Goal: Task Accomplishment & Management: Manage account settings

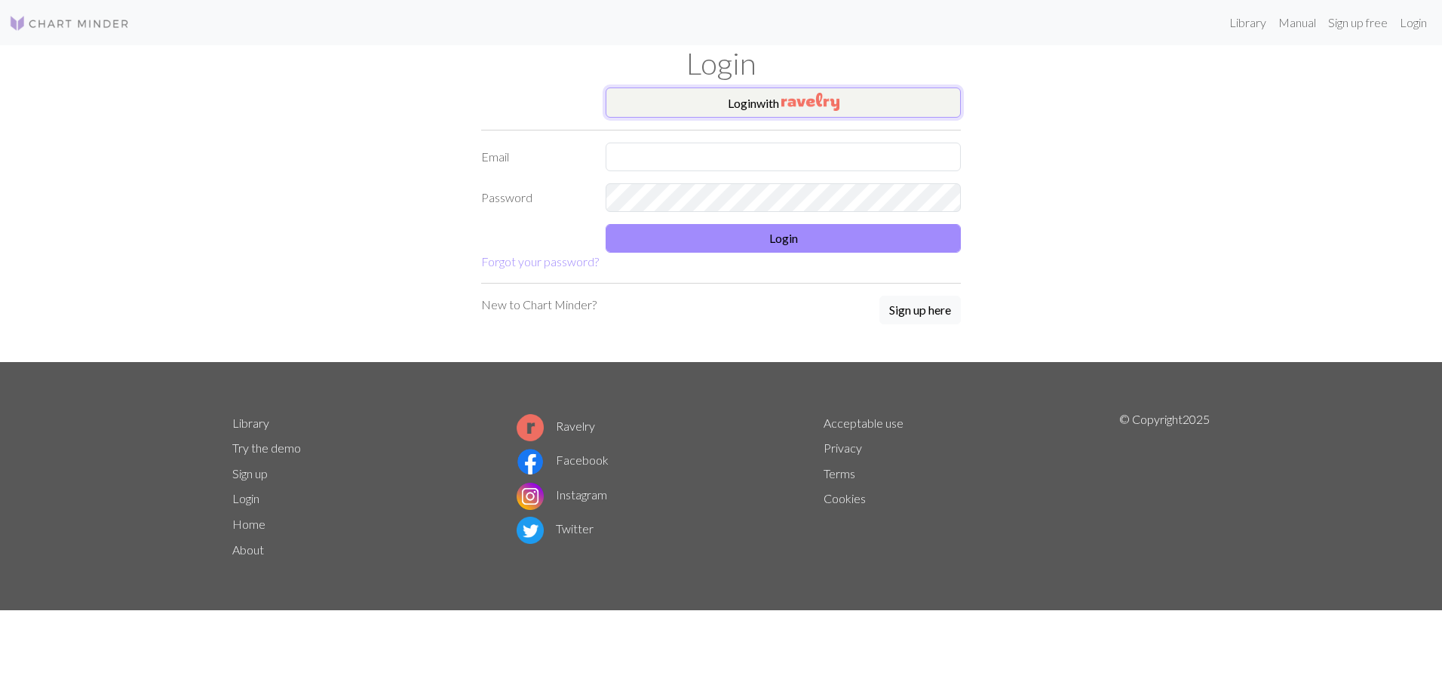
click at [755, 102] on button "Login with" at bounding box center [783, 103] width 355 height 30
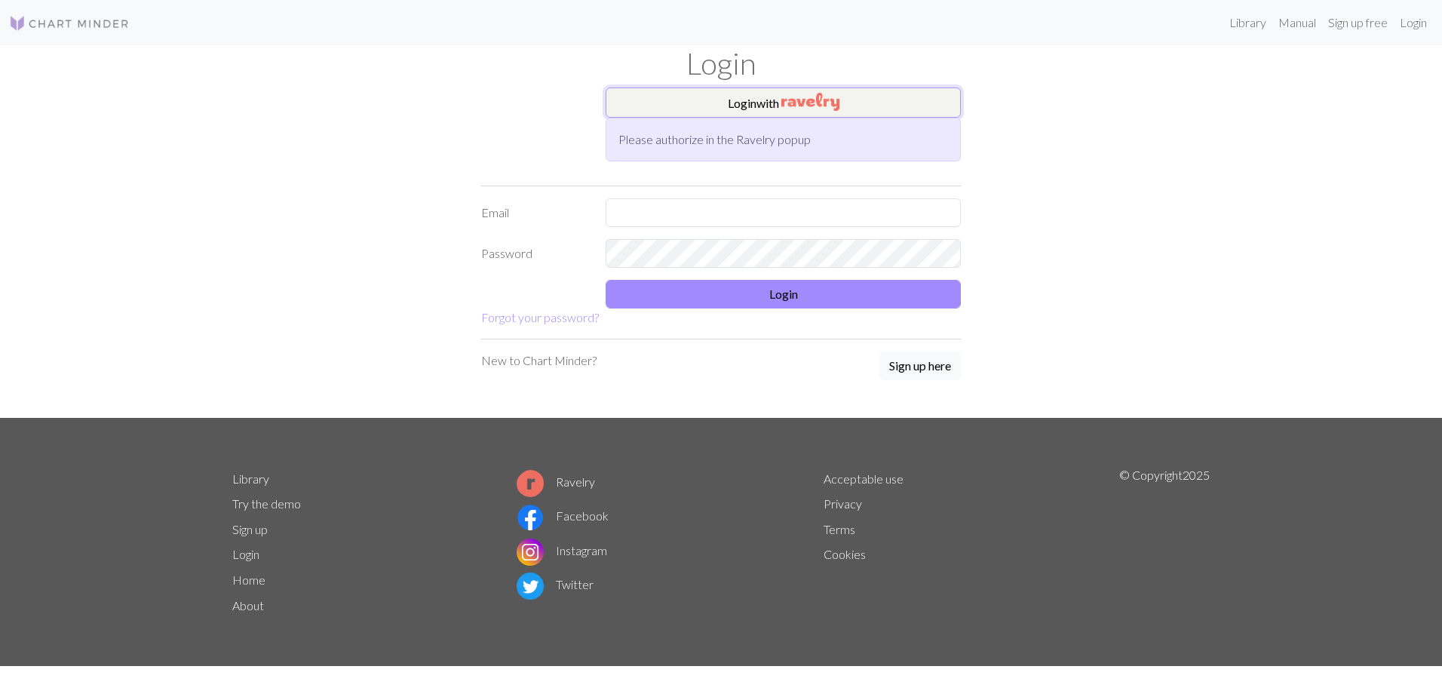
click at [779, 98] on button "Login with" at bounding box center [783, 103] width 355 height 30
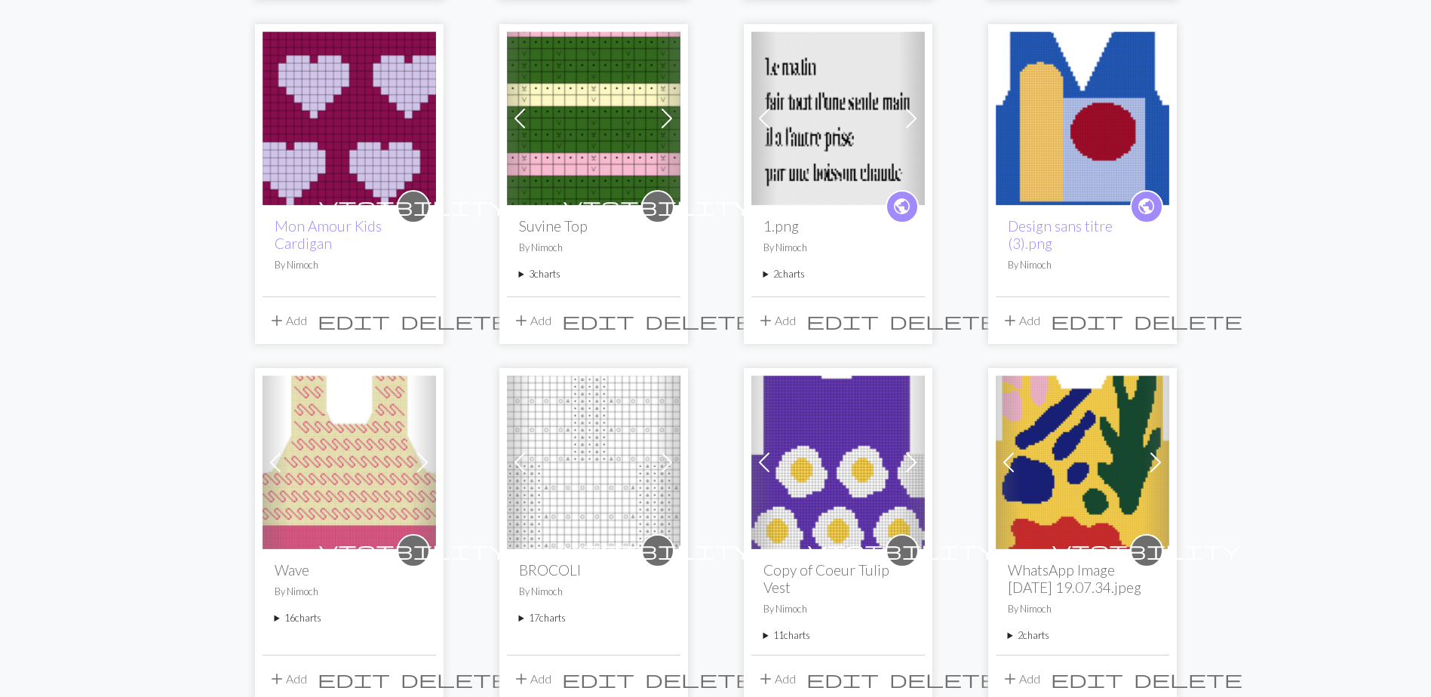
scroll to position [603, 0]
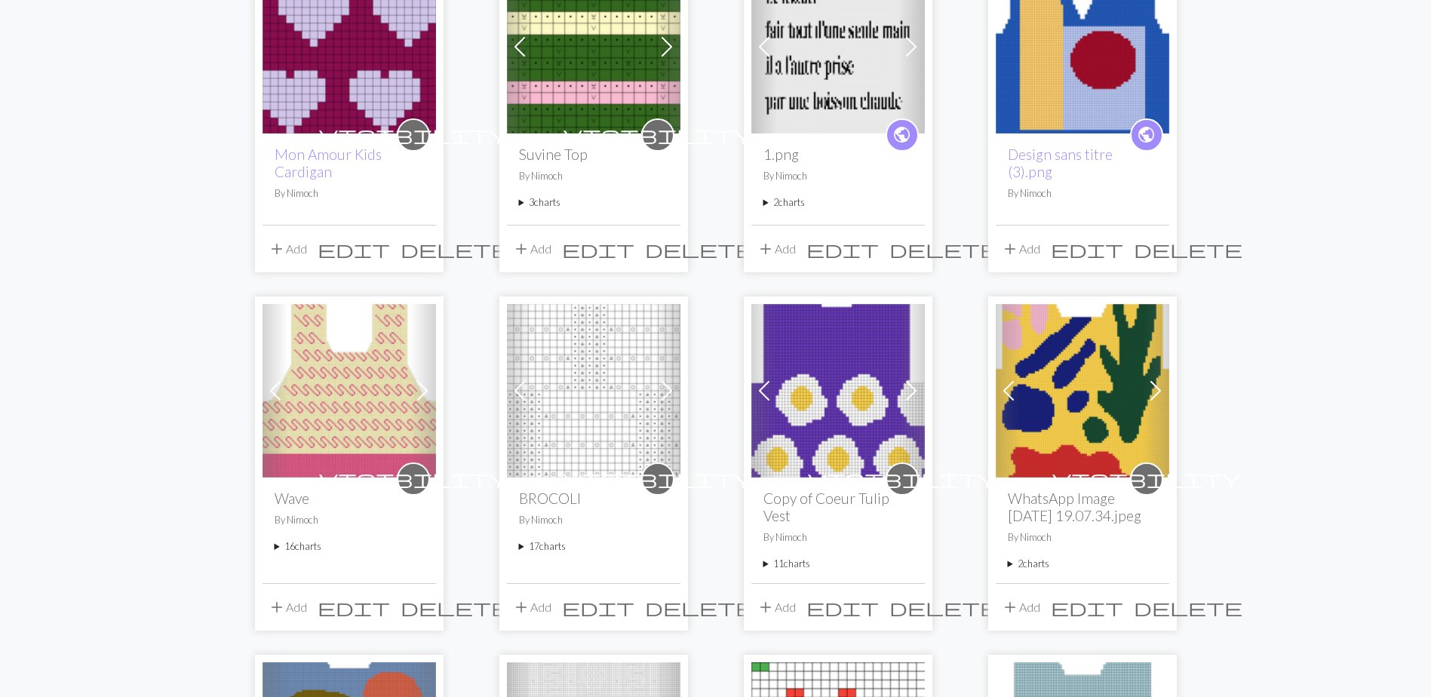
click at [519, 550] on summary "17 charts" at bounding box center [593, 546] width 149 height 14
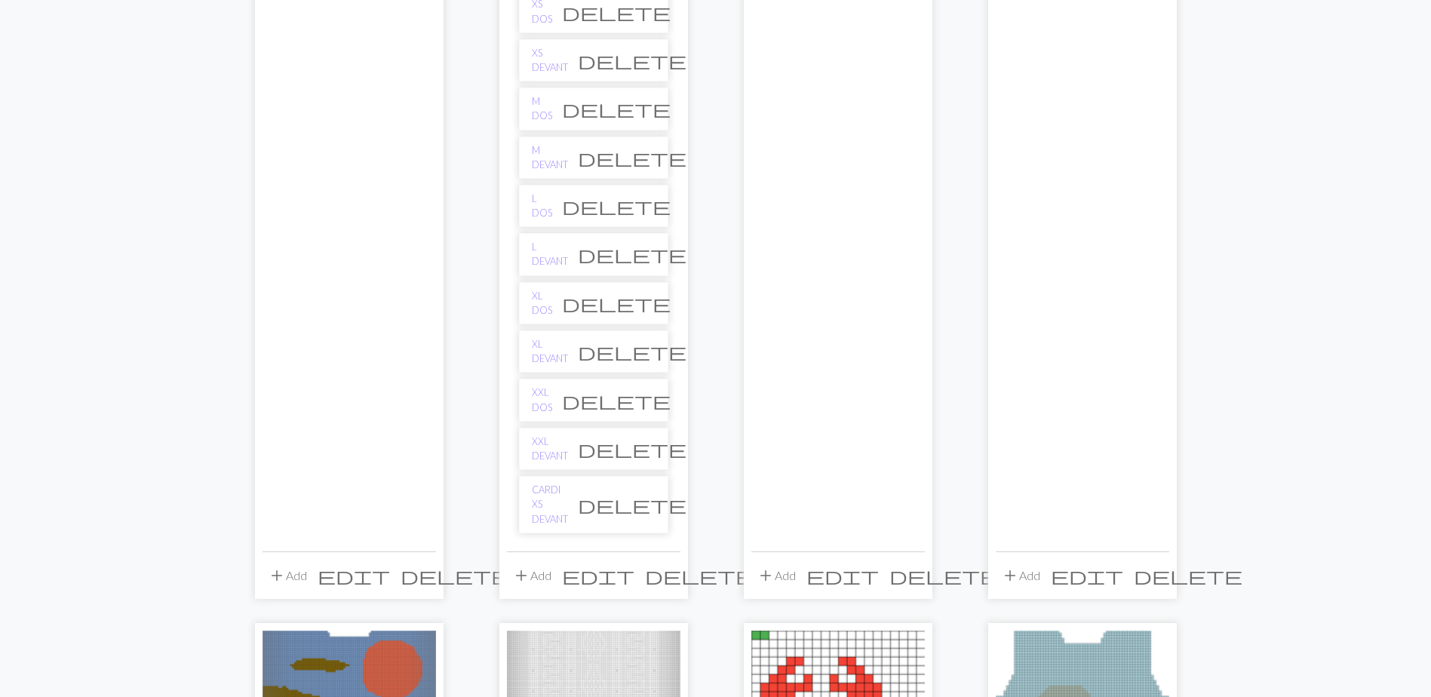
scroll to position [1433, 0]
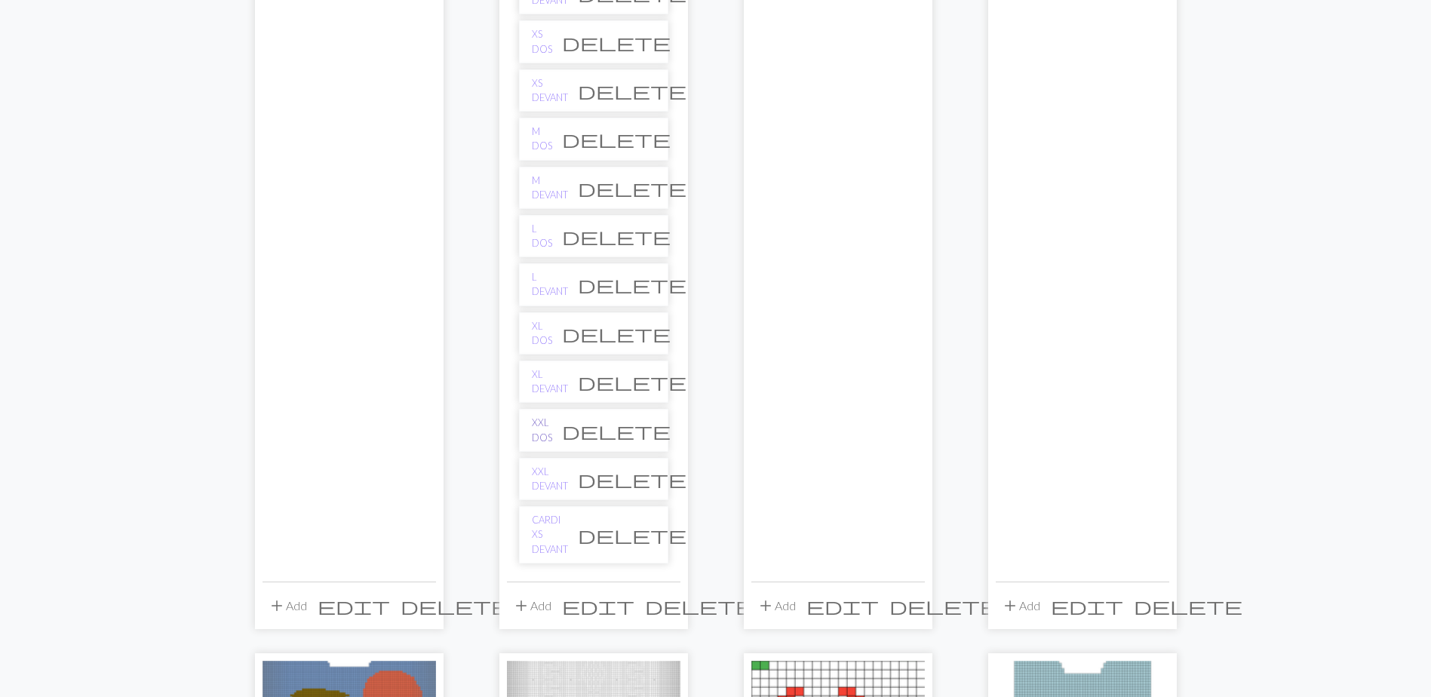
click at [546, 419] on link "XXL DOS" at bounding box center [542, 430] width 20 height 29
click at [544, 477] on link "XXL DEVANT" at bounding box center [550, 479] width 36 height 29
click at [542, 335] on link "XL DOS" at bounding box center [542, 333] width 20 height 29
click at [554, 382] on link "XL DEVANT" at bounding box center [550, 381] width 36 height 29
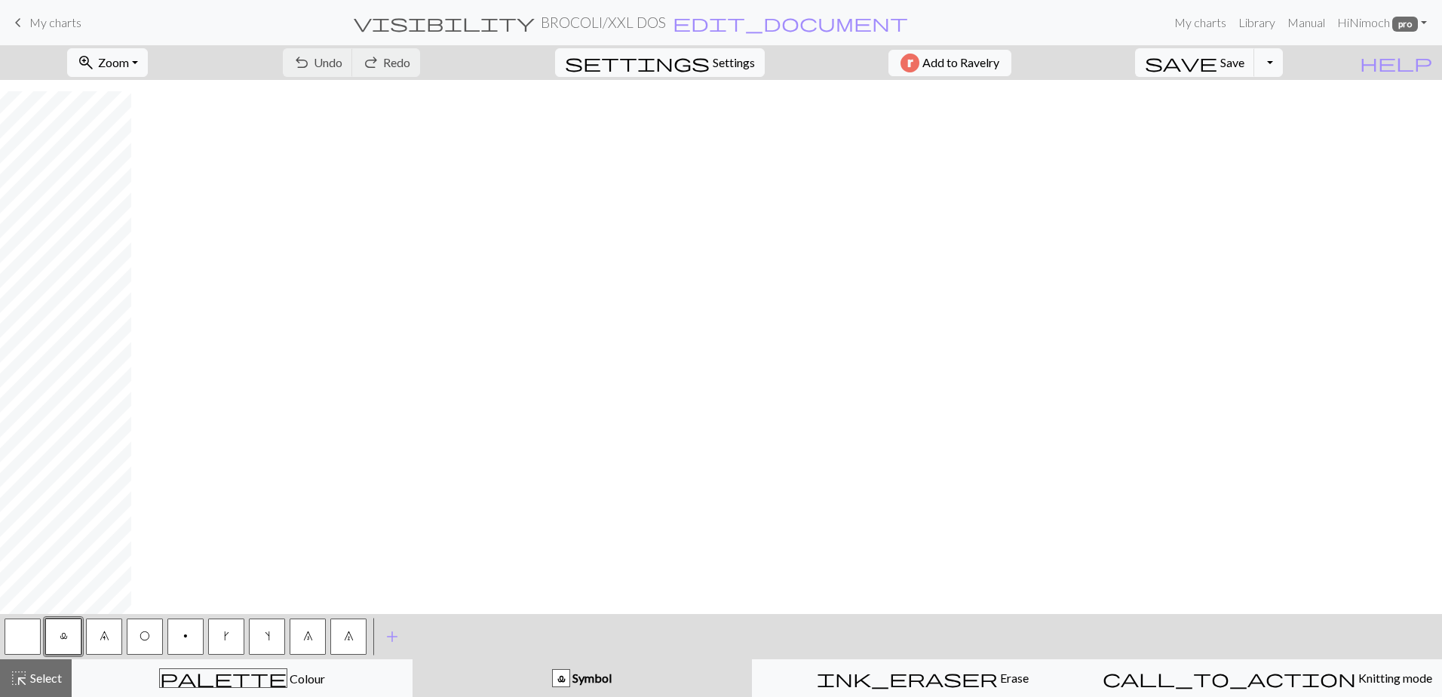
scroll to position [812, 0]
click at [46, 672] on span "Select" at bounding box center [45, 678] width 34 height 14
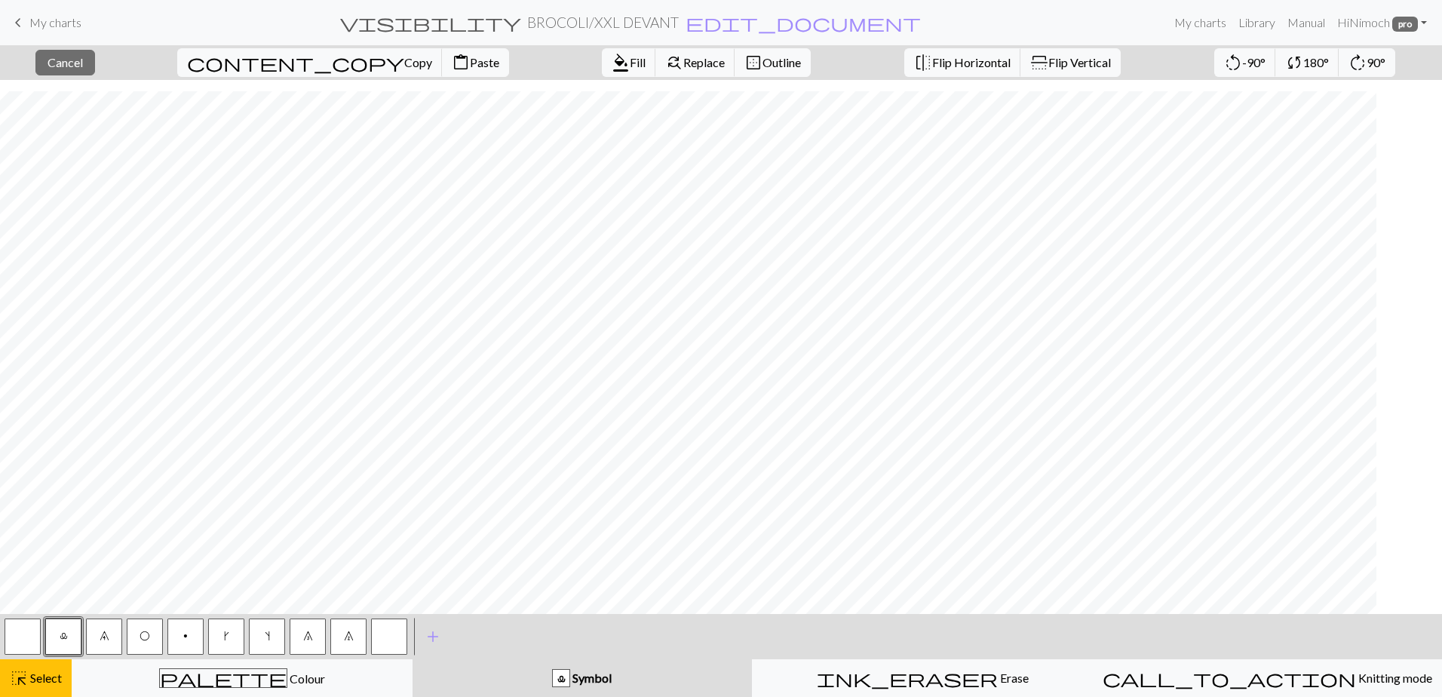
scroll to position [812, 0]
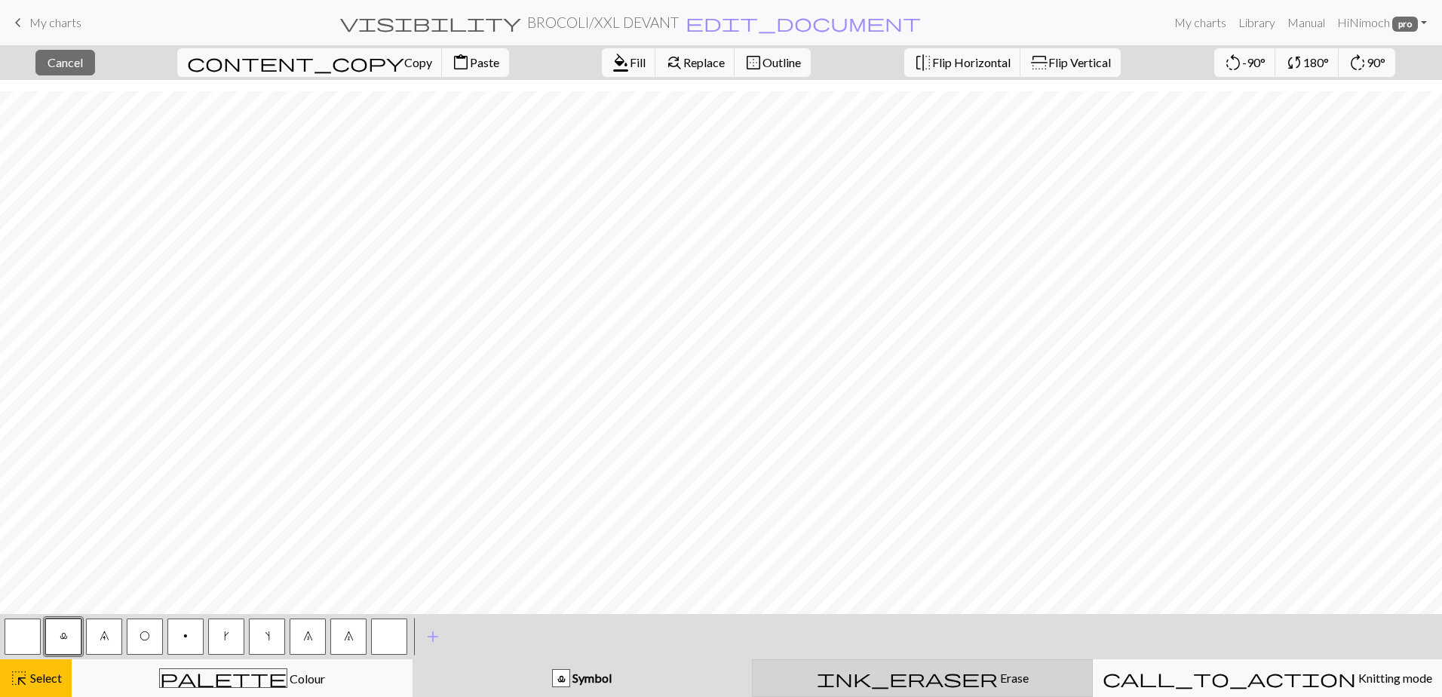
click at [886, 684] on div "ink_eraser Erase Erase" at bounding box center [922, 678] width 321 height 18
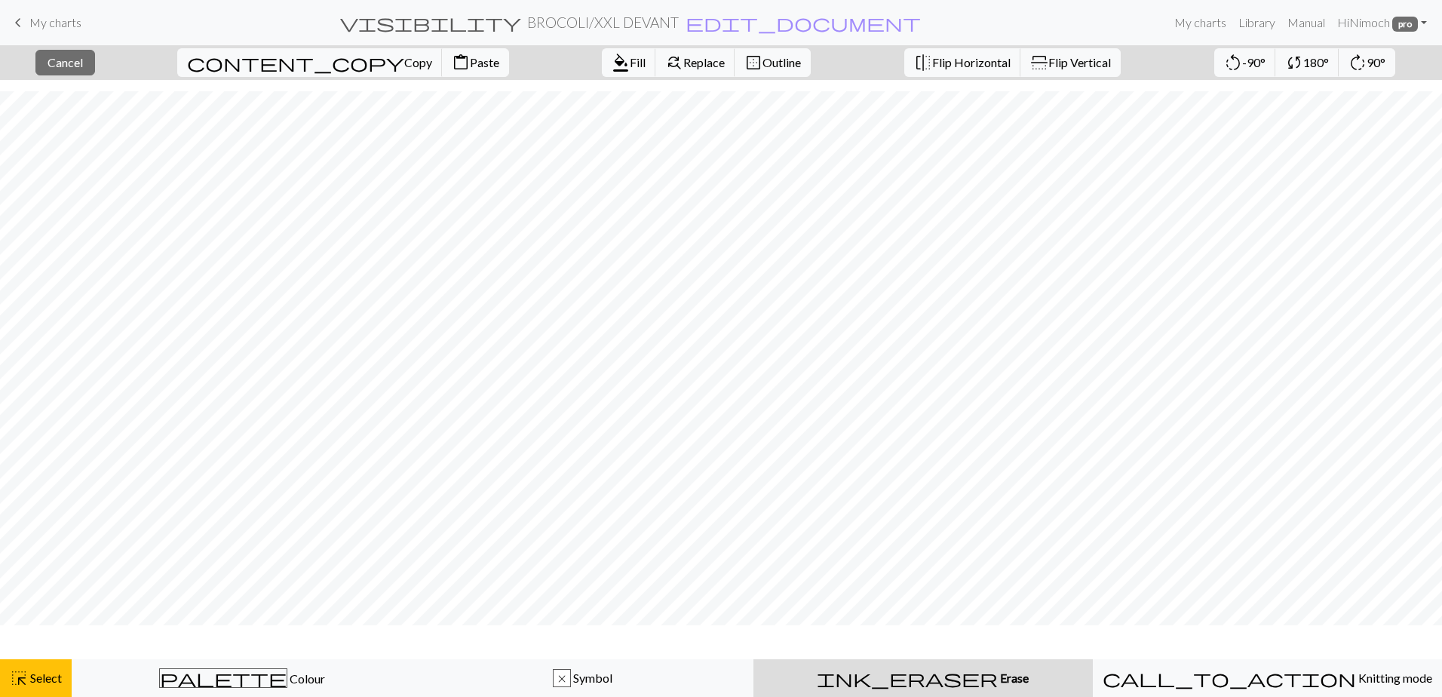
scroll to position [767, 0]
click at [612, 54] on span "format_color_fill" at bounding box center [621, 62] width 18 height 21
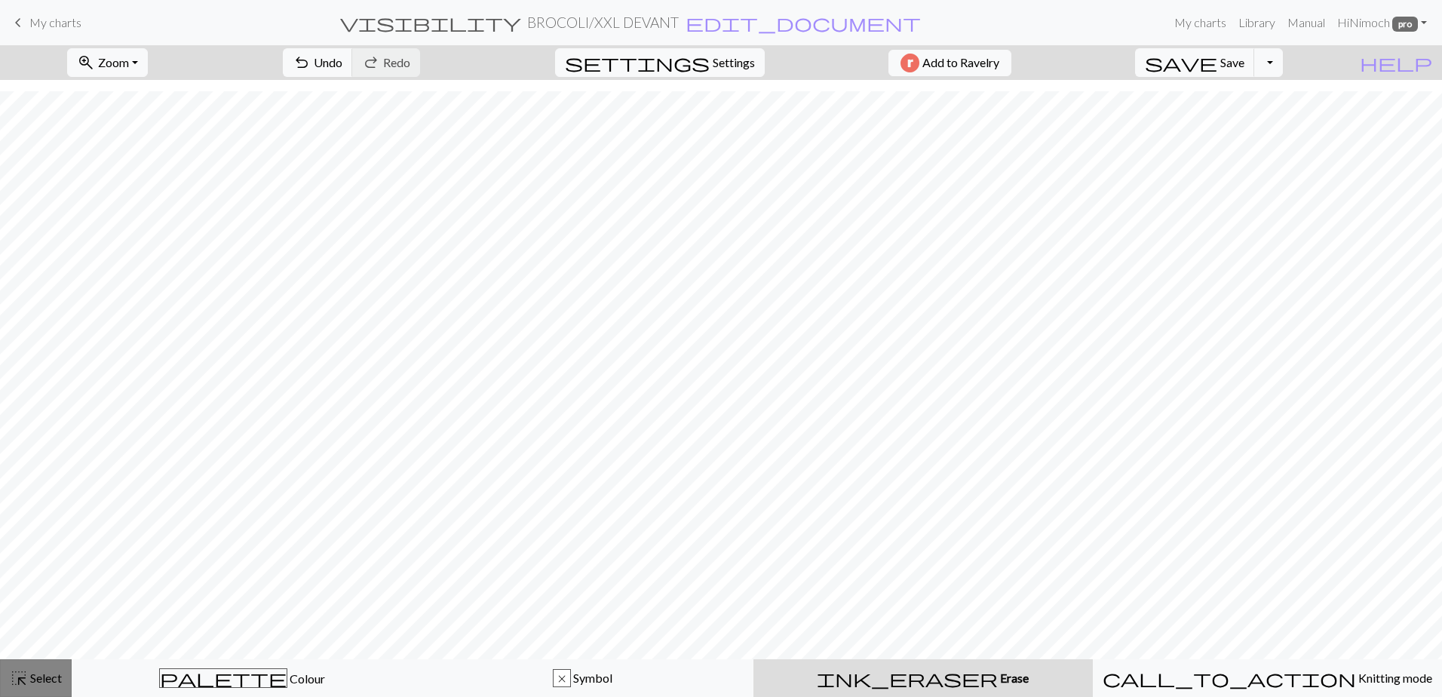
click at [60, 686] on div "highlight_alt Select Select" at bounding box center [36, 678] width 52 height 18
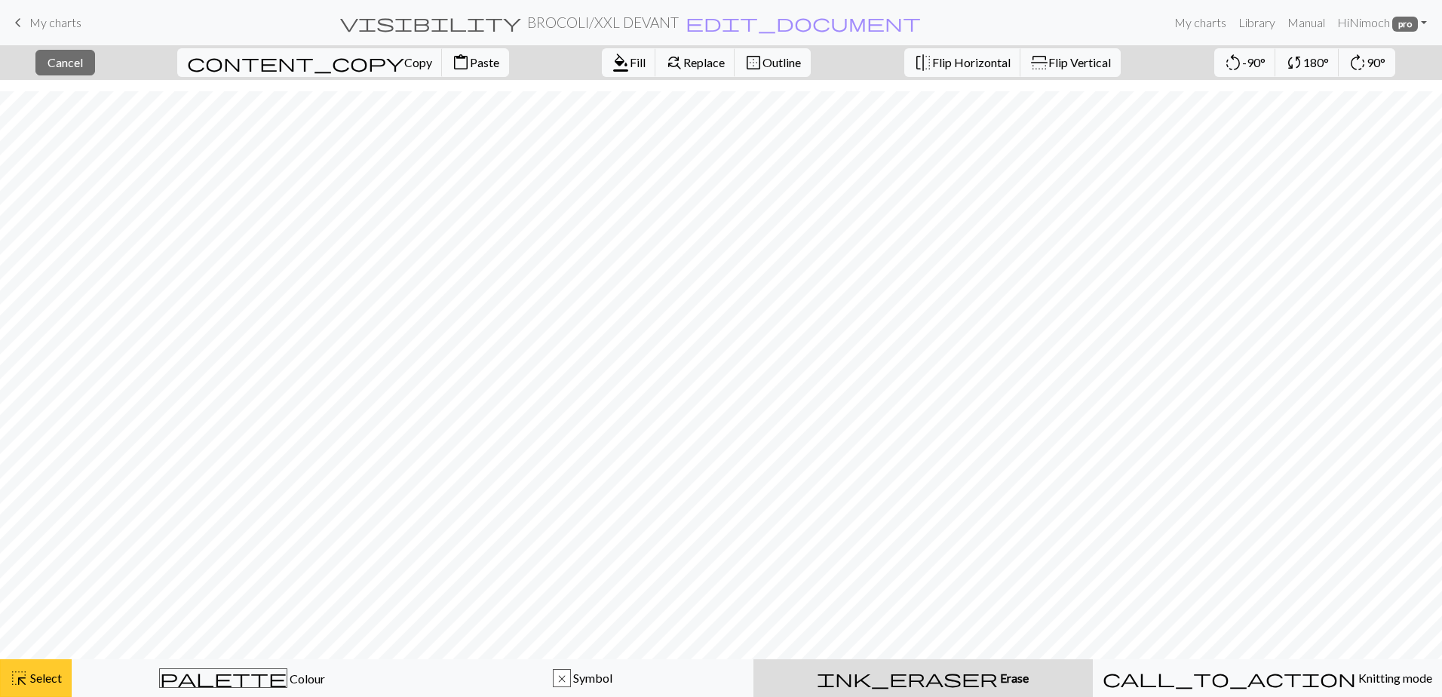
click at [33, 677] on span "Select" at bounding box center [45, 678] width 34 height 14
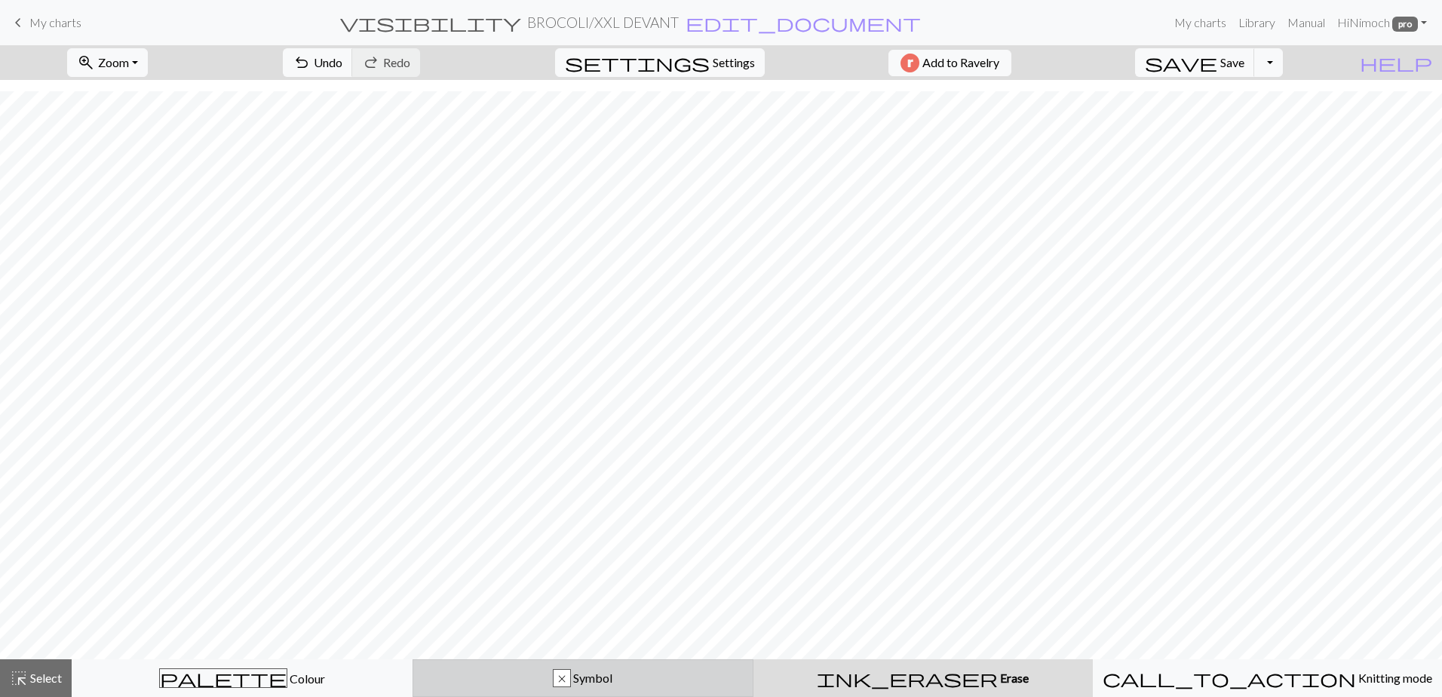
click at [527, 668] on button "x Symbol" at bounding box center [583, 678] width 341 height 38
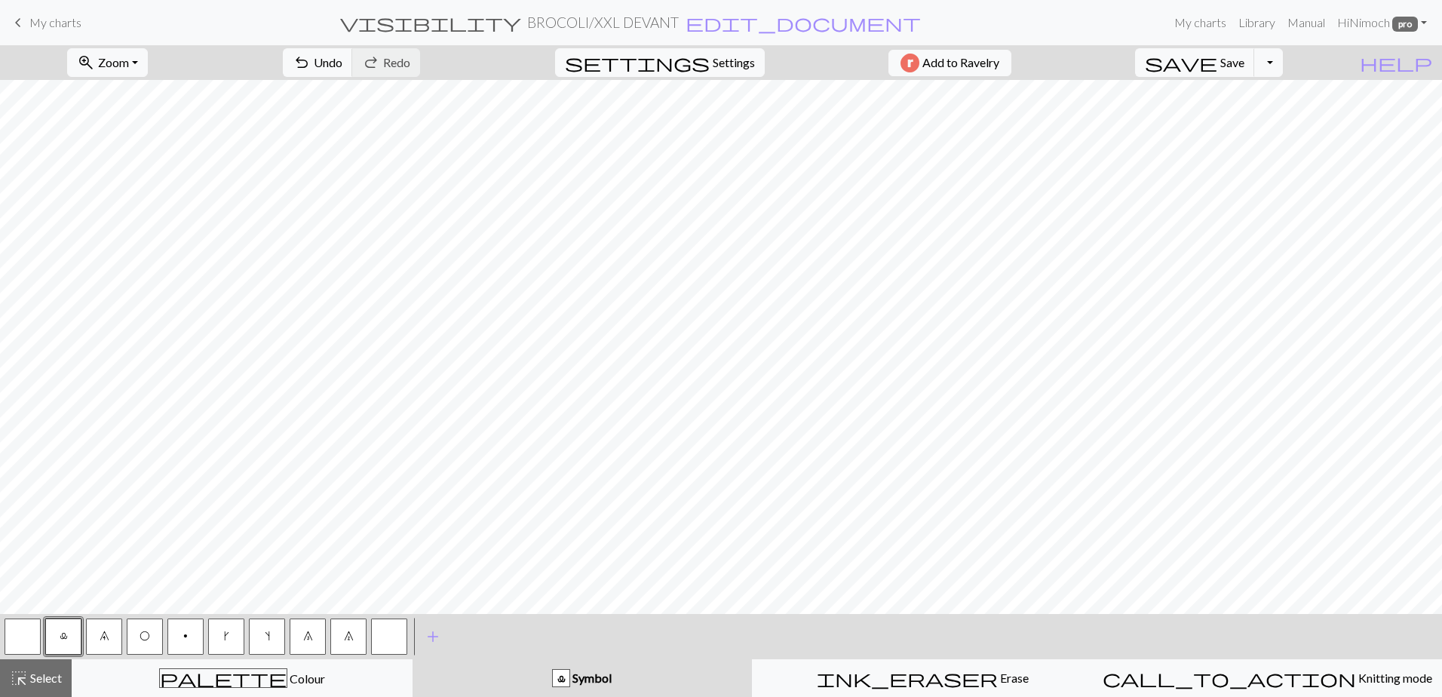
click at [296, 634] on button "8" at bounding box center [308, 637] width 36 height 36
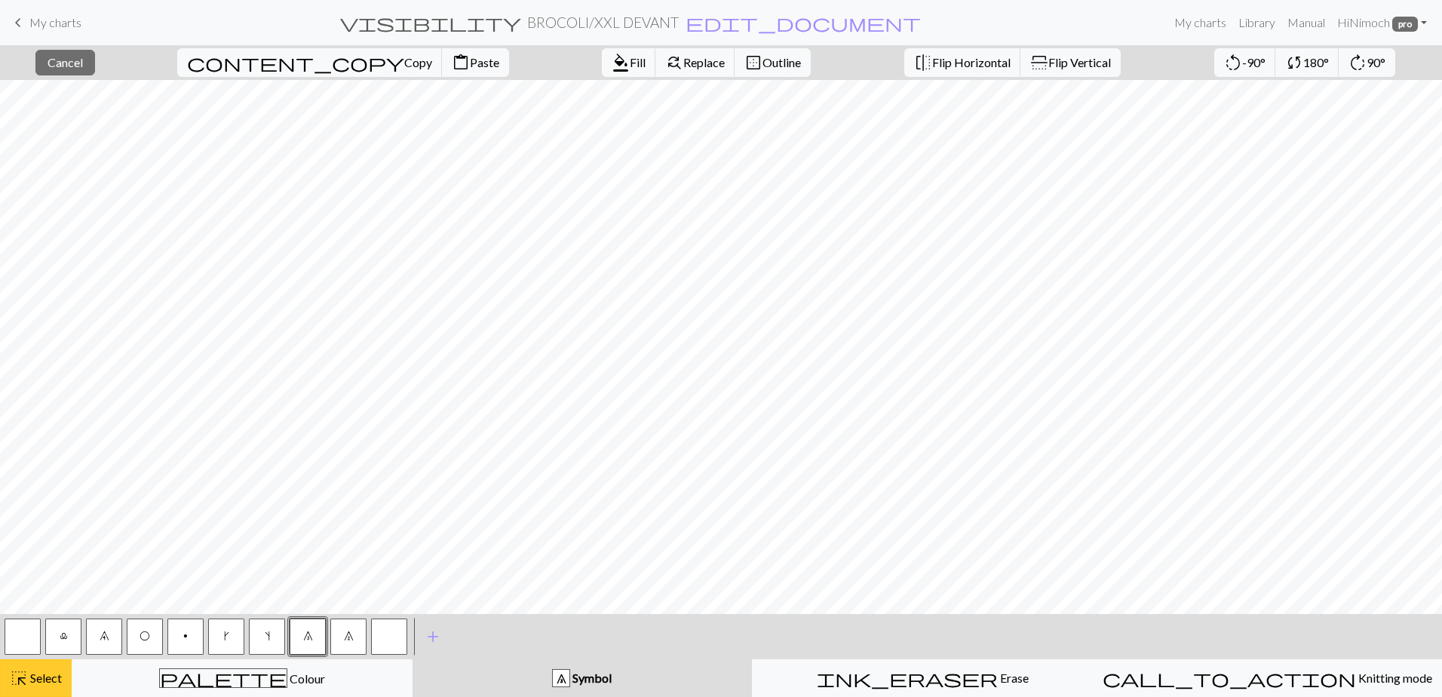
click at [35, 679] on span "Select" at bounding box center [45, 678] width 34 height 14
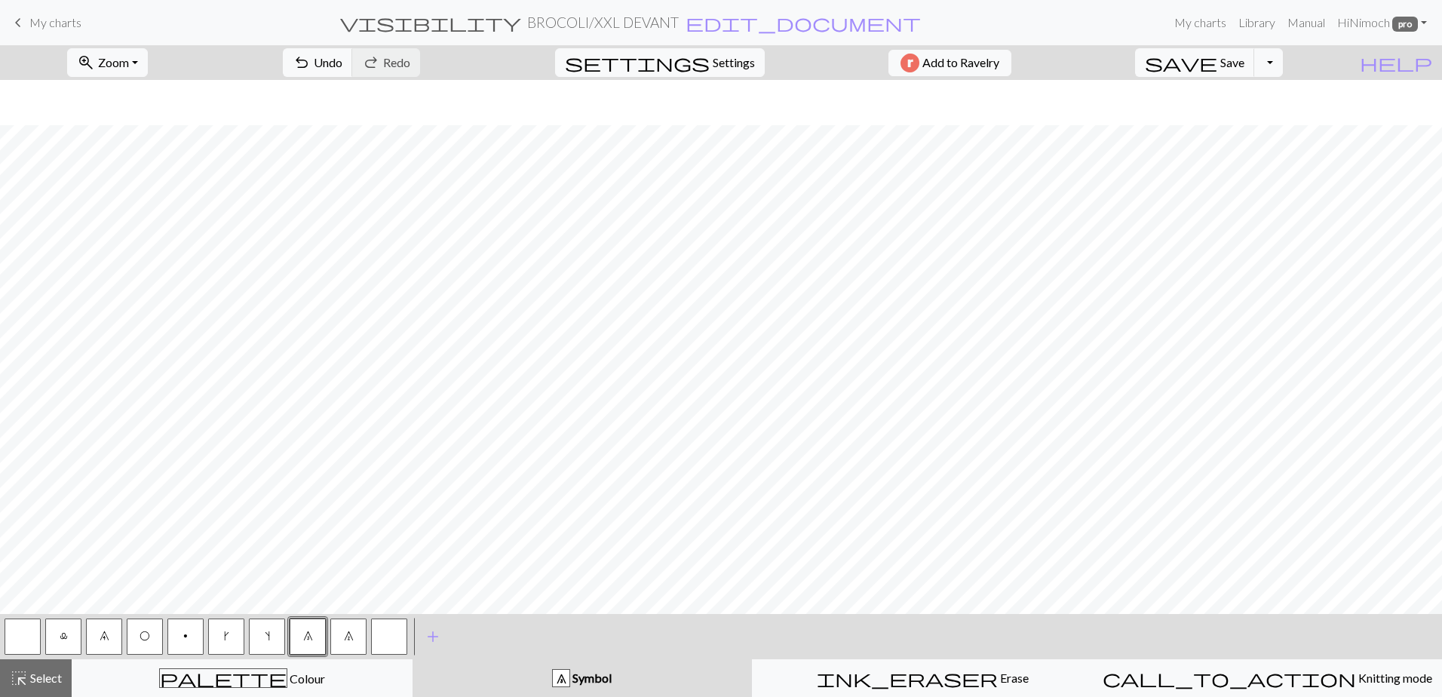
scroll to position [812, 0]
drag, startPoint x: 152, startPoint y: 635, endPoint x: 161, endPoint y: 613, distance: 24.1
click at [152, 634] on button "O" at bounding box center [145, 637] width 36 height 36
click at [45, 676] on span "Select" at bounding box center [45, 678] width 34 height 14
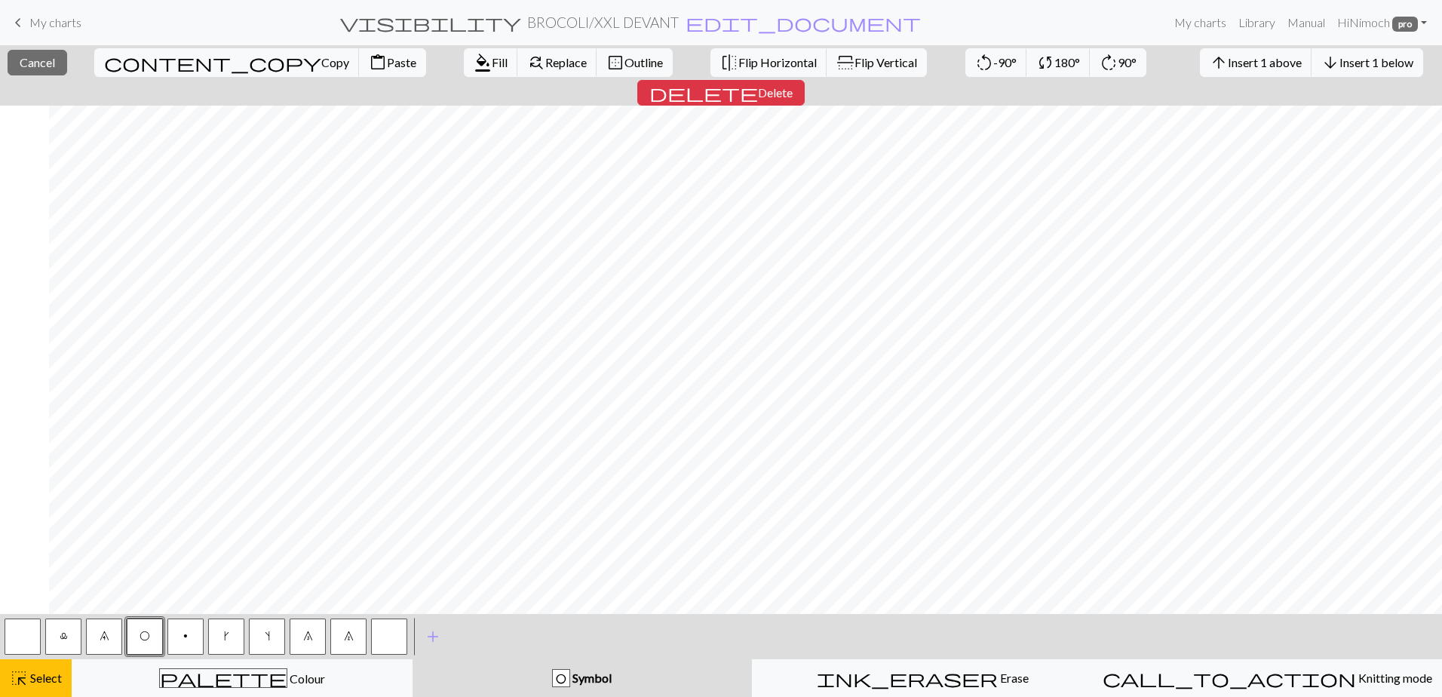
scroll to position [812, 1193]
click at [48, 668] on button "highlight_alt Select Select" at bounding box center [36, 678] width 72 height 38
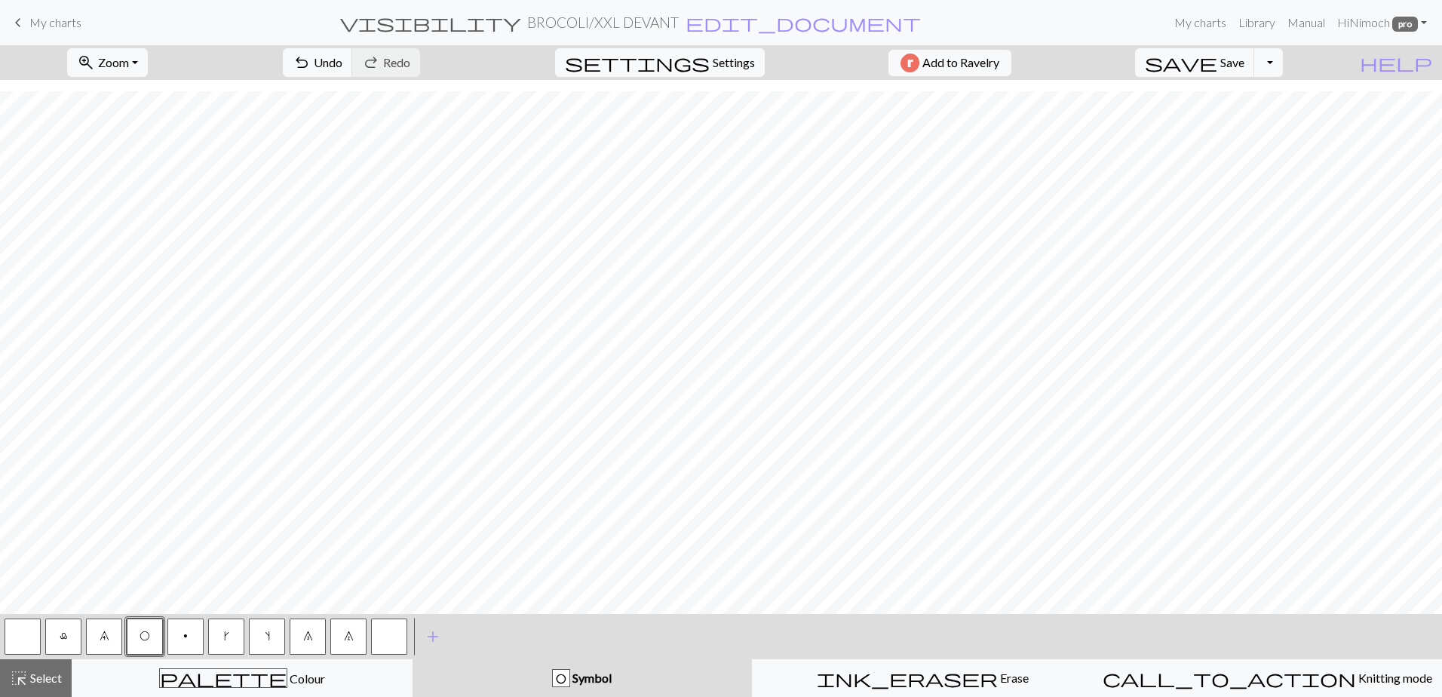
drag, startPoint x: 23, startPoint y: 643, endPoint x: 105, endPoint y: 607, distance: 88.9
click at [25, 643] on button "button" at bounding box center [23, 637] width 36 height 36
click at [139, 639] on button "O" at bounding box center [145, 637] width 36 height 36
click at [315, 631] on button "8" at bounding box center [308, 637] width 36 height 36
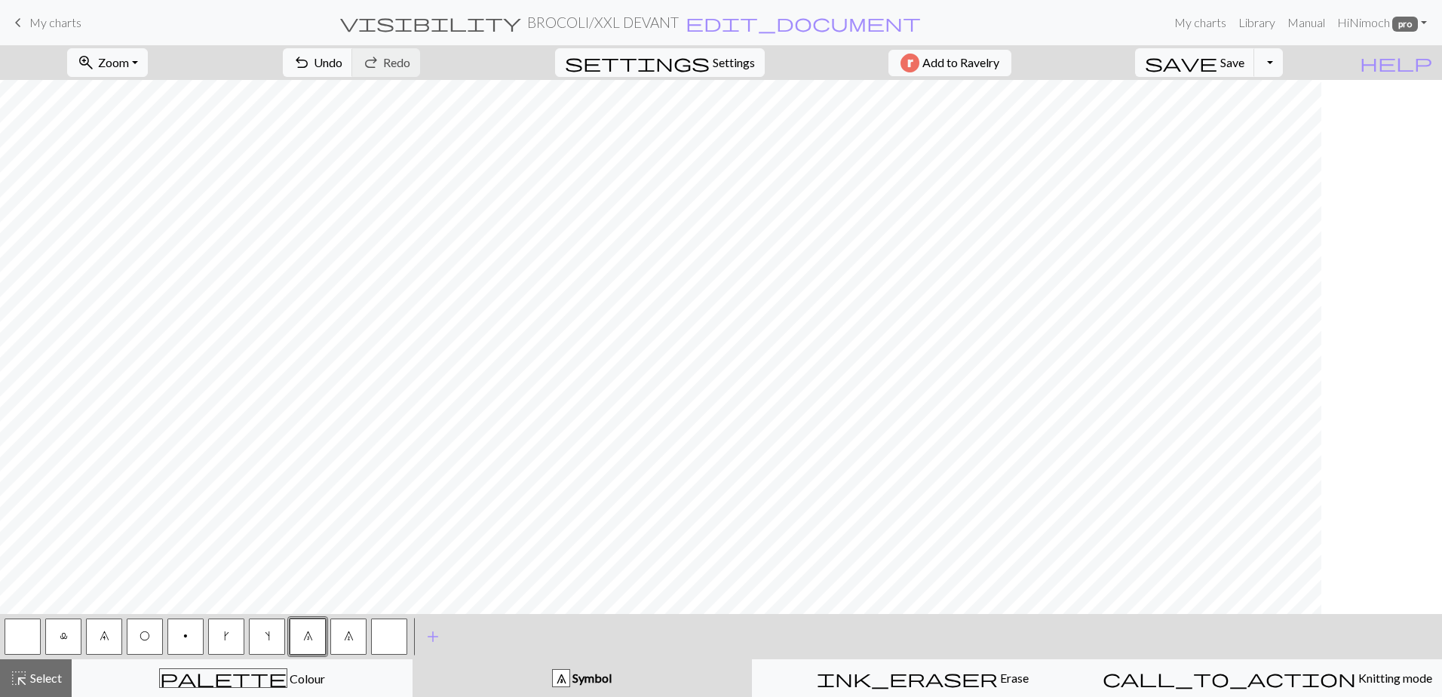
scroll to position [737, 0]
click at [33, 633] on button "button" at bounding box center [23, 637] width 36 height 36
click at [60, 682] on span "Select" at bounding box center [45, 678] width 34 height 14
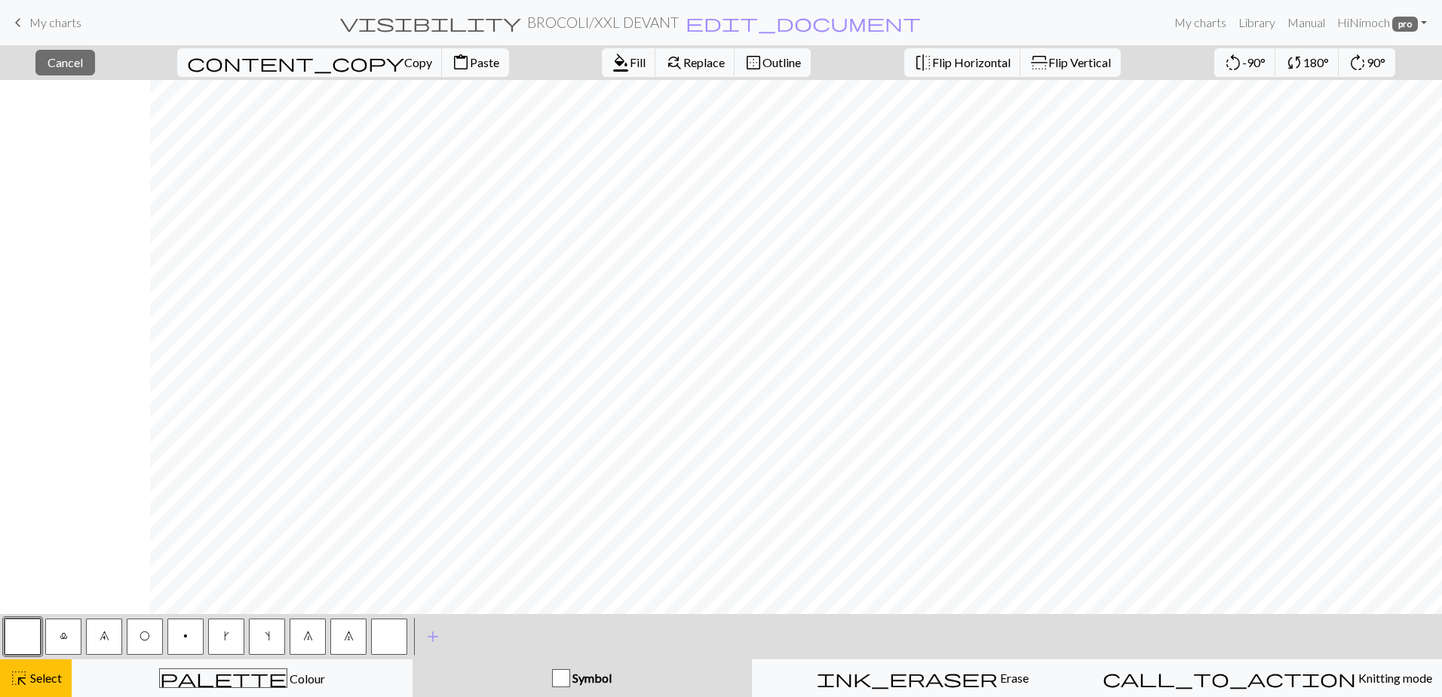
scroll to position [586, 1322]
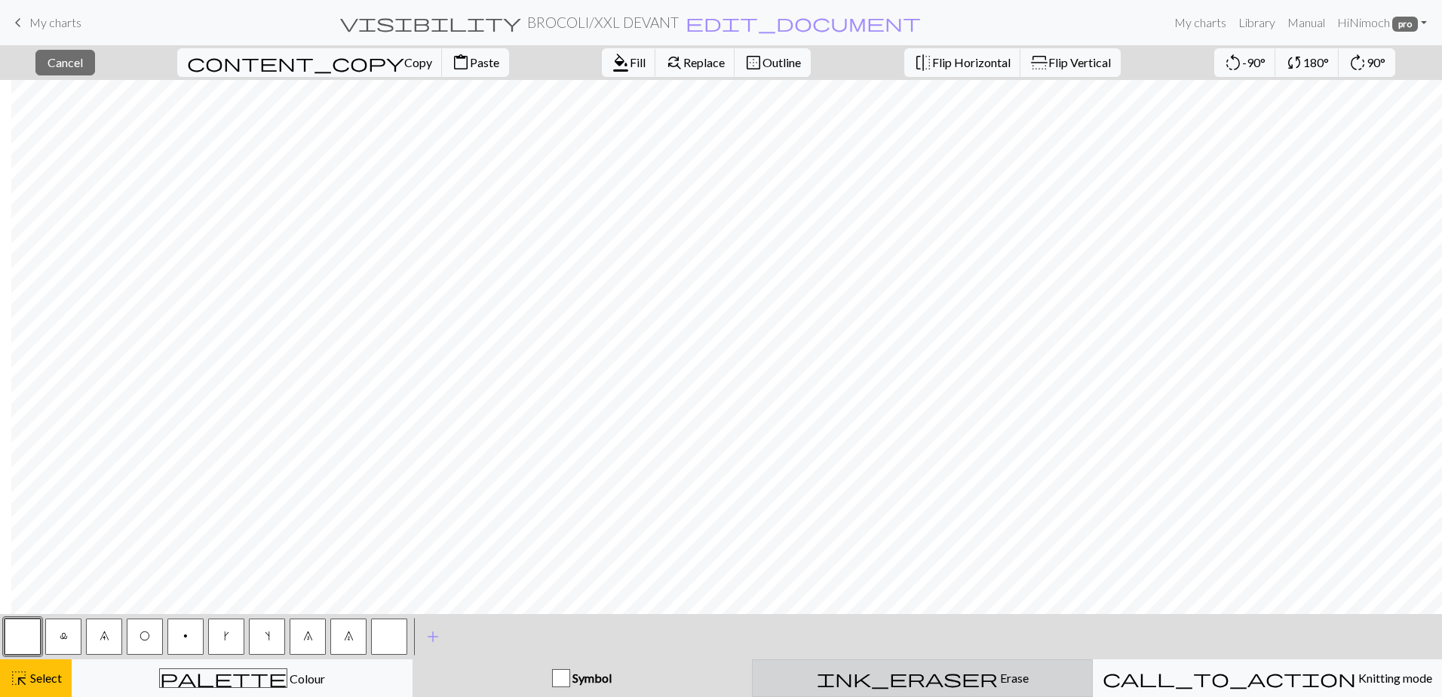
click at [883, 680] on div "ink_eraser Erase Erase" at bounding box center [922, 678] width 321 height 18
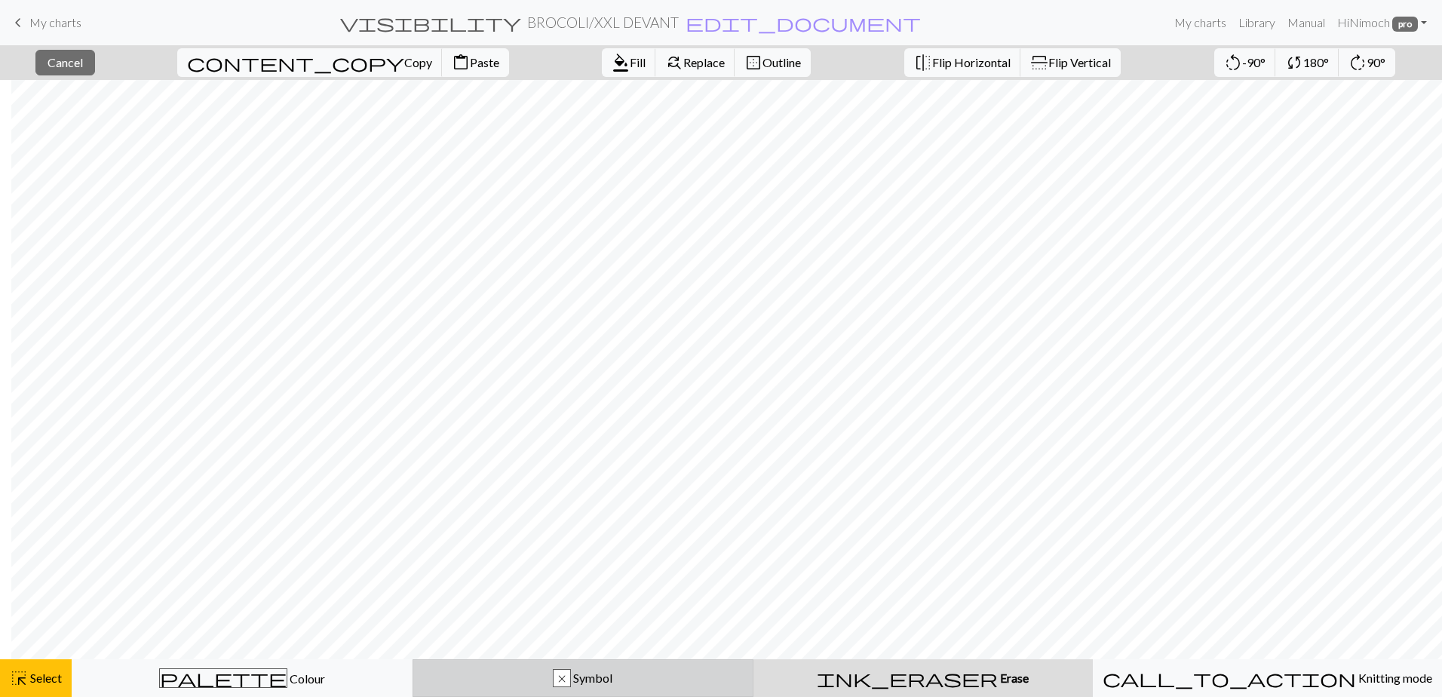
click at [482, 673] on div "x Symbol" at bounding box center [582, 678] width 321 height 18
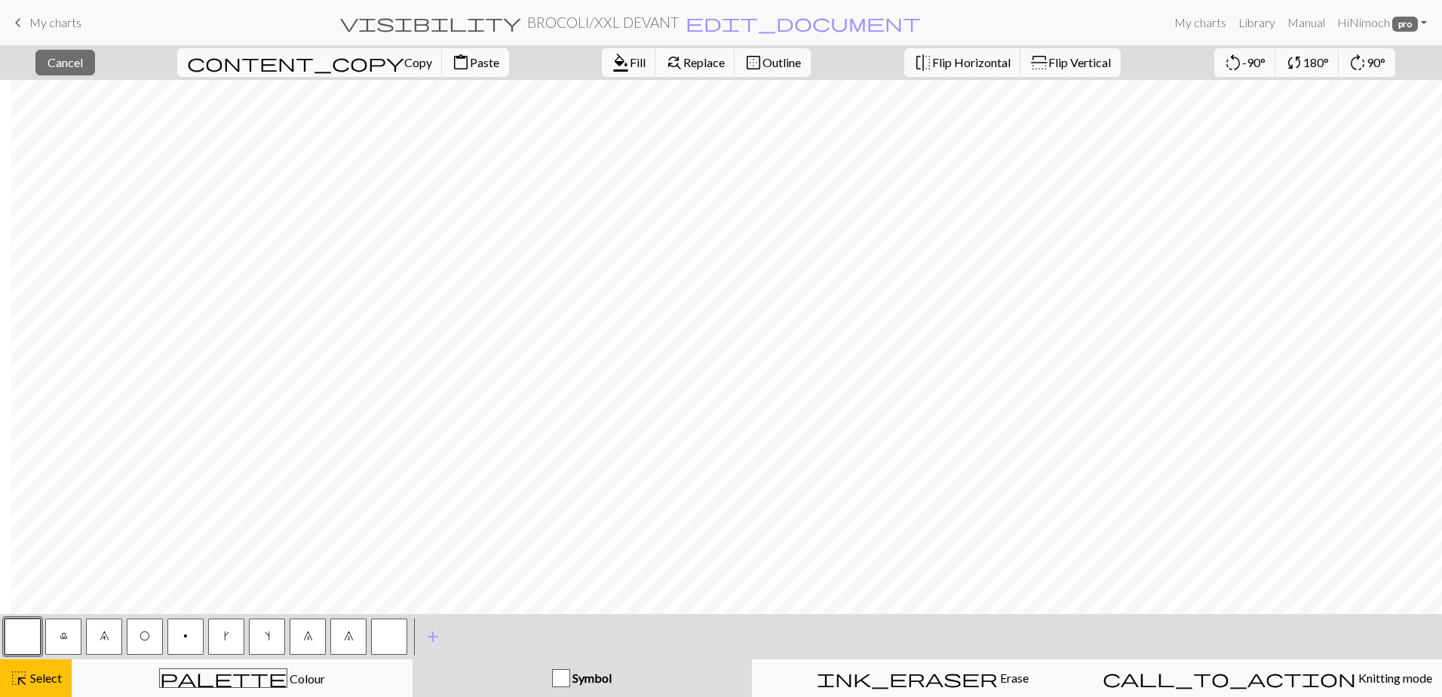
click at [152, 629] on button "O" at bounding box center [145, 637] width 36 height 36
click at [29, 669] on div "highlight_alt Select Select" at bounding box center [36, 678] width 52 height 18
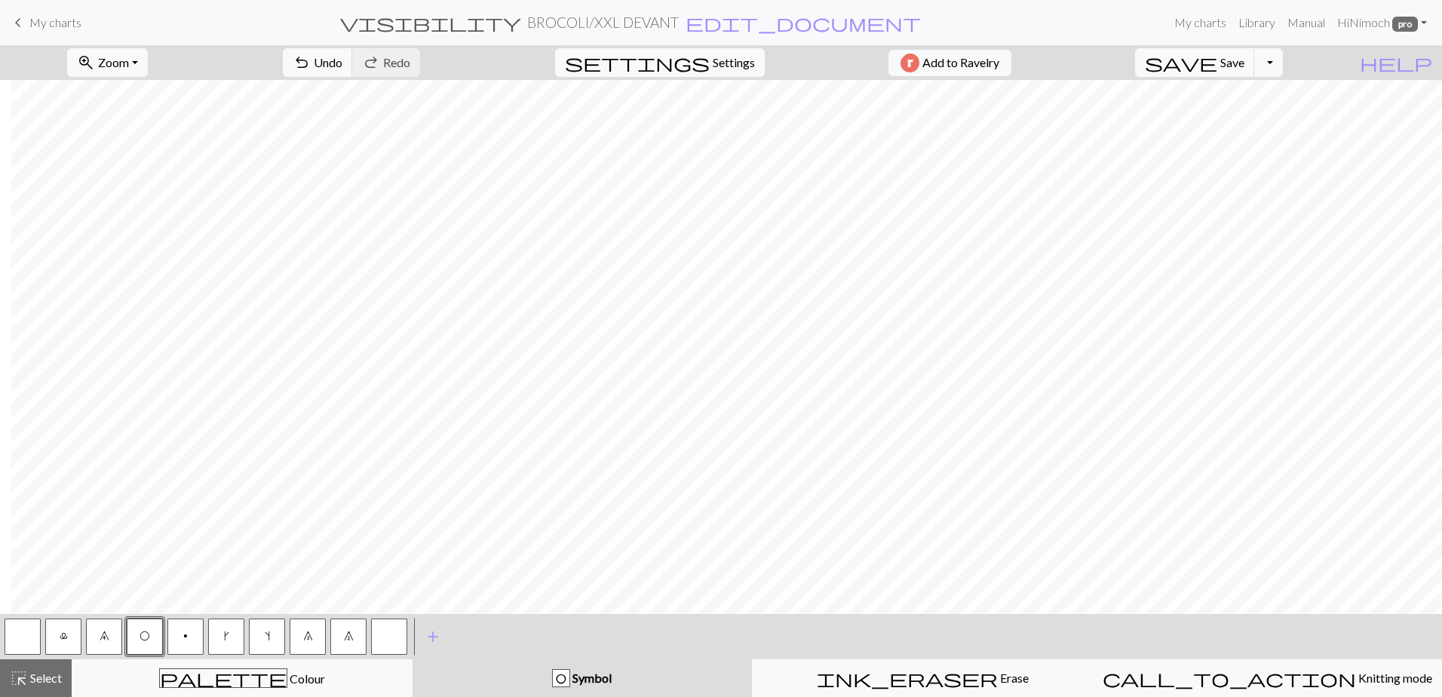
click at [318, 640] on button "8" at bounding box center [308, 637] width 36 height 36
click at [13, 687] on span "highlight_alt" at bounding box center [19, 678] width 18 height 21
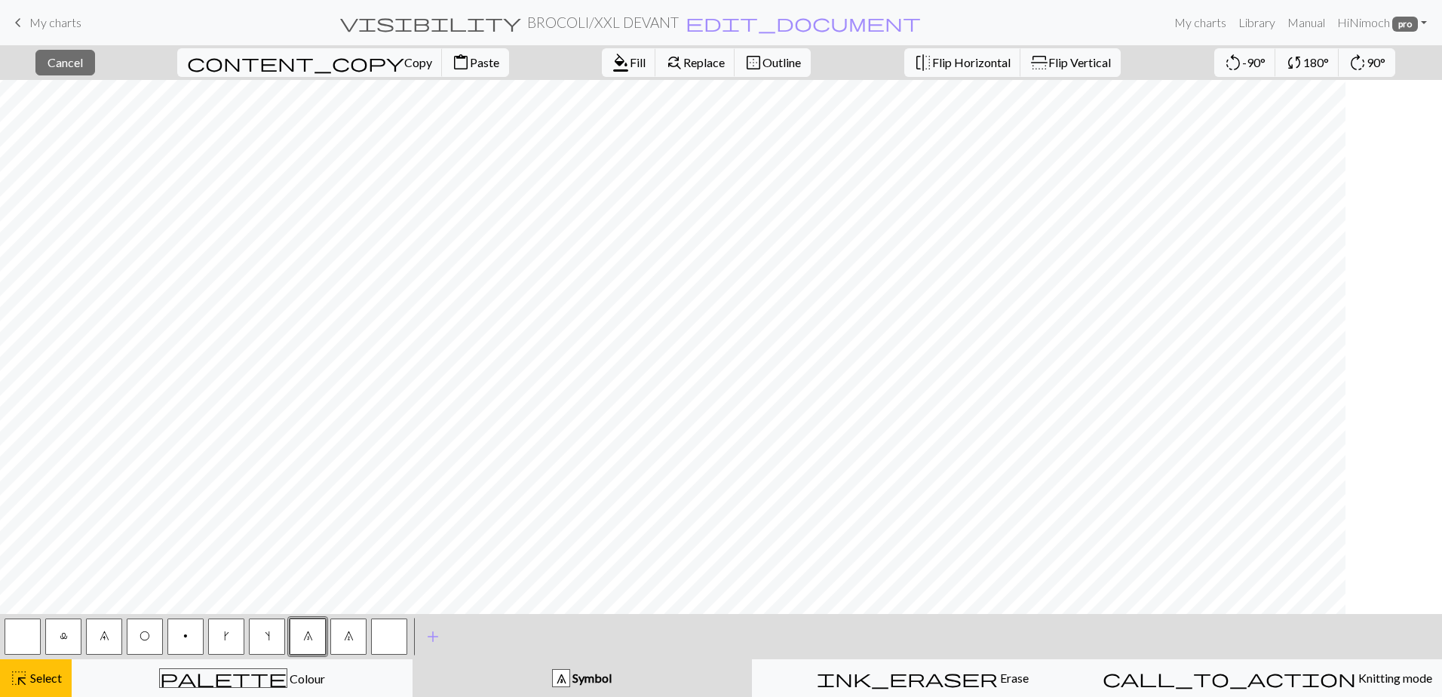
scroll to position [0, 0]
click at [51, 687] on button "highlight_alt Select Select" at bounding box center [36, 678] width 72 height 38
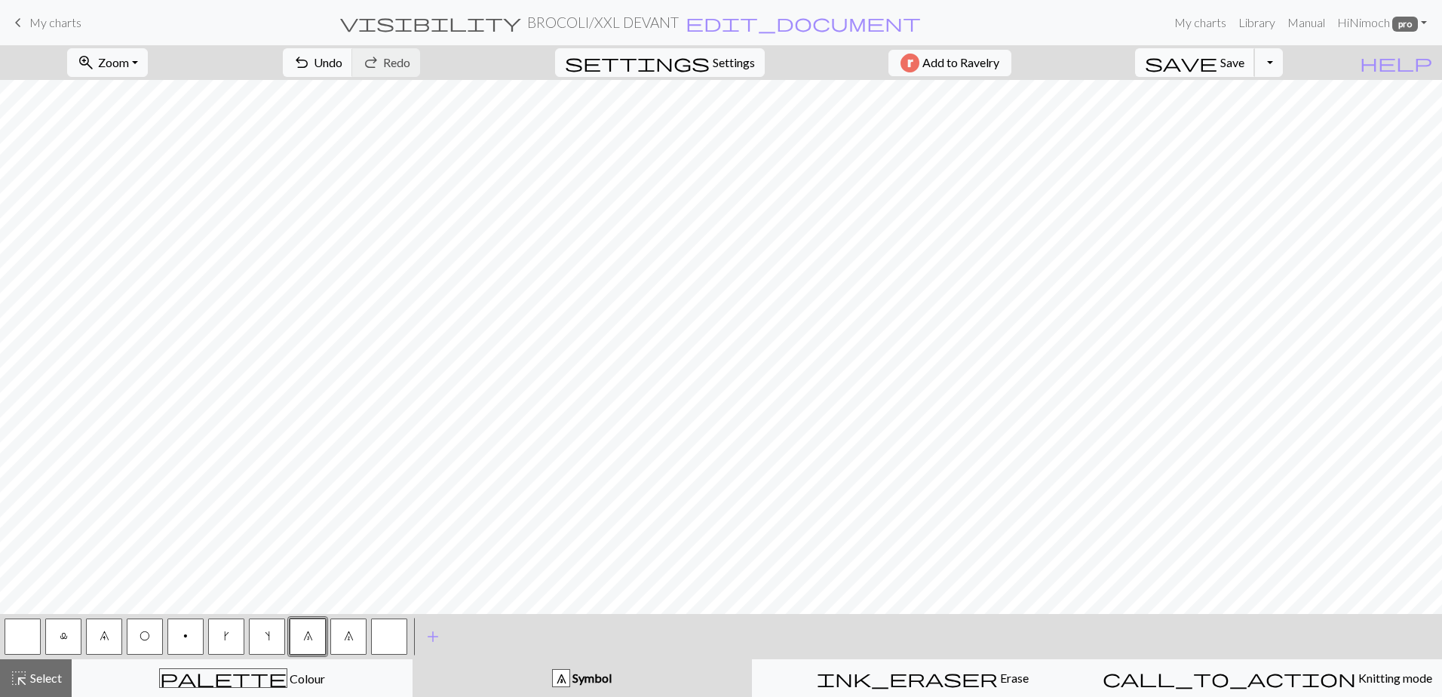
click at [1245, 59] on span "Save" at bounding box center [1233, 62] width 24 height 14
click at [734, 70] on span "Settings" at bounding box center [734, 63] width 42 height 18
select select "aran"
select select "flat"
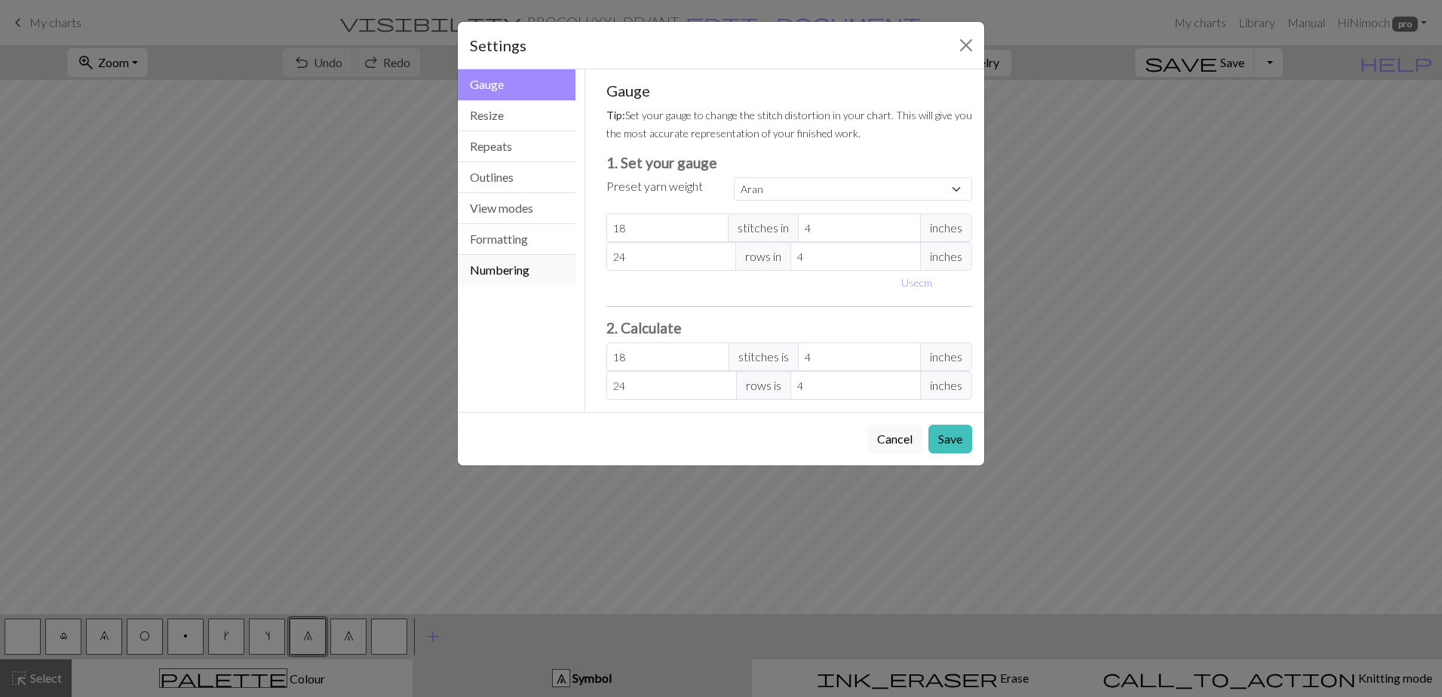
click at [499, 272] on button "Numbering" at bounding box center [517, 270] width 118 height 30
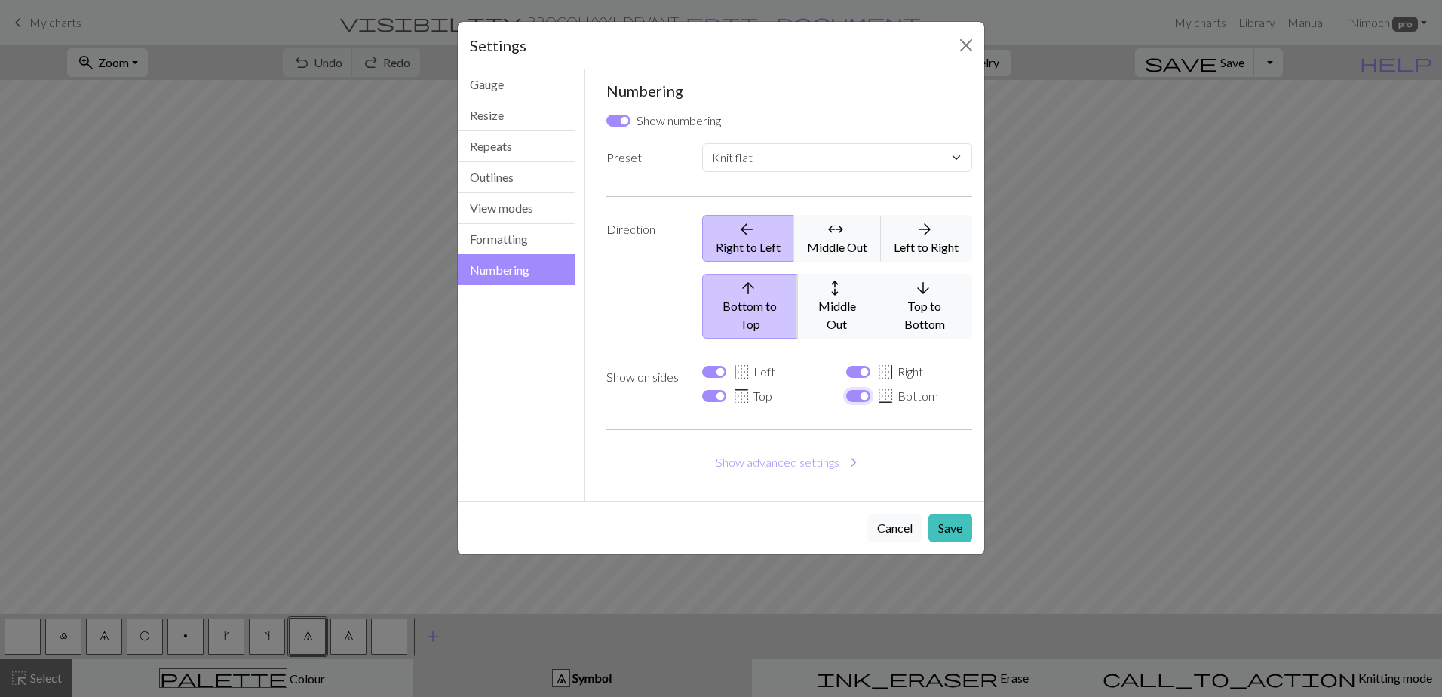
click at [852, 390] on input "border_bottom Bottom" at bounding box center [858, 396] width 24 height 12
checkbox input "false"
select select
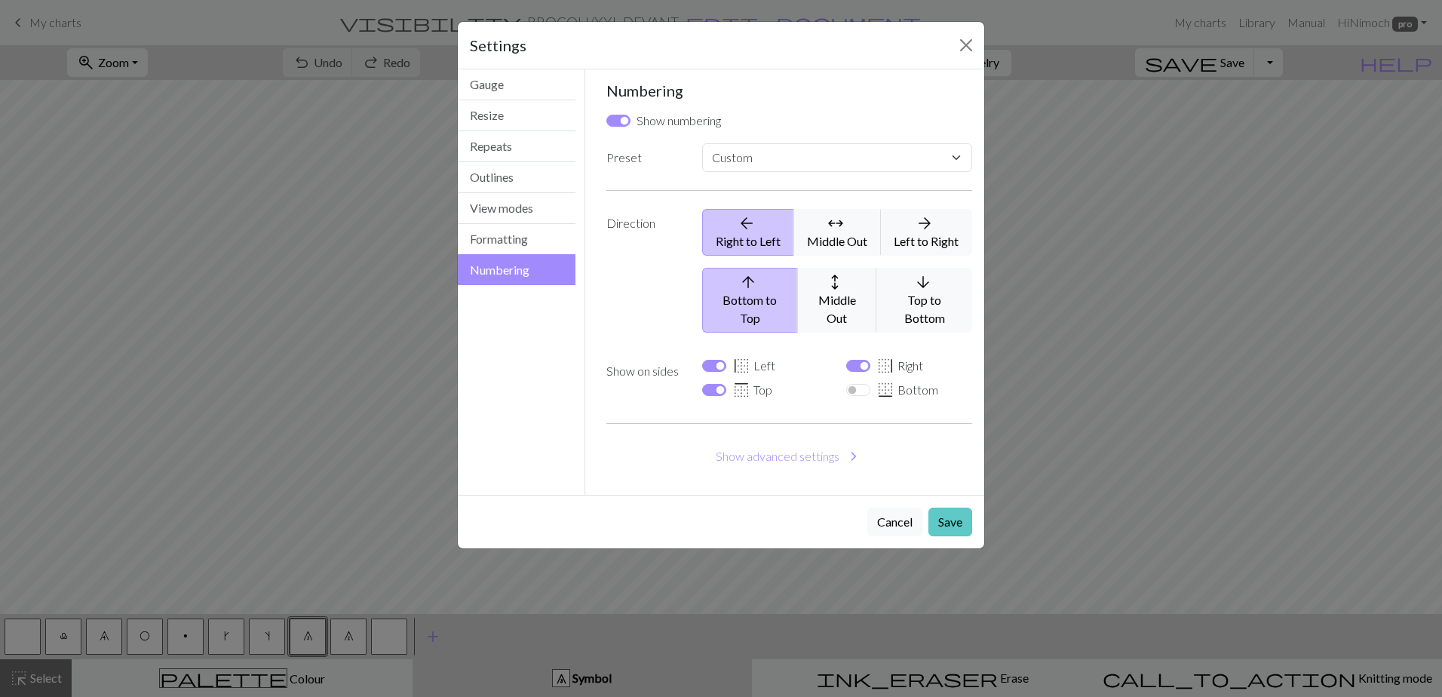
click at [946, 508] on button "Save" at bounding box center [951, 522] width 44 height 29
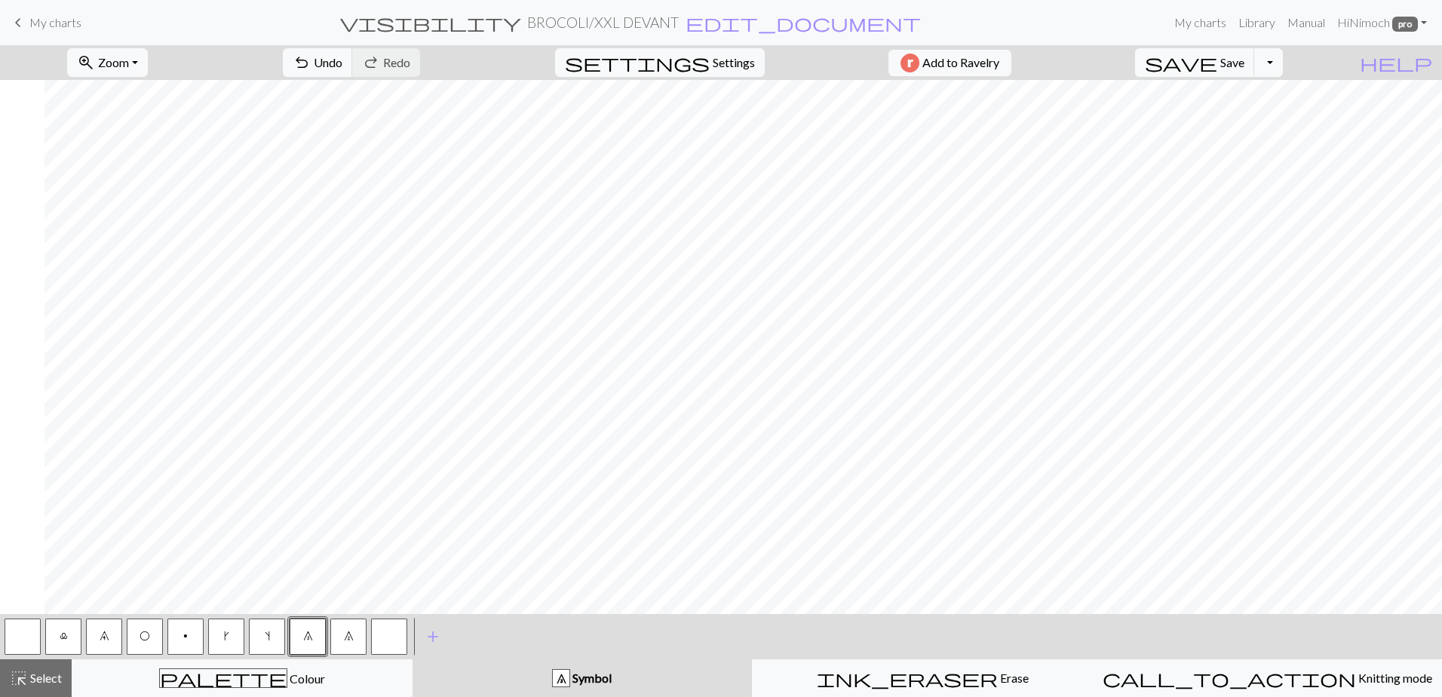
scroll to position [586, 1322]
click at [1218, 59] on span "save" at bounding box center [1181, 62] width 72 height 21
click at [1283, 64] on button "Toggle Dropdown" at bounding box center [1268, 62] width 29 height 29
click at [1246, 123] on button "save_alt Download" at bounding box center [1157, 120] width 249 height 24
click at [672, 48] on button "Download" at bounding box center [684, 49] width 73 height 29
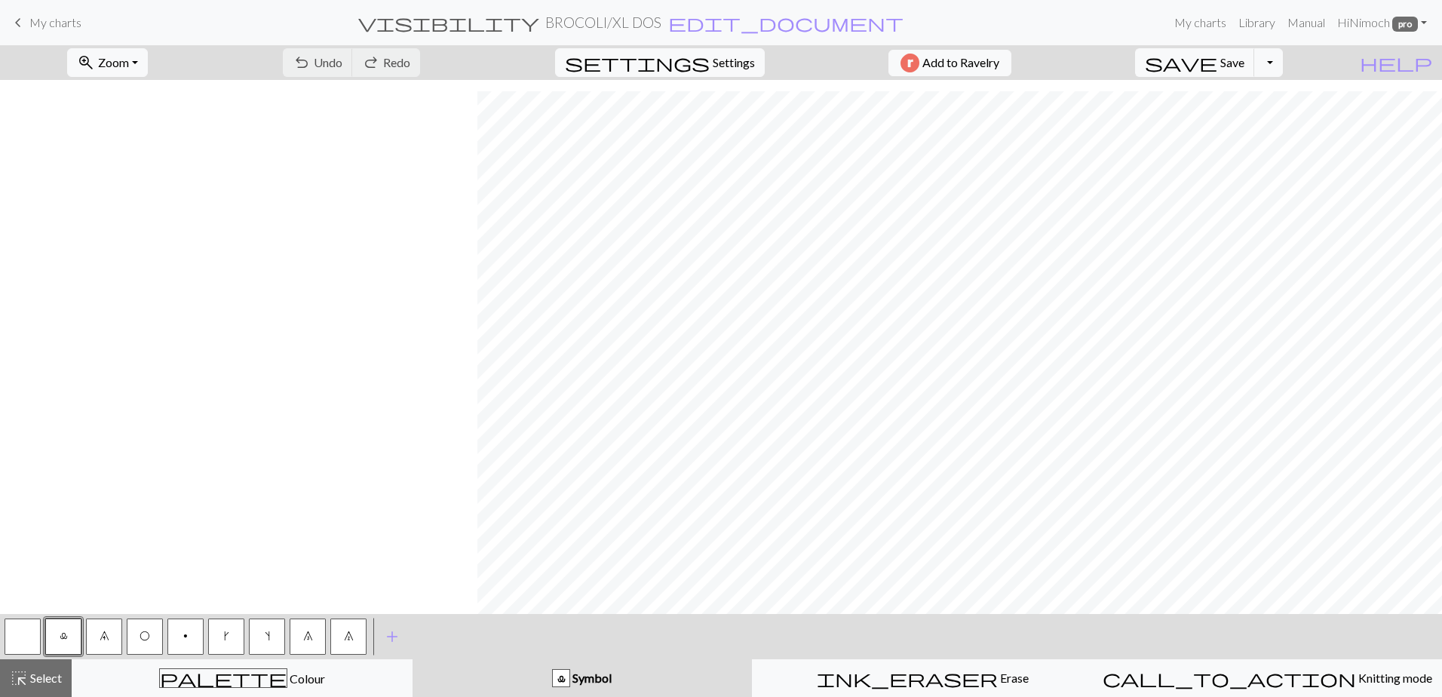
scroll to position [737, 478]
click at [29, 694] on button "highlight_alt Select Select" at bounding box center [36, 678] width 72 height 38
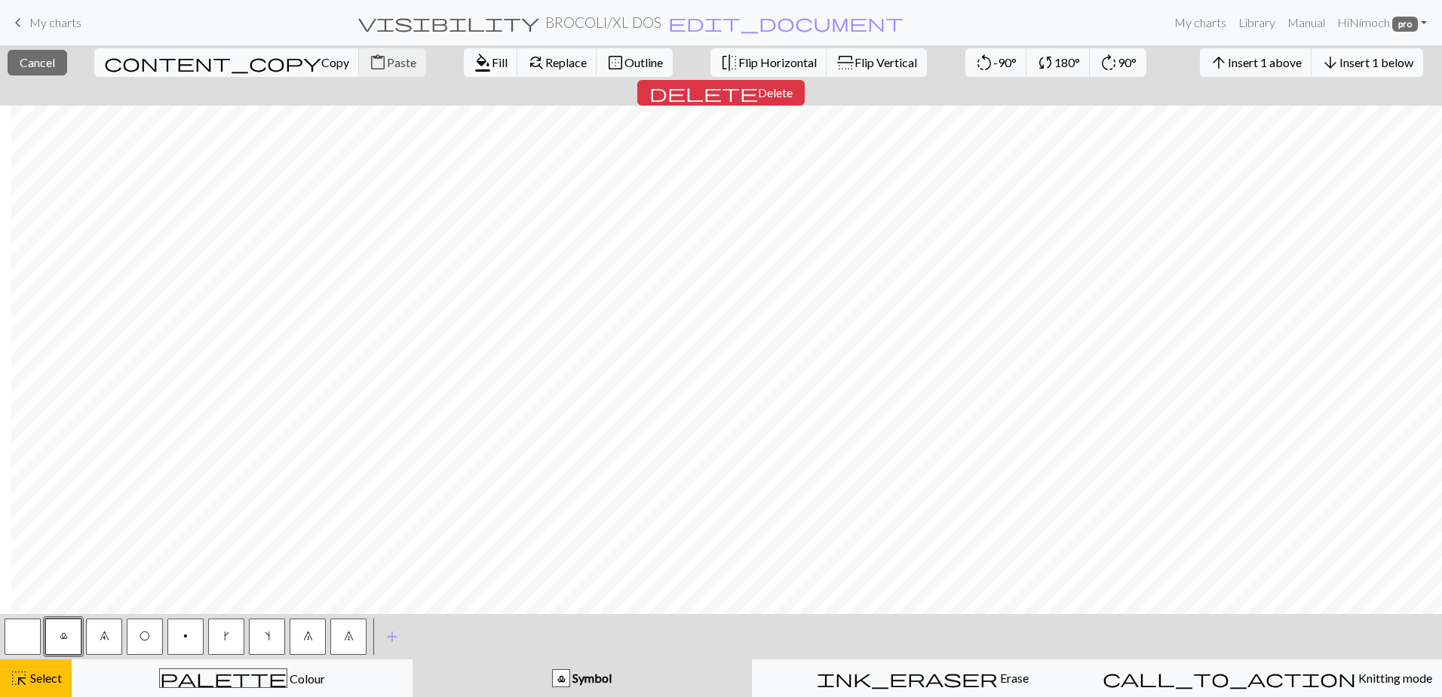
click at [1322, 58] on span "arrow_downward" at bounding box center [1331, 62] width 18 height 21
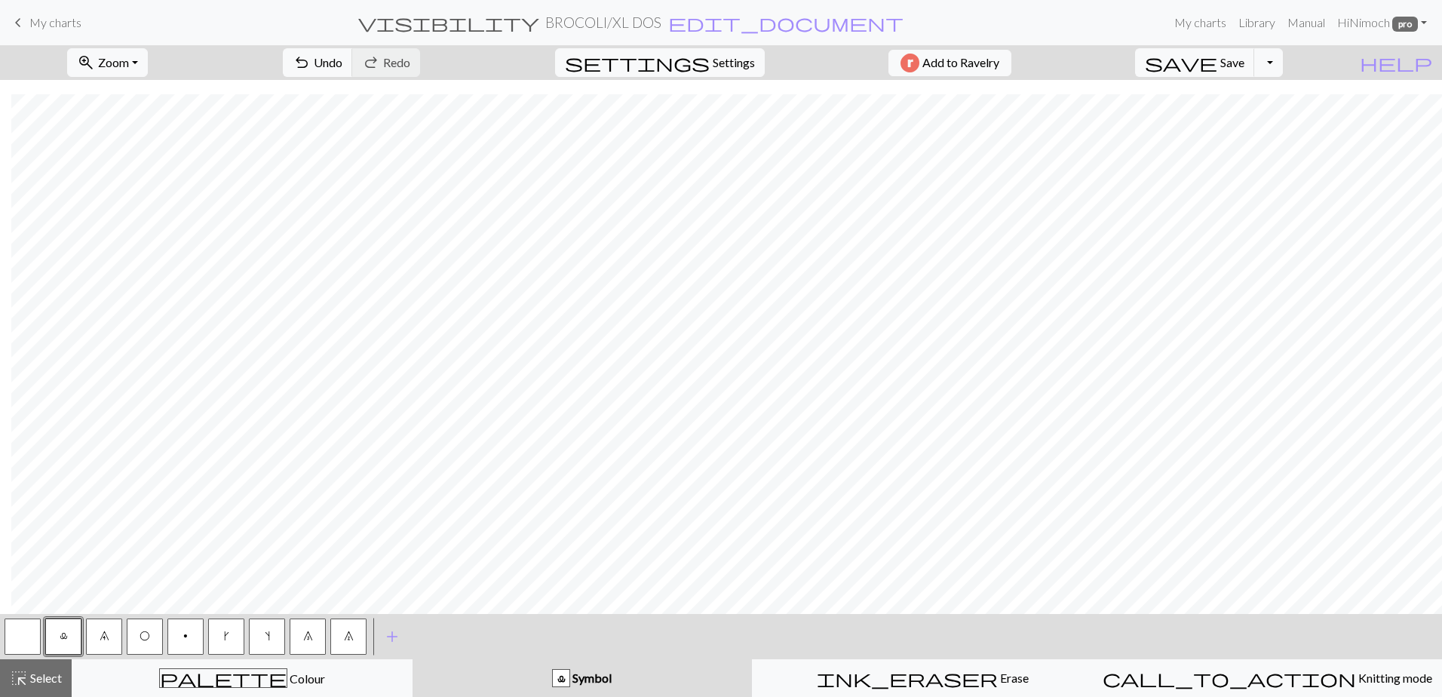
scroll to position [752, 478]
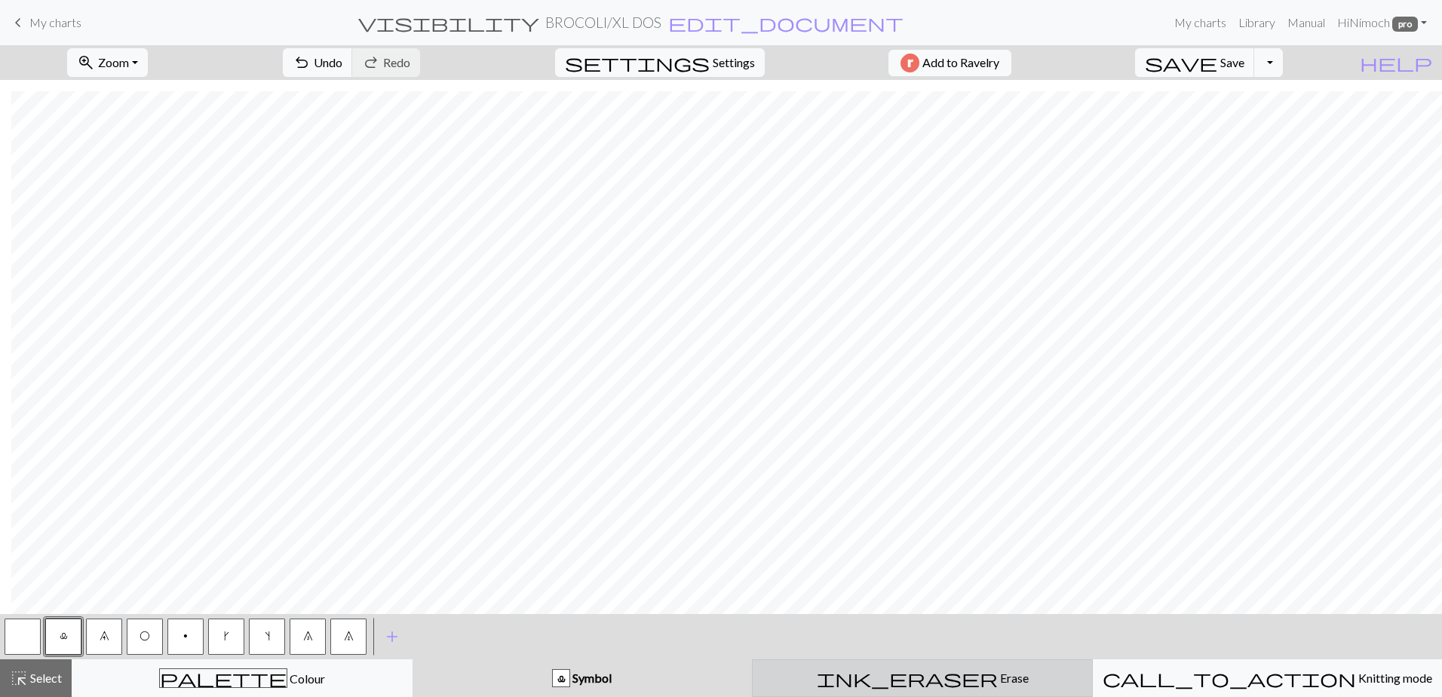
click at [890, 689] on button "ink_eraser Erase Erase" at bounding box center [922, 678] width 341 height 38
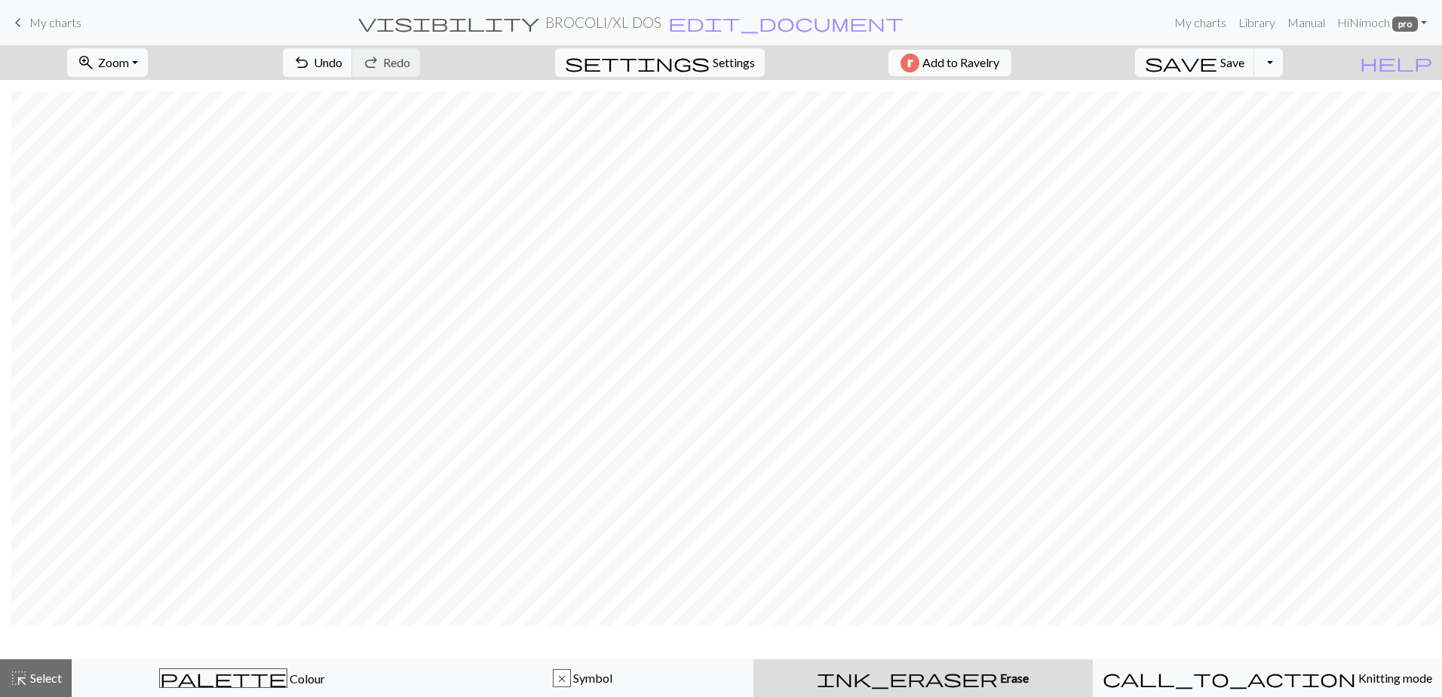
scroll to position [707, 478]
click at [35, 679] on span "Select" at bounding box center [45, 678] width 34 height 14
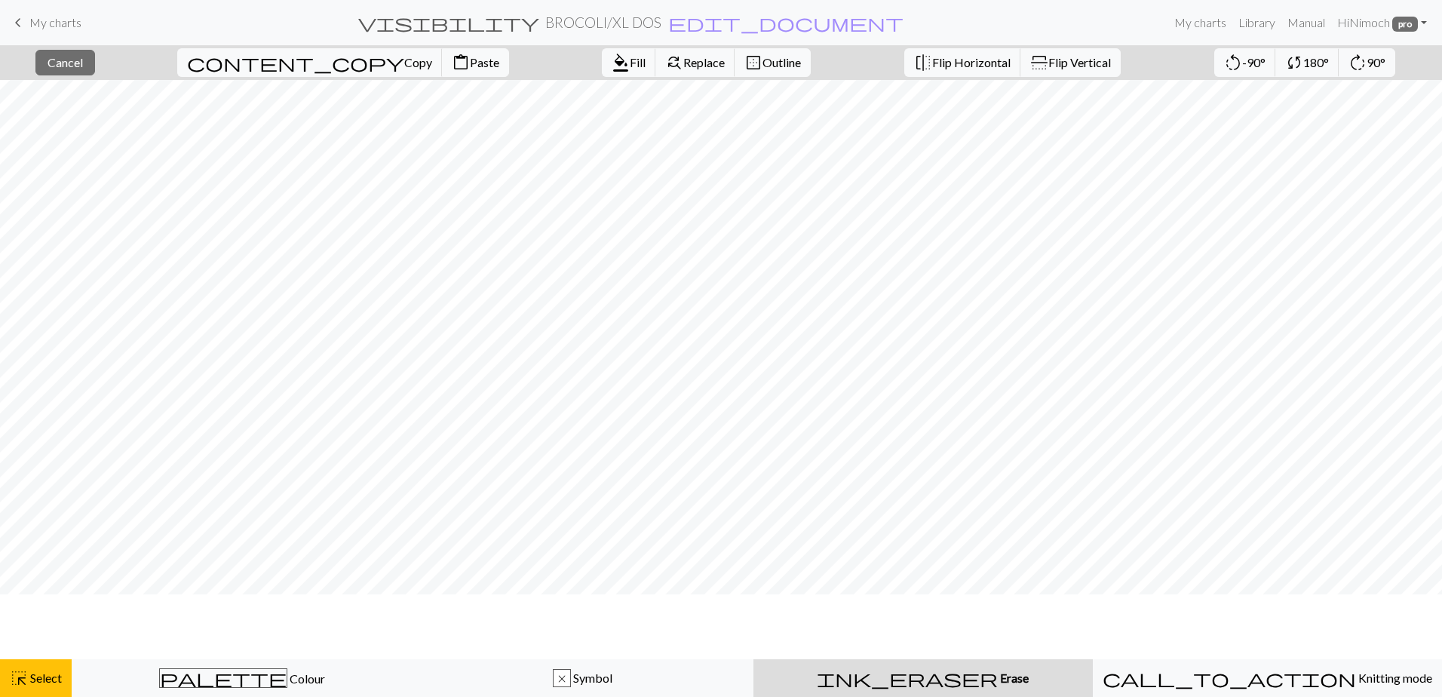
scroll to position [0, 0]
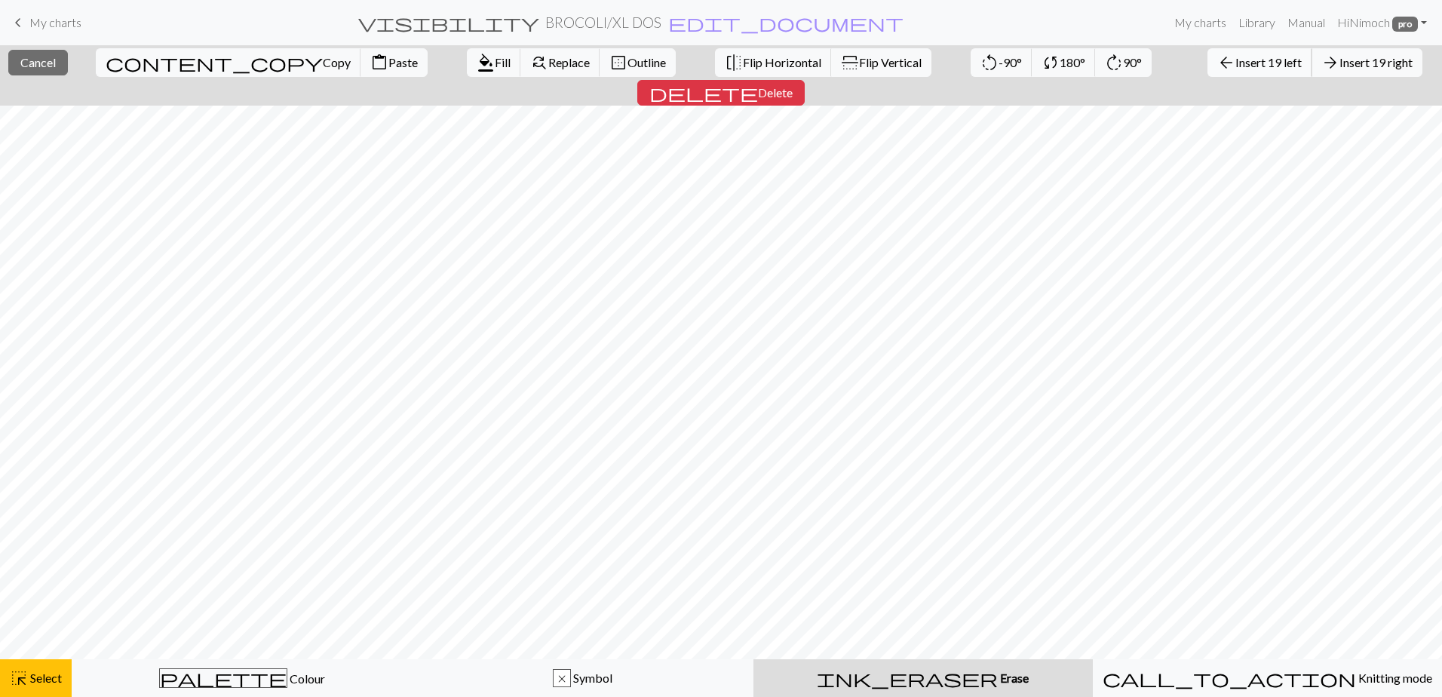
click at [1236, 66] on span "Insert 19 left" at bounding box center [1269, 62] width 66 height 14
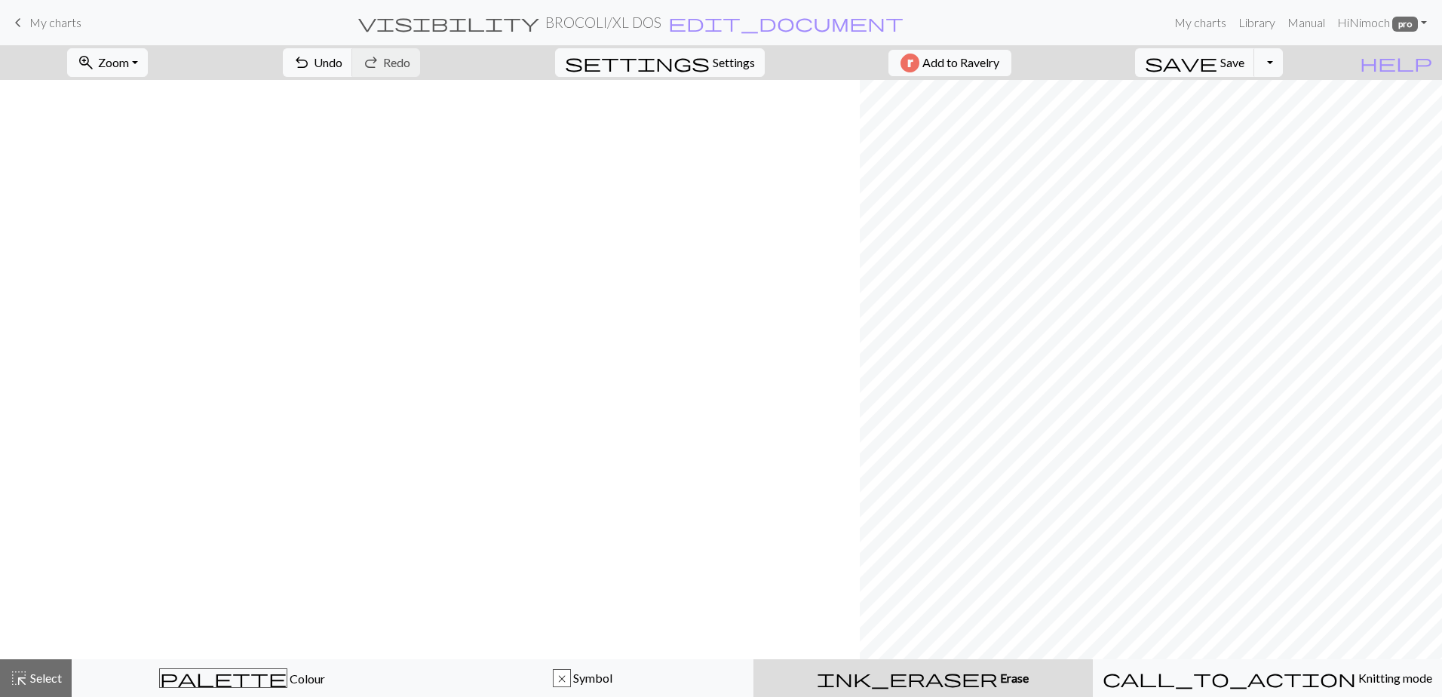
scroll to position [0, 860]
click at [39, 674] on span "Select" at bounding box center [45, 678] width 34 height 14
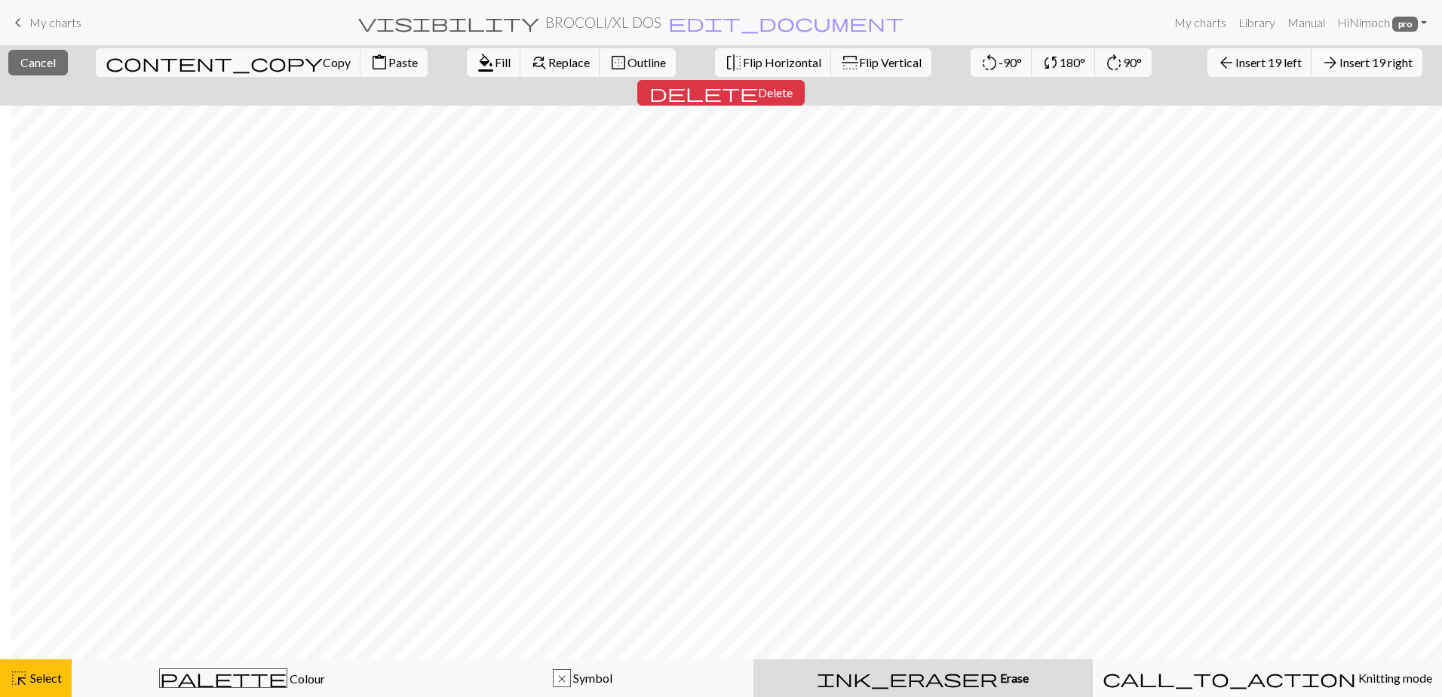
click at [1312, 54] on button "arrow_forward Insert 19 right" at bounding box center [1367, 62] width 111 height 29
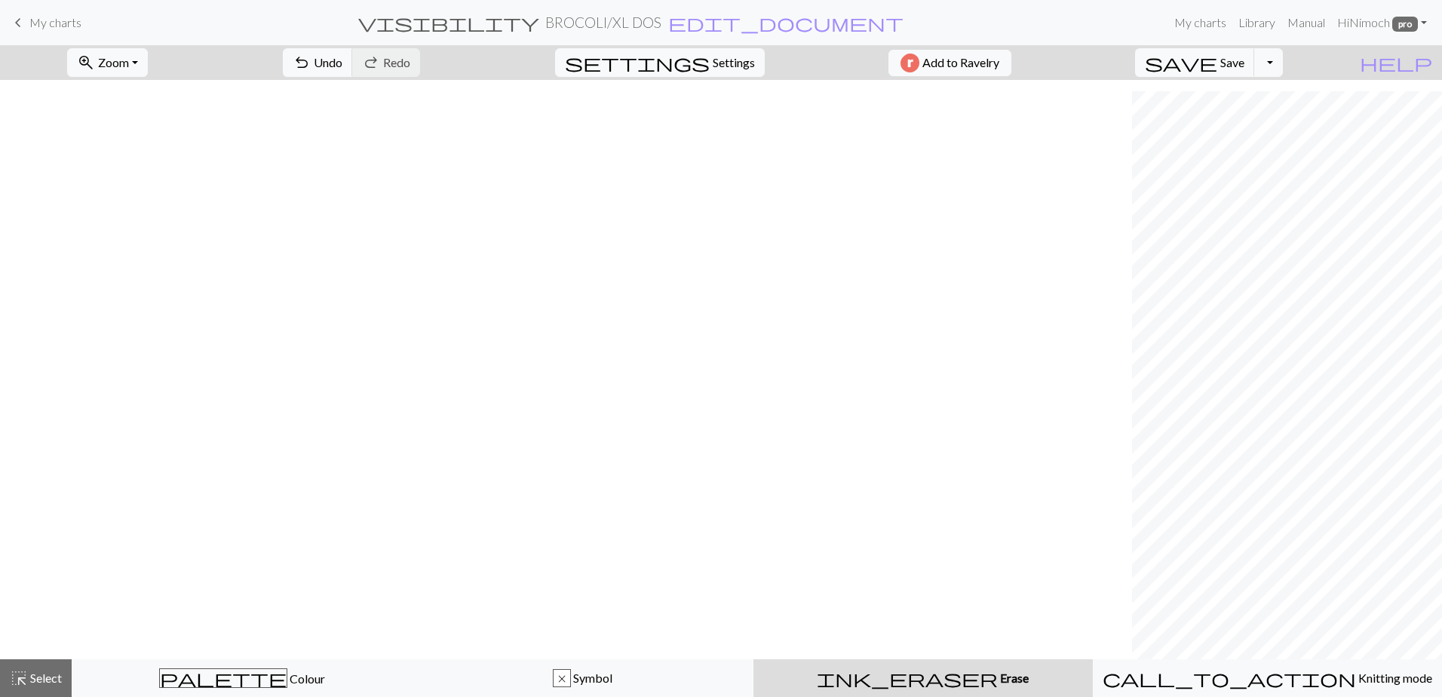
scroll to position [707, 1242]
click at [43, 674] on span "Select" at bounding box center [45, 678] width 34 height 14
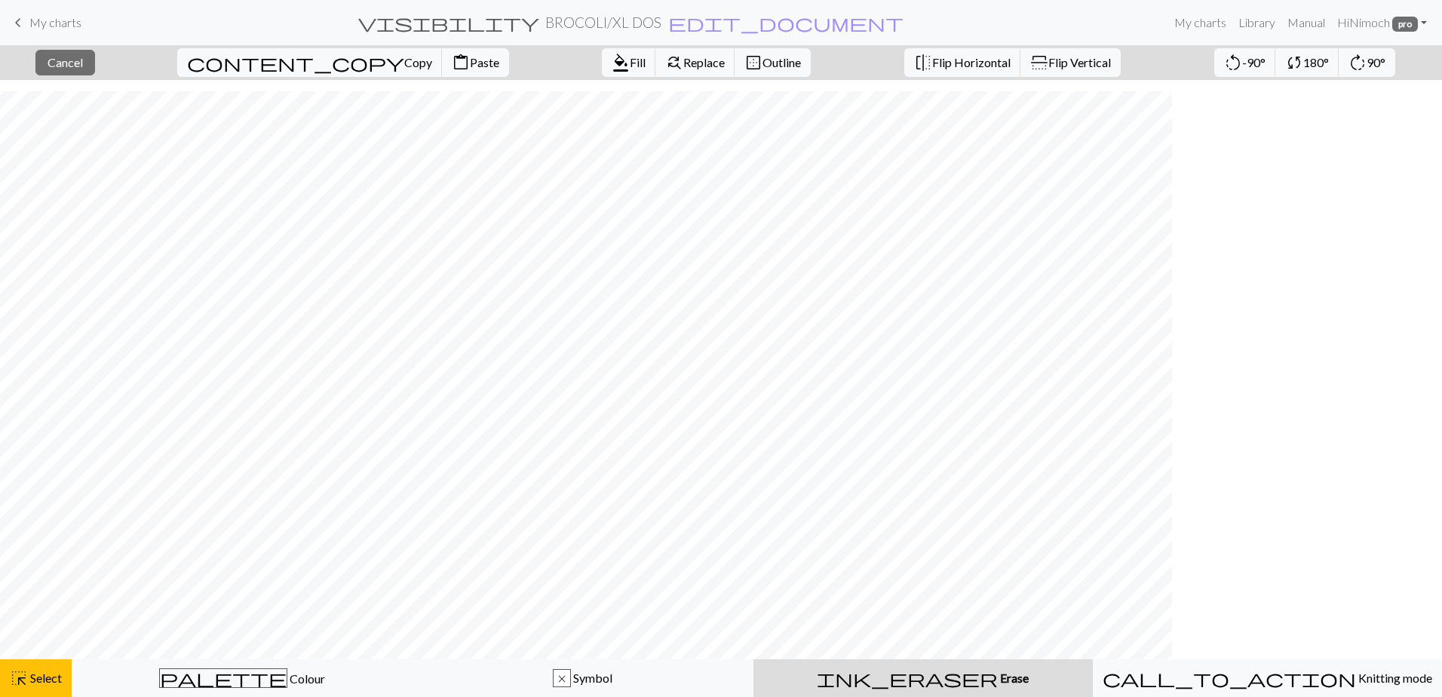
scroll to position [707, 316]
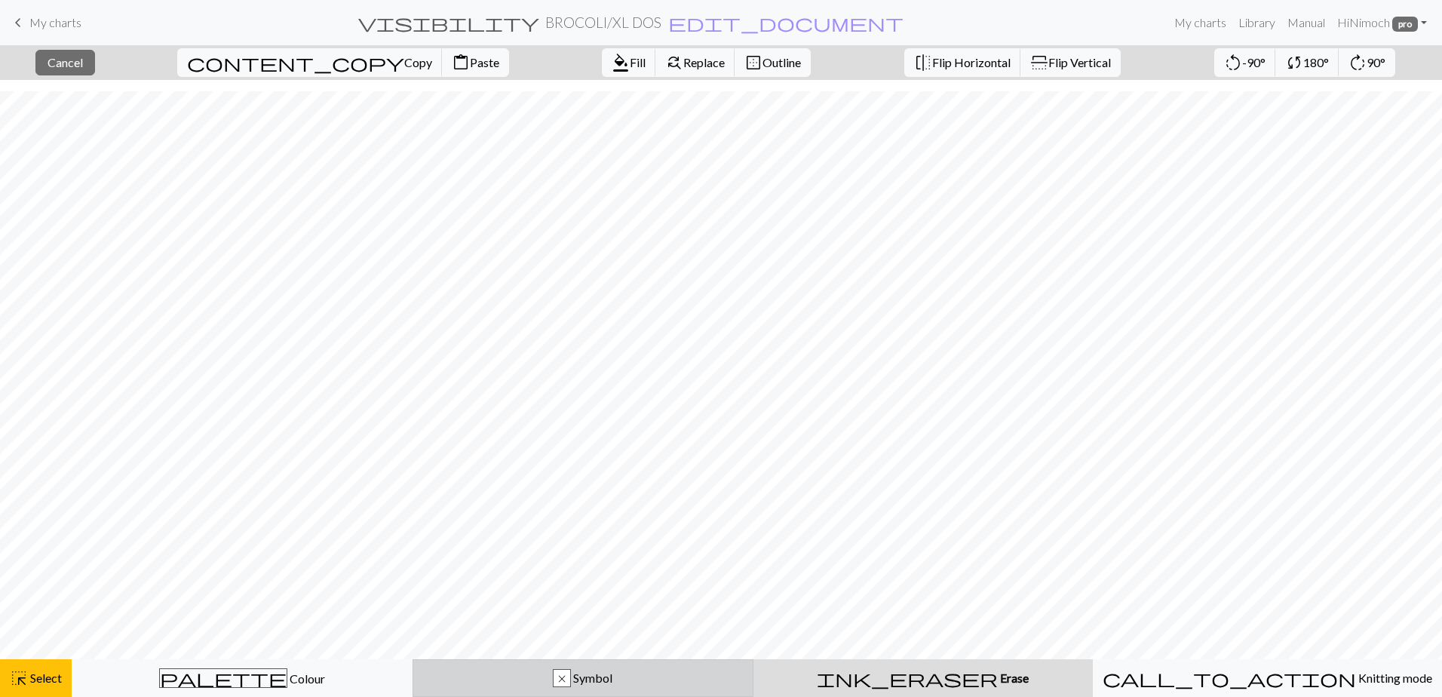
click at [483, 690] on button "x Symbol" at bounding box center [583, 678] width 341 height 38
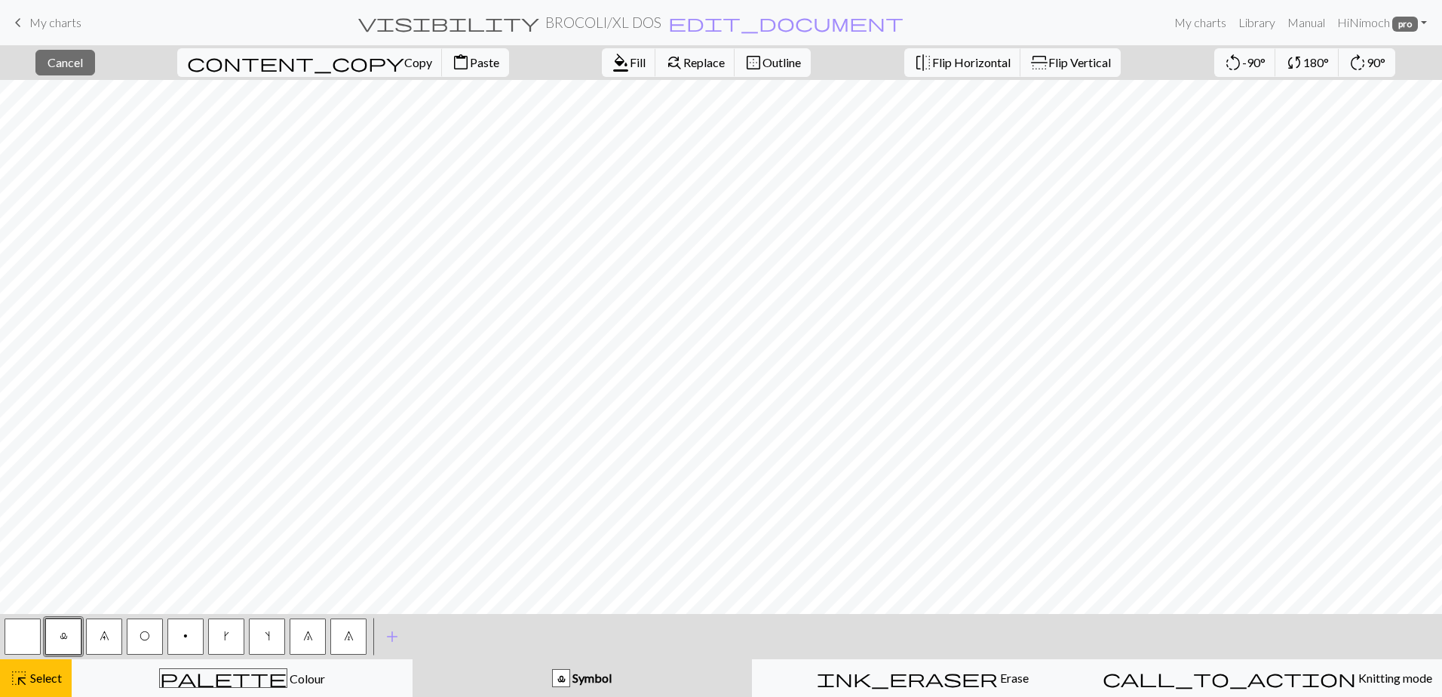
click at [305, 640] on span "8" at bounding box center [308, 636] width 10 height 12
click at [630, 68] on span "Fill" at bounding box center [638, 62] width 16 height 14
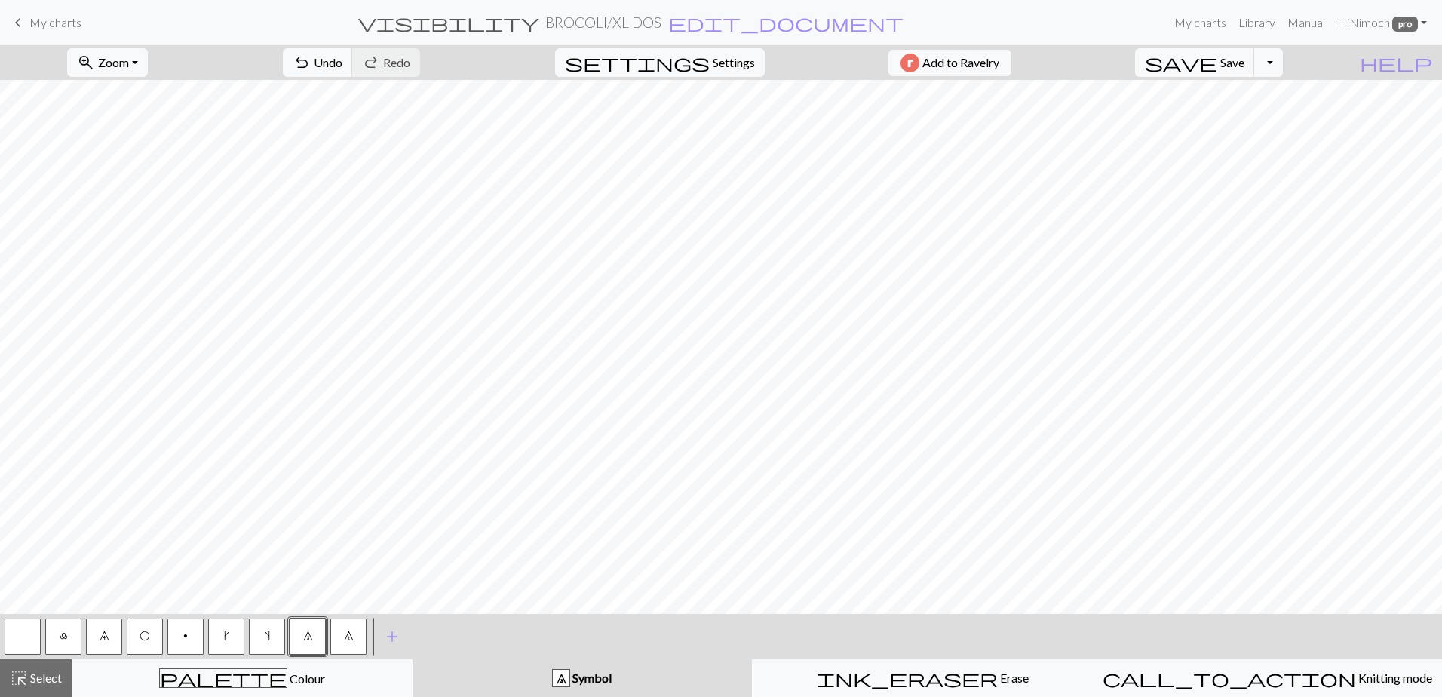
drag, startPoint x: 148, startPoint y: 636, endPoint x: 201, endPoint y: 603, distance: 62.4
click at [149, 636] on span "O" at bounding box center [145, 636] width 11 height 12
click at [113, 634] on button "9" at bounding box center [104, 637] width 36 height 36
click at [14, 678] on span "highlight_alt" at bounding box center [19, 678] width 18 height 21
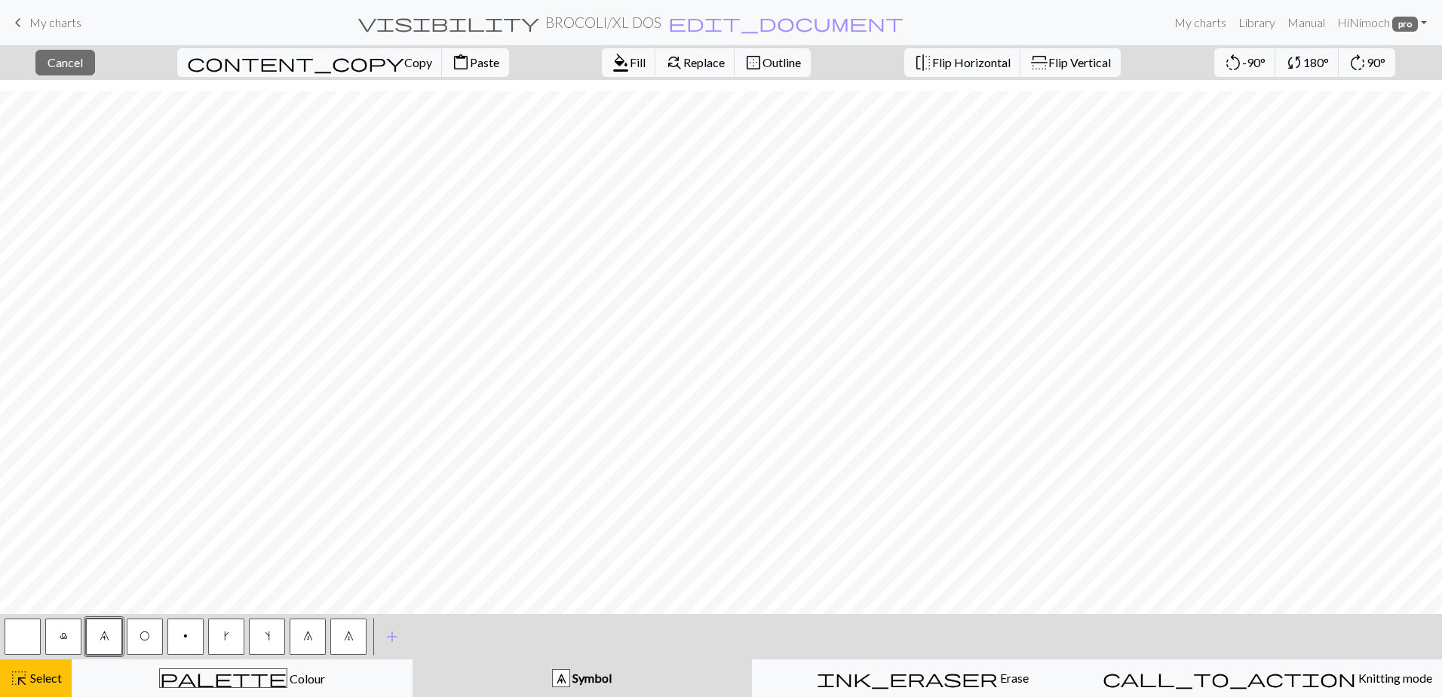
click at [345, 632] on span "7" at bounding box center [349, 636] width 10 height 12
click at [630, 60] on span "Fill" at bounding box center [638, 62] width 16 height 14
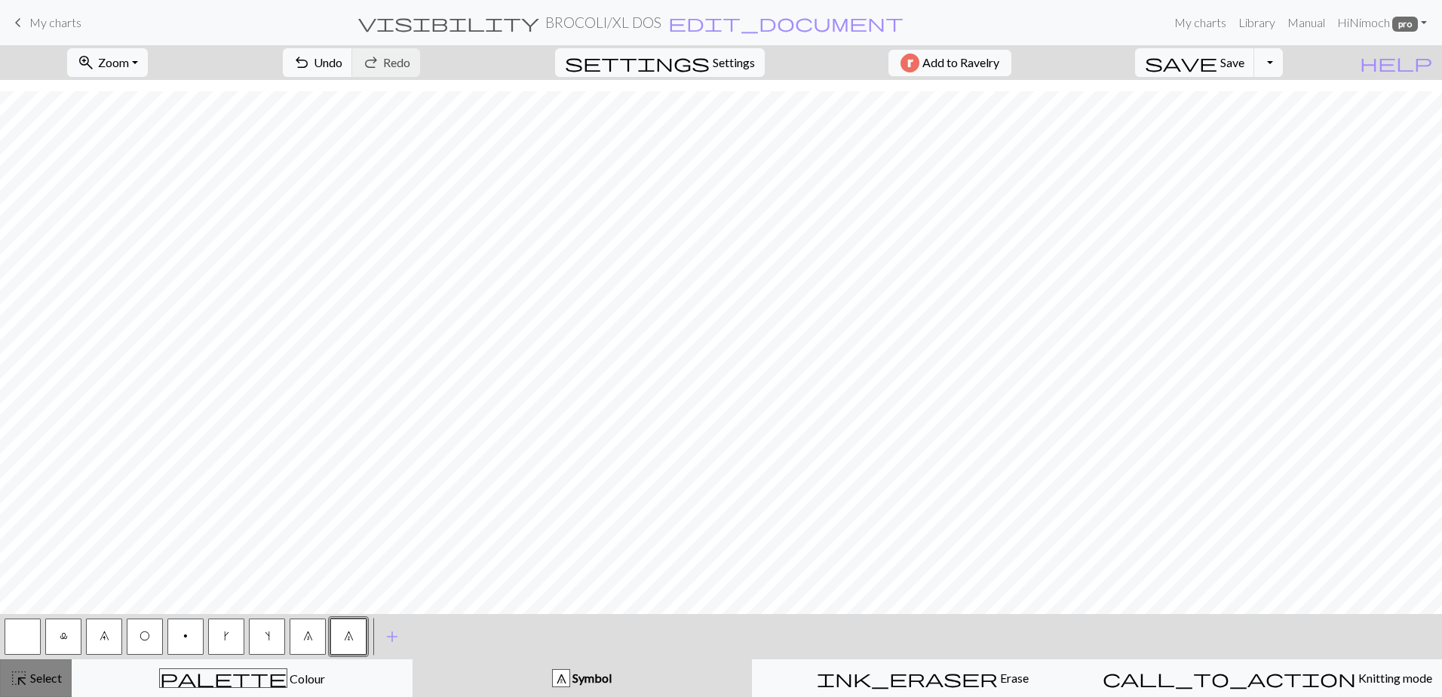
click at [29, 679] on span "Select" at bounding box center [45, 678] width 34 height 14
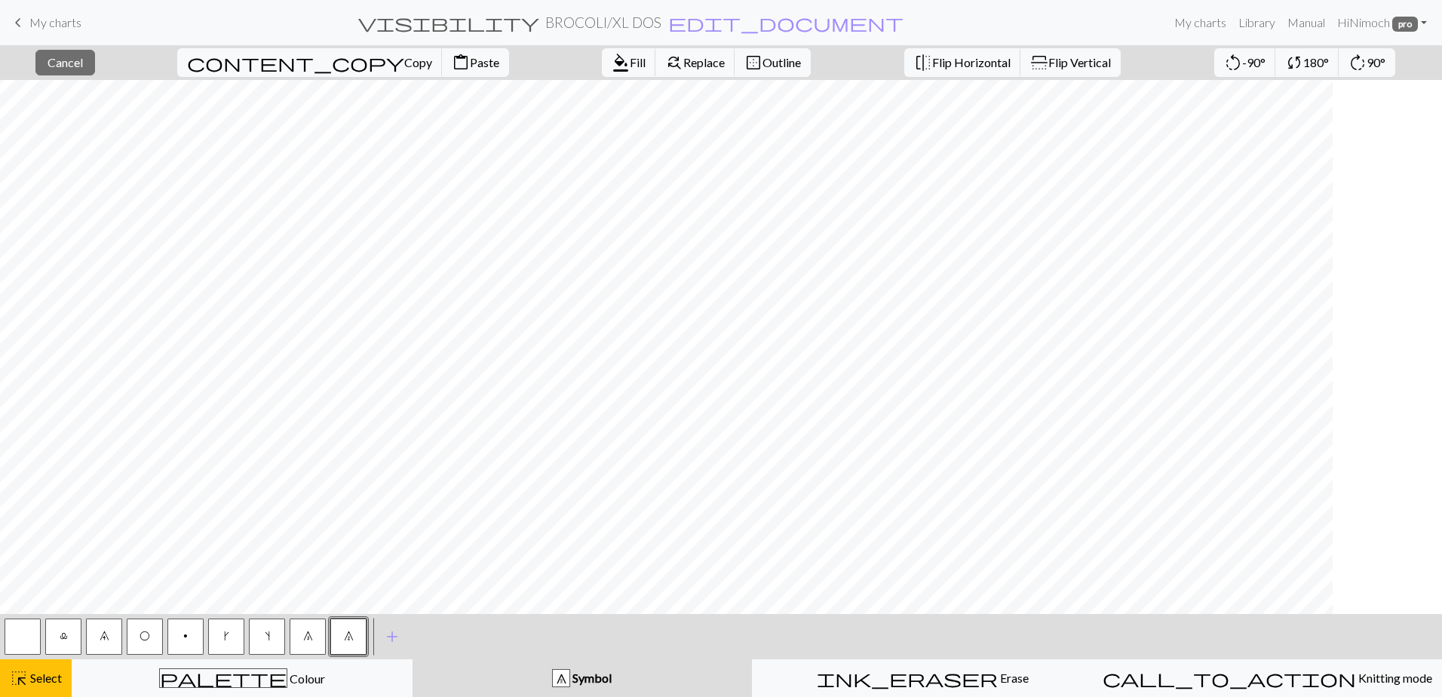
scroll to position [375, 0]
click at [77, 63] on span "Cancel" at bounding box center [65, 62] width 35 height 14
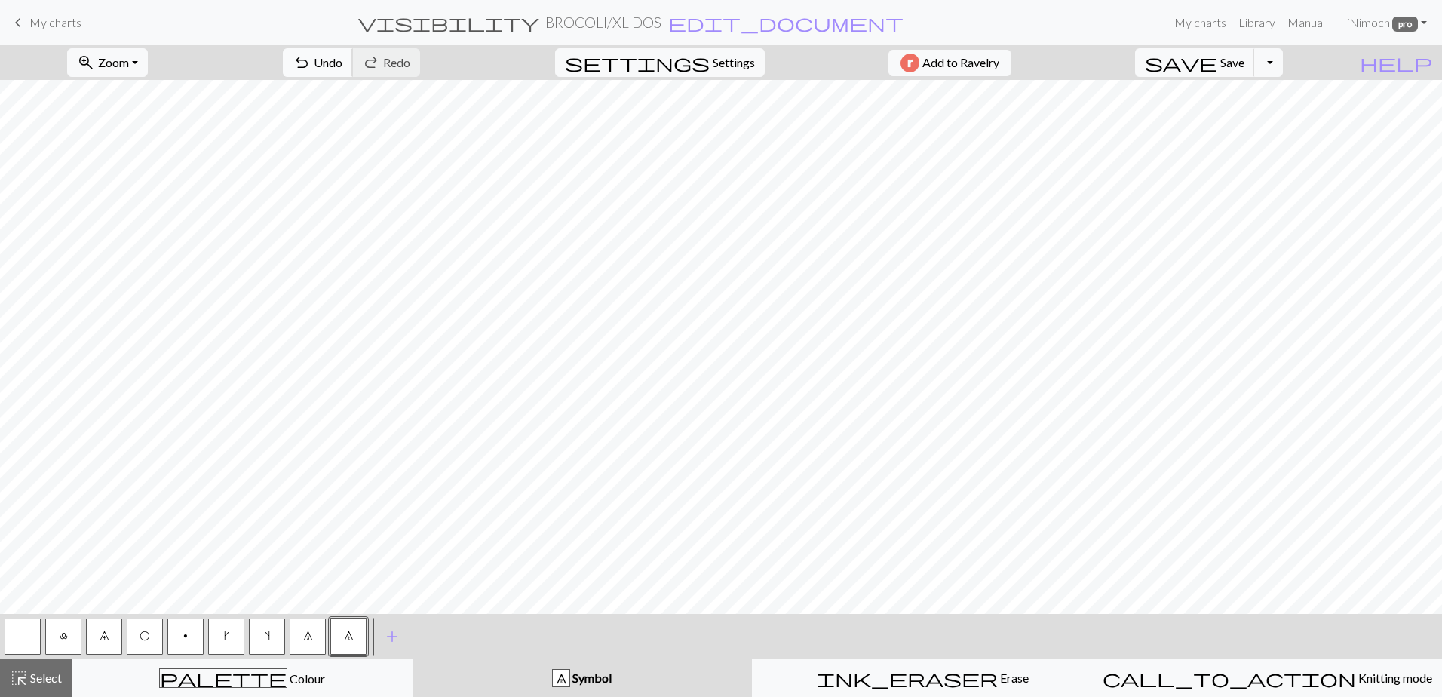
click at [353, 70] on button "undo Undo Undo" at bounding box center [318, 62] width 70 height 29
click at [142, 628] on button "O" at bounding box center [145, 637] width 36 height 36
click at [309, 641] on span "8" at bounding box center [308, 636] width 10 height 12
click at [20, 674] on span "highlight_alt" at bounding box center [19, 678] width 18 height 21
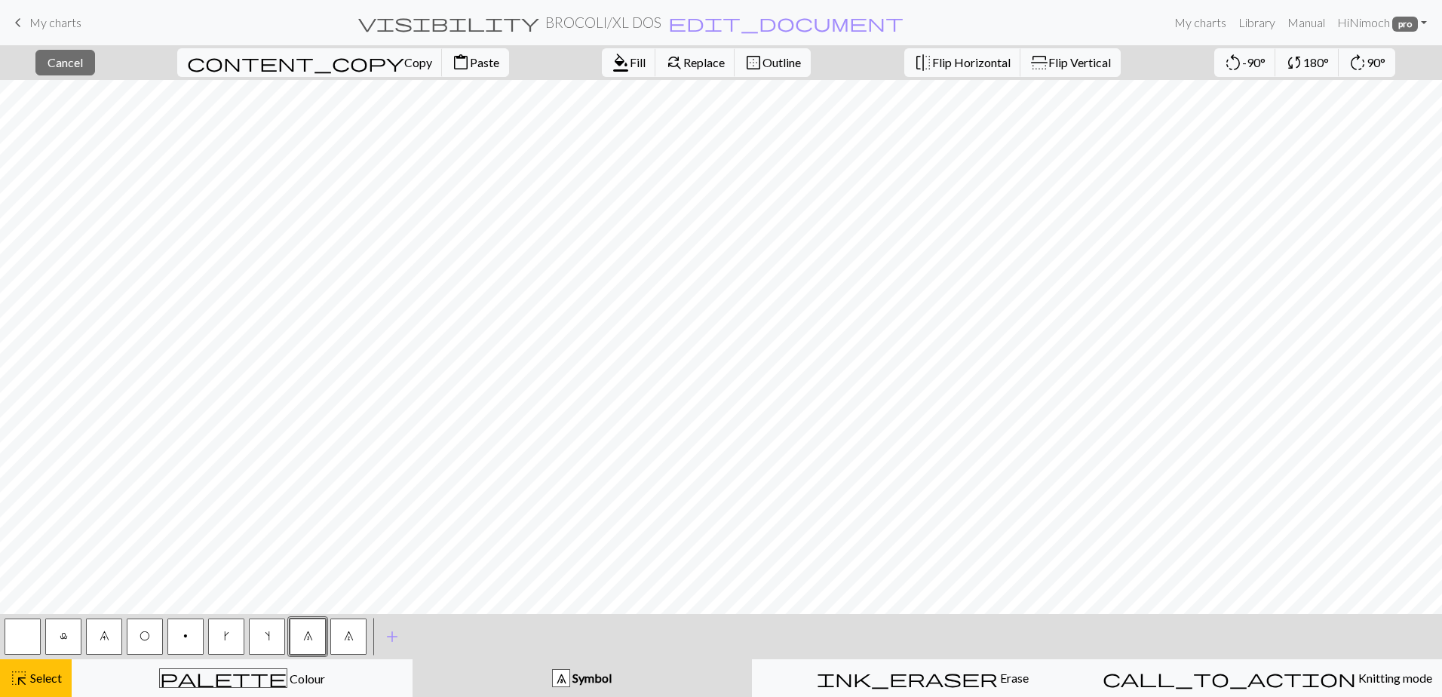
click at [355, 640] on button "7" at bounding box center [348, 637] width 36 height 36
click at [75, 60] on span "Cancel" at bounding box center [65, 62] width 35 height 14
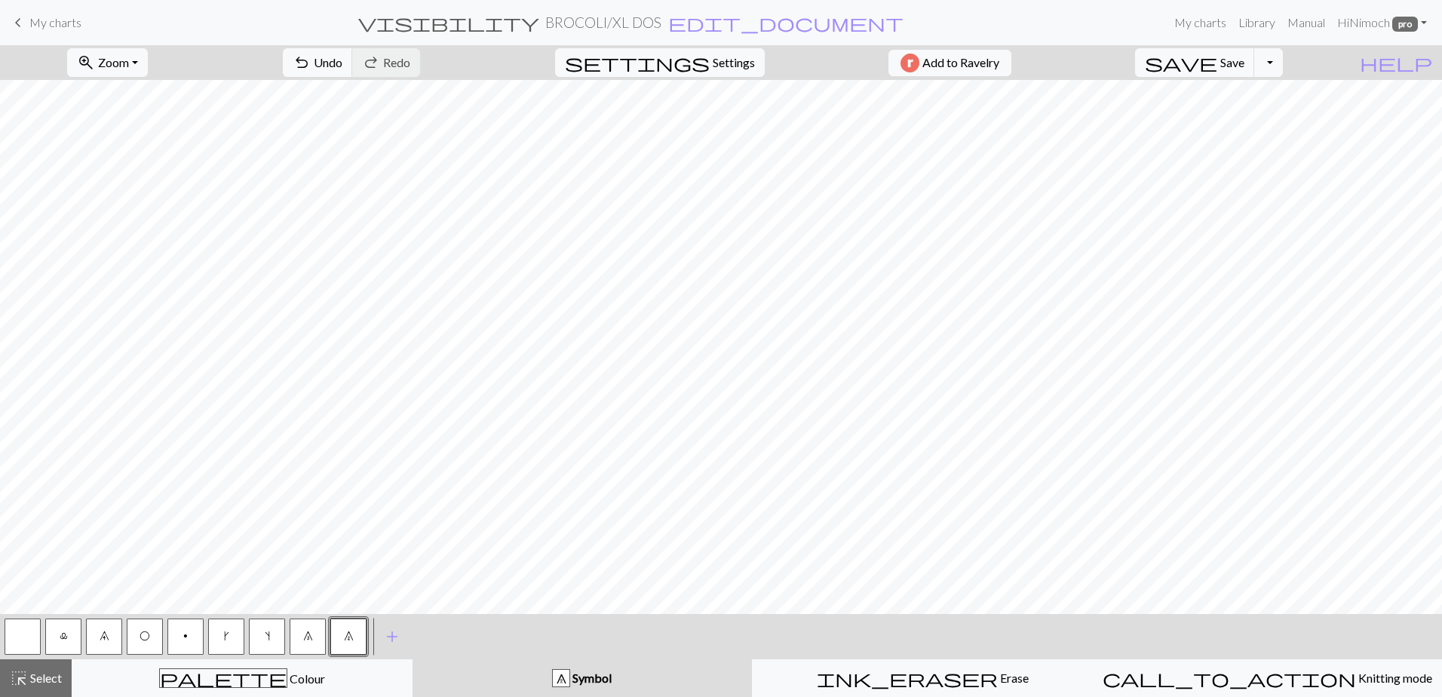
click at [146, 641] on span "O" at bounding box center [145, 636] width 11 height 12
click at [49, 671] on span "Select" at bounding box center [45, 678] width 34 height 14
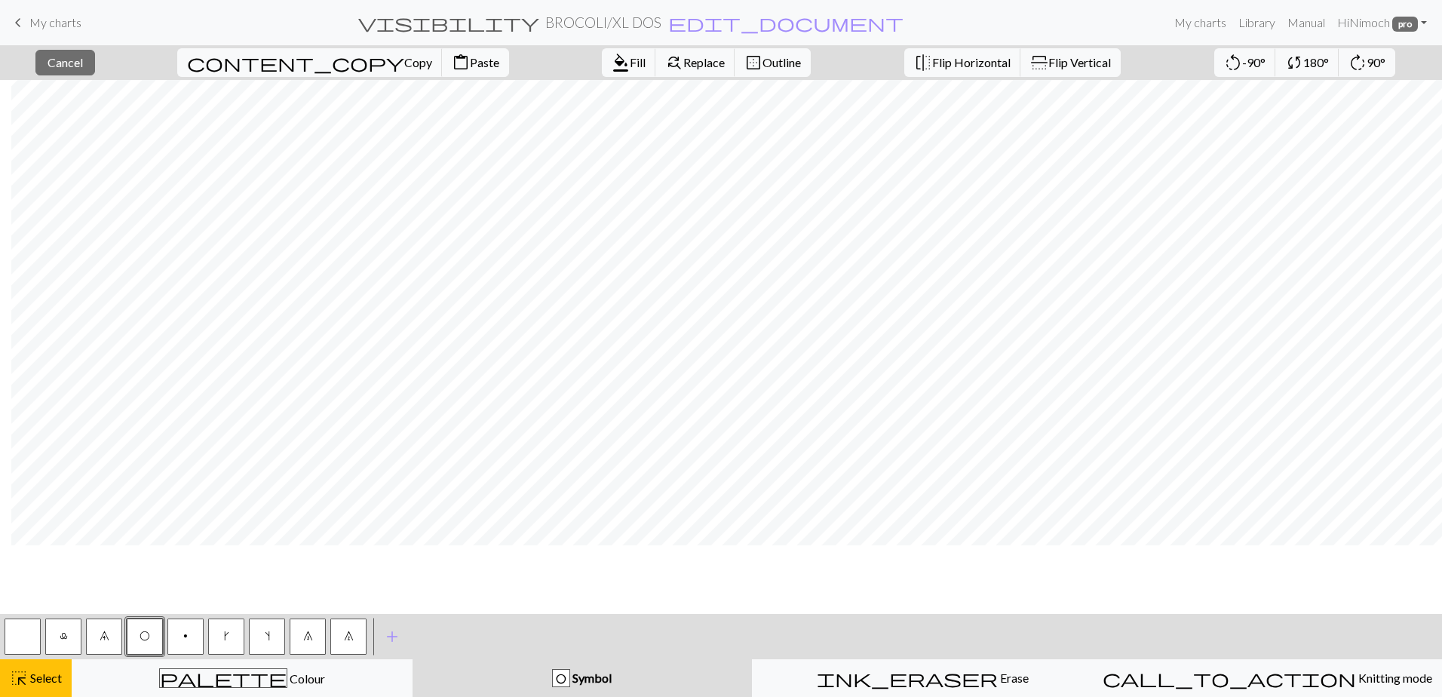
scroll to position [375, 1242]
click at [295, 634] on button "8" at bounding box center [308, 637] width 36 height 36
click at [602, 63] on button "format_color_fill Fill" at bounding box center [629, 62] width 54 height 29
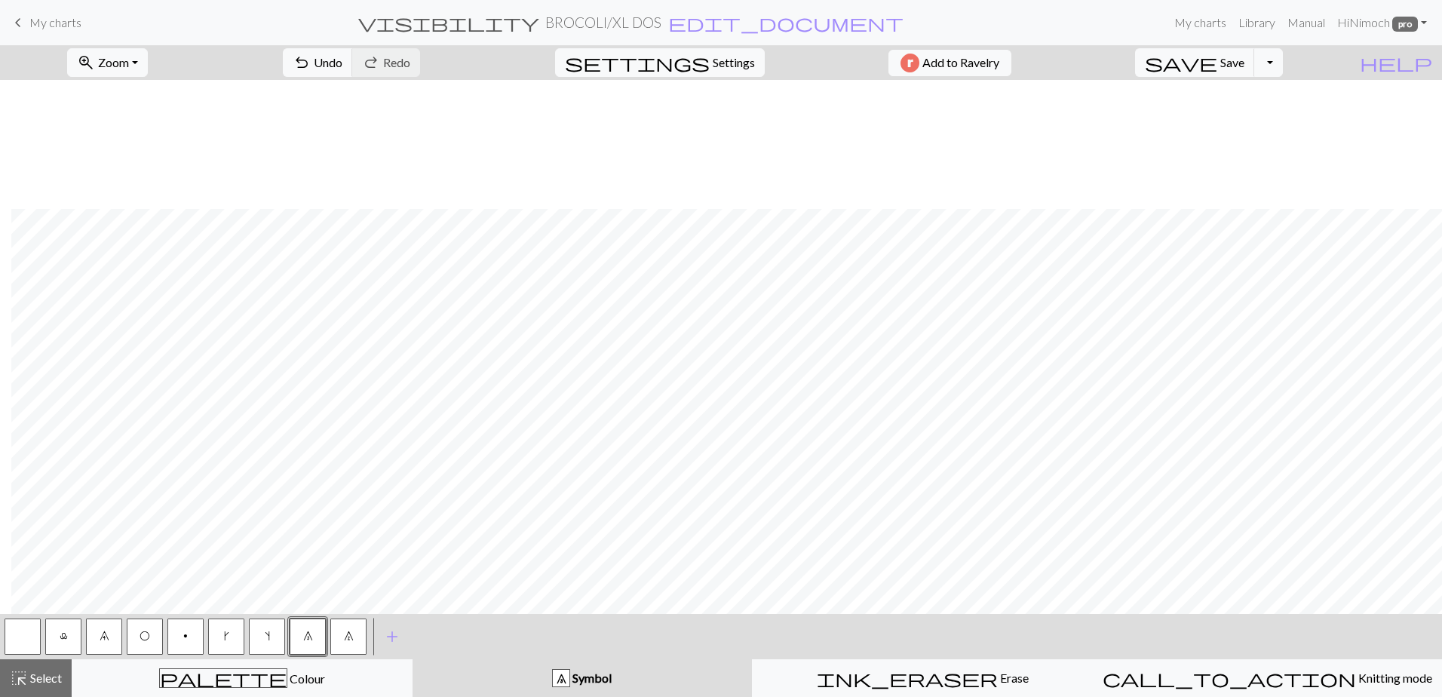
scroll to position [226, 1242]
click at [42, 676] on span "Select" at bounding box center [45, 678] width 34 height 14
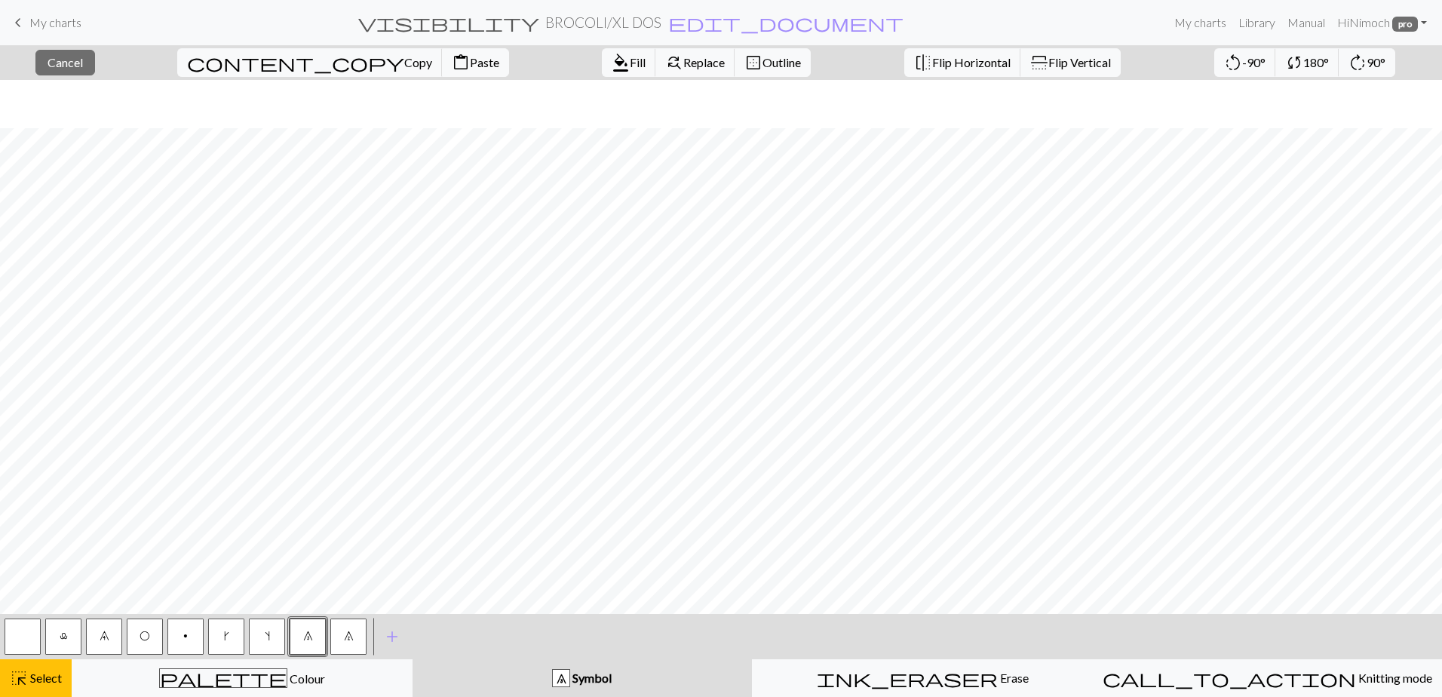
scroll to position [752, 0]
click at [47, 667] on button "highlight_alt Select Select" at bounding box center [36, 678] width 72 height 38
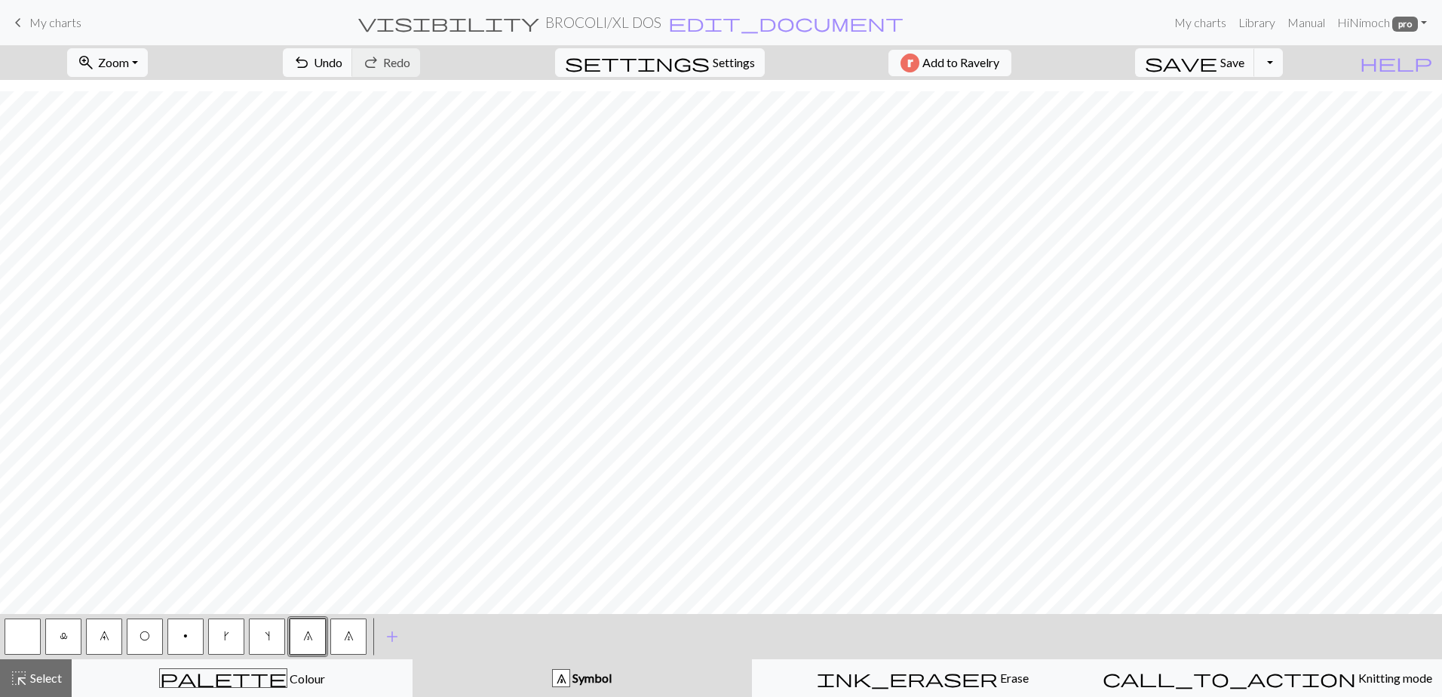
click at [732, 48] on div "settings Settings" at bounding box center [660, 62] width 232 height 35
click at [727, 65] on span "Settings" at bounding box center [734, 63] width 42 height 18
select select "aran"
select select "flat"
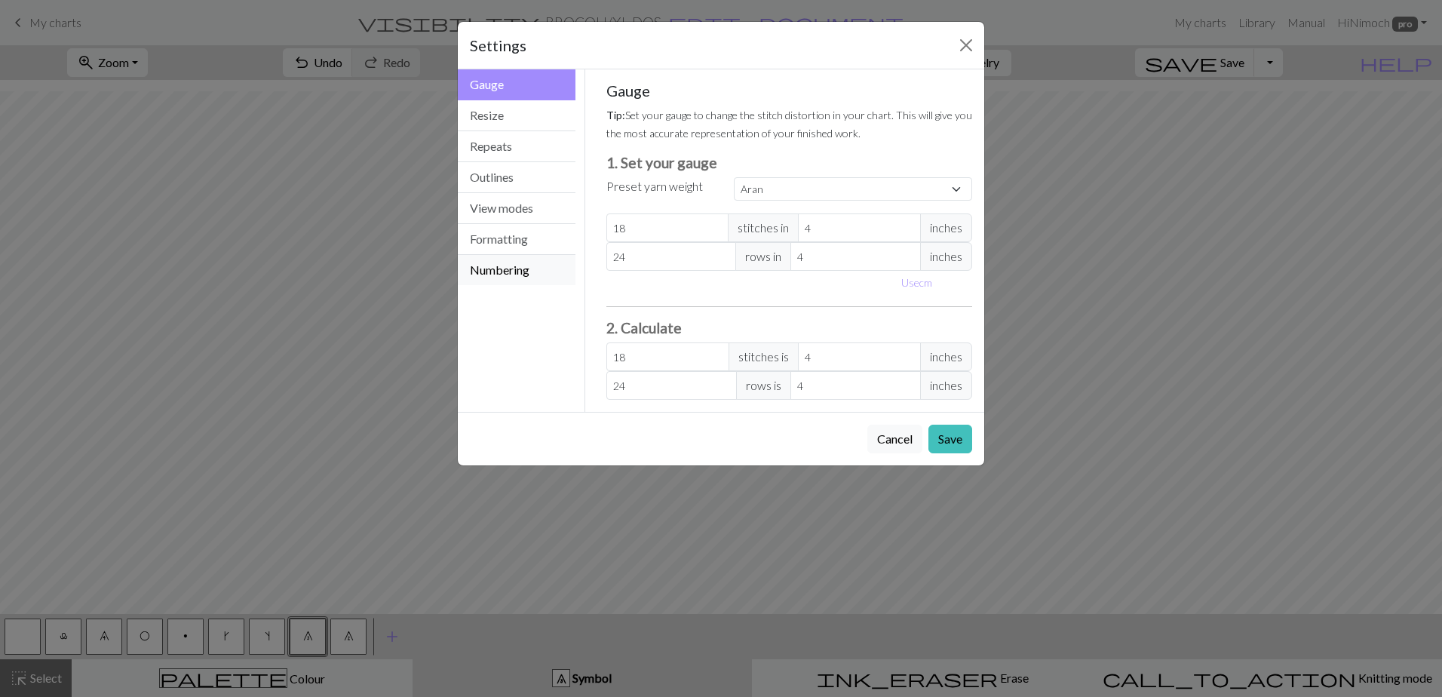
click at [514, 267] on button "Numbering" at bounding box center [517, 270] width 118 height 30
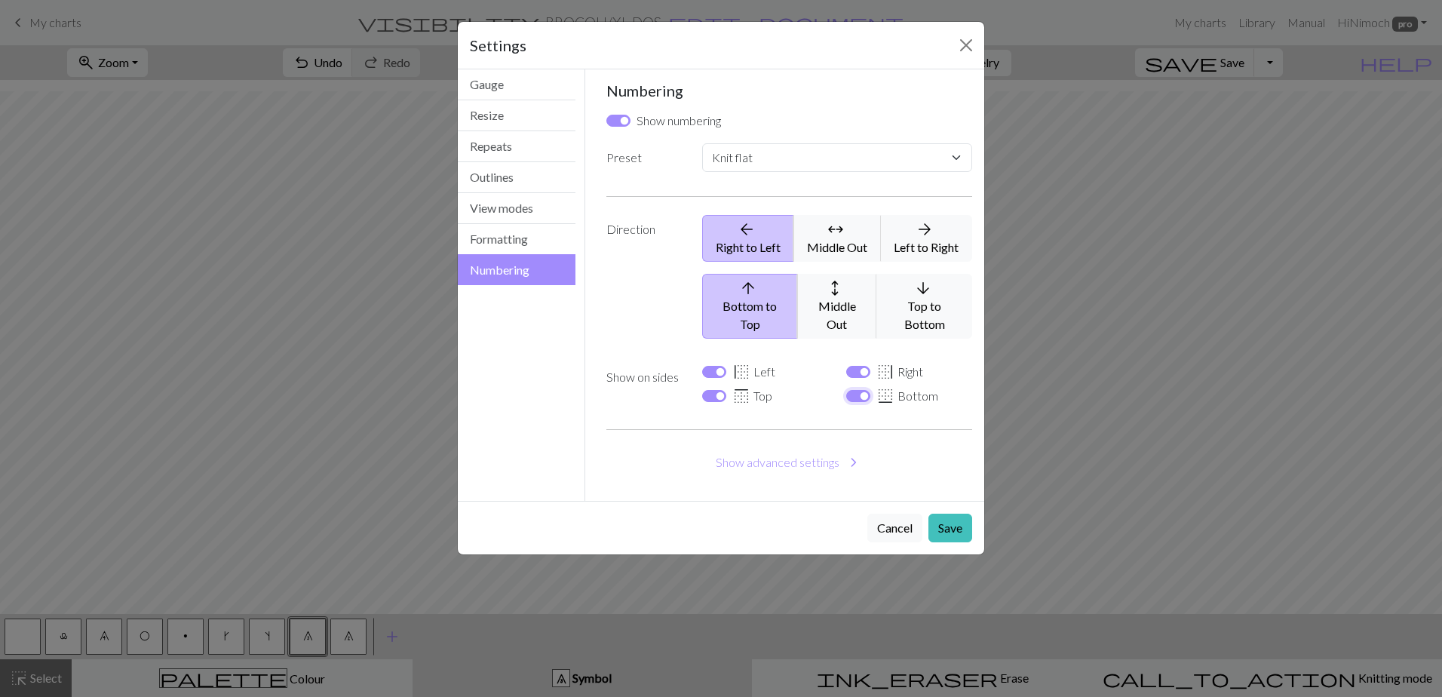
click at [855, 390] on input "border_bottom Bottom" at bounding box center [858, 396] width 24 height 12
checkbox input "false"
select select
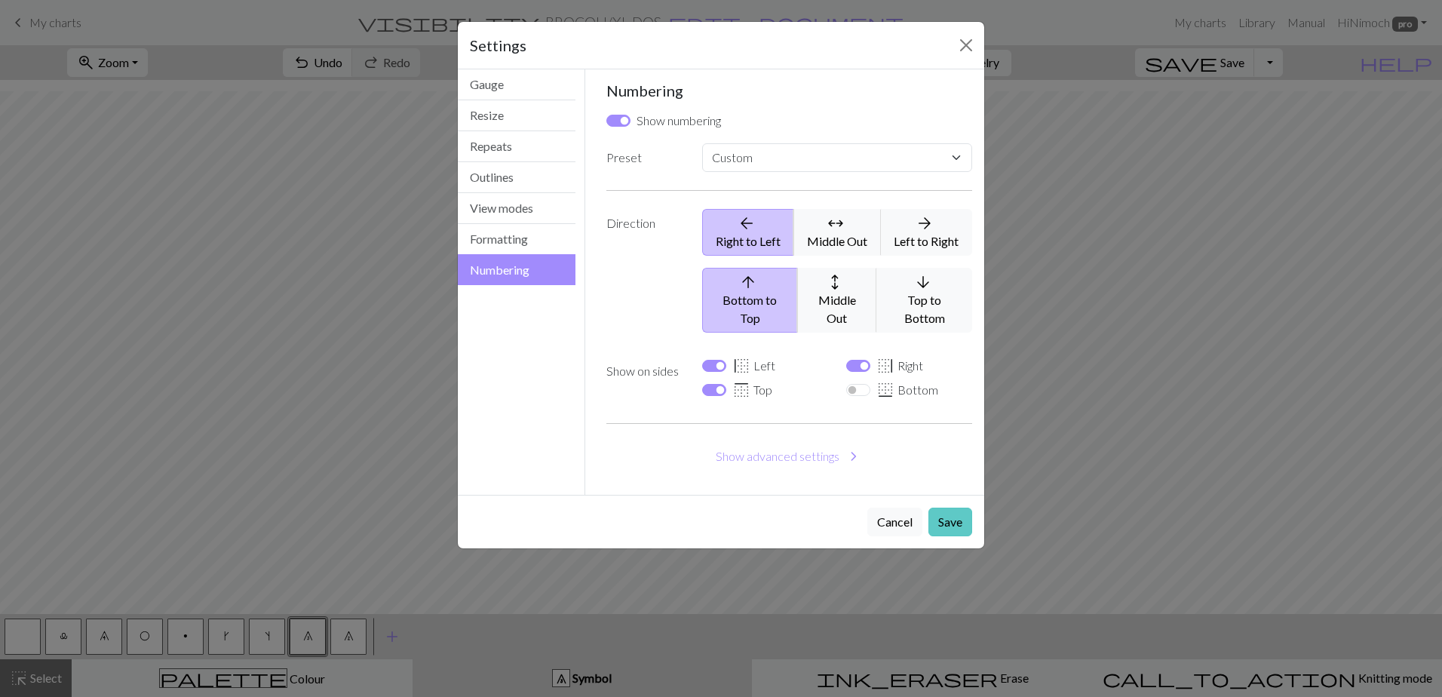
click at [950, 508] on button "Save" at bounding box center [951, 522] width 44 height 29
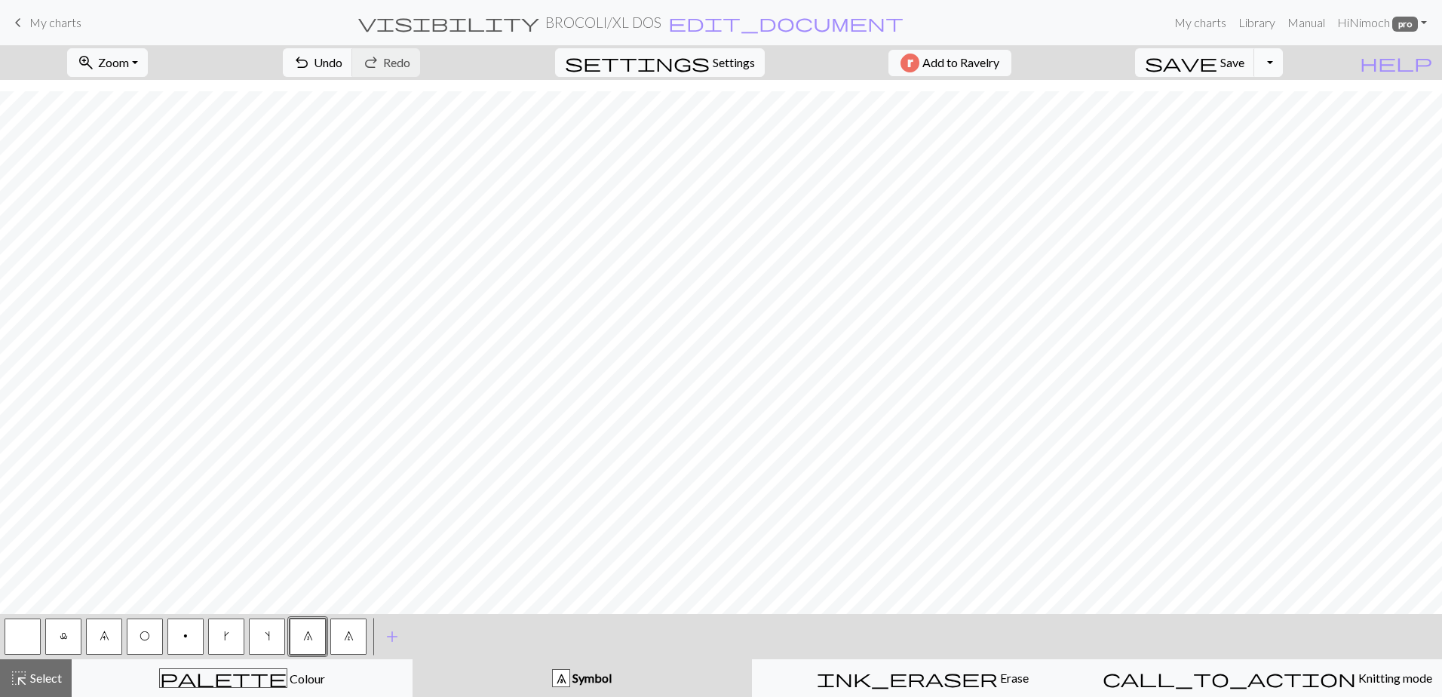
click at [1283, 69] on button "Toggle Dropdown" at bounding box center [1268, 62] width 29 height 29
click at [1245, 119] on button "save_alt Download" at bounding box center [1157, 120] width 249 height 24
click at [675, 58] on button "Download" at bounding box center [684, 49] width 73 height 29
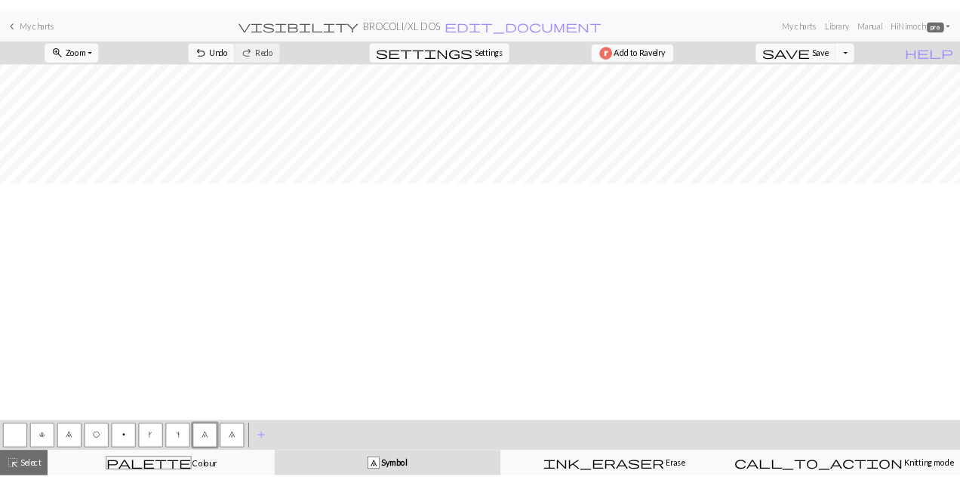
scroll to position [0, 0]
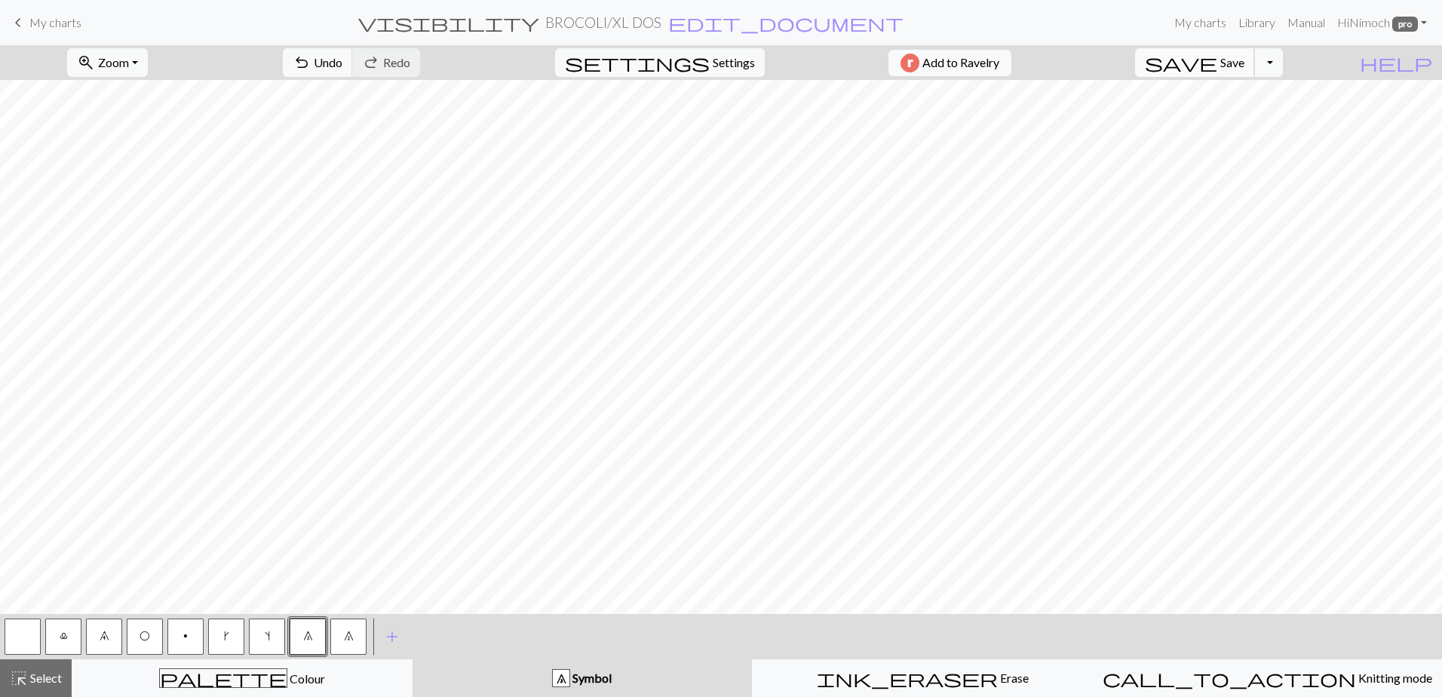
click at [1218, 62] on span "save" at bounding box center [1181, 62] width 72 height 21
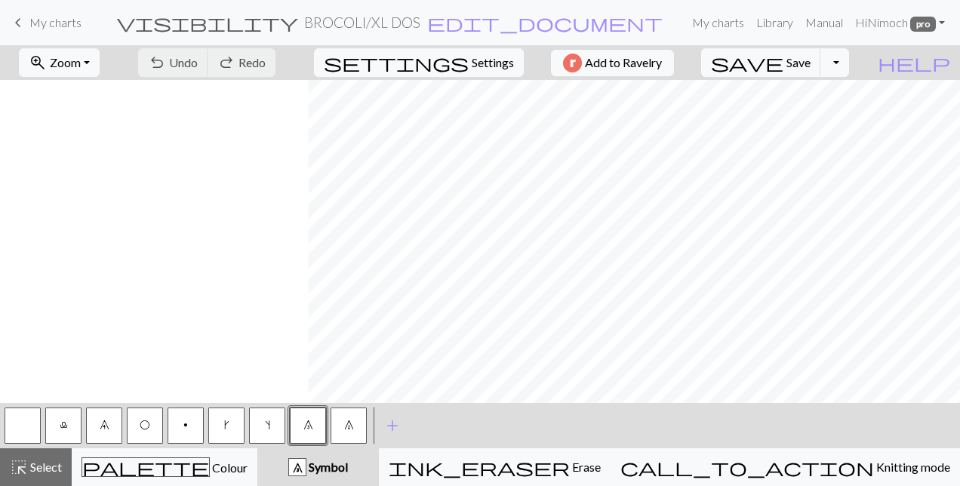
scroll to position [0, 1724]
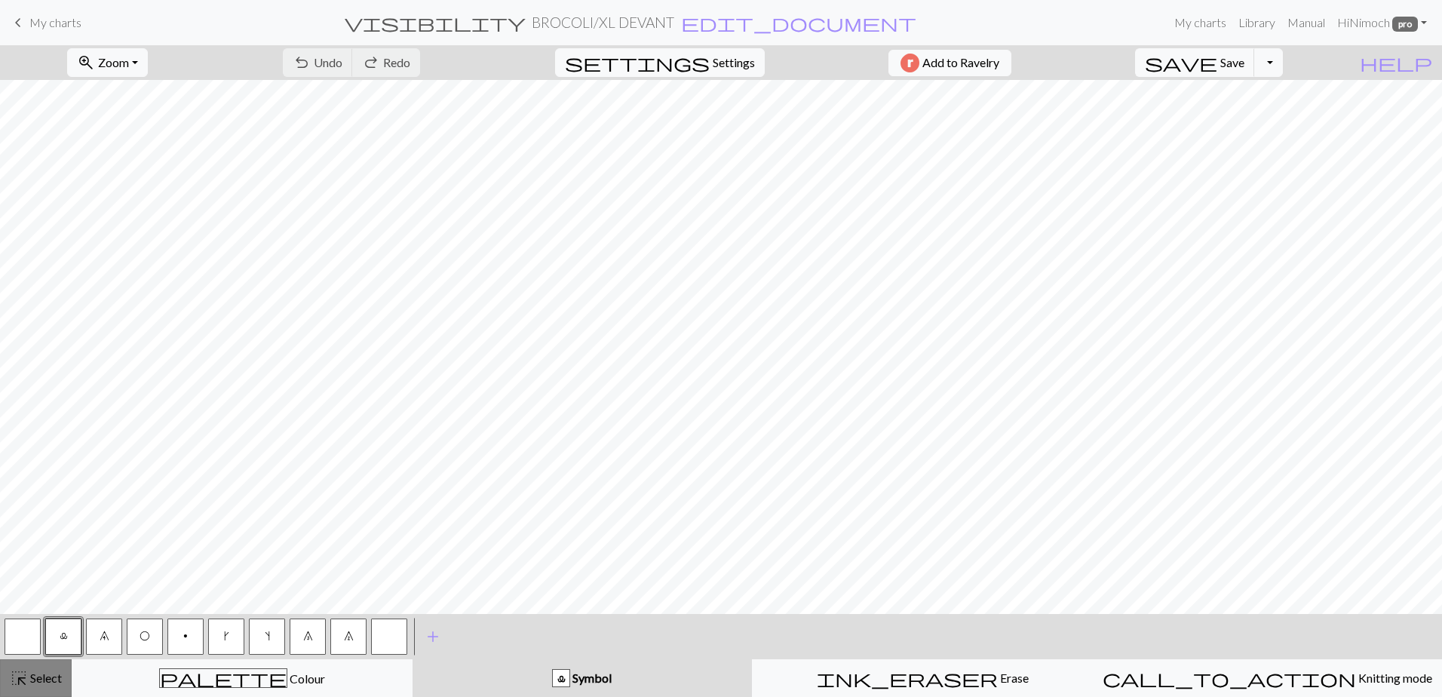
click at [17, 681] on span "highlight_alt" at bounding box center [19, 678] width 18 height 21
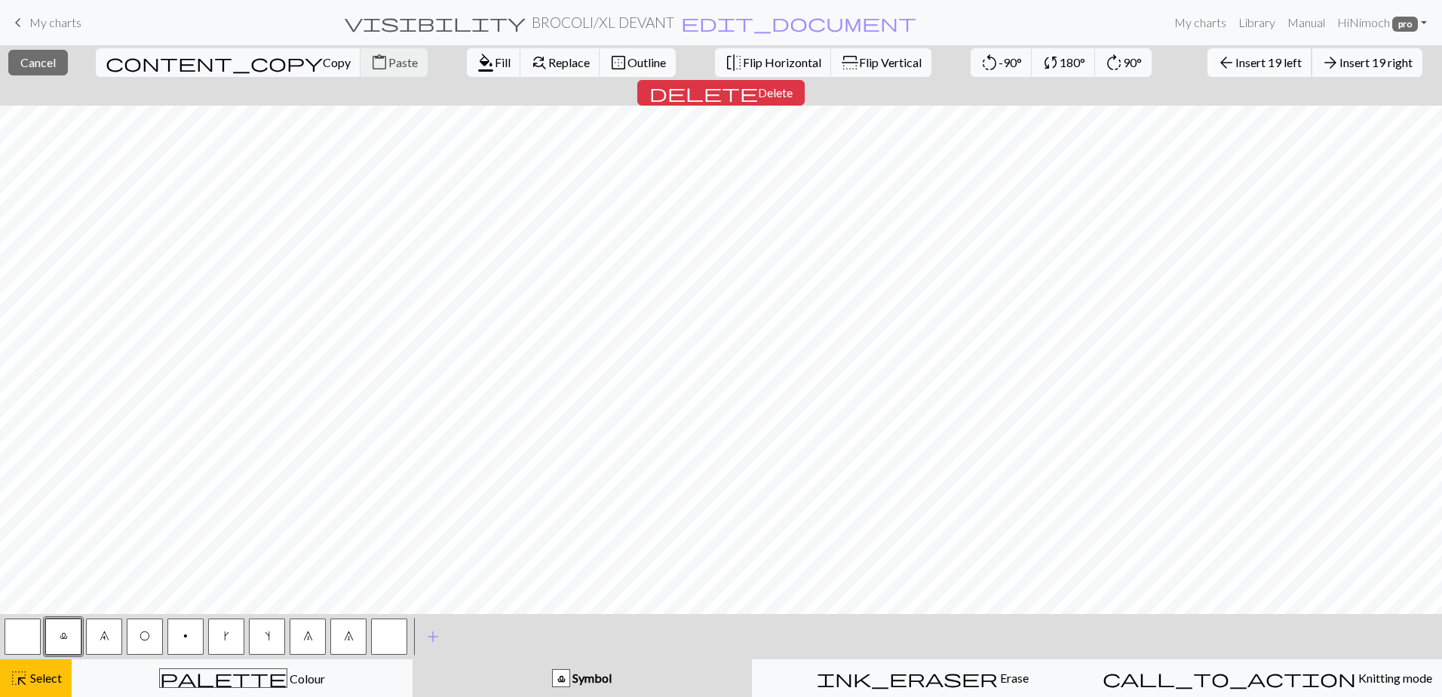
click at [1236, 63] on span "Insert 19 left" at bounding box center [1269, 62] width 66 height 14
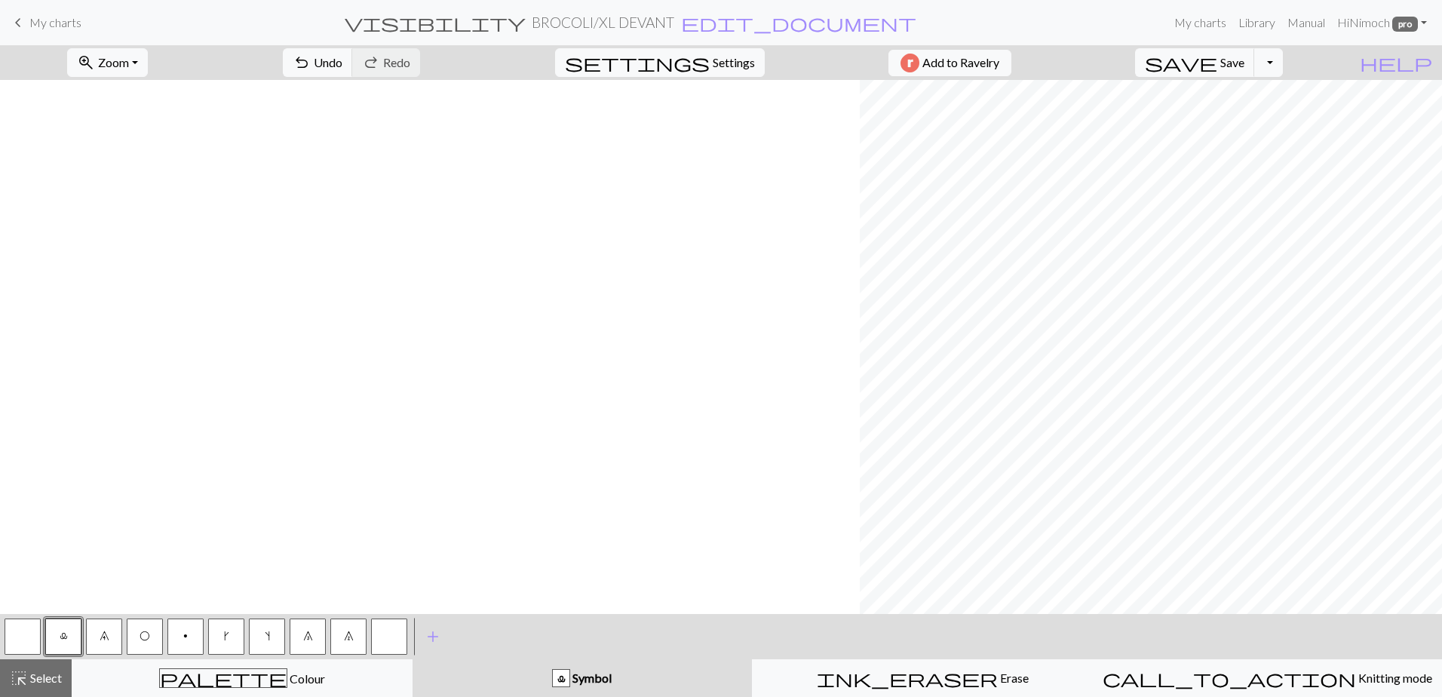
scroll to position [0, 860]
drag, startPoint x: 26, startPoint y: 674, endPoint x: 211, endPoint y: 615, distance: 194.9
click at [27, 674] on span "highlight_alt" at bounding box center [19, 678] width 18 height 21
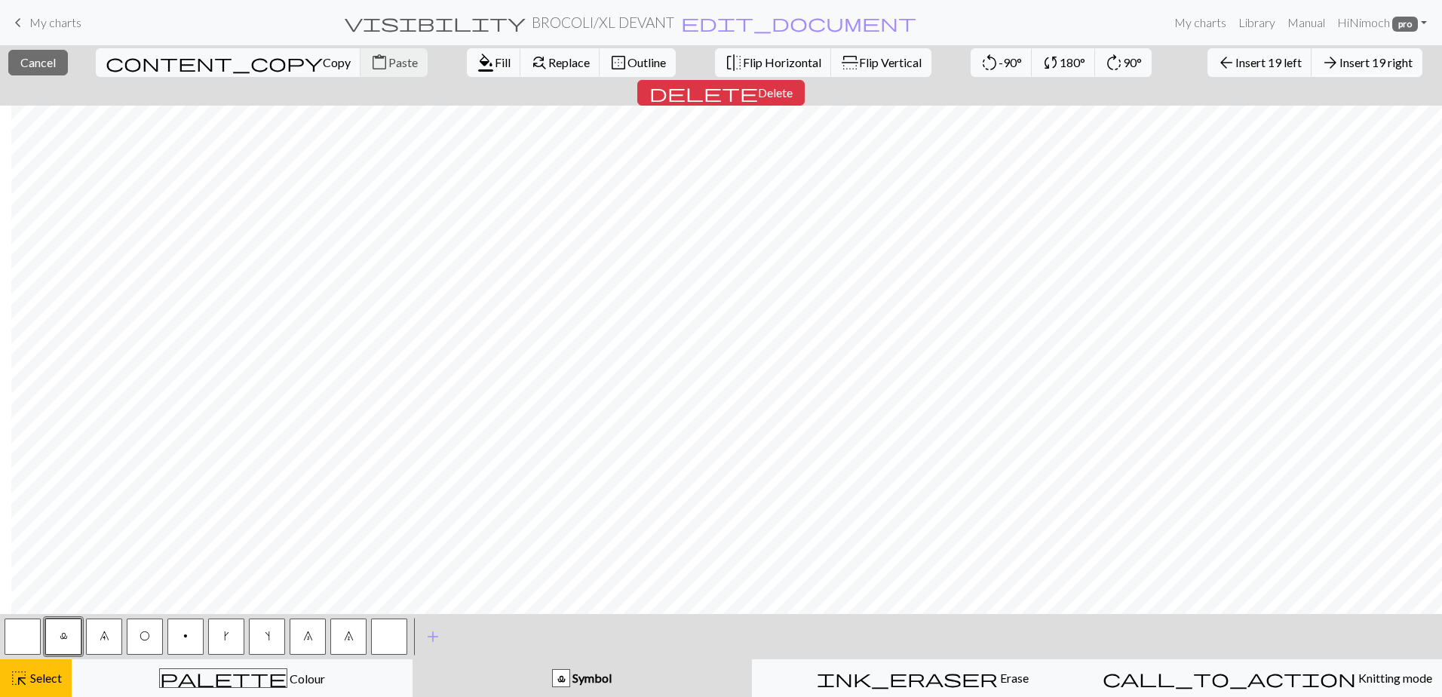
click at [1340, 69] on span "Insert 19 right" at bounding box center [1376, 62] width 73 height 14
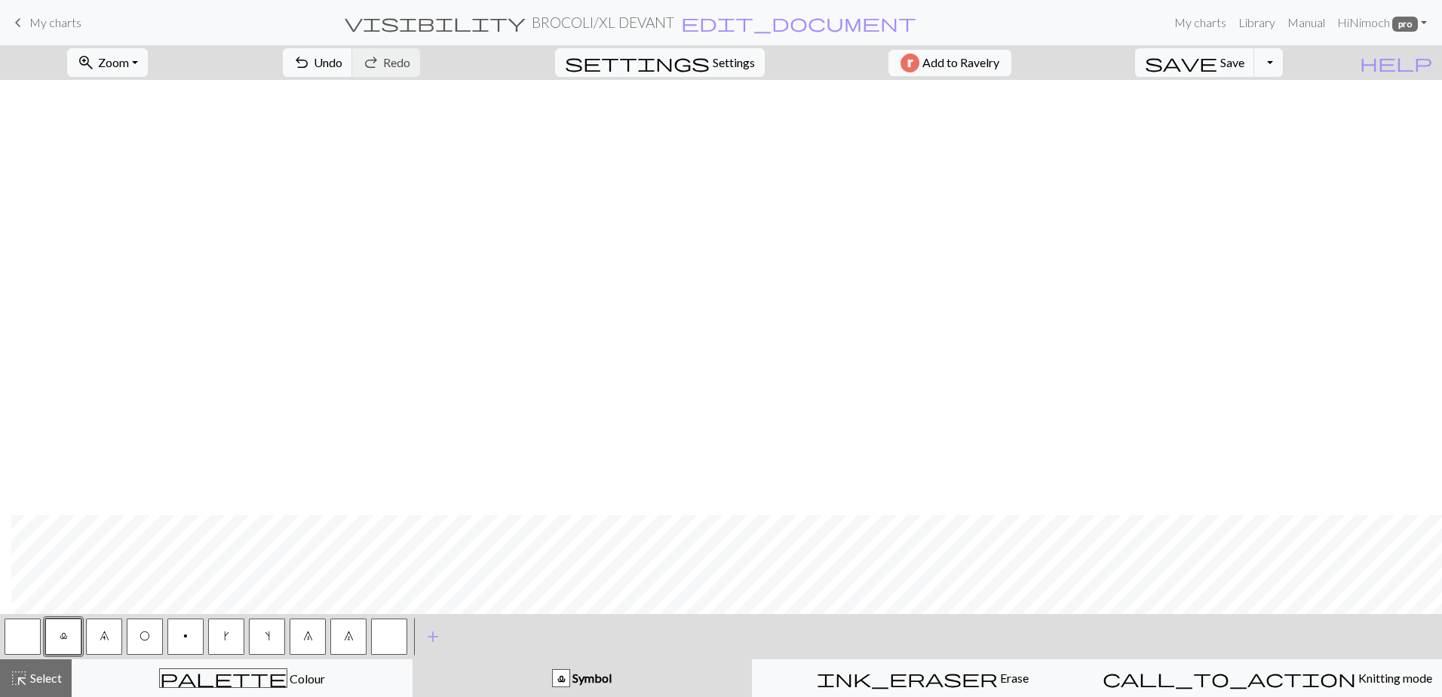
scroll to position [737, 1242]
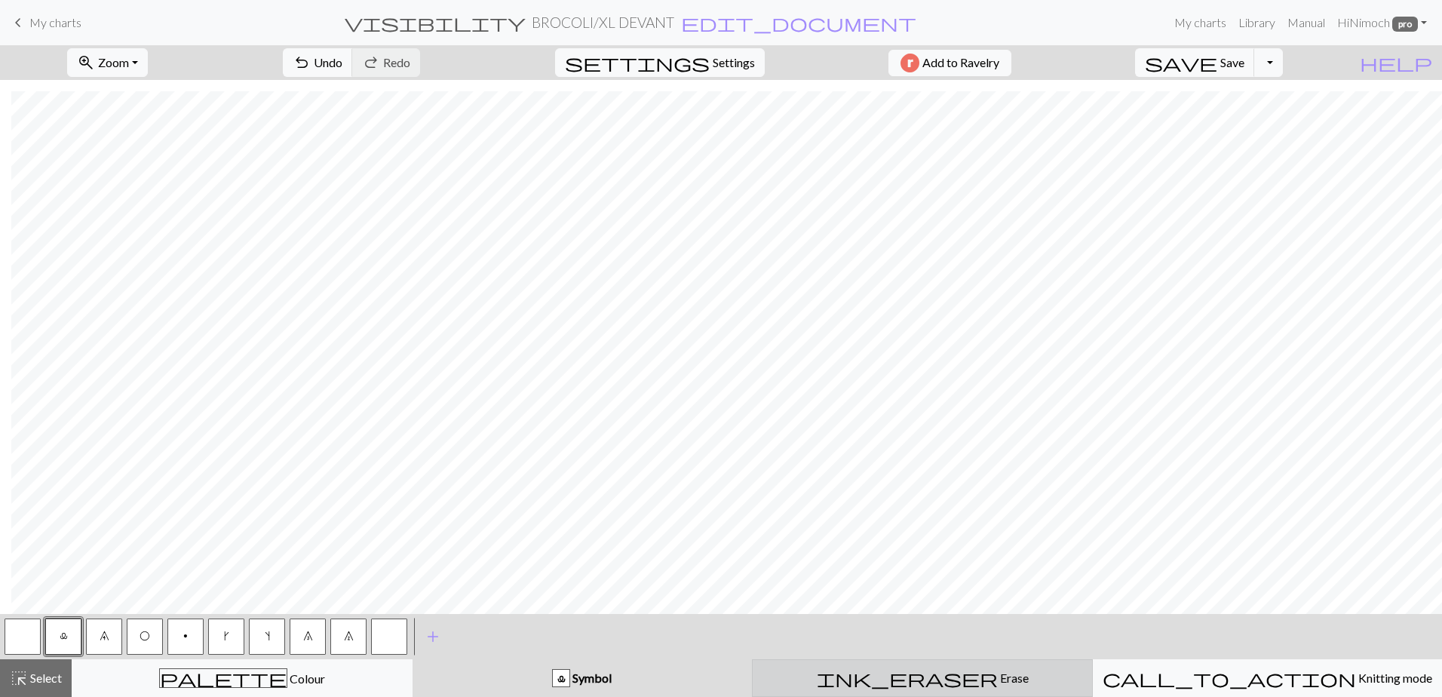
click at [846, 683] on div "ink_eraser Erase Erase" at bounding box center [922, 678] width 321 height 18
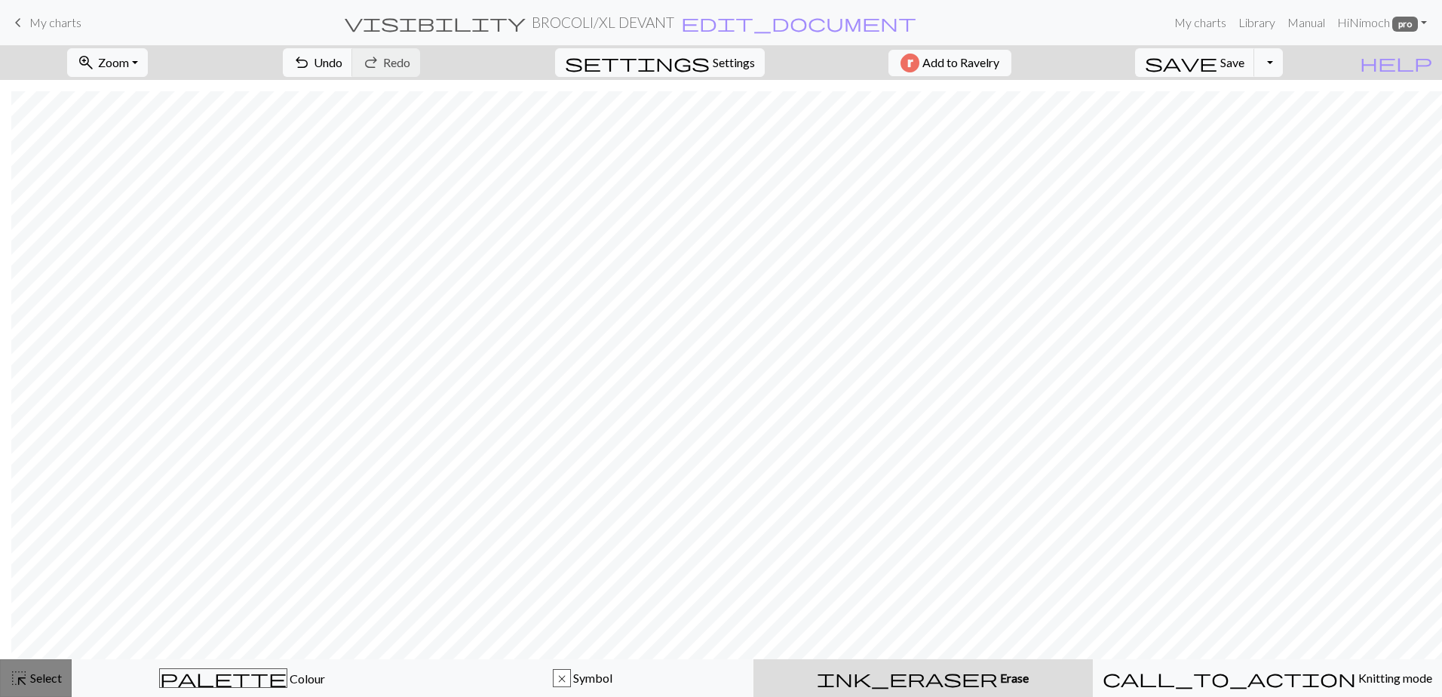
click at [29, 675] on span "Select" at bounding box center [45, 678] width 34 height 14
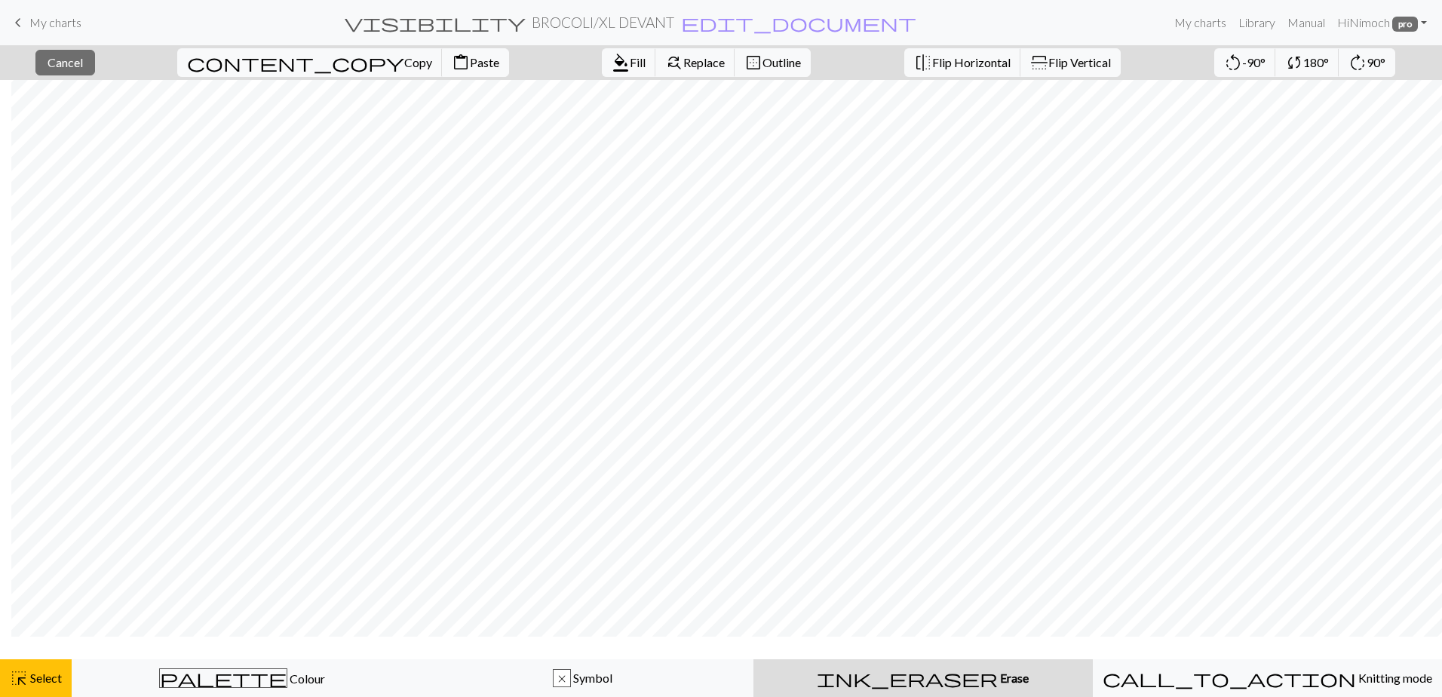
scroll to position [0, 1242]
click at [37, 670] on div "highlight_alt Select Select" at bounding box center [36, 678] width 52 height 18
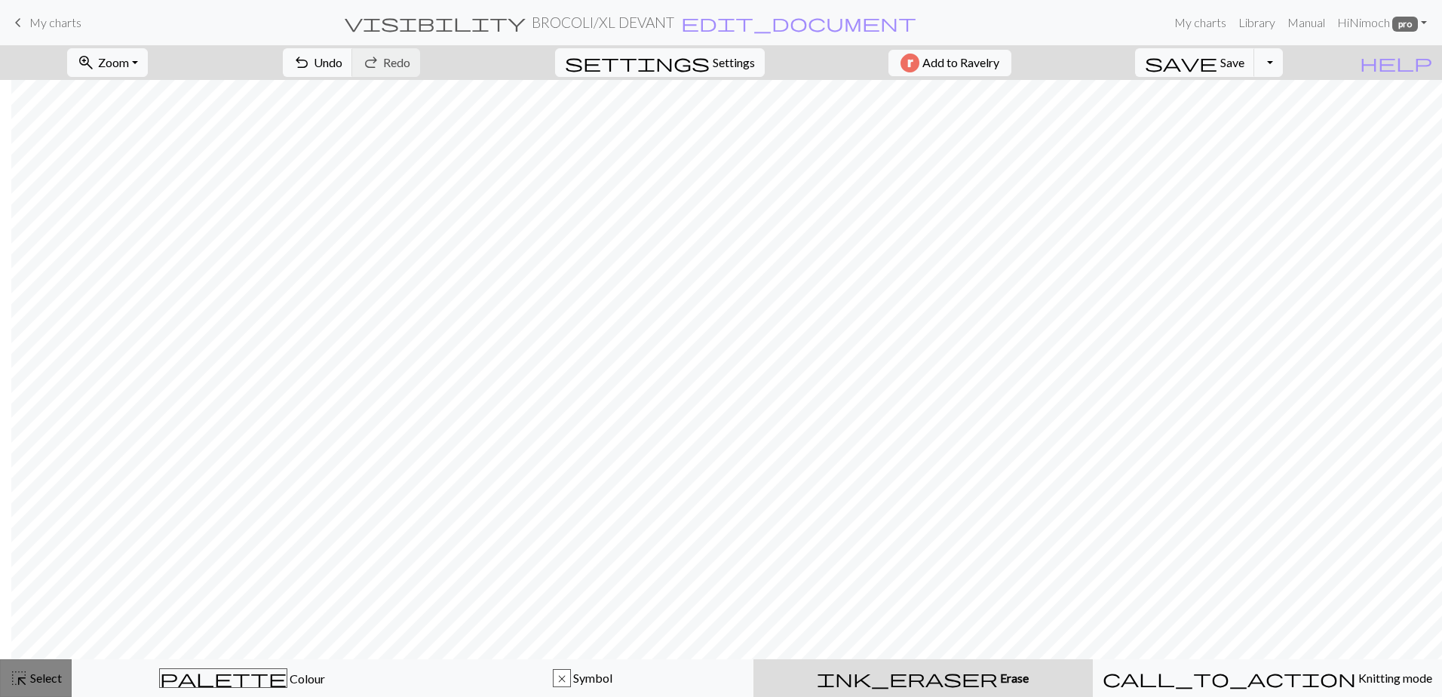
drag, startPoint x: 43, startPoint y: 683, endPoint x: 54, endPoint y: 664, distance: 21.6
click at [44, 681] on span "Select" at bounding box center [45, 678] width 34 height 14
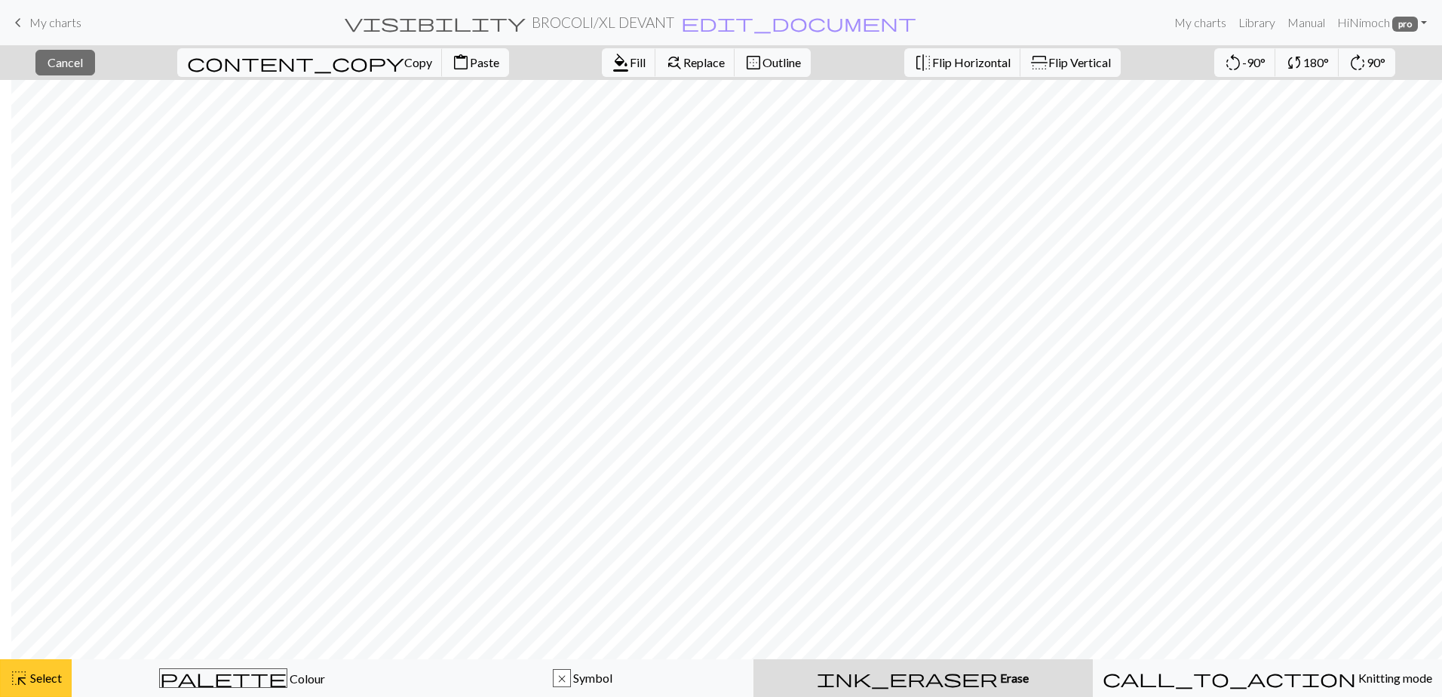
click at [48, 690] on button "highlight_alt Select Select" at bounding box center [36, 678] width 72 height 38
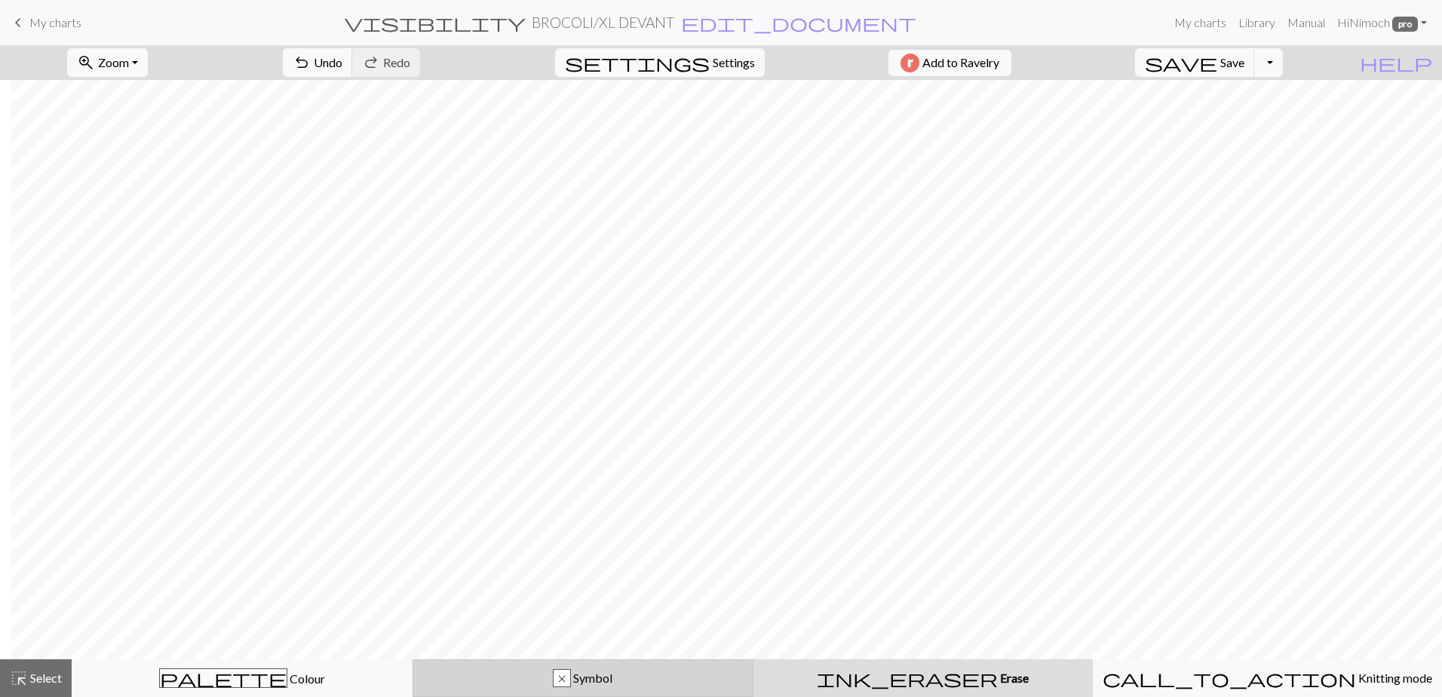
click at [481, 678] on div "x Symbol" at bounding box center [582, 678] width 321 height 18
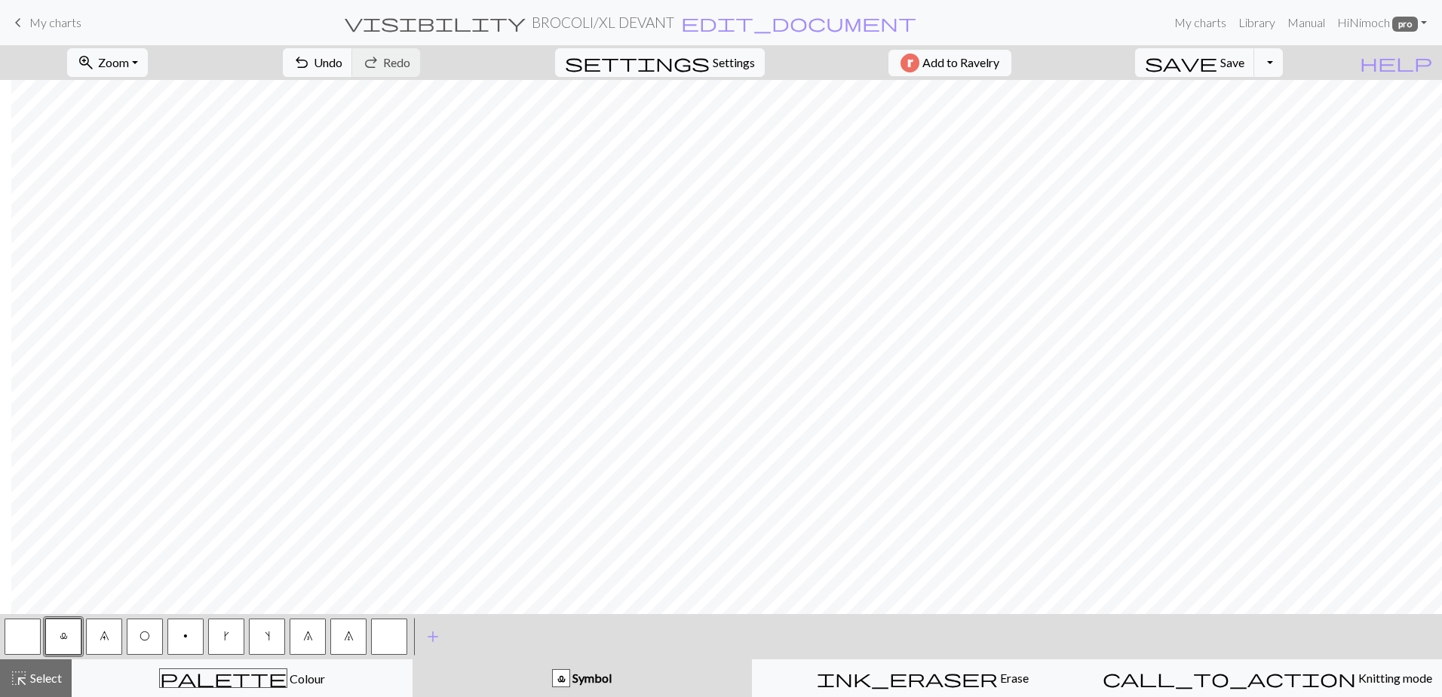
drag, startPoint x: 358, startPoint y: 638, endPoint x: 431, endPoint y: 608, distance: 79.1
click at [358, 638] on button "7" at bounding box center [348, 637] width 36 height 36
click at [22, 651] on button "button" at bounding box center [23, 637] width 36 height 36
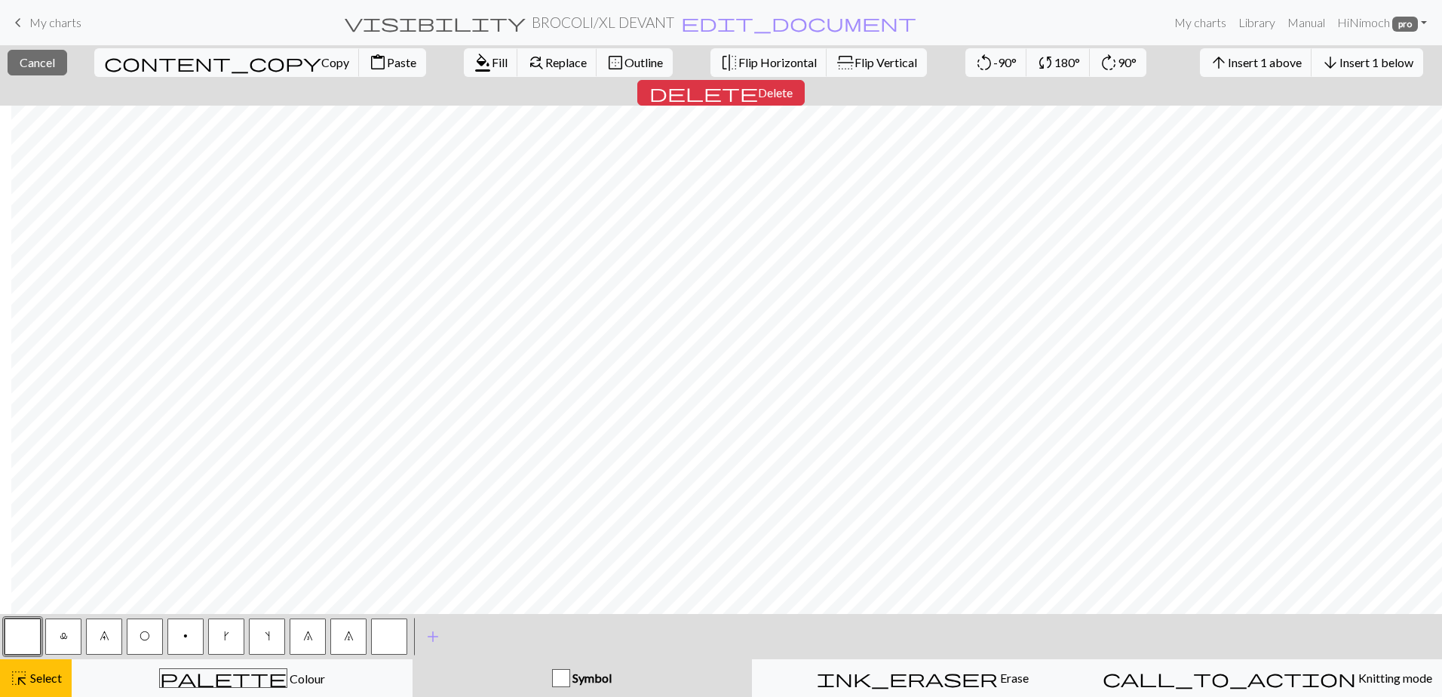
click at [1340, 62] on span "Insert 1 below" at bounding box center [1377, 62] width 74 height 14
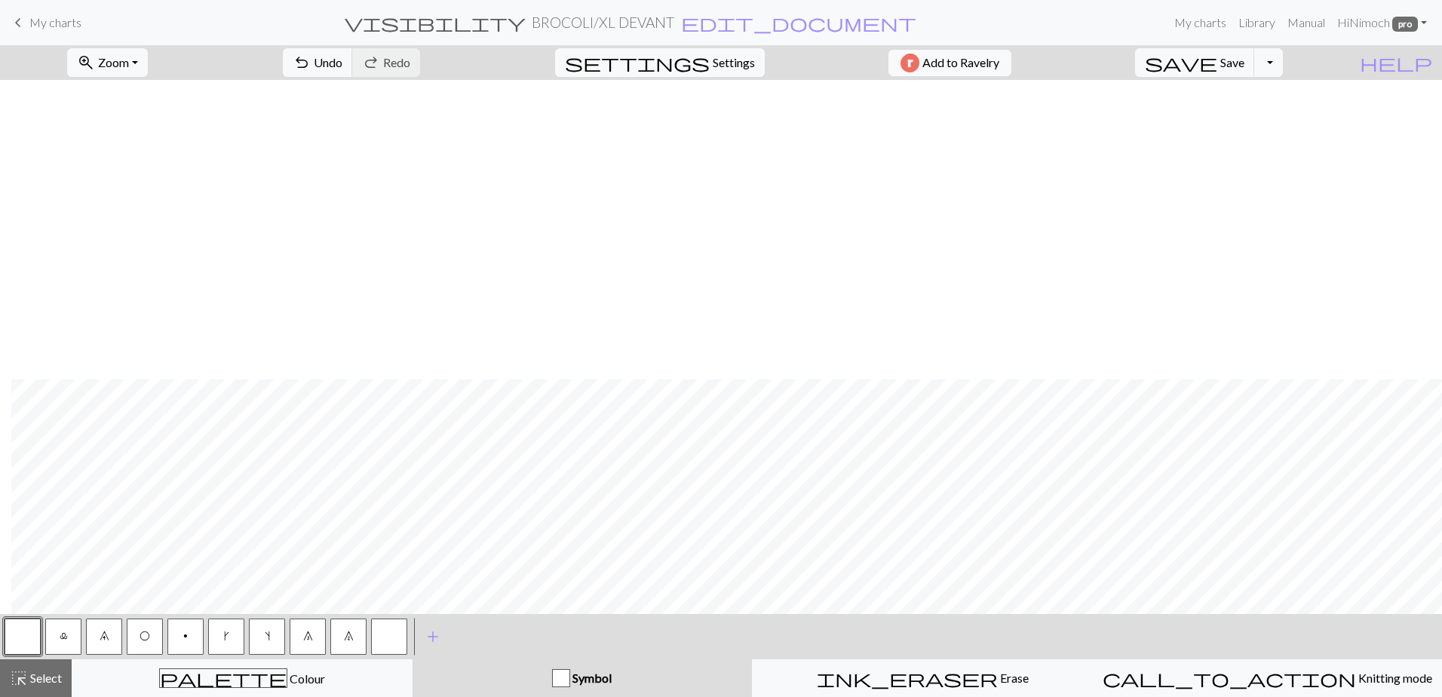
scroll to position [752, 1242]
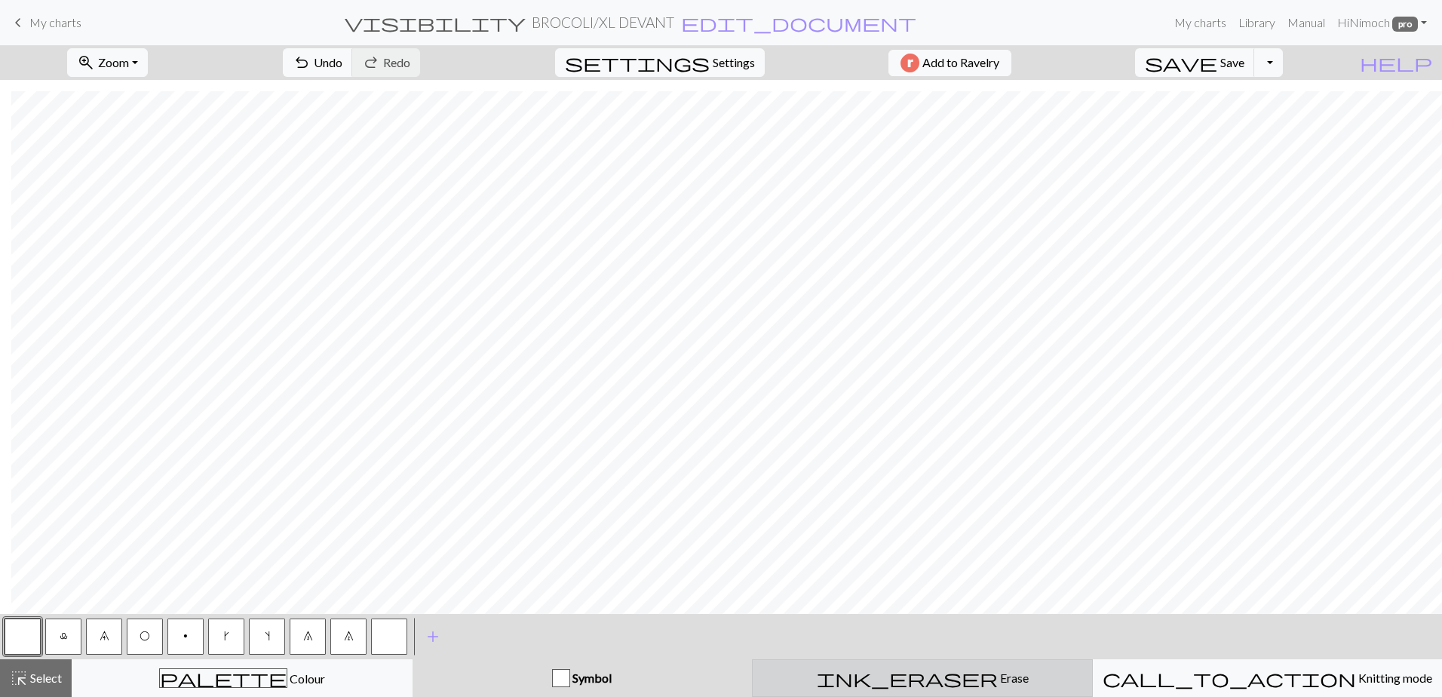
click at [887, 677] on div "ink_eraser Erase Erase" at bounding box center [922, 678] width 321 height 18
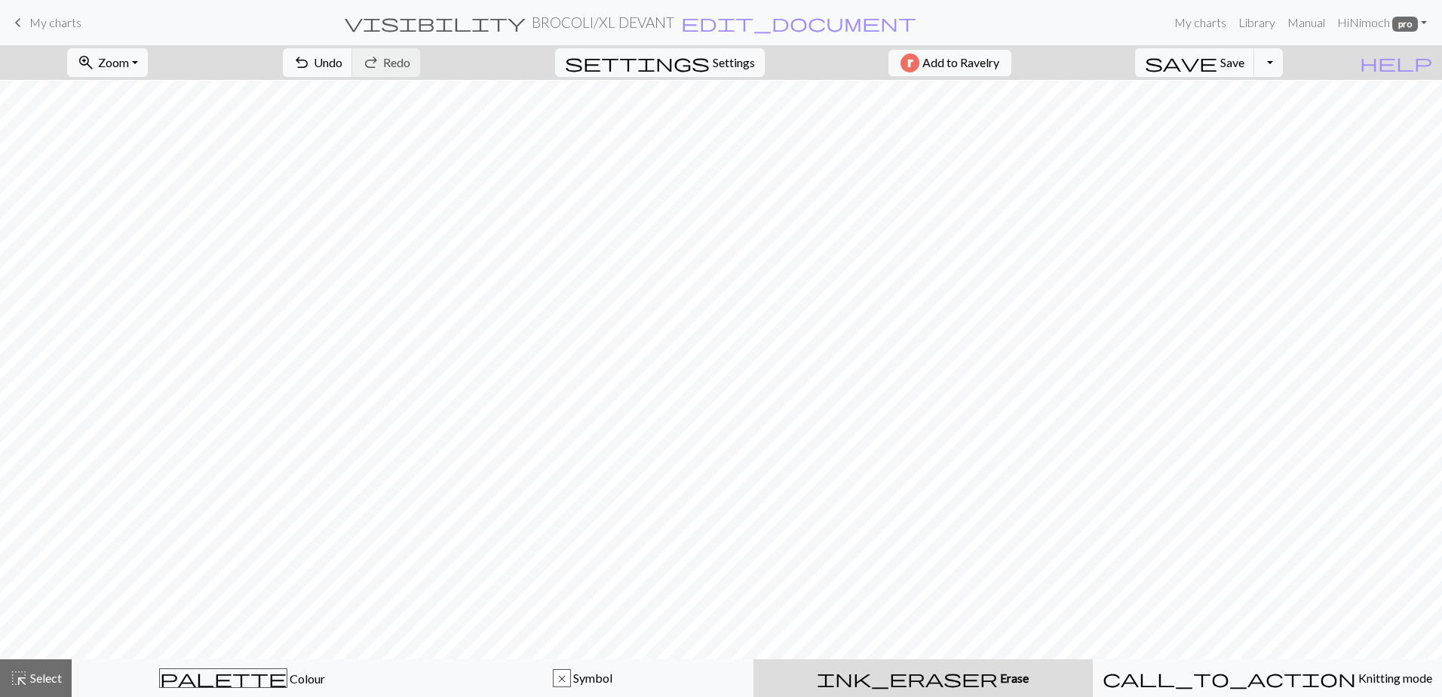
scroll to position [631, 500]
click at [46, 684] on span "Select" at bounding box center [45, 678] width 34 height 14
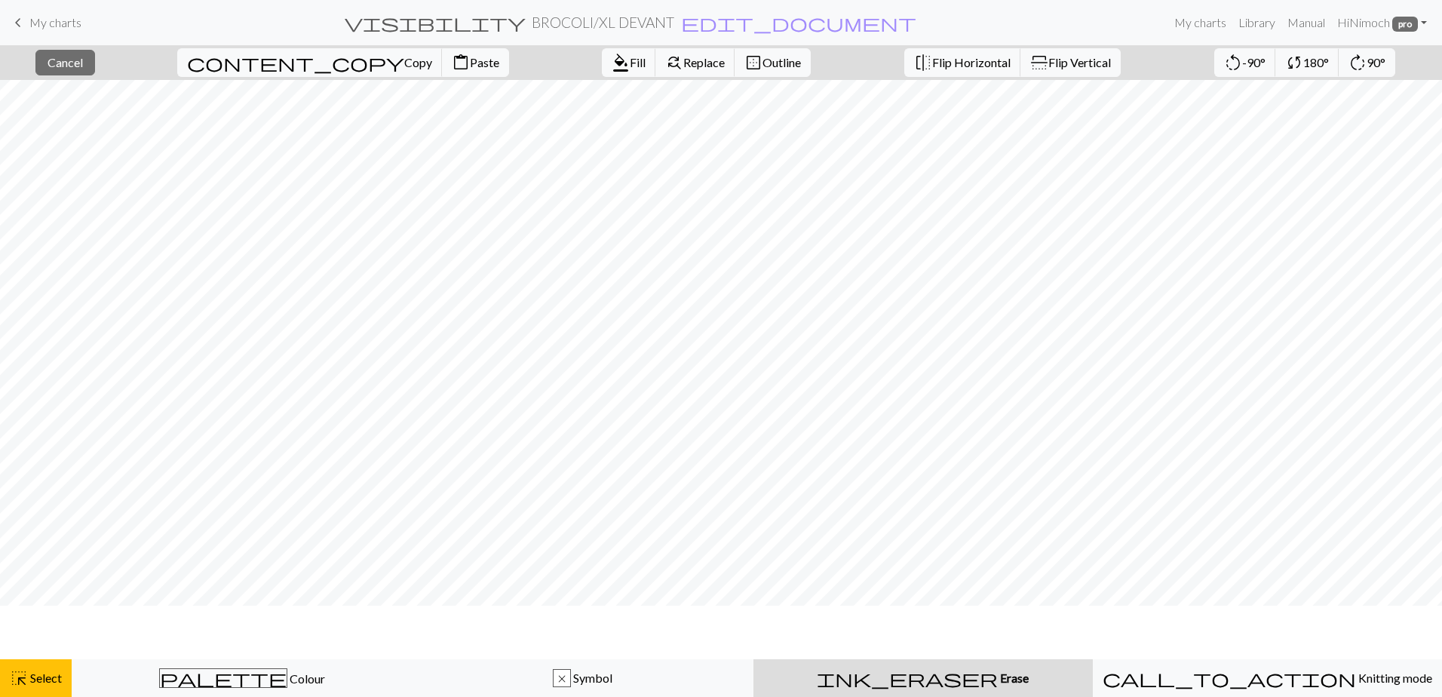
scroll to position [0, 0]
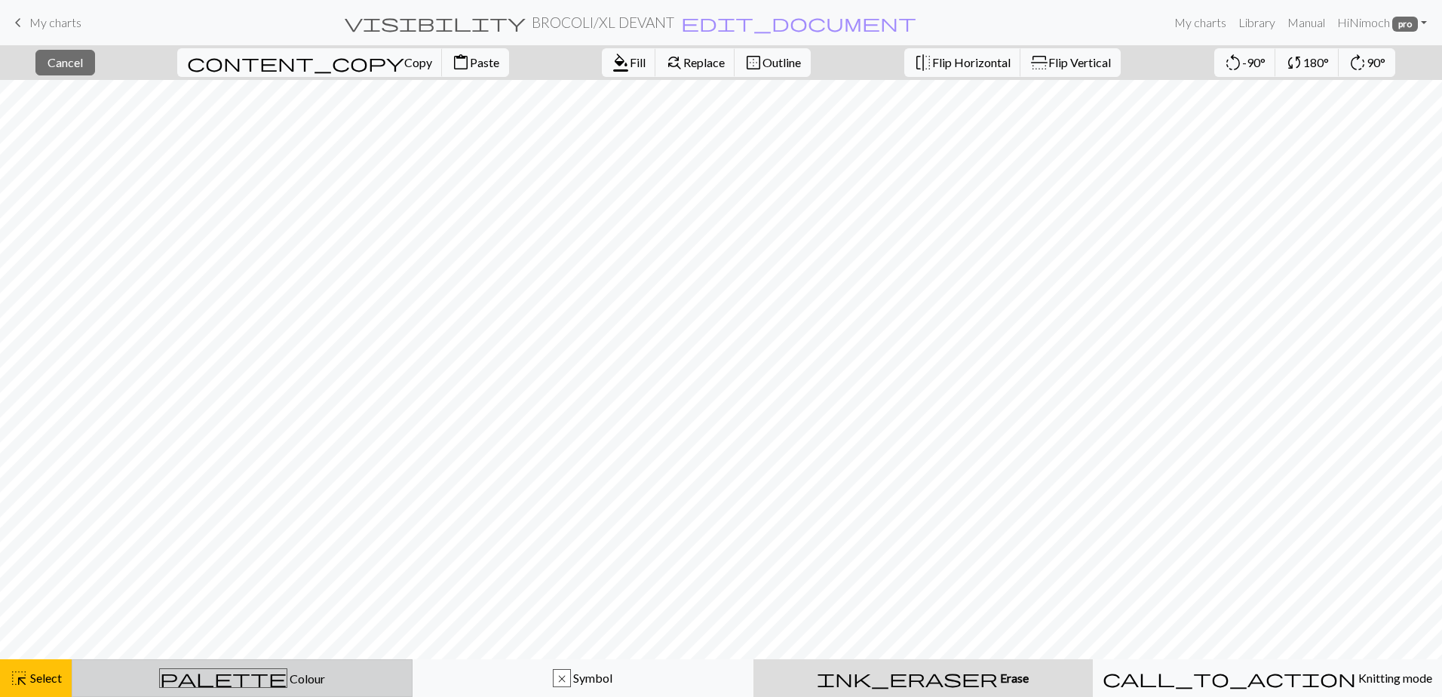
drag, startPoint x: 6, startPoint y: 679, endPoint x: 168, endPoint y: 696, distance: 163.1
click at [8, 679] on button "highlight_alt Select Select" at bounding box center [36, 678] width 72 height 38
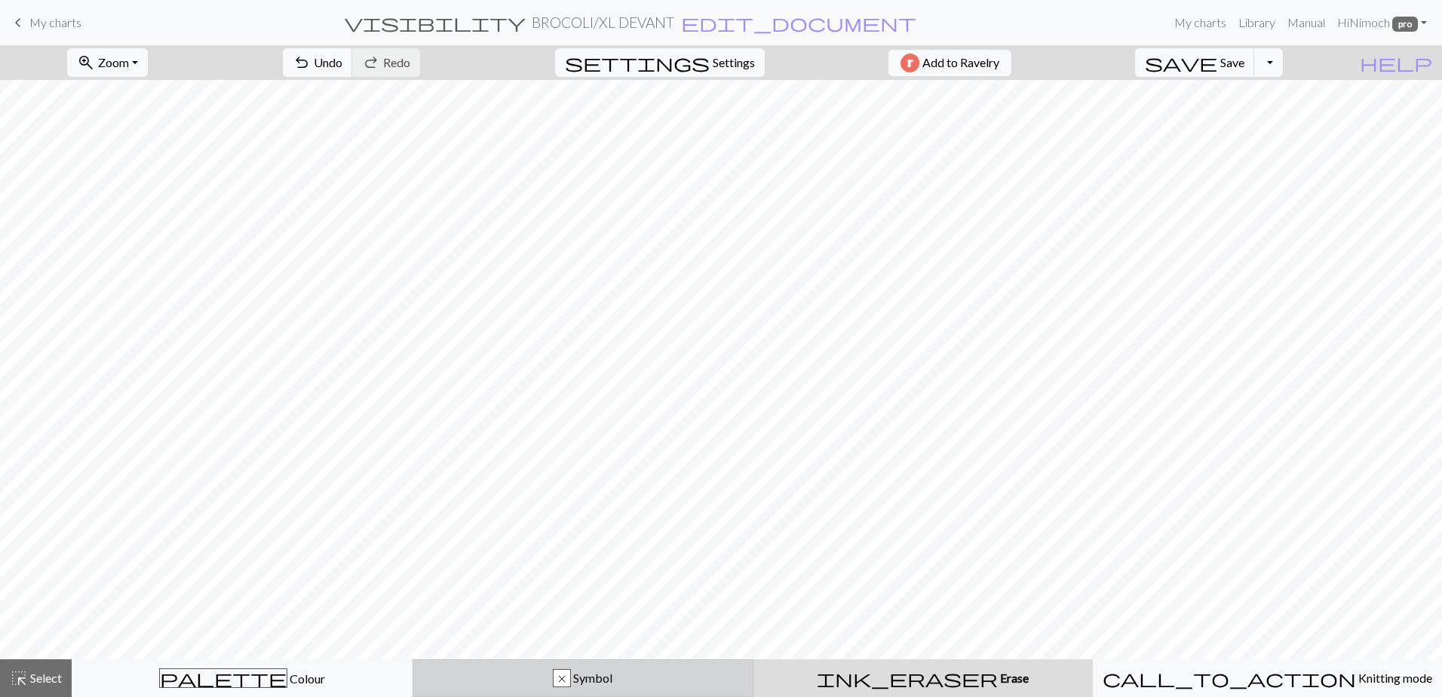
click at [630, 683] on div "x Symbol" at bounding box center [582, 678] width 321 height 18
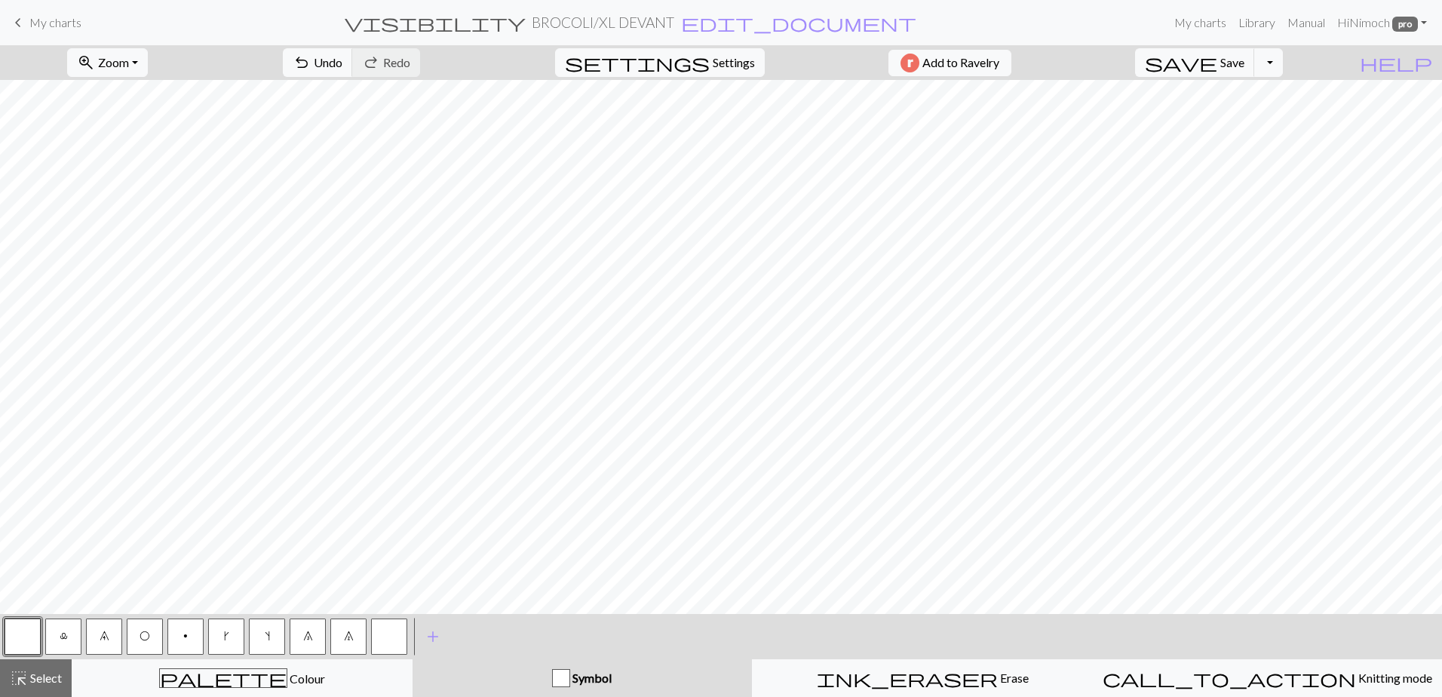
click at [342, 631] on button "7" at bounding box center [348, 637] width 36 height 36
click at [149, 639] on span "O" at bounding box center [145, 636] width 11 height 12
click at [864, 638] on div "< l 9 O p k s 8 7 > add Add a symbol" at bounding box center [721, 636] width 1442 height 45
drag, startPoint x: 20, startPoint y: 674, endPoint x: 39, endPoint y: 659, distance: 24.2
click at [21, 674] on span "highlight_alt" at bounding box center [19, 678] width 18 height 21
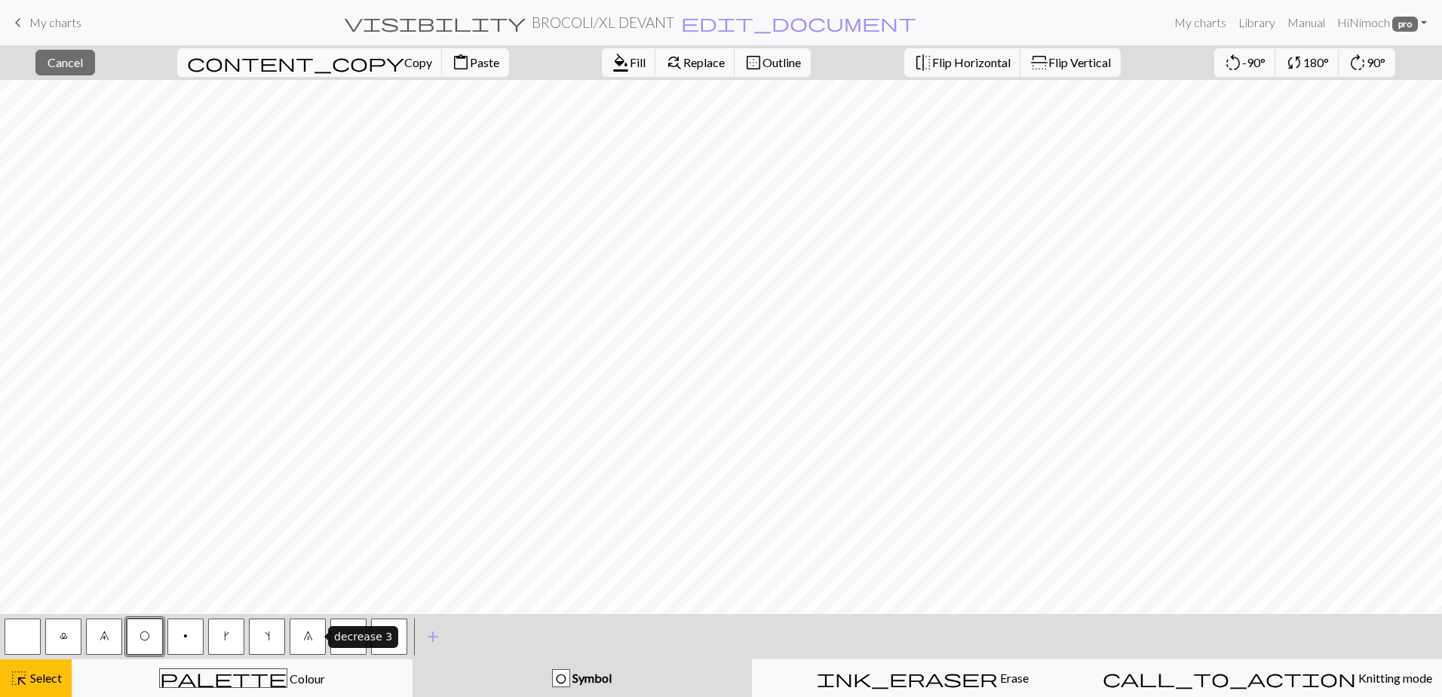
click at [305, 635] on span "8" at bounding box center [308, 636] width 10 height 12
click at [4, 685] on button "highlight_alt Select Select" at bounding box center [36, 678] width 72 height 38
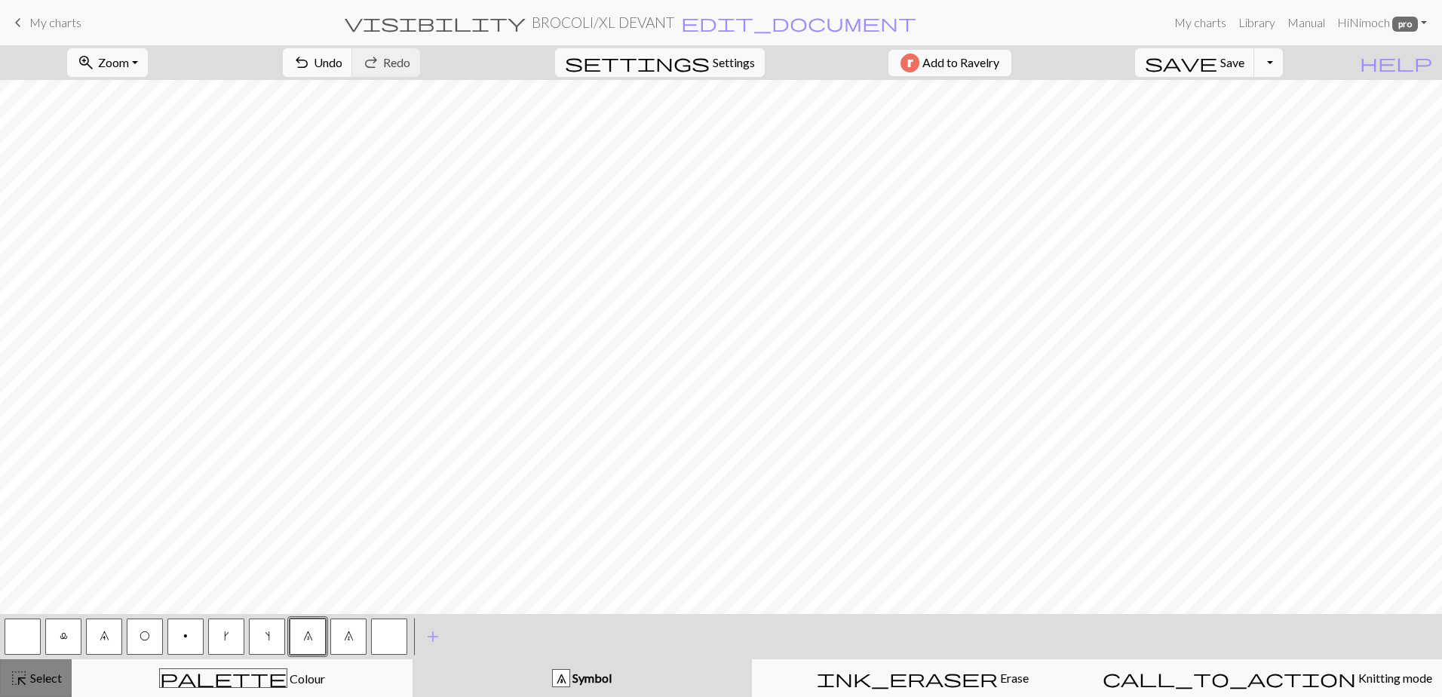
click at [32, 689] on button "highlight_alt Select Select" at bounding box center [36, 678] width 72 height 38
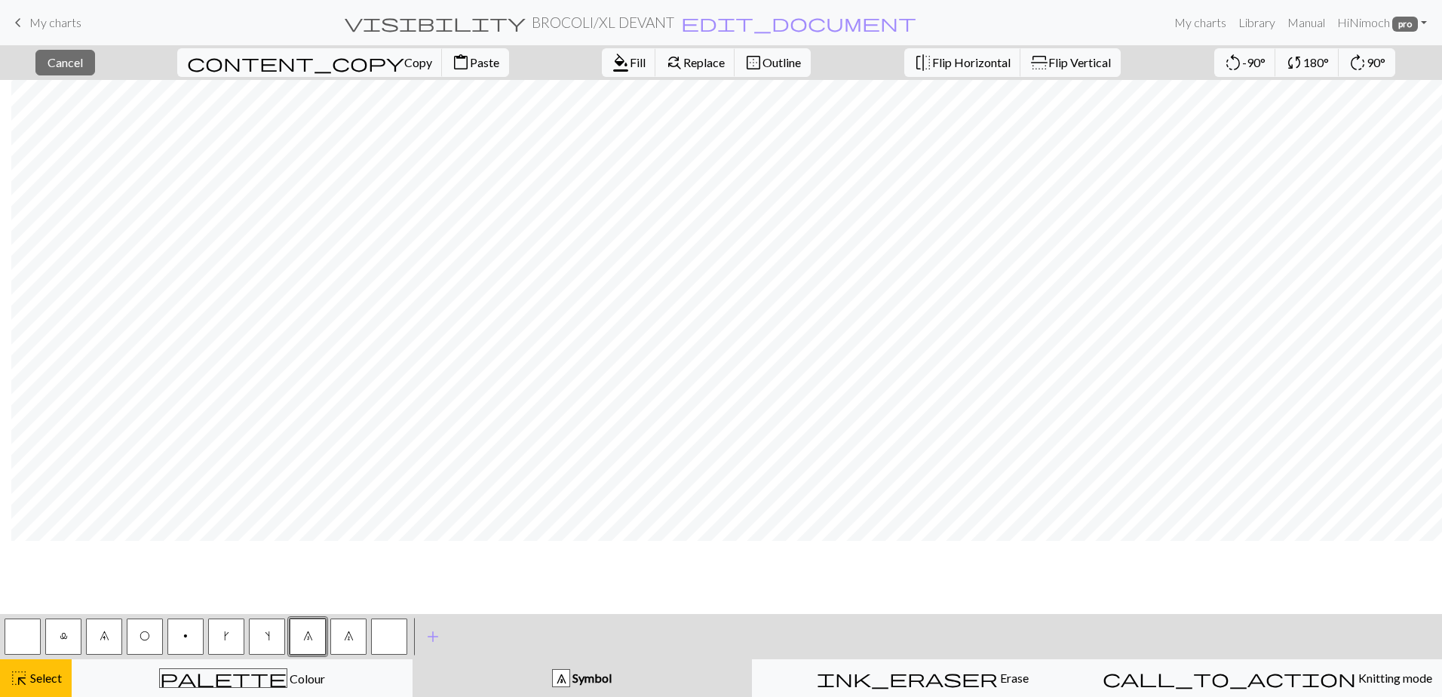
scroll to position [0, 1242]
click at [36, 678] on span "Select" at bounding box center [45, 678] width 34 height 14
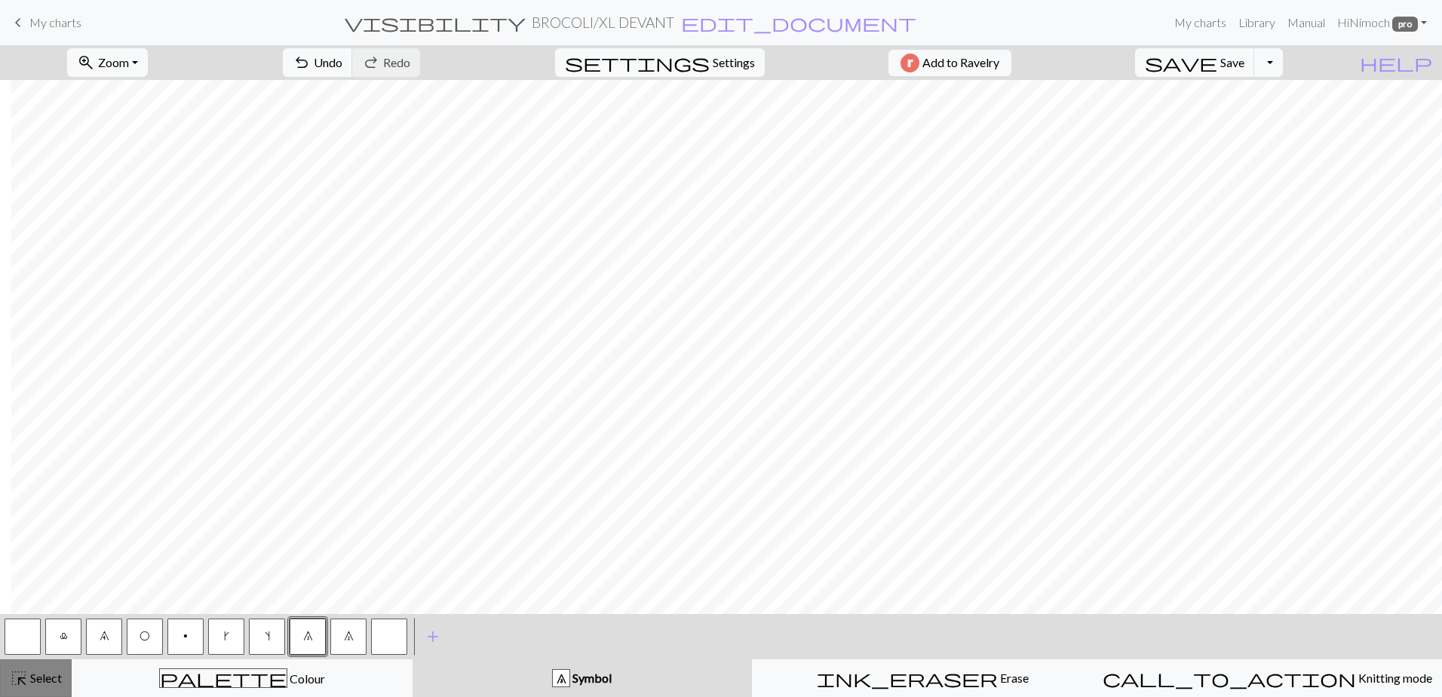
click at [34, 682] on span "Select" at bounding box center [45, 678] width 34 height 14
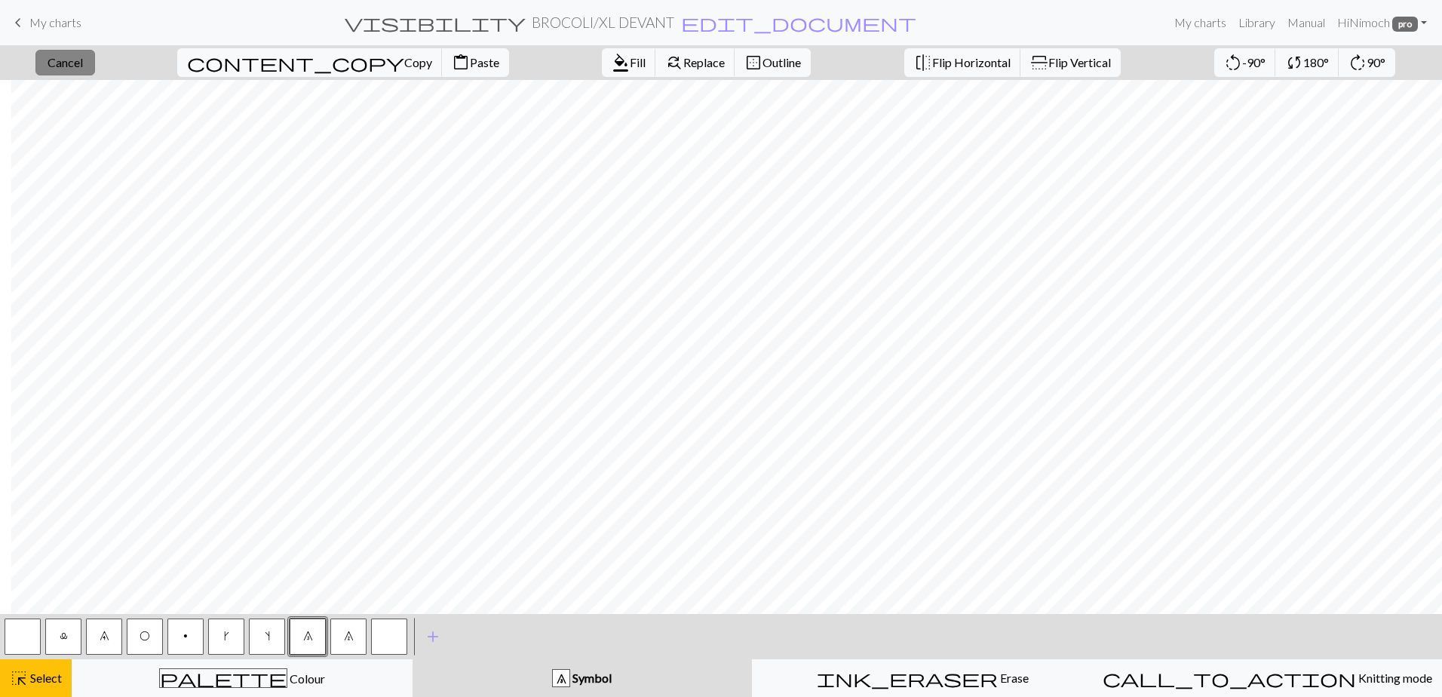
click at [78, 57] on span "Cancel" at bounding box center [65, 62] width 35 height 14
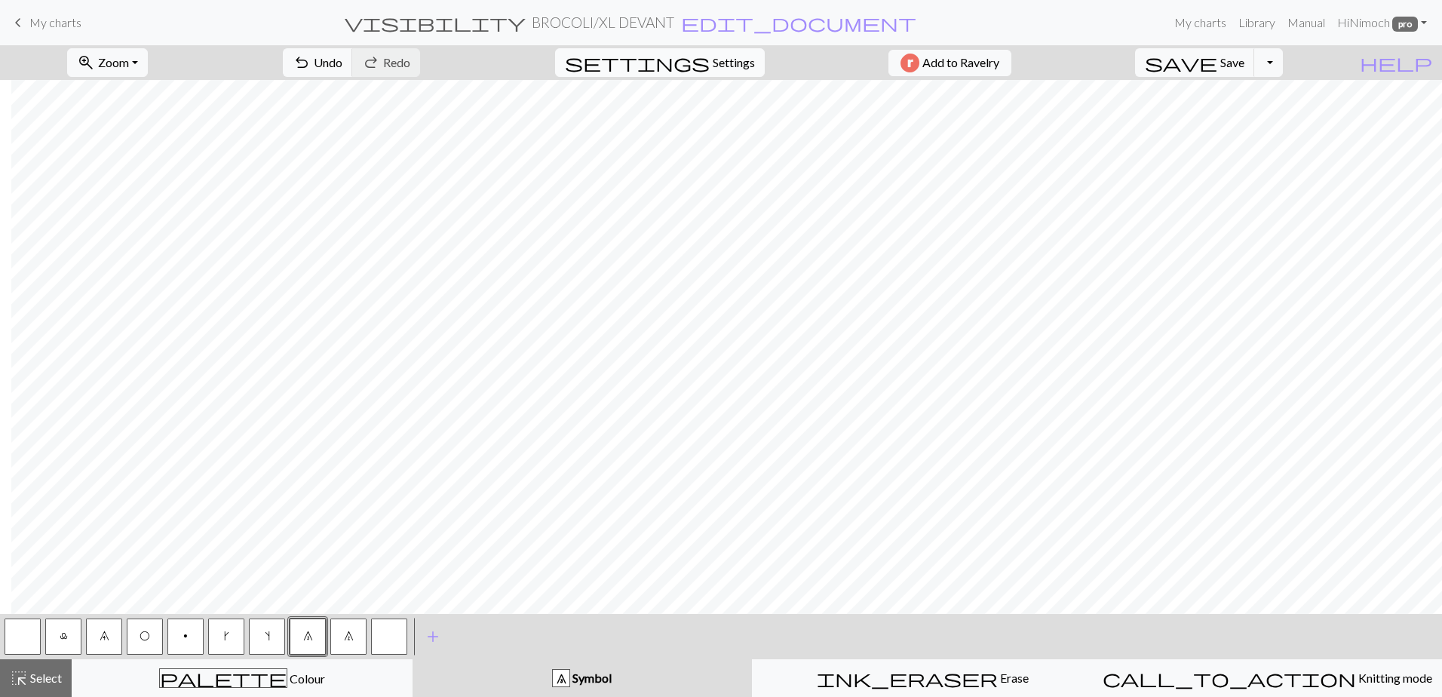
click at [696, 60] on span "settings" at bounding box center [637, 62] width 145 height 21
select select "aran"
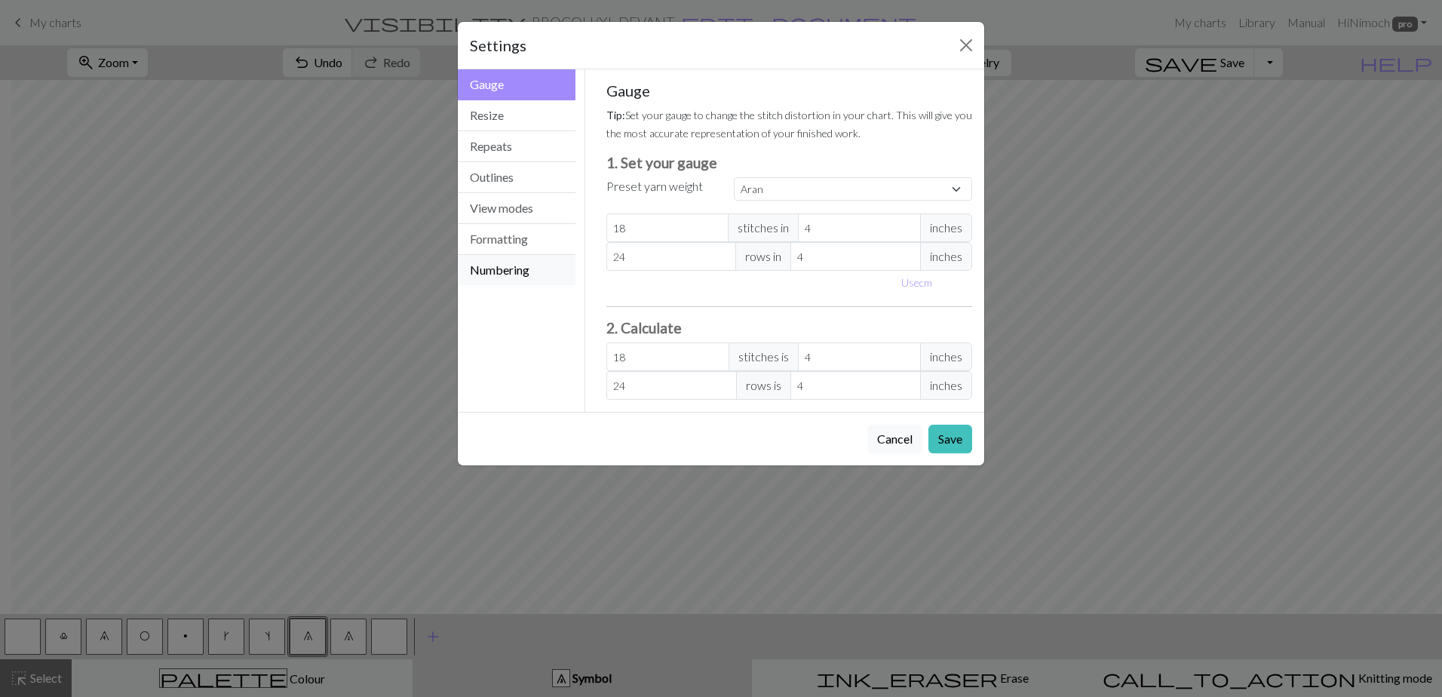
click at [507, 269] on button "Numbering" at bounding box center [517, 270] width 118 height 30
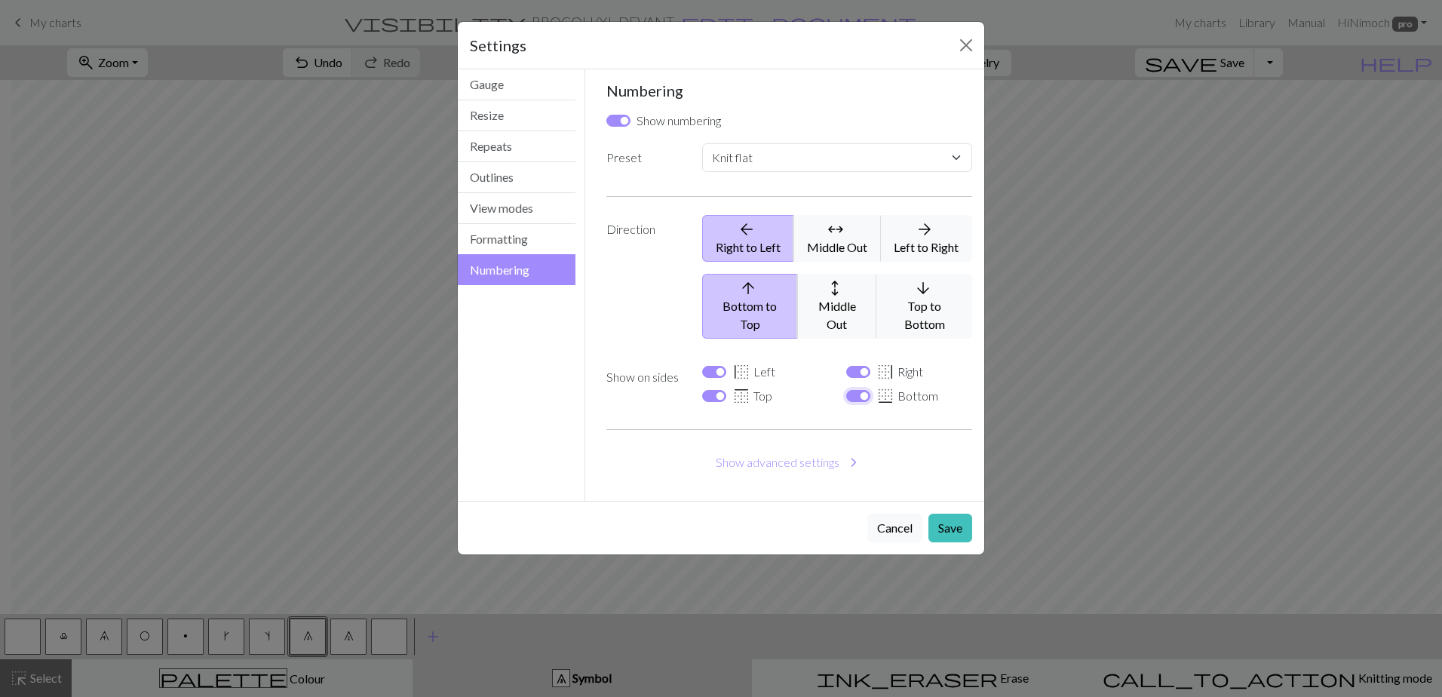
click at [864, 390] on input "border_bottom Bottom" at bounding box center [858, 396] width 24 height 12
checkbox input "false"
select select
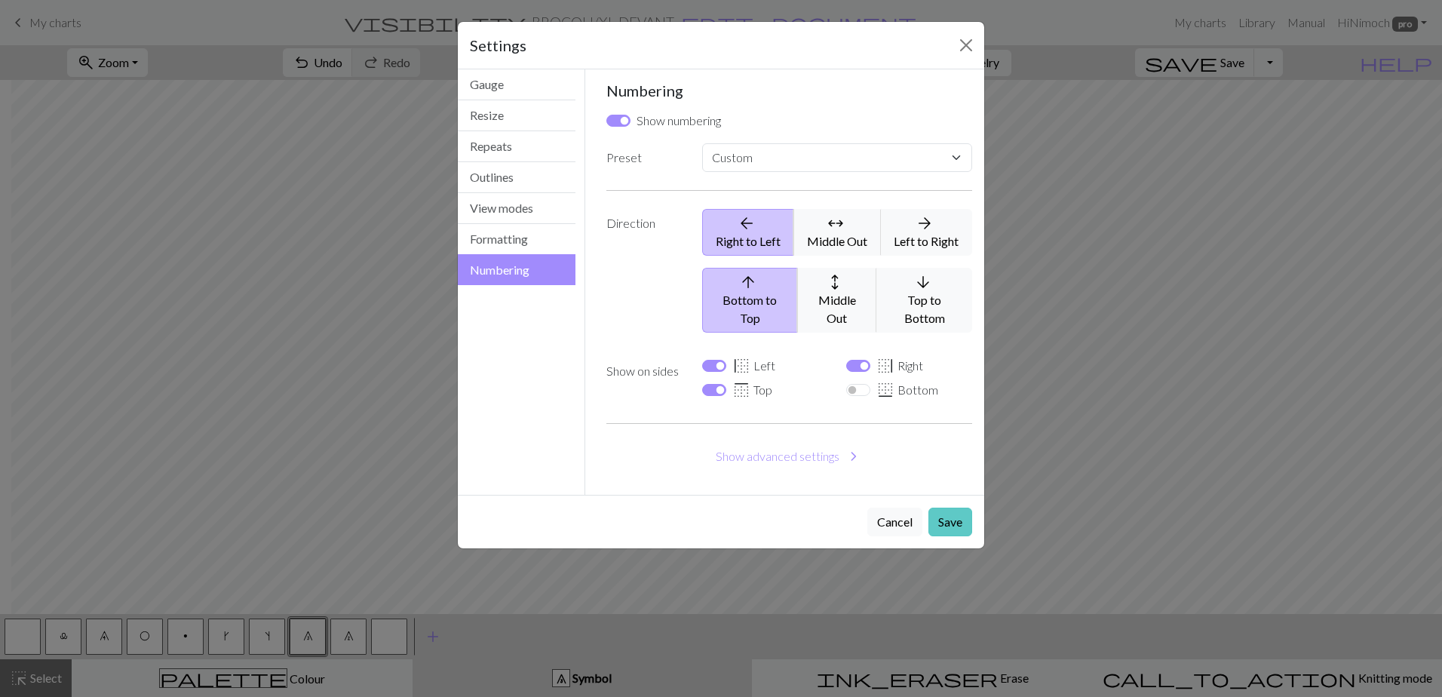
click at [937, 508] on button "Save" at bounding box center [951, 522] width 44 height 29
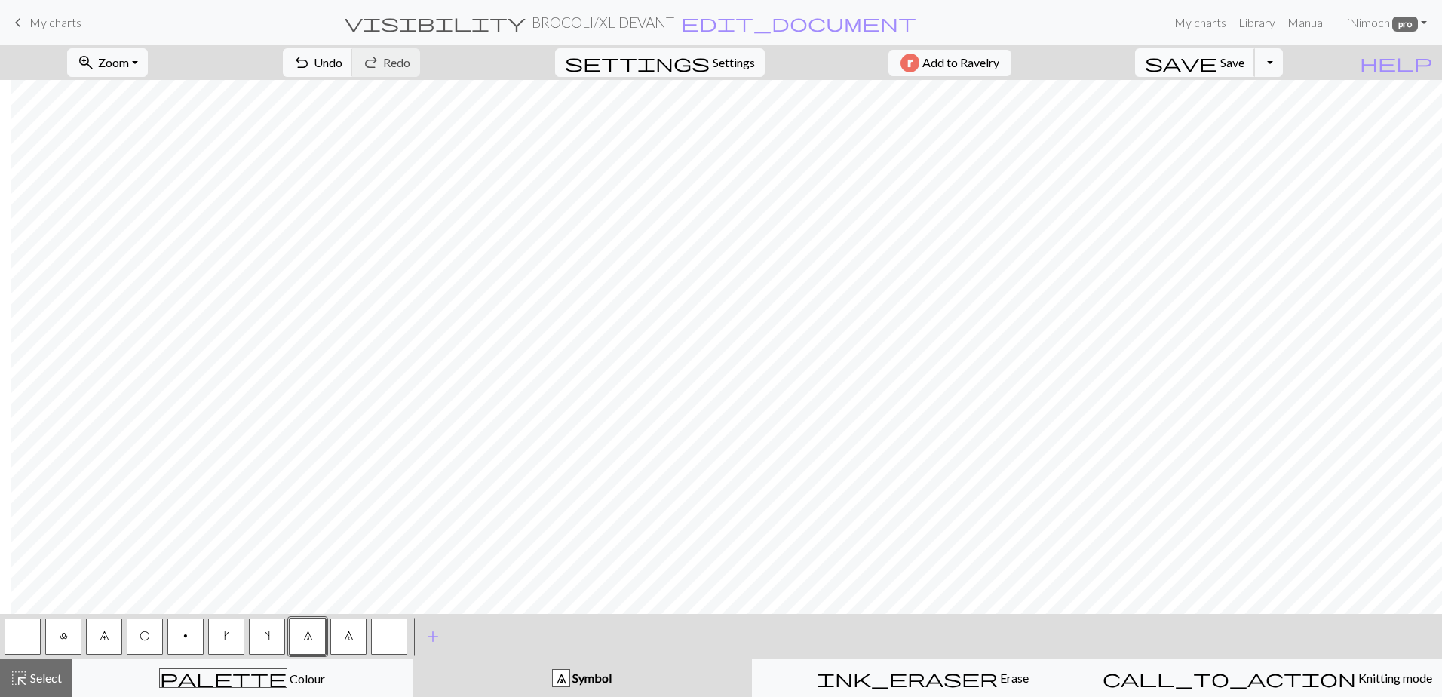
click at [1218, 63] on span "save" at bounding box center [1181, 62] width 72 height 21
click at [1283, 60] on button "Toggle Dropdown" at bounding box center [1268, 62] width 29 height 29
click at [1282, 114] on button "save_alt Download" at bounding box center [1157, 120] width 249 height 24
click at [672, 49] on button "Download" at bounding box center [684, 49] width 73 height 29
click at [1283, 60] on button "Toggle Dropdown" at bounding box center [1268, 62] width 29 height 29
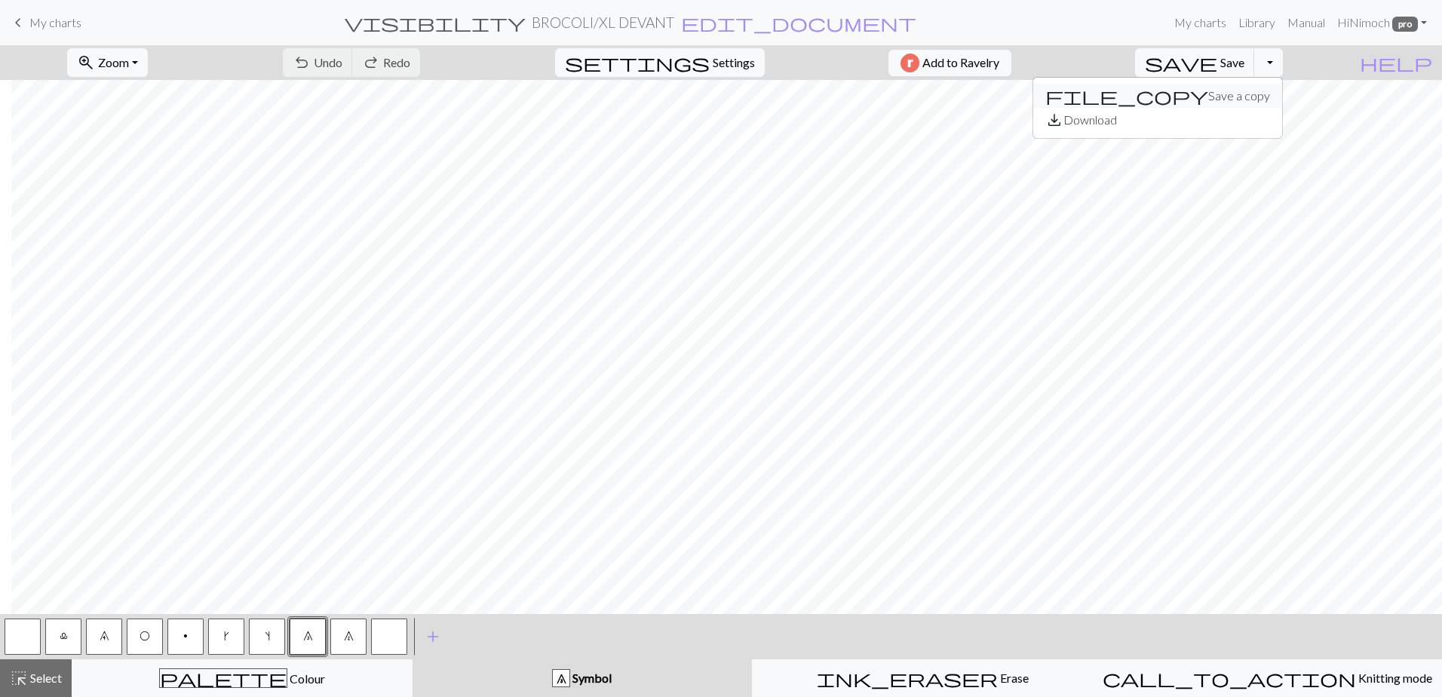
click at [1239, 97] on button "file_copy Save a copy" at bounding box center [1157, 96] width 249 height 24
click at [594, 24] on h2 "BROCOLI / Copy of XL DEVANT" at bounding box center [603, 22] width 195 height 17
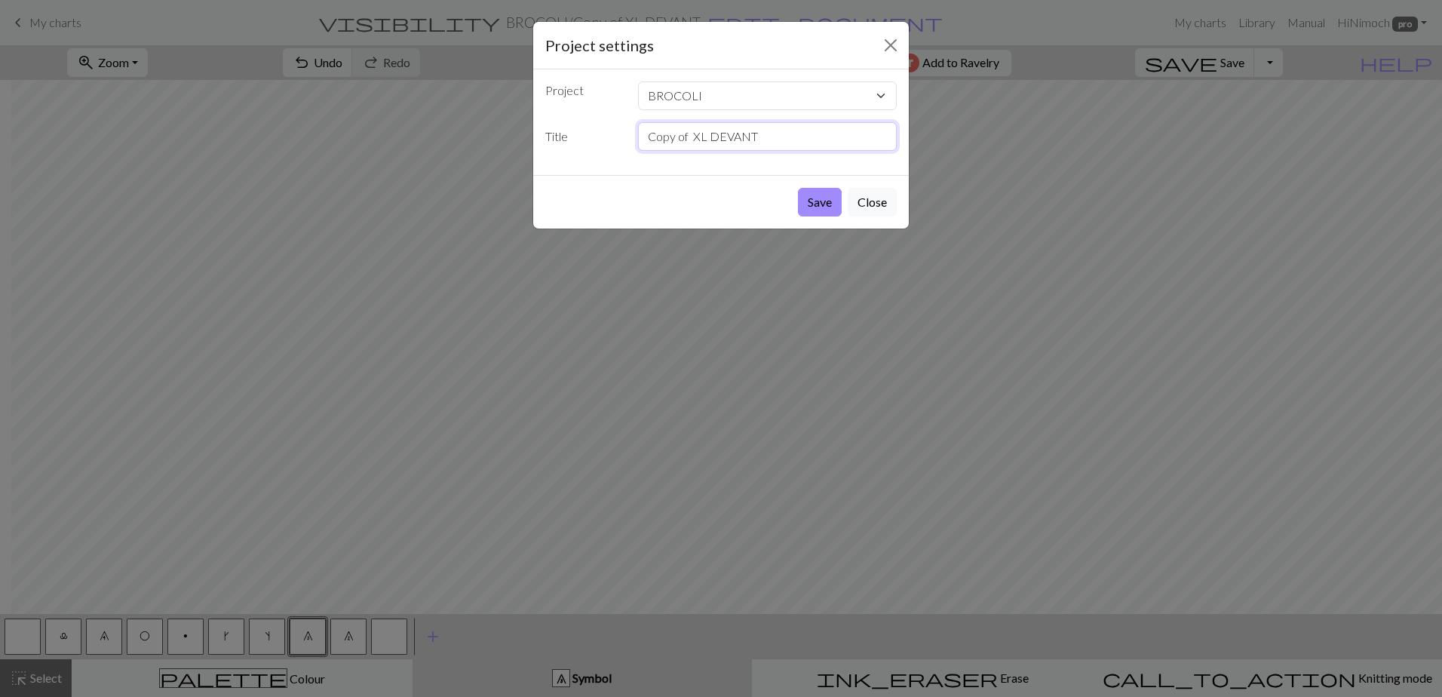
drag, startPoint x: 690, startPoint y: 137, endPoint x: 616, endPoint y: 120, distance: 75.9
click at [616, 120] on div "Project BROCOLI CANAL TWIST SWEATER PROJET JACQUARD Cardino Tulipe Cardigan Mon…" at bounding box center [721, 122] width 376 height 106
type input "XL DEVANT"
click at [817, 208] on button "Save" at bounding box center [820, 202] width 44 height 29
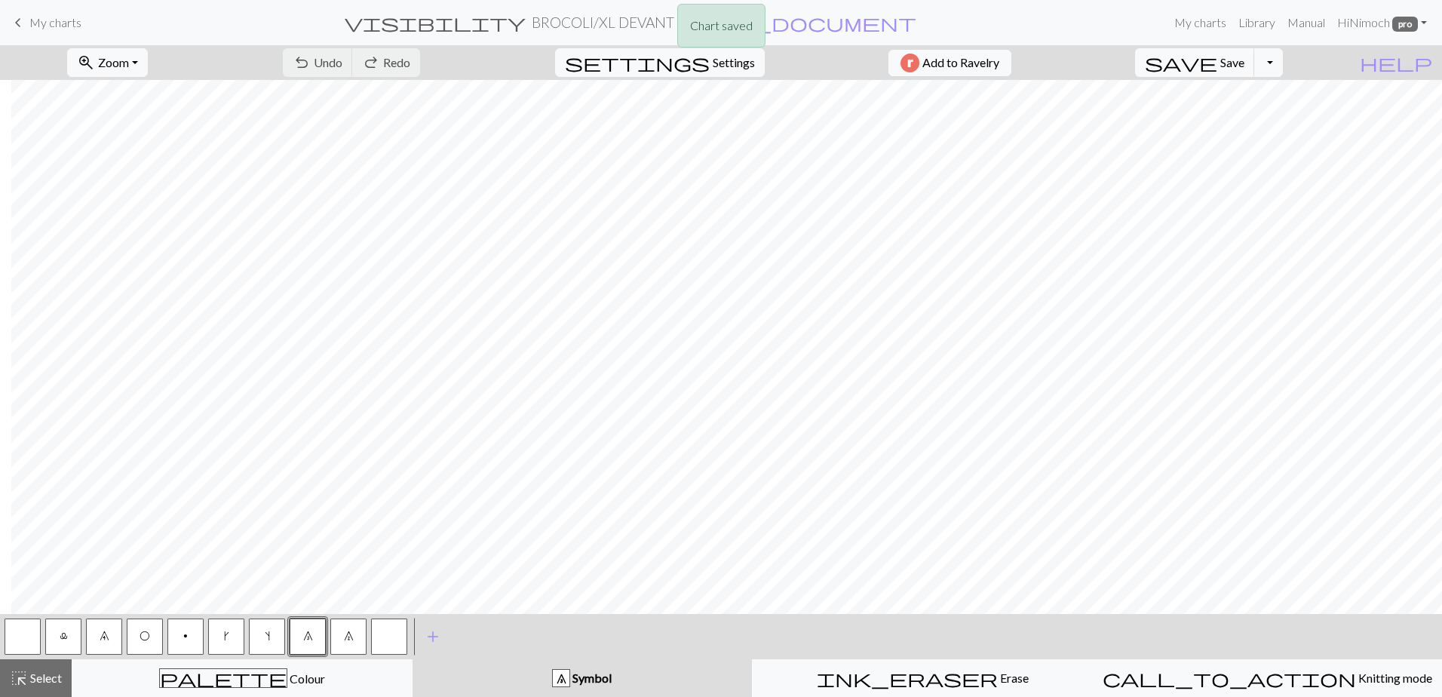
click at [636, 26] on div "Chart saved" at bounding box center [721, 30] width 1442 height 60
click at [629, 25] on h2 "BROCOLI / XL DEVANT" at bounding box center [603, 22] width 143 height 17
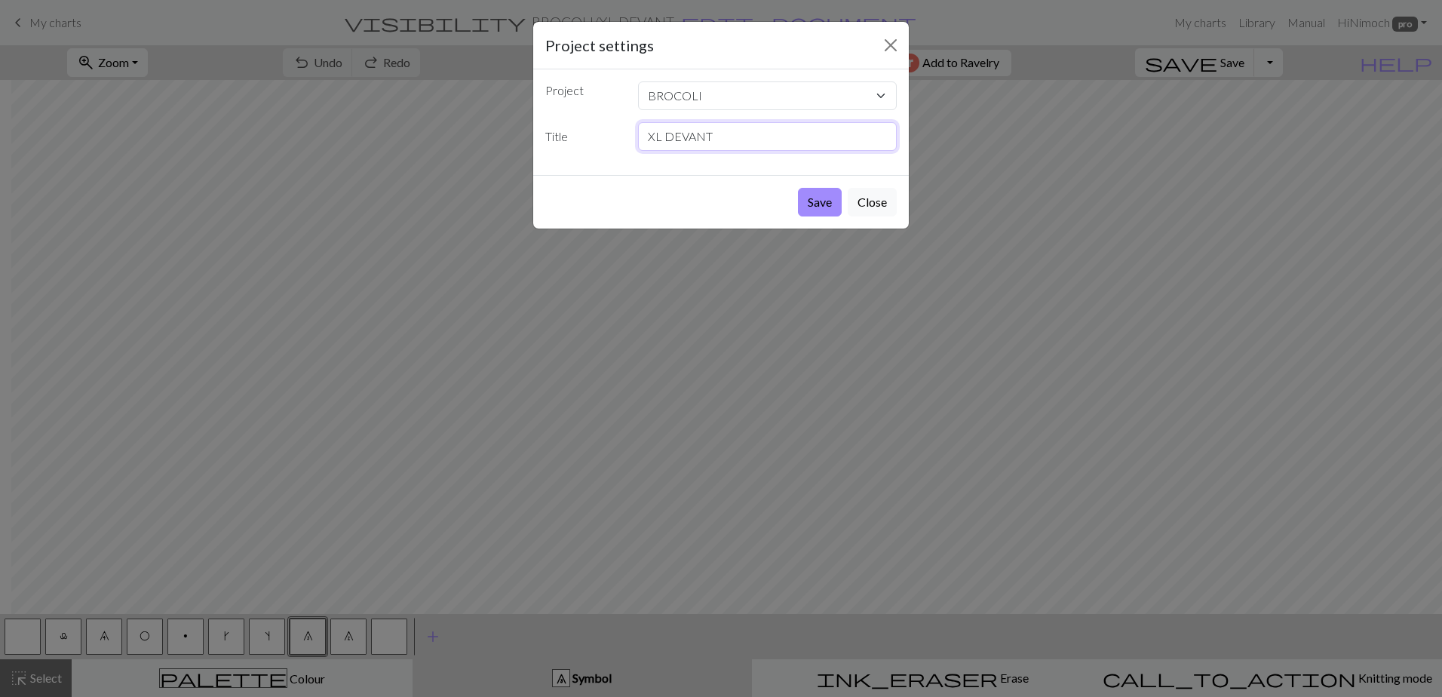
drag, startPoint x: 656, startPoint y: 134, endPoint x: 603, endPoint y: 128, distance: 53.1
click at [605, 134] on div "Title XL DEVANT" at bounding box center [721, 136] width 370 height 29
type input "NEW L DEVANT"
click at [817, 213] on button "Save" at bounding box center [820, 202] width 44 height 29
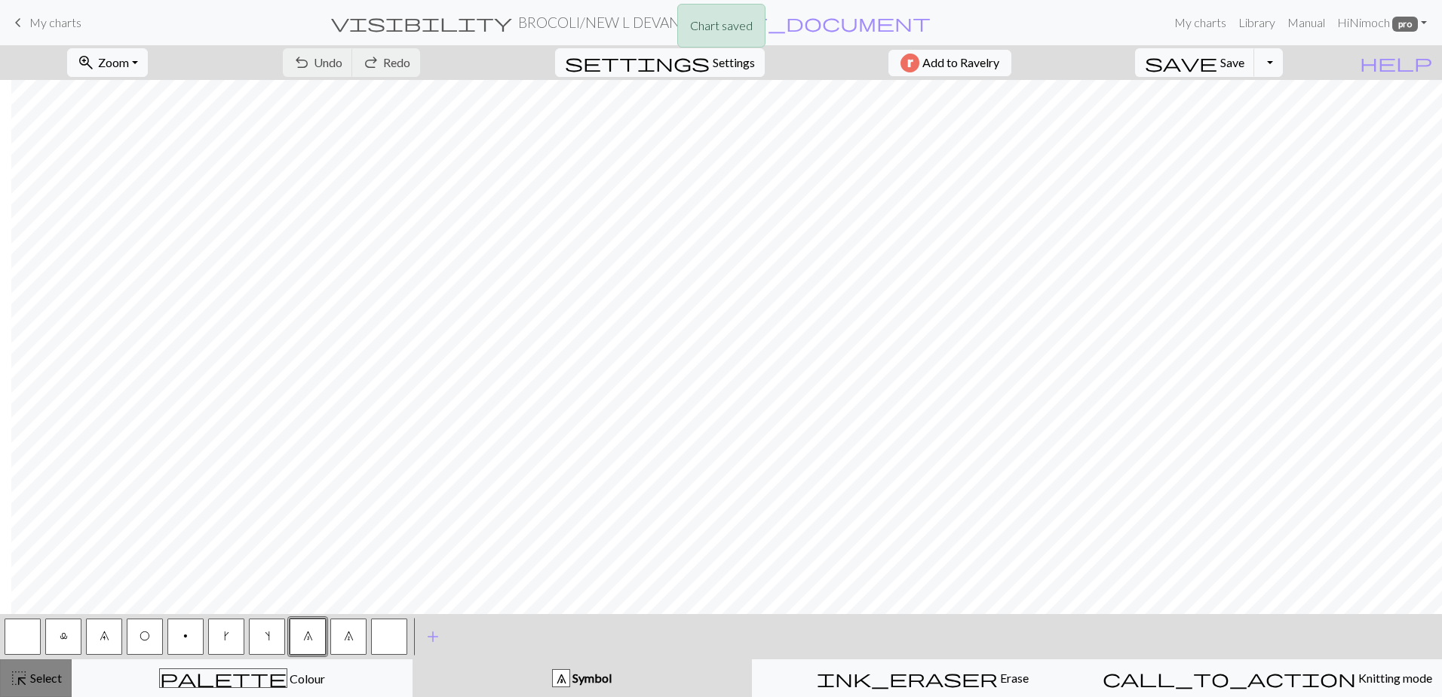
click at [45, 676] on span "Select" at bounding box center [45, 678] width 34 height 14
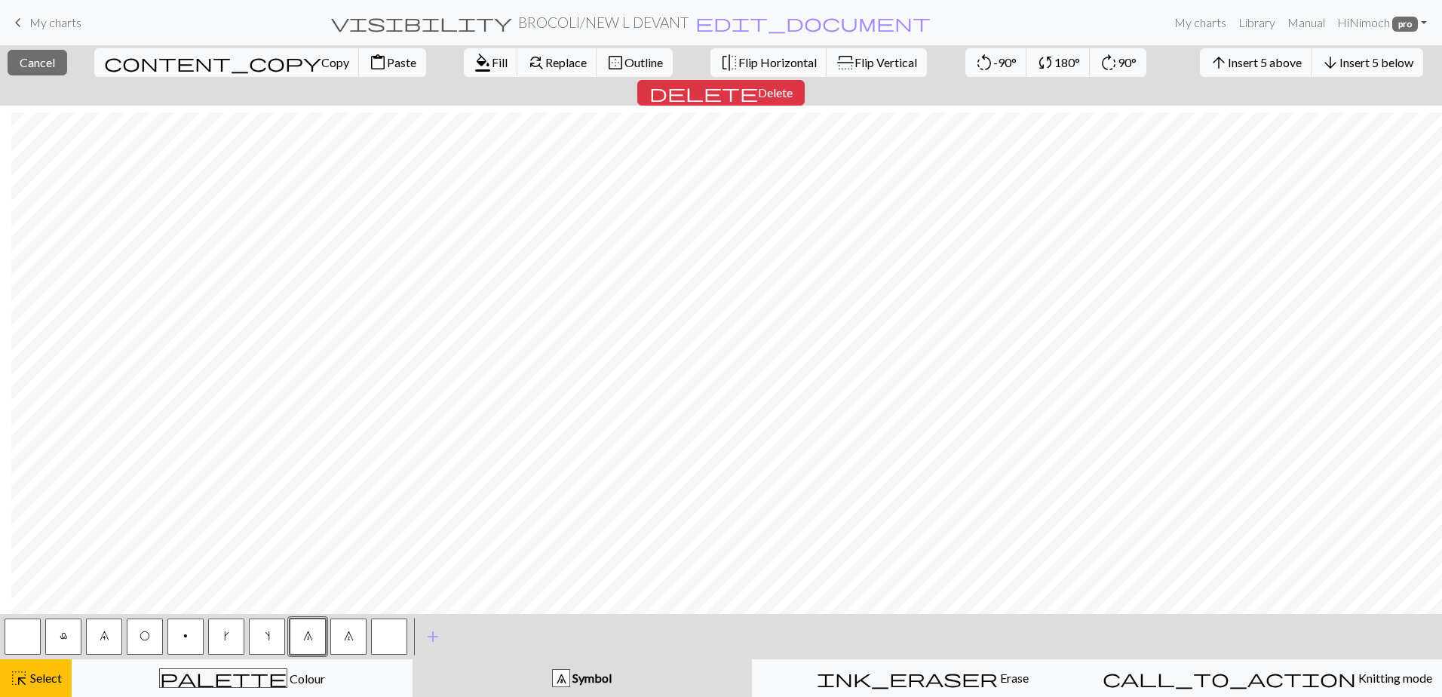
scroll to position [35, 1242]
click at [793, 85] on span "Delete" at bounding box center [775, 92] width 35 height 14
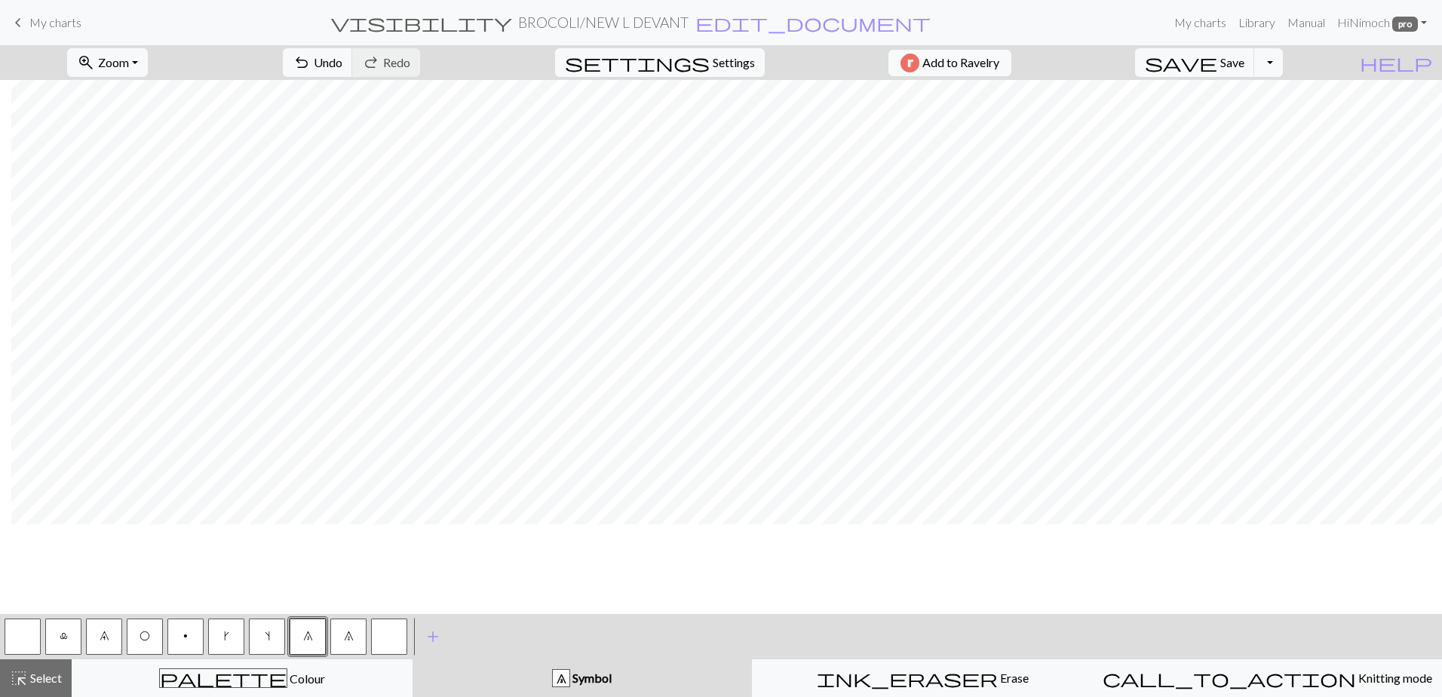
scroll to position [0, 1242]
click at [61, 668] on button "highlight_alt Select Select" at bounding box center [36, 678] width 72 height 38
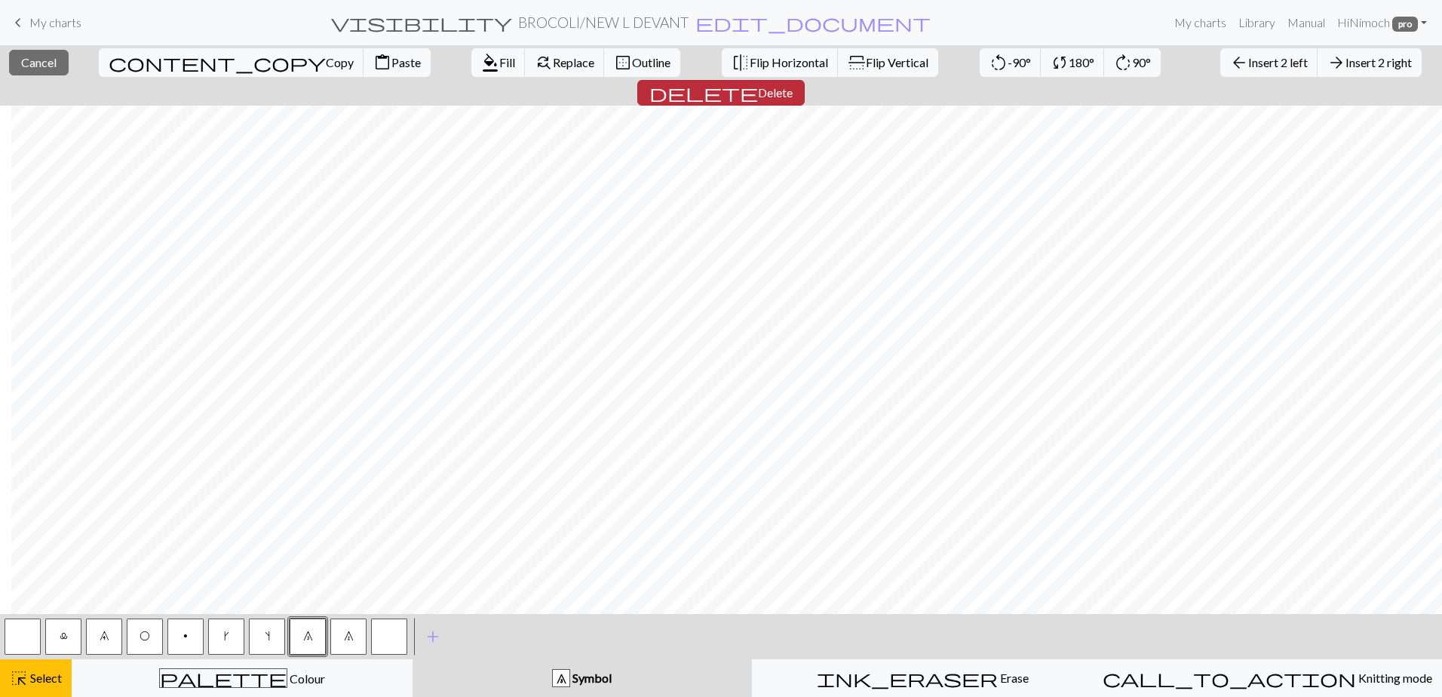
click at [758, 82] on span "delete" at bounding box center [704, 92] width 109 height 21
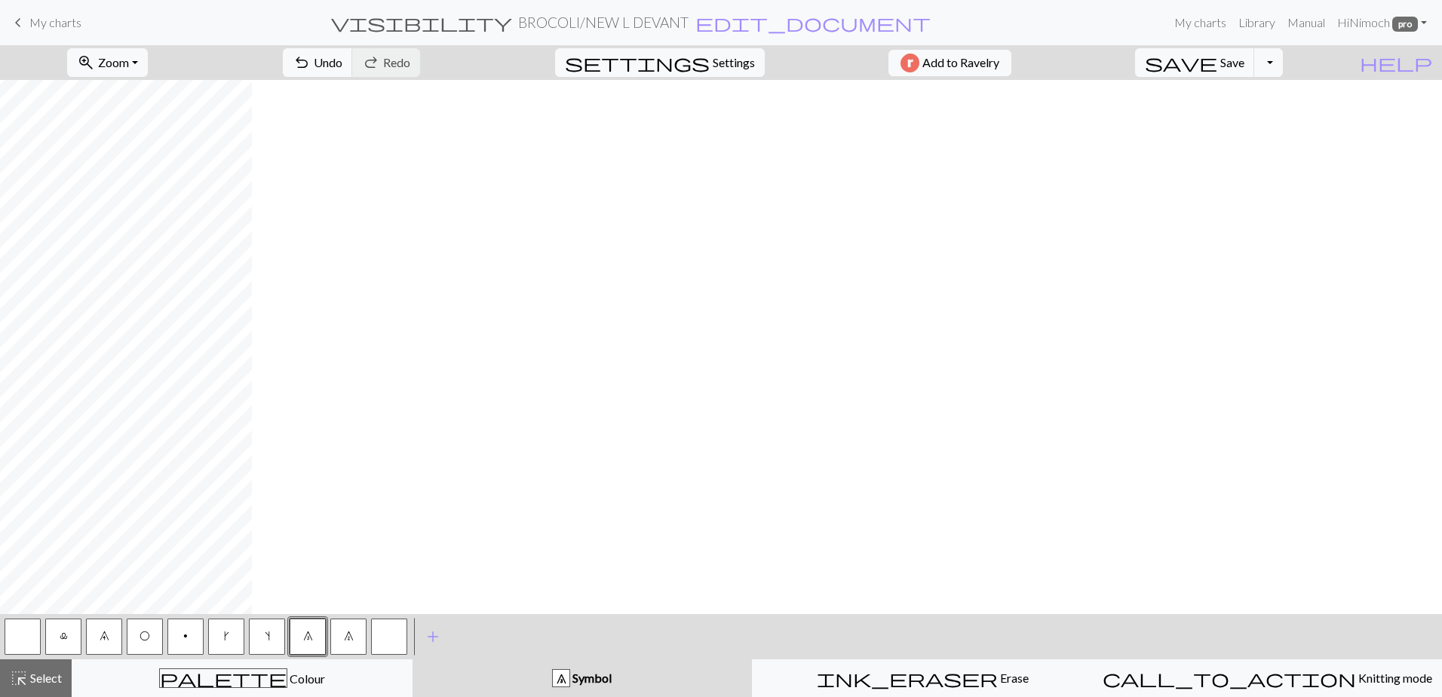
scroll to position [0, 0]
click at [38, 681] on span "Select" at bounding box center [45, 678] width 34 height 14
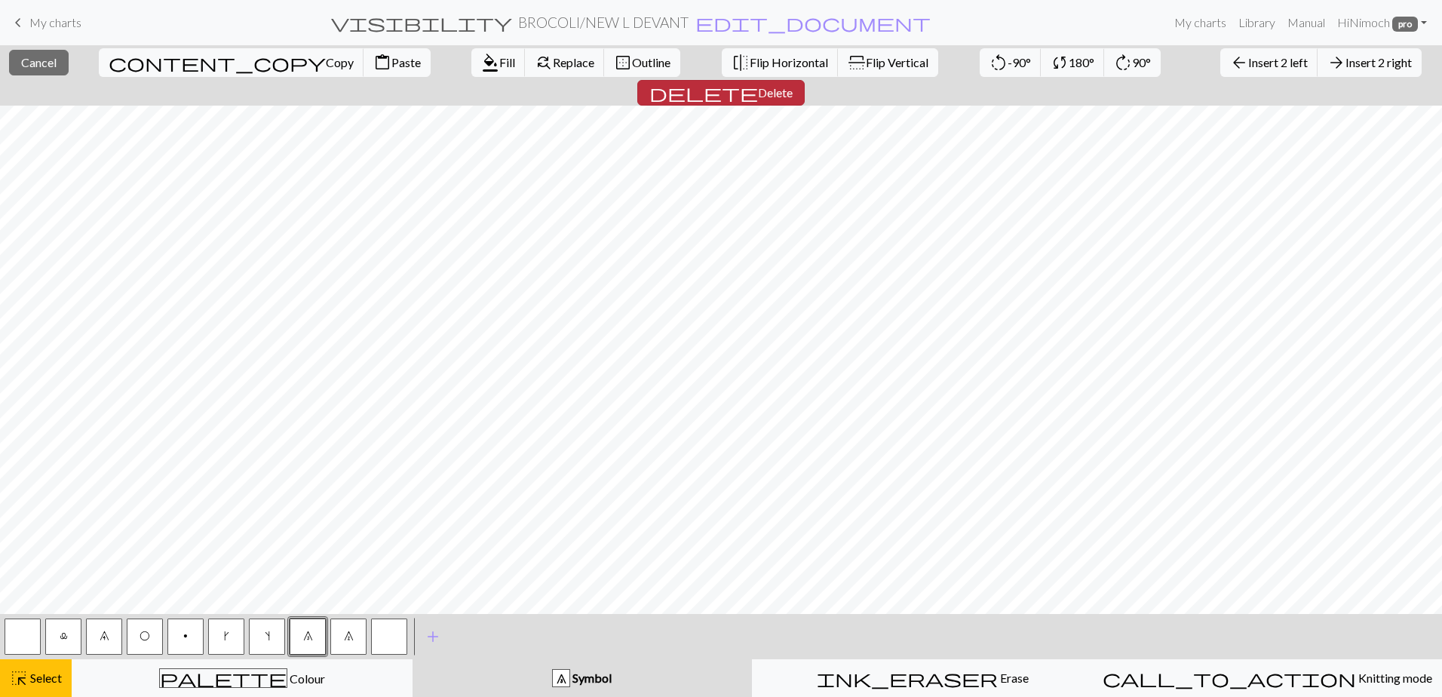
click at [758, 82] on span "delete" at bounding box center [704, 92] width 109 height 21
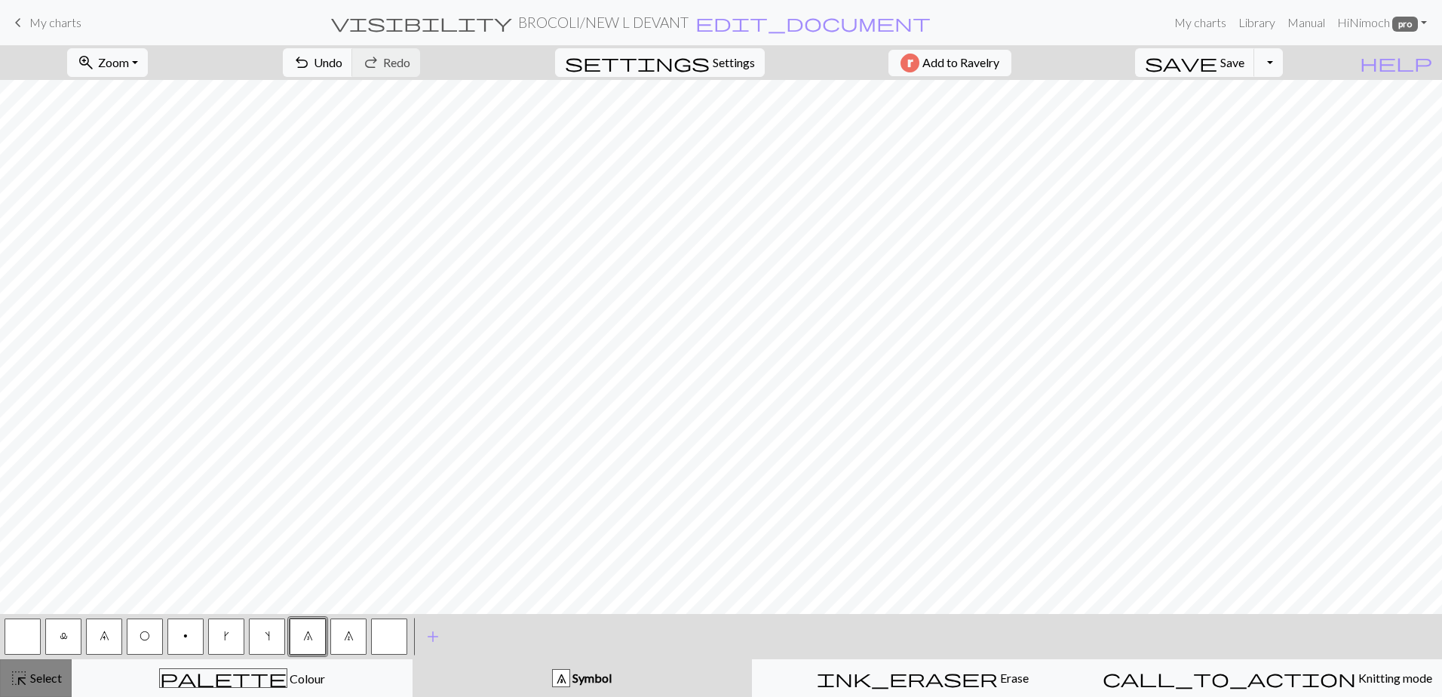
click at [57, 675] on span "Select" at bounding box center [45, 678] width 34 height 14
click at [28, 649] on button "button" at bounding box center [23, 637] width 36 height 36
drag, startPoint x: 21, startPoint y: 685, endPoint x: 26, endPoint y: 650, distance: 35.7
click at [23, 683] on span "highlight_alt" at bounding box center [19, 678] width 18 height 21
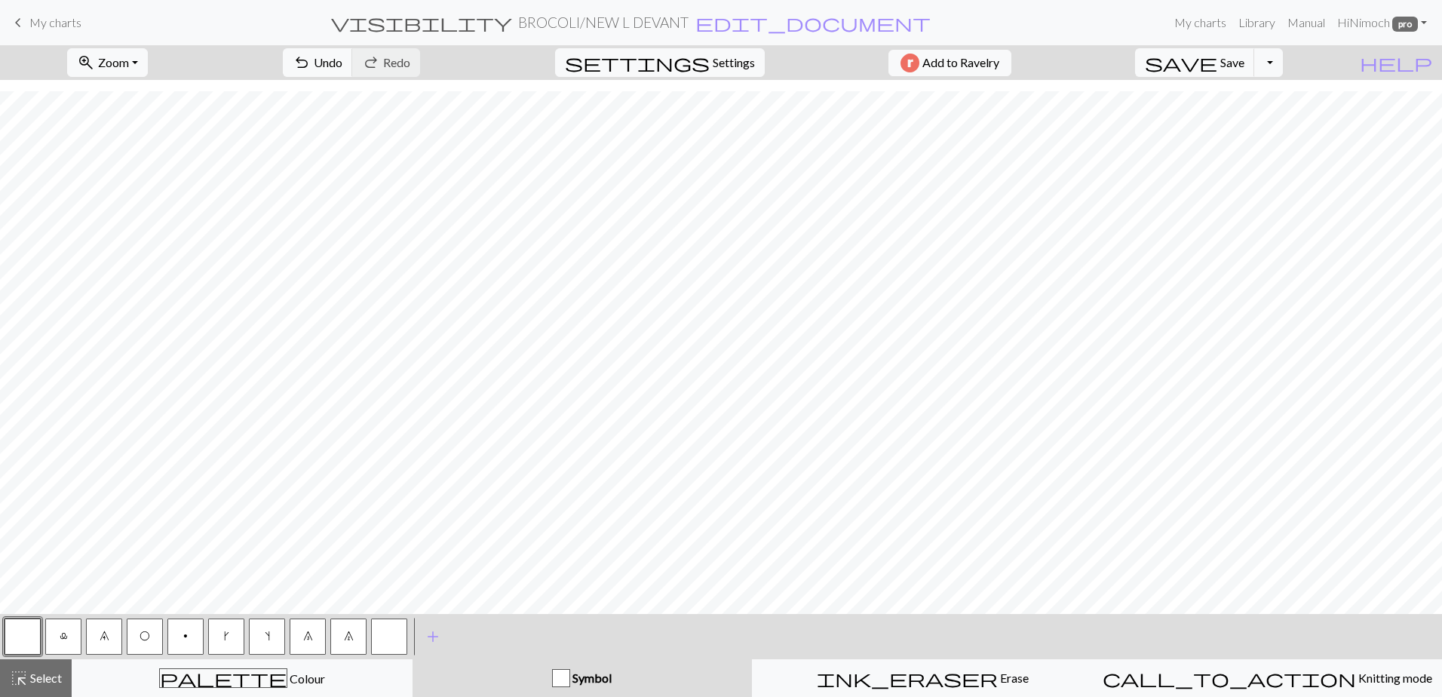
click at [338, 637] on button "7" at bounding box center [348, 637] width 36 height 36
drag, startPoint x: 29, startPoint y: 674, endPoint x: 29, endPoint y: 665, distance: 9.1
click at [29, 674] on span "Select" at bounding box center [45, 678] width 34 height 14
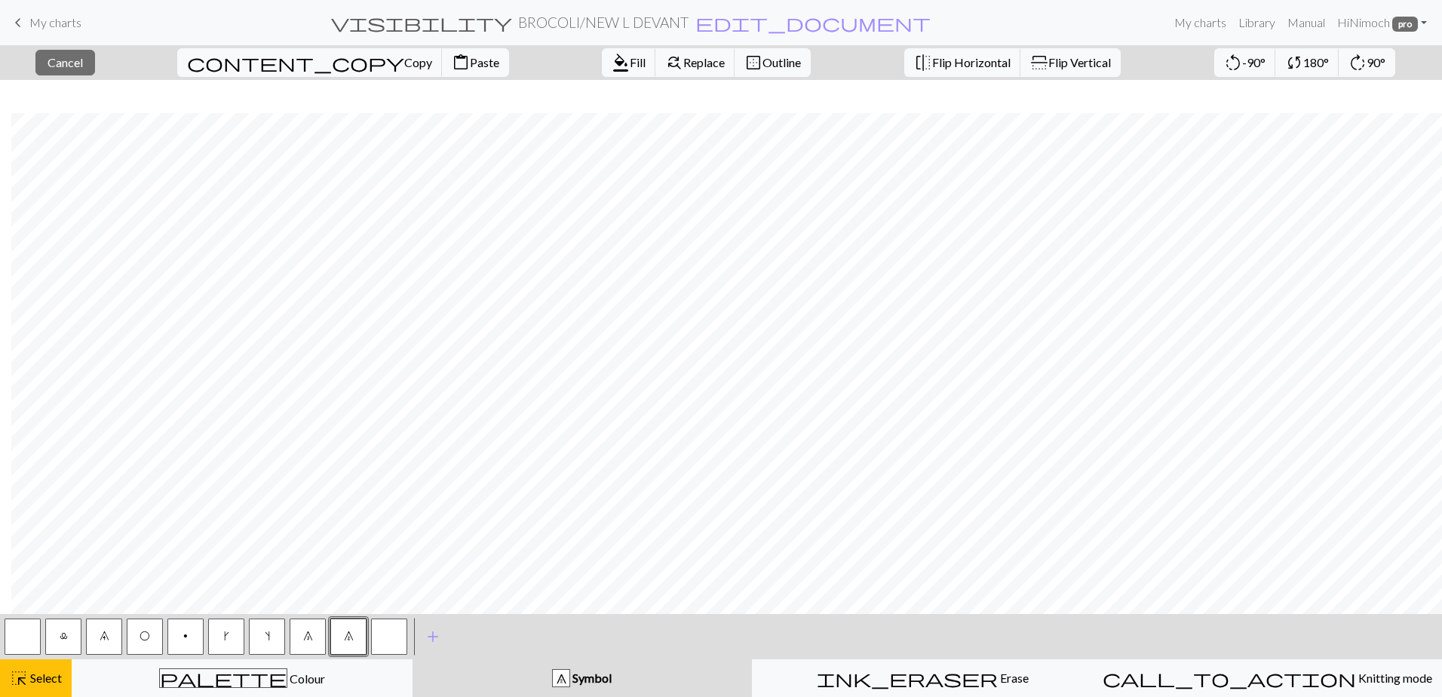
scroll to position [662, 1162]
click at [26, 648] on button "button" at bounding box center [23, 637] width 36 height 36
click at [630, 63] on span "Fill" at bounding box center [638, 62] width 16 height 14
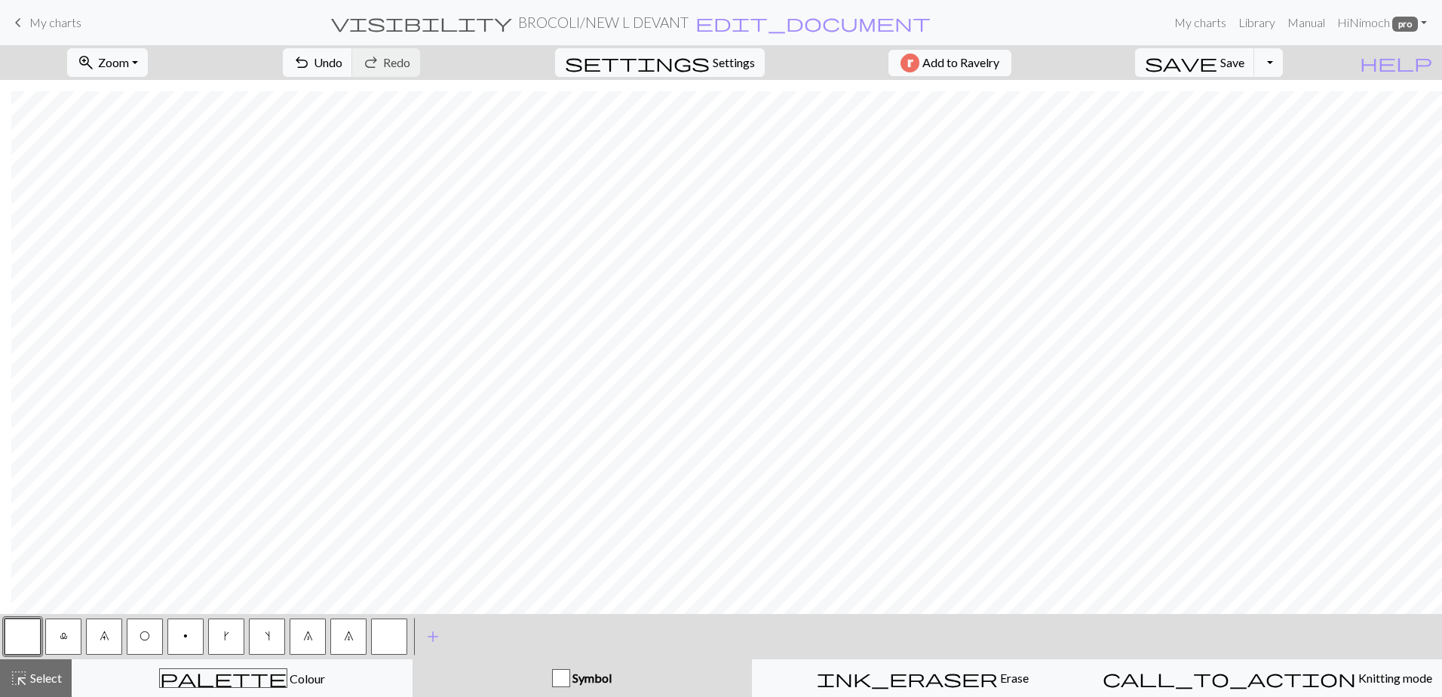
drag, startPoint x: 352, startPoint y: 637, endPoint x: 404, endPoint y: 628, distance: 53.7
click at [352, 637] on span "7" at bounding box center [349, 636] width 10 height 12
click at [1249, 66] on button "save Save Save" at bounding box center [1195, 62] width 120 height 29
click at [1218, 64] on span "save" at bounding box center [1181, 62] width 72 height 21
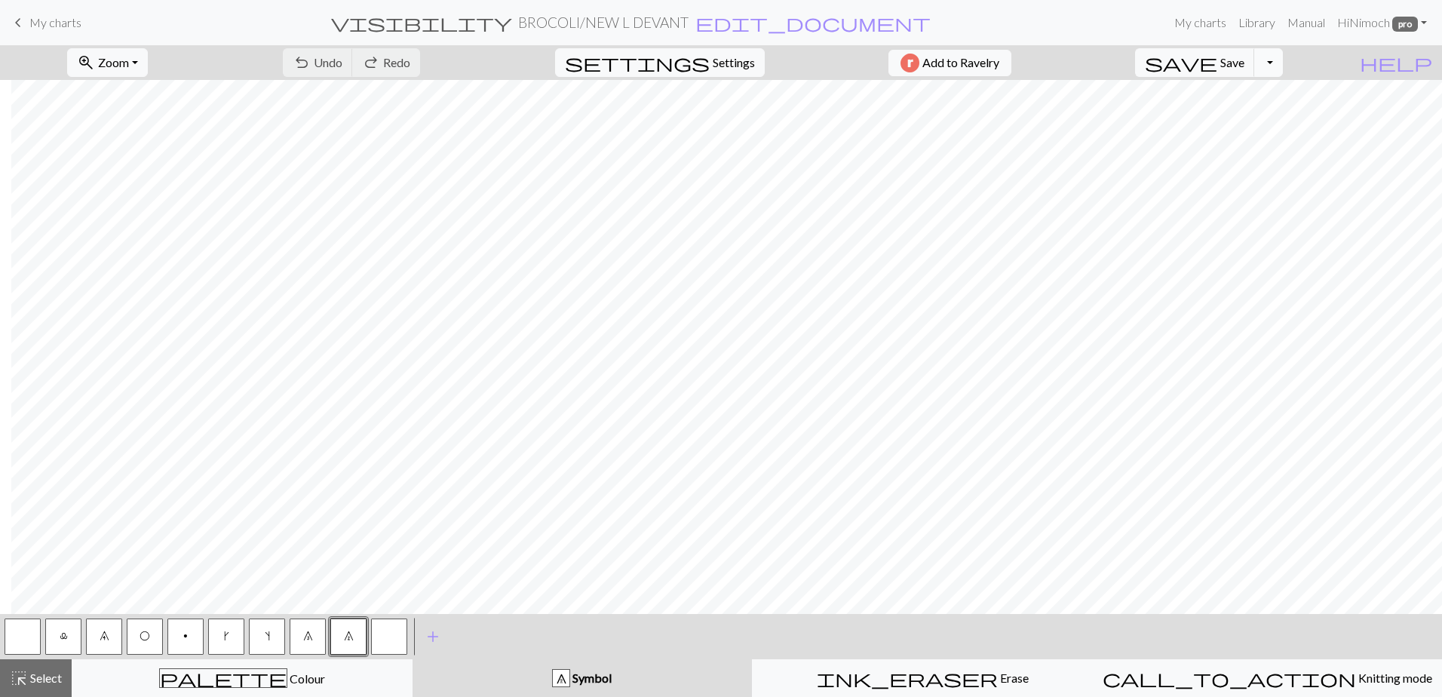
click at [1283, 60] on button "Toggle Dropdown" at bounding box center [1268, 62] width 29 height 29
click at [1224, 121] on button "save_alt Download" at bounding box center [1157, 120] width 249 height 24
click at [684, 44] on button "Download" at bounding box center [684, 49] width 73 height 29
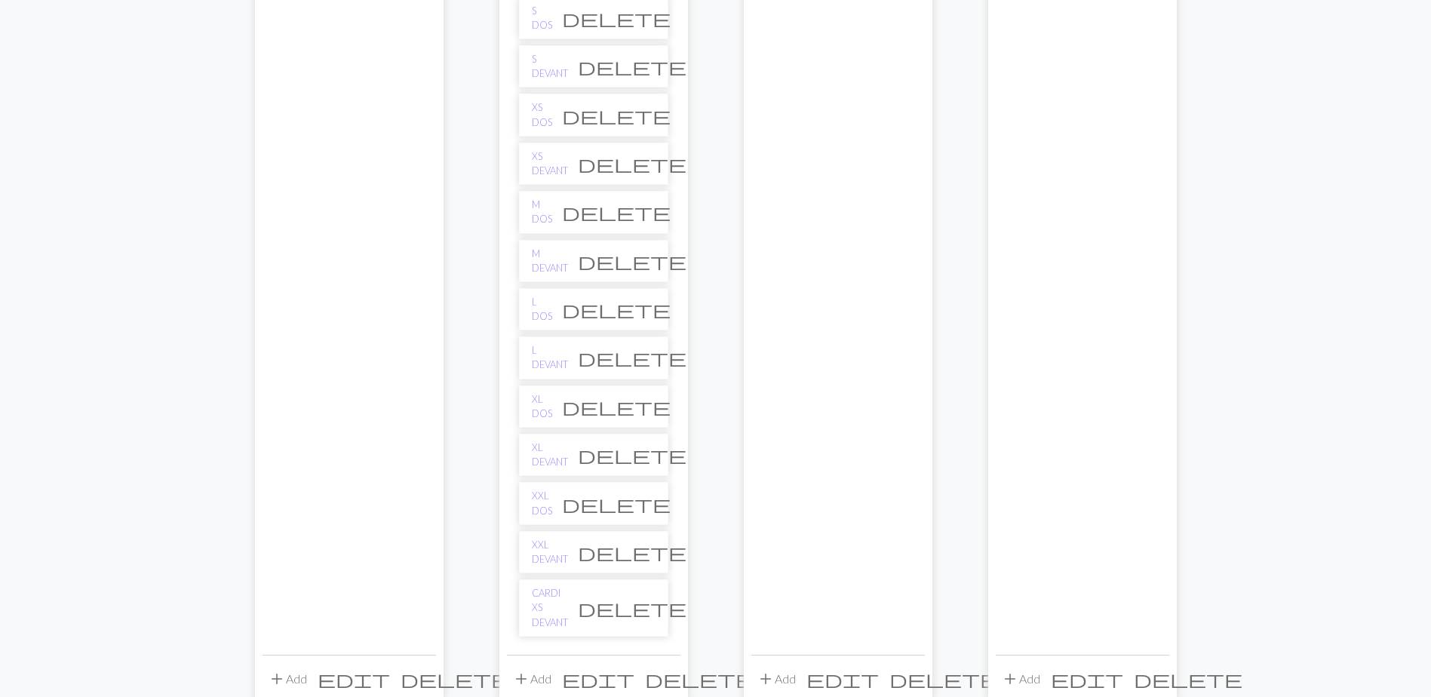
scroll to position [1358, 0]
click at [554, 353] on link "L DEVANT" at bounding box center [550, 359] width 36 height 29
click at [550, 304] on link "L DOS" at bounding box center [542, 311] width 20 height 29
click at [548, 405] on link "XL DOS" at bounding box center [542, 409] width 20 height 29
click at [541, 257] on link "M DEVANT" at bounding box center [550, 263] width 36 height 29
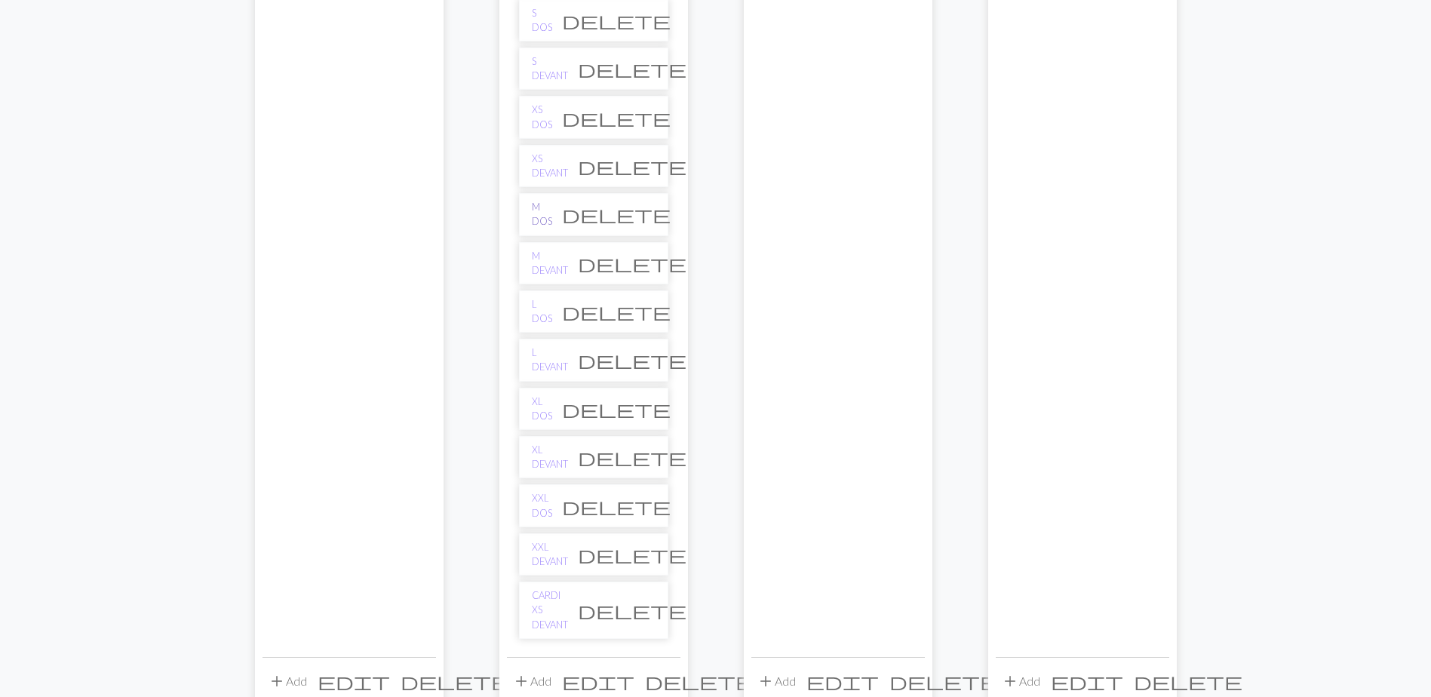
click at [541, 214] on link "M DOS" at bounding box center [542, 214] width 20 height 29
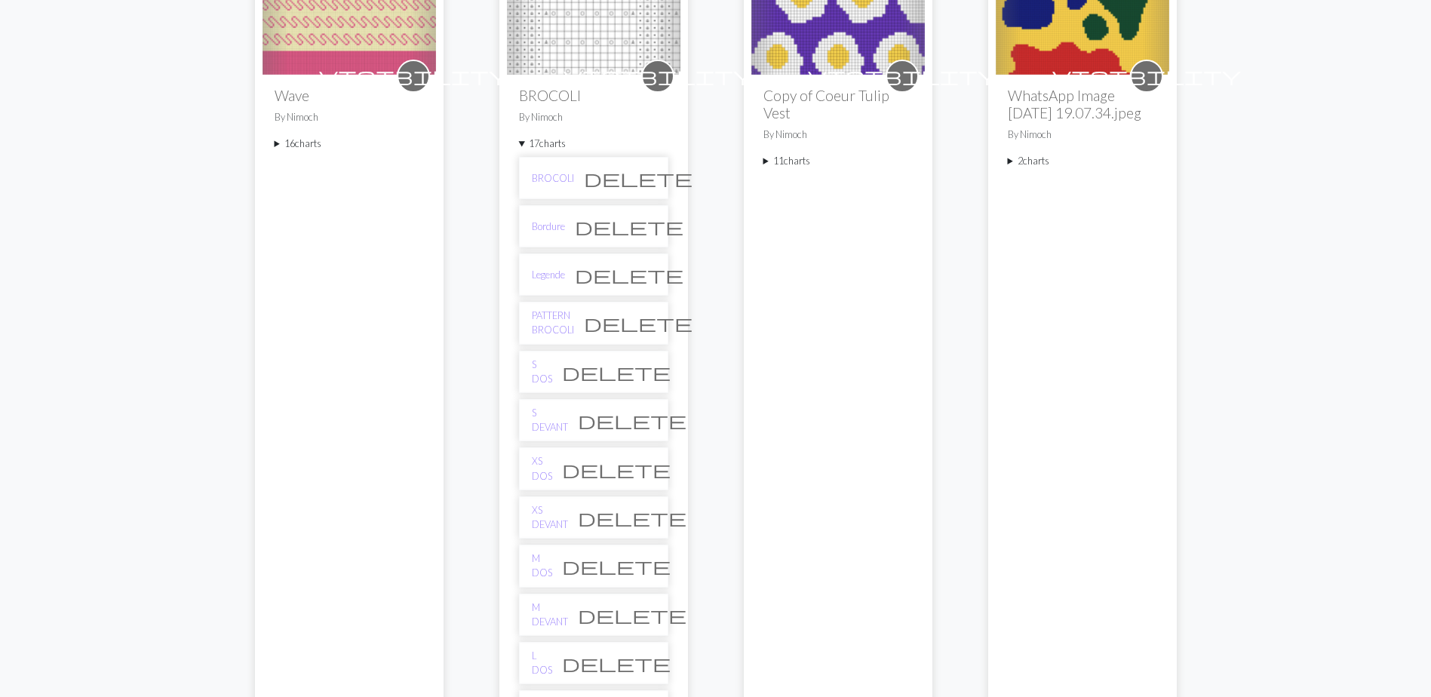
scroll to position [981, 0]
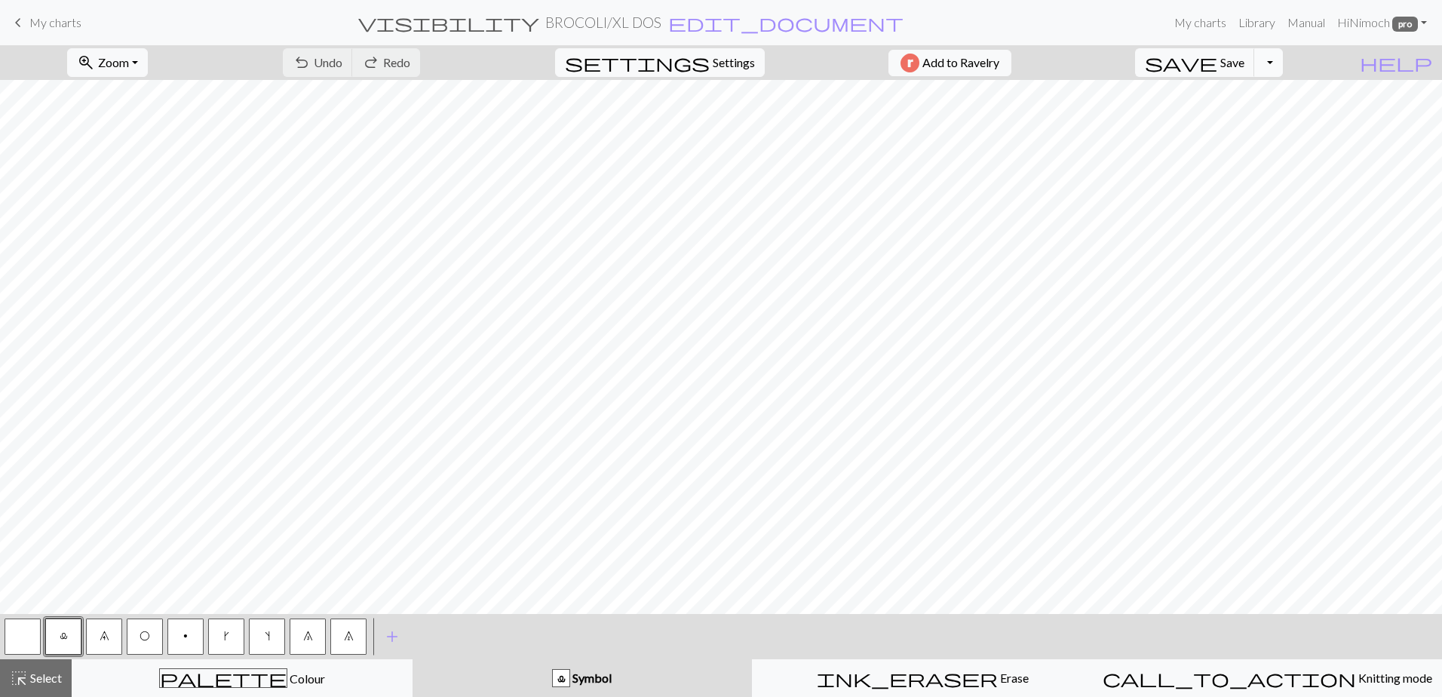
click at [1283, 64] on button "Toggle Dropdown" at bounding box center [1268, 62] width 29 height 29
click at [1266, 90] on button "file_copy Save a copy" at bounding box center [1157, 96] width 249 height 24
click at [670, 20] on h2 "BROCOLI / Copy of XL DOS" at bounding box center [603, 22] width 168 height 17
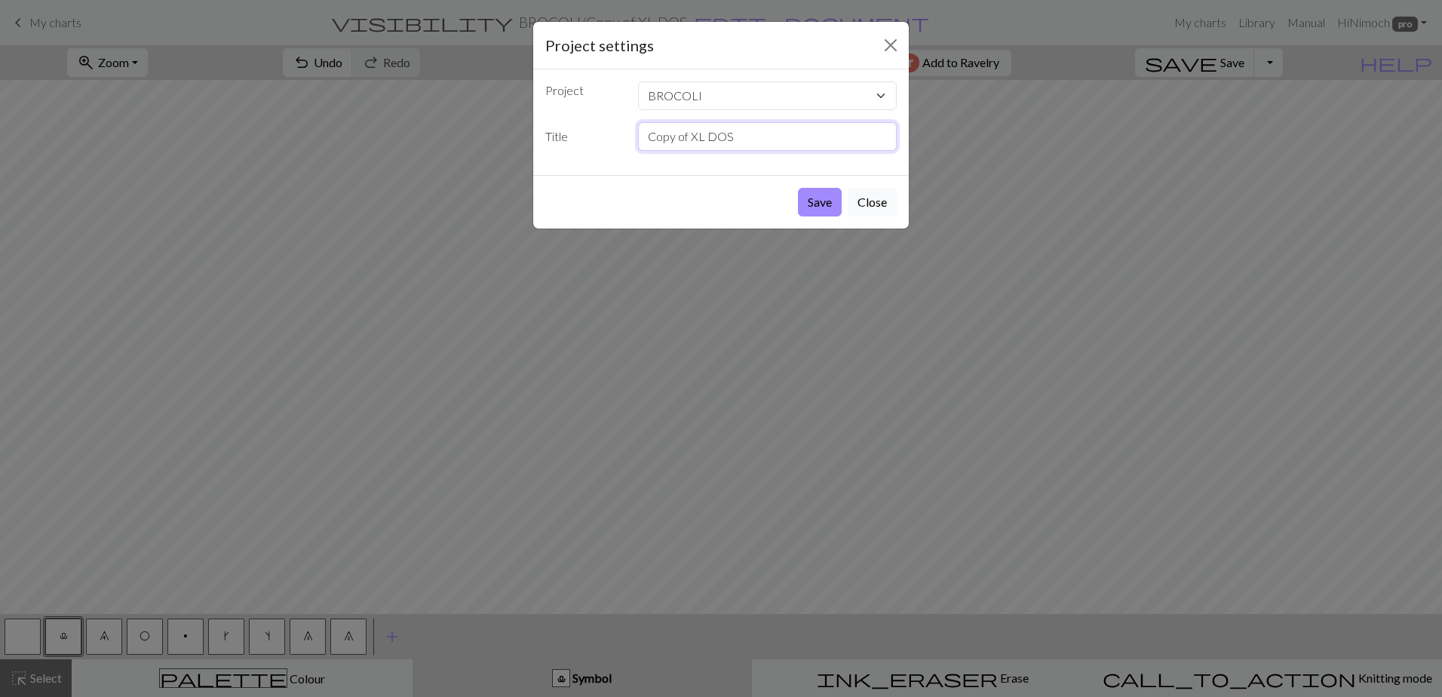
drag, startPoint x: 695, startPoint y: 134, endPoint x: 627, endPoint y: 139, distance: 68.1
click at [627, 139] on div "Title Copy of XL DOS" at bounding box center [721, 136] width 370 height 29
type input "NEW L DOS"
click at [798, 188] on button "Save" at bounding box center [820, 202] width 44 height 29
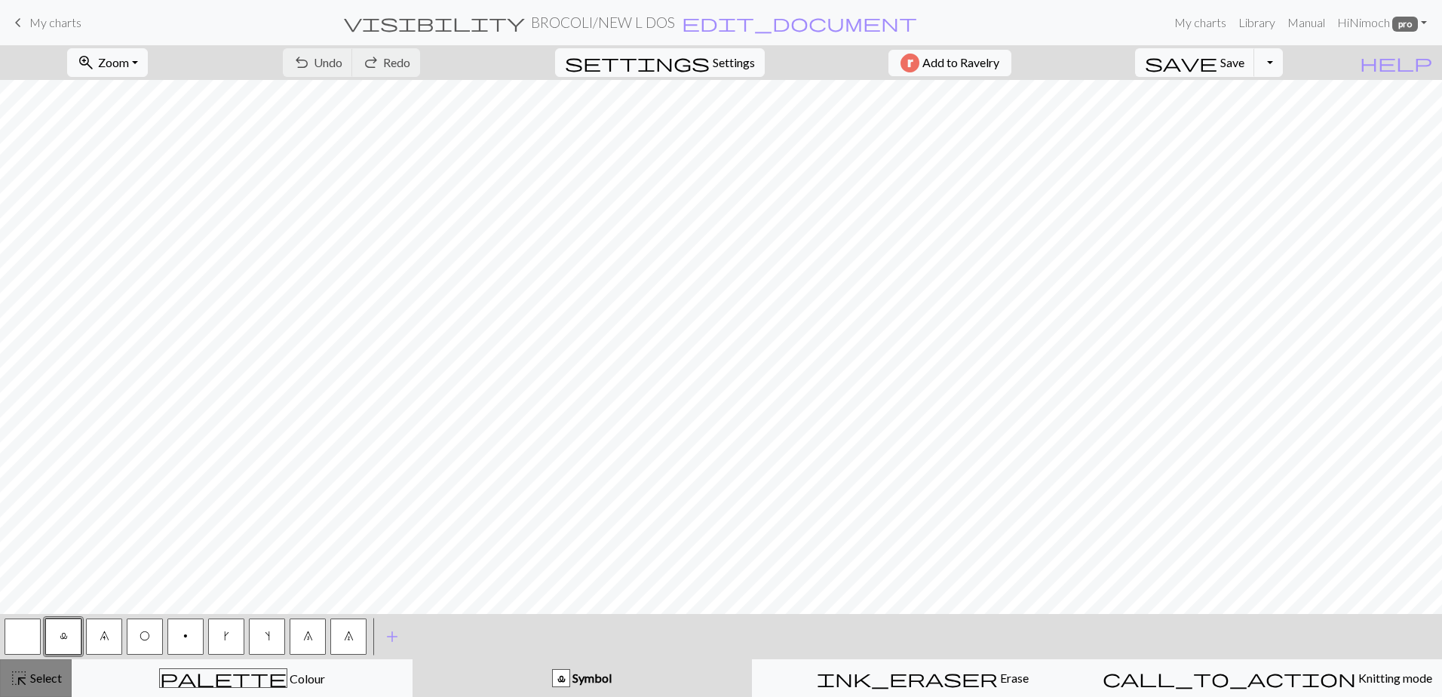
click at [37, 683] on span "Select" at bounding box center [45, 678] width 34 height 14
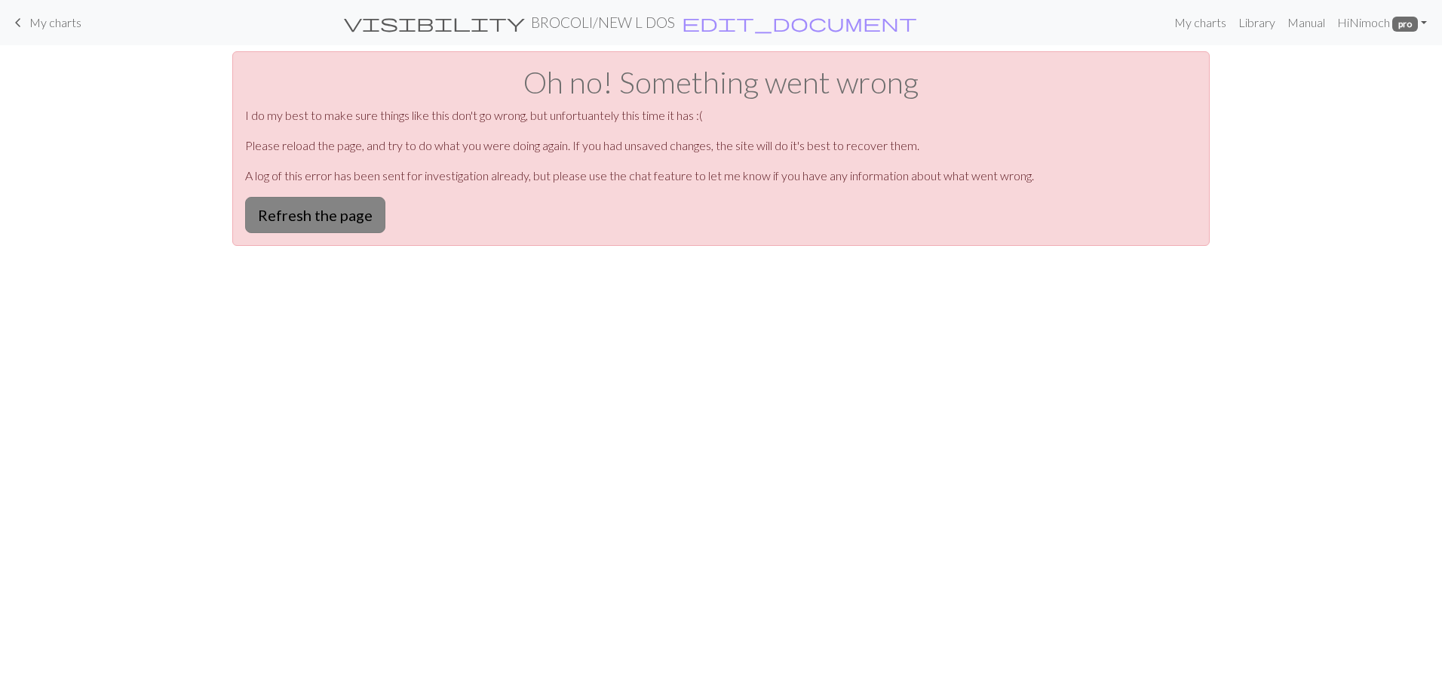
click at [296, 228] on button "Refresh the page" at bounding box center [315, 215] width 140 height 36
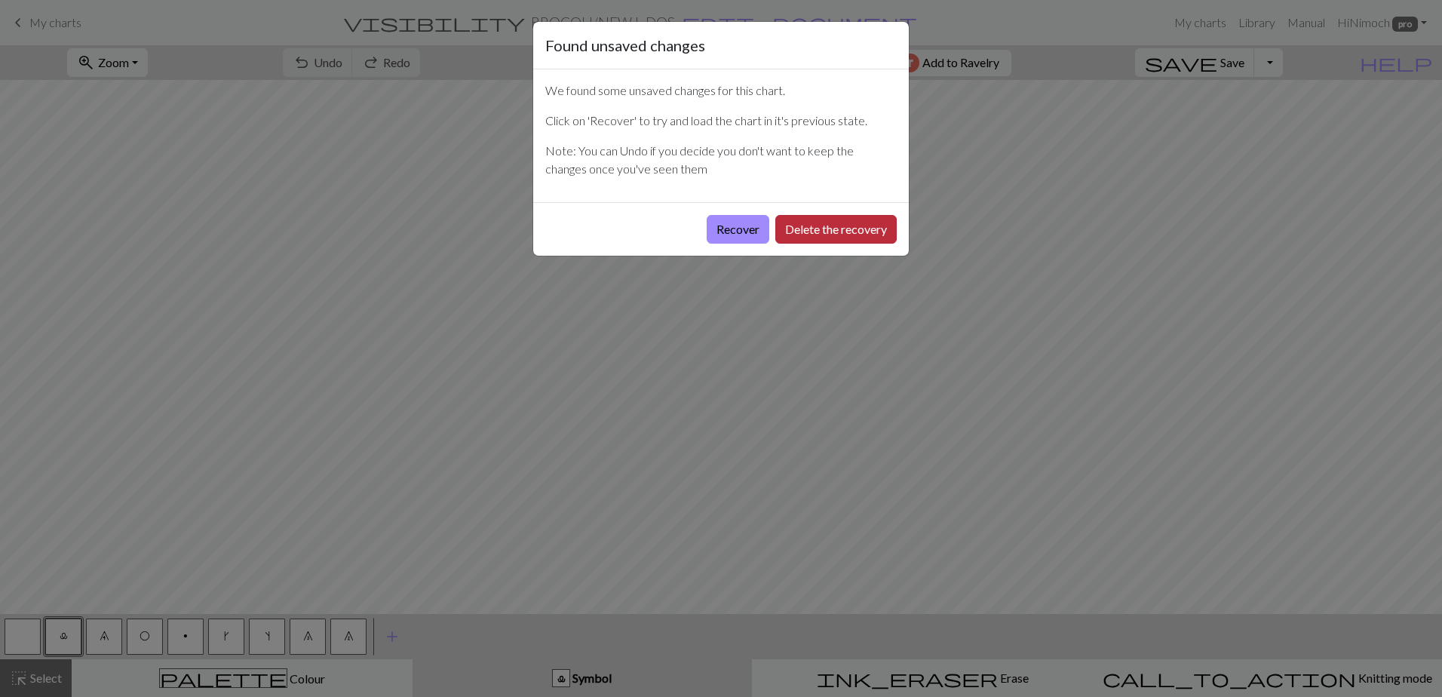
click at [806, 233] on button "Delete the recovery" at bounding box center [835, 229] width 121 height 29
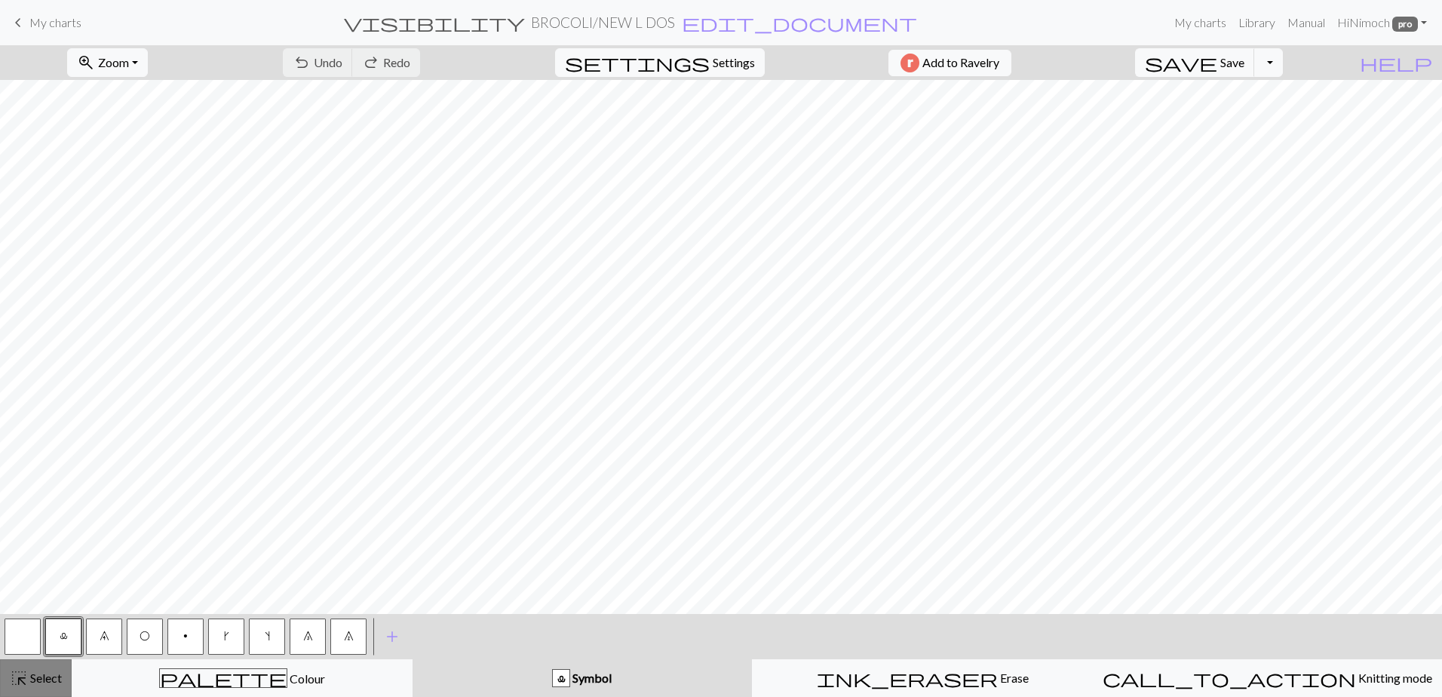
click at [39, 672] on span "Select" at bounding box center [45, 678] width 34 height 14
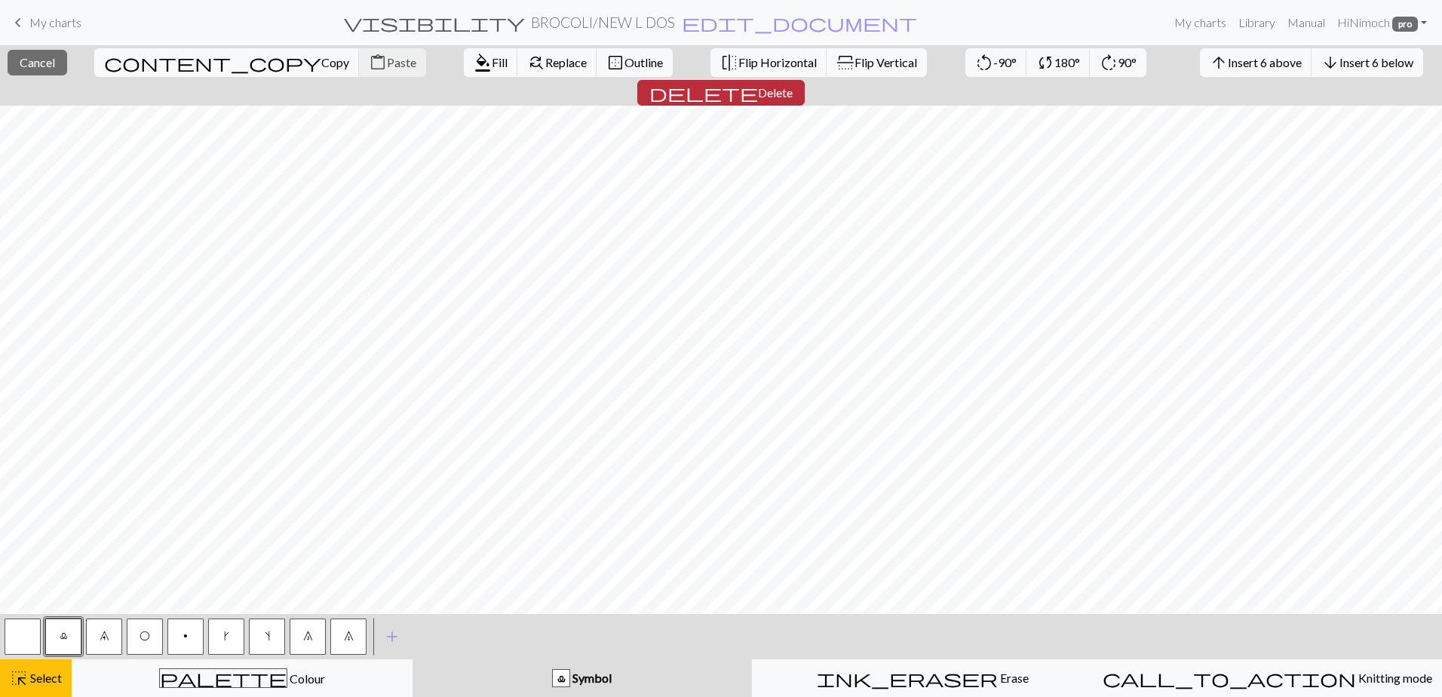
click at [793, 85] on span "Delete" at bounding box center [775, 92] width 35 height 14
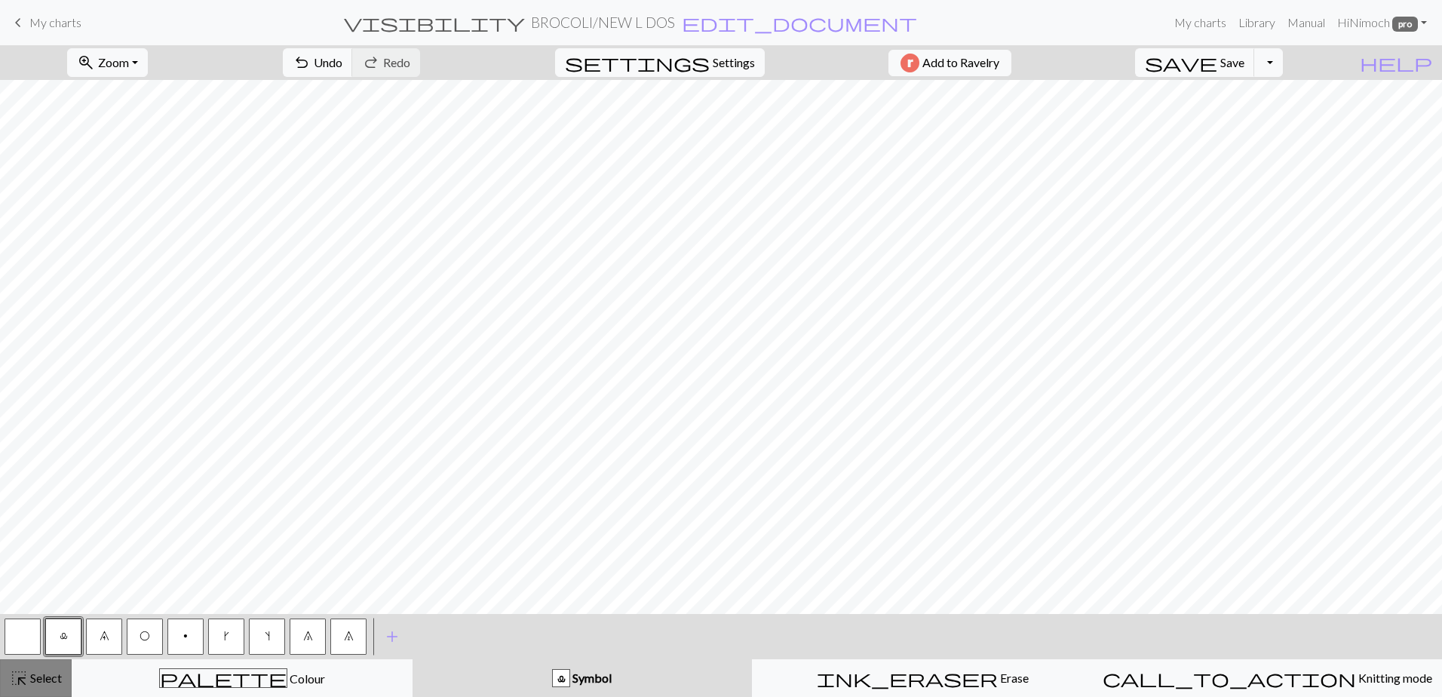
drag, startPoint x: 26, startPoint y: 680, endPoint x: 31, endPoint y: 661, distance: 19.4
click at [26, 680] on span "highlight_alt" at bounding box center [19, 678] width 18 height 21
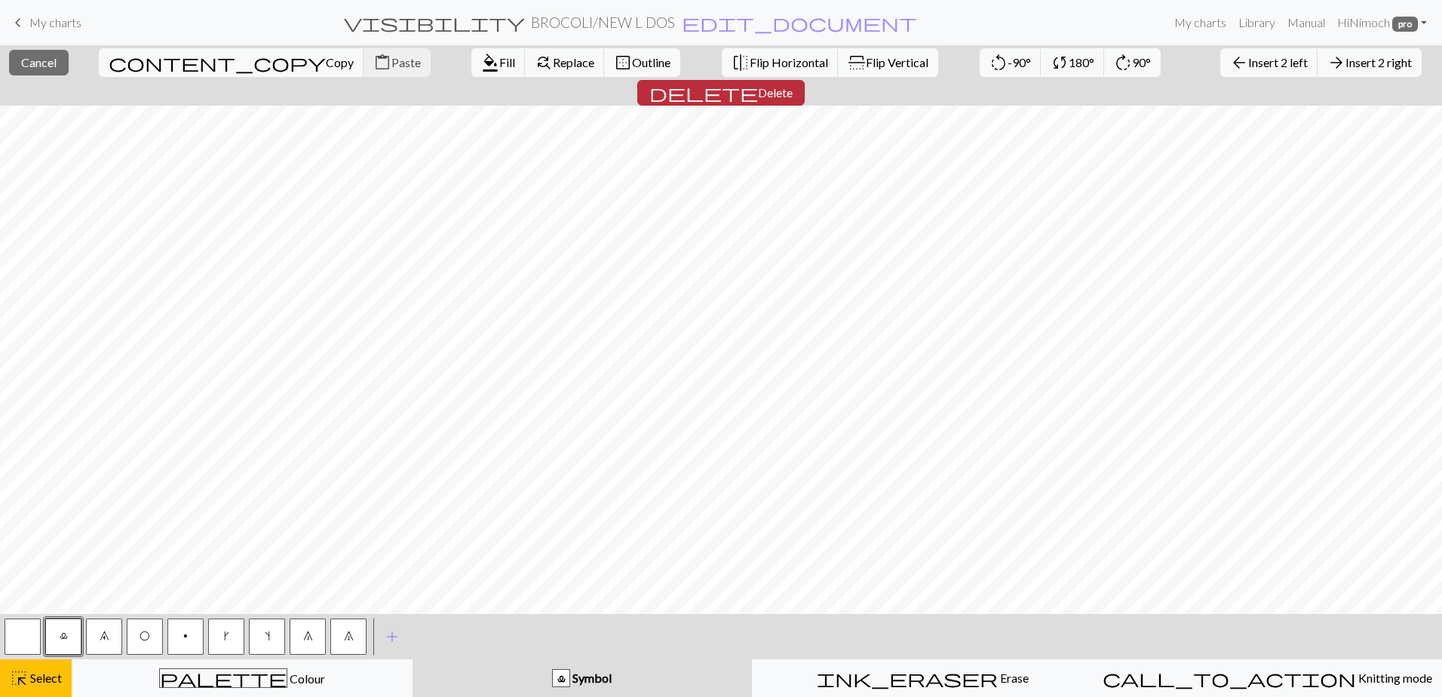
click at [793, 85] on span "Delete" at bounding box center [775, 92] width 35 height 14
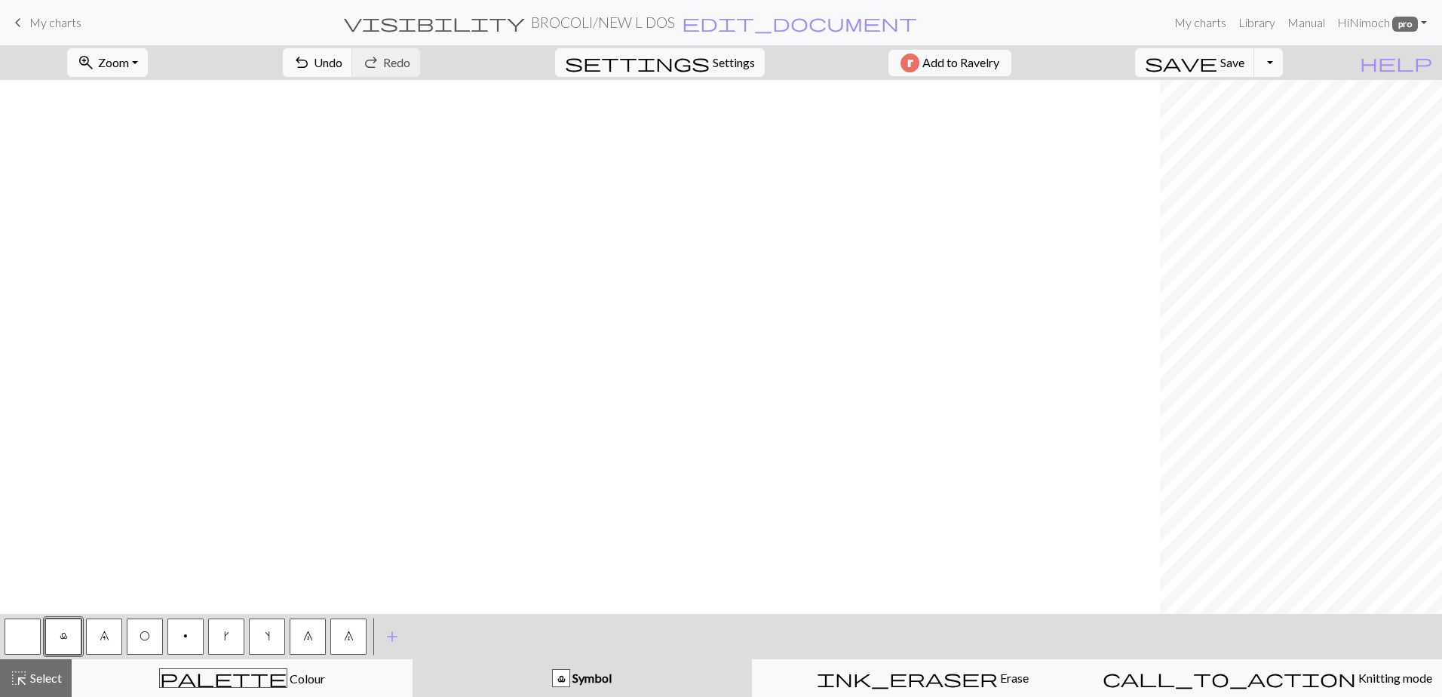
scroll to position [0, 1202]
click at [56, 673] on span "Select" at bounding box center [45, 678] width 34 height 14
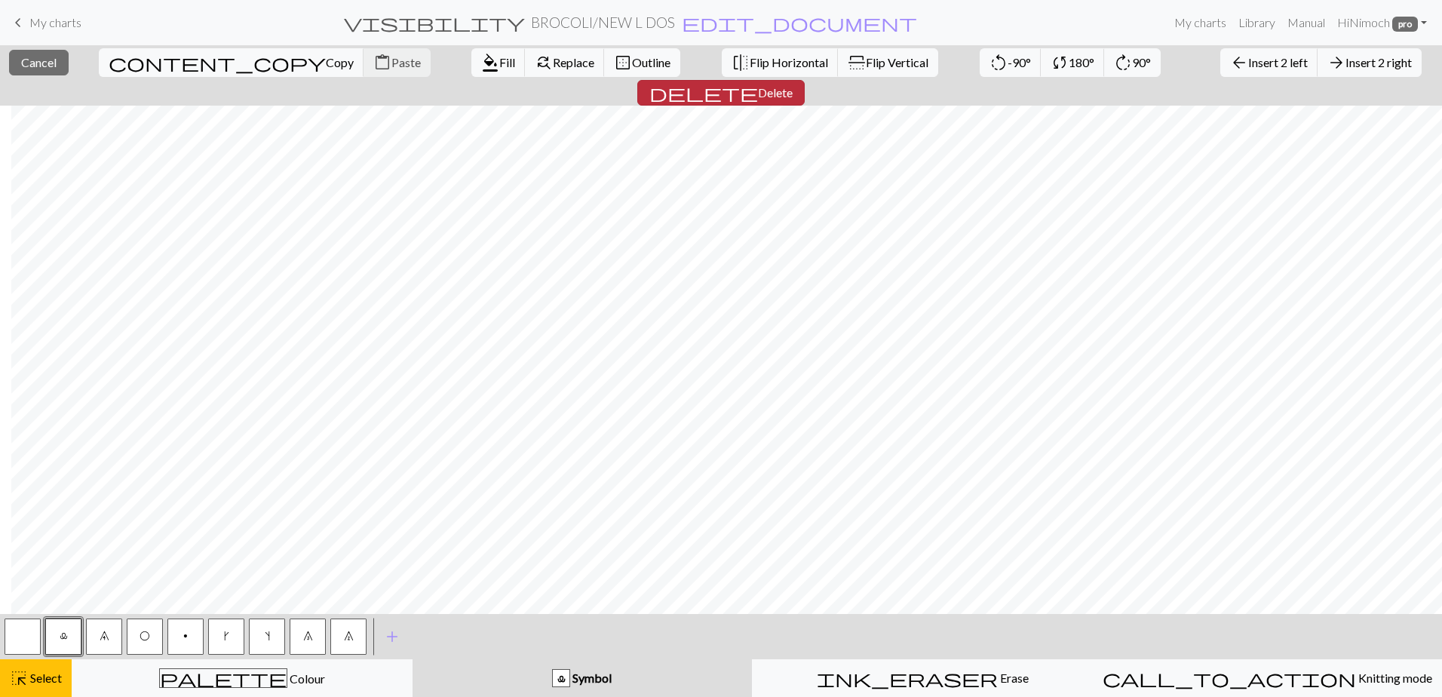
click at [793, 85] on span "Delete" at bounding box center [775, 92] width 35 height 14
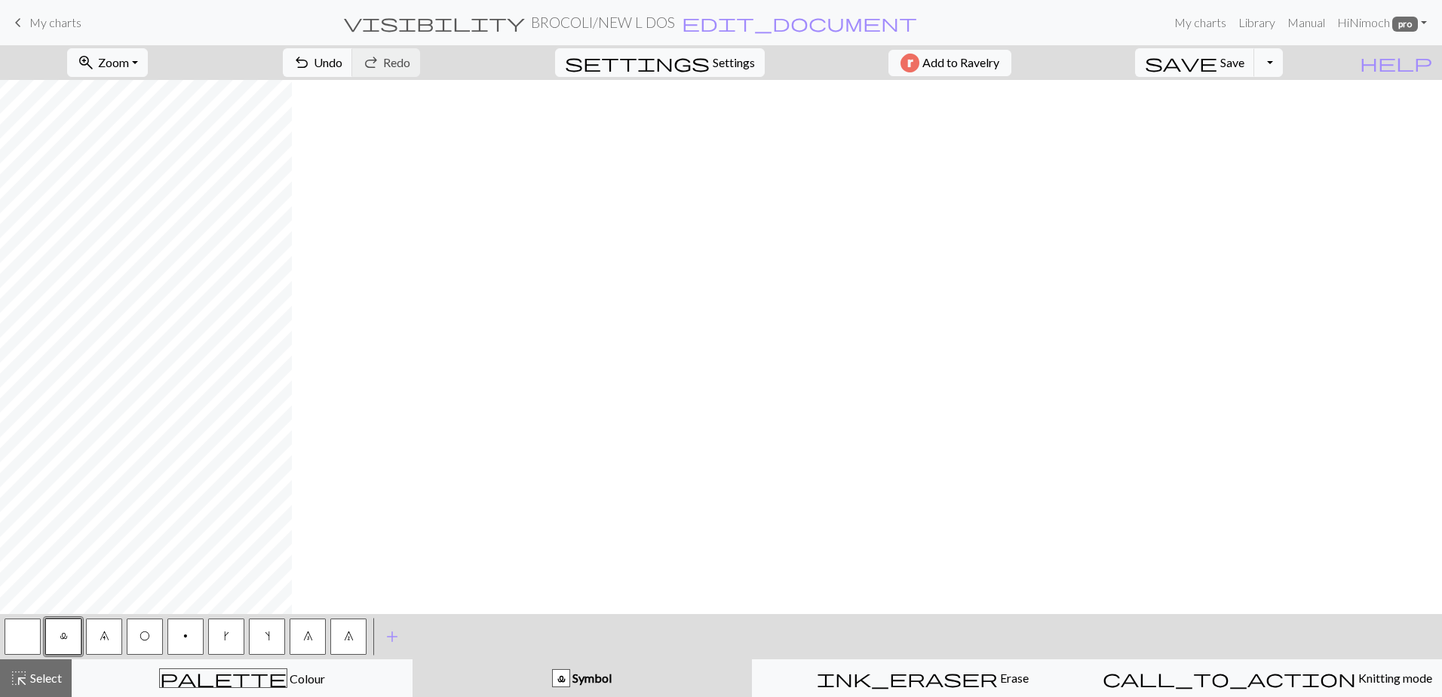
scroll to position [0, 0]
click at [26, 633] on button "button" at bounding box center [23, 637] width 36 height 36
click at [348, 640] on span "7" at bounding box center [349, 636] width 10 height 12
click at [28, 630] on button "button" at bounding box center [23, 637] width 36 height 36
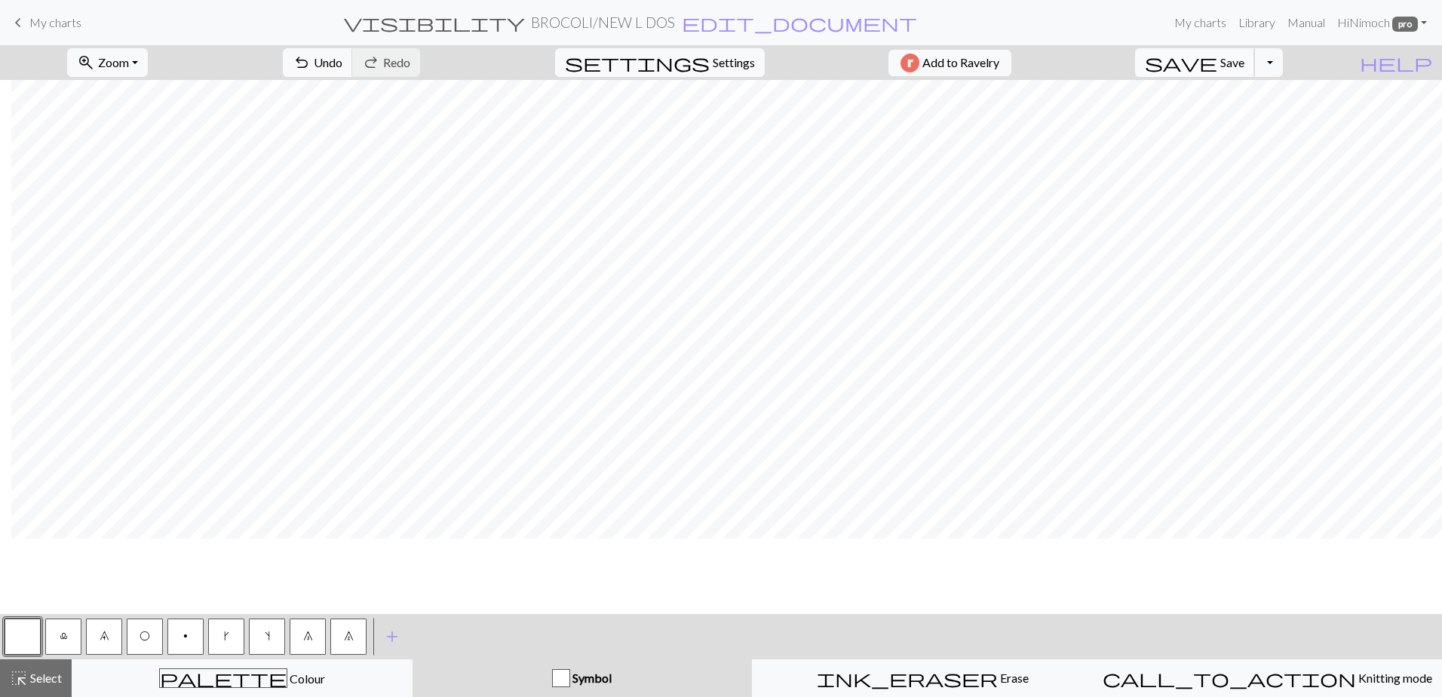
scroll to position [0, 1162]
click at [363, 632] on button "7" at bounding box center [348, 637] width 36 height 36
click at [1218, 64] on span "save" at bounding box center [1181, 62] width 72 height 21
click at [1283, 67] on button "Toggle Dropdown" at bounding box center [1268, 62] width 29 height 29
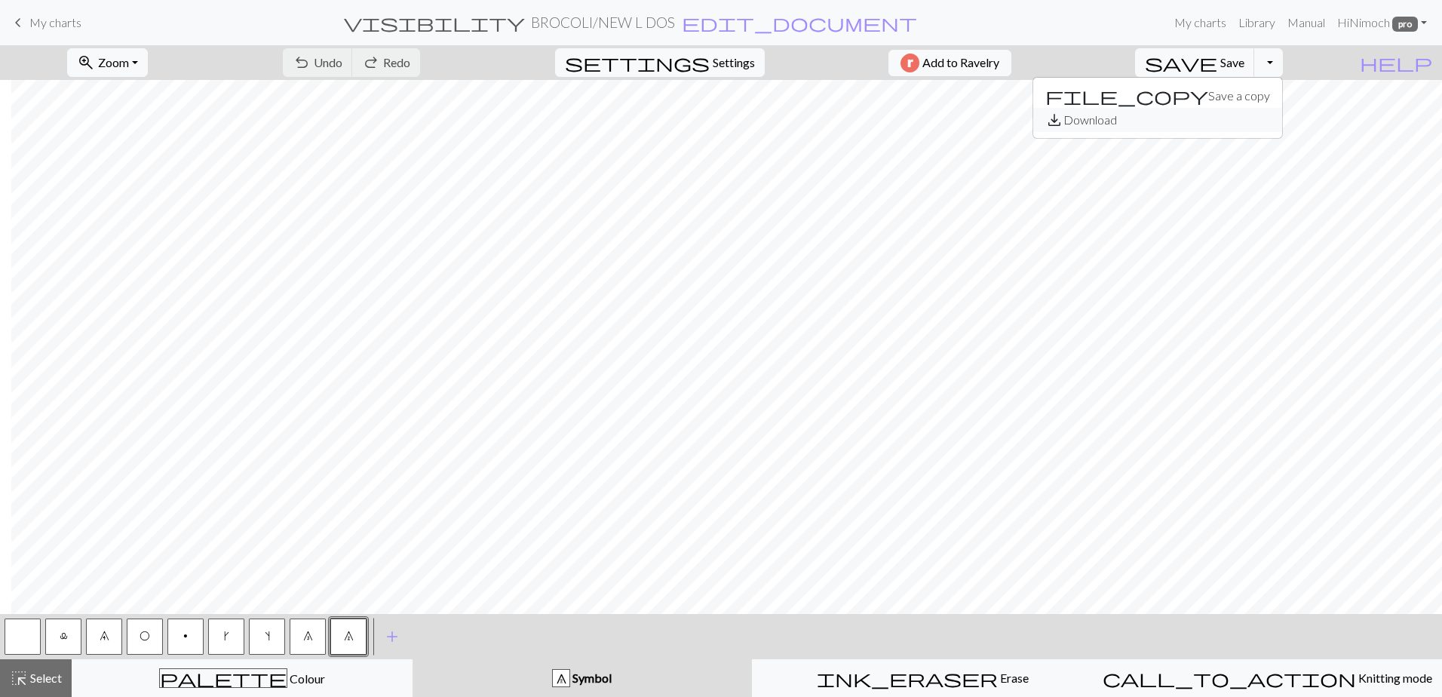
click at [1239, 115] on button "save_alt Download" at bounding box center [1157, 120] width 249 height 24
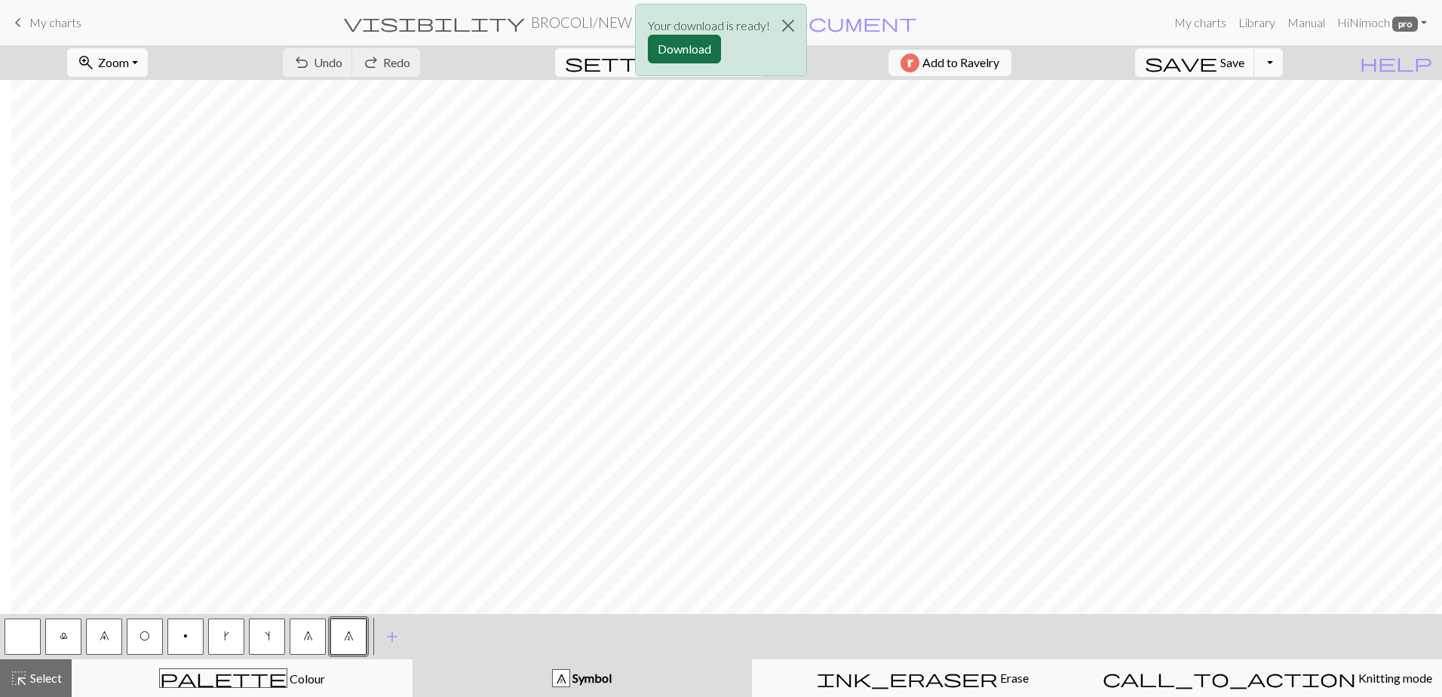
click at [675, 48] on button "Download" at bounding box center [684, 49] width 73 height 29
click at [1251, 54] on button "save Save Save" at bounding box center [1195, 62] width 120 height 29
click at [1283, 60] on button "Toggle Dropdown" at bounding box center [1268, 62] width 29 height 29
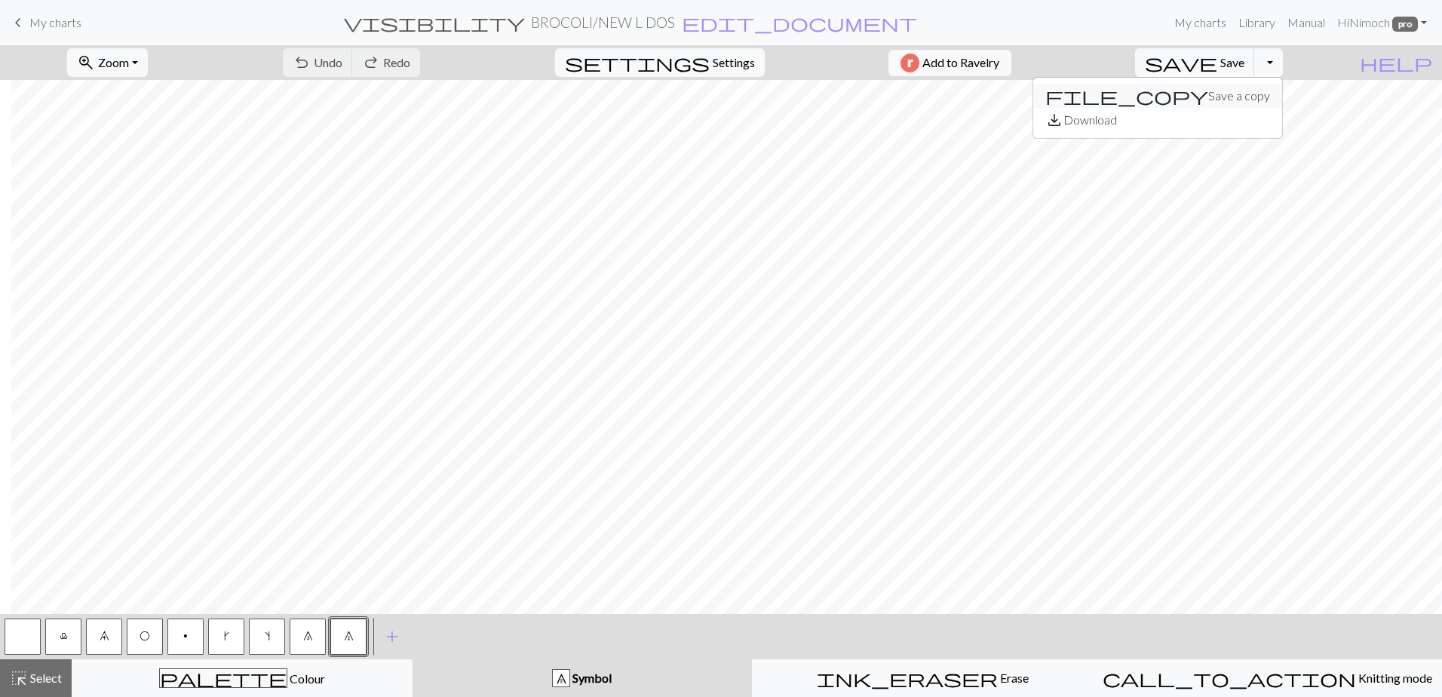
click at [1249, 88] on button "file_copy Save a copy" at bounding box center [1157, 96] width 249 height 24
click at [645, 20] on h2 "BROCOLI / Copy of NEW L DOS" at bounding box center [603, 22] width 196 height 17
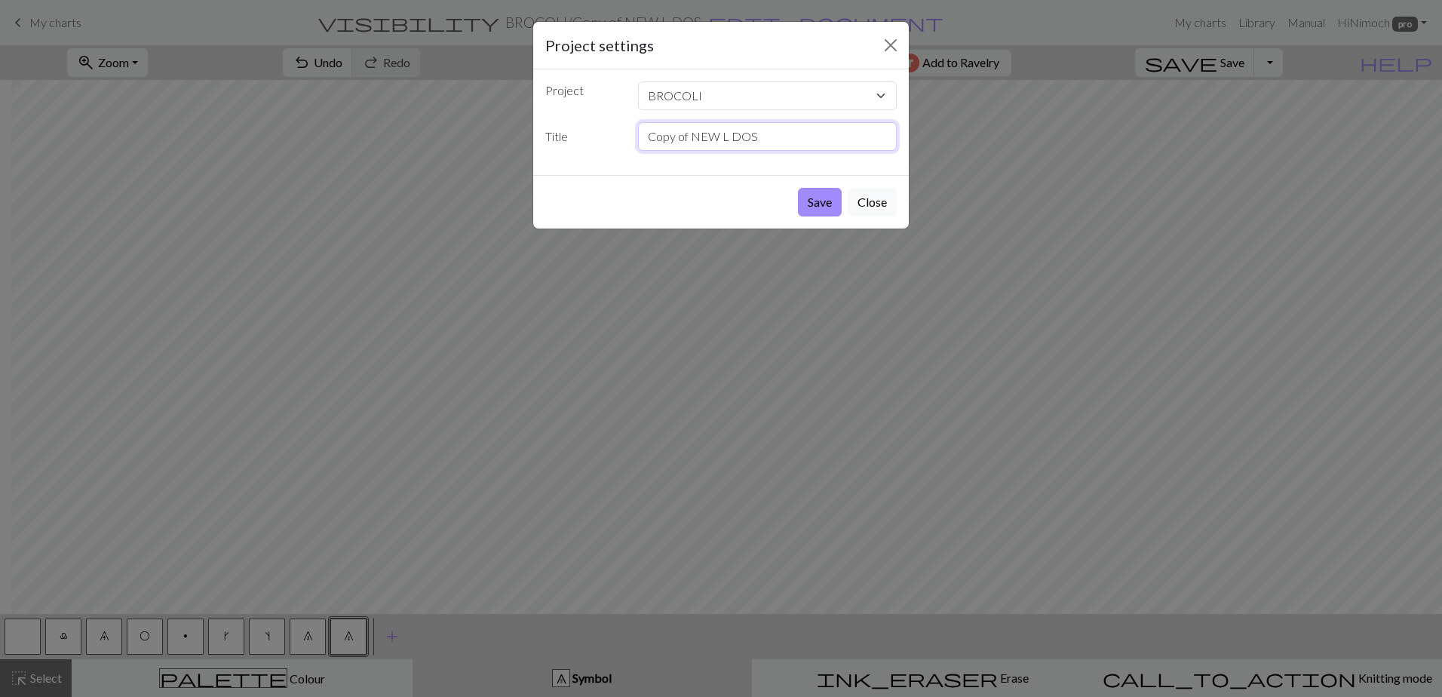
click at [725, 137] on input "Copy of NEW L DOS" at bounding box center [767, 136] width 259 height 29
type input "NEW M DOS"
click at [815, 198] on button "Save" at bounding box center [820, 202] width 44 height 29
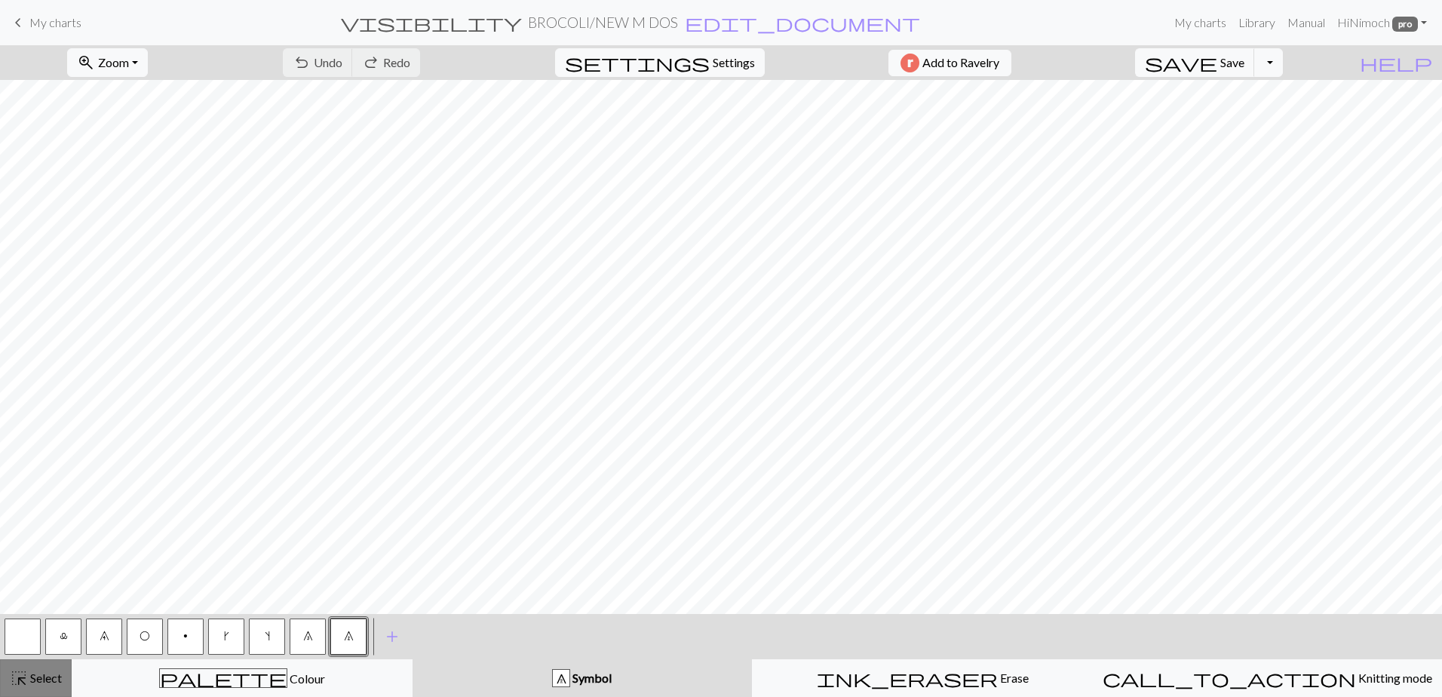
click at [47, 683] on span "Select" at bounding box center [45, 678] width 34 height 14
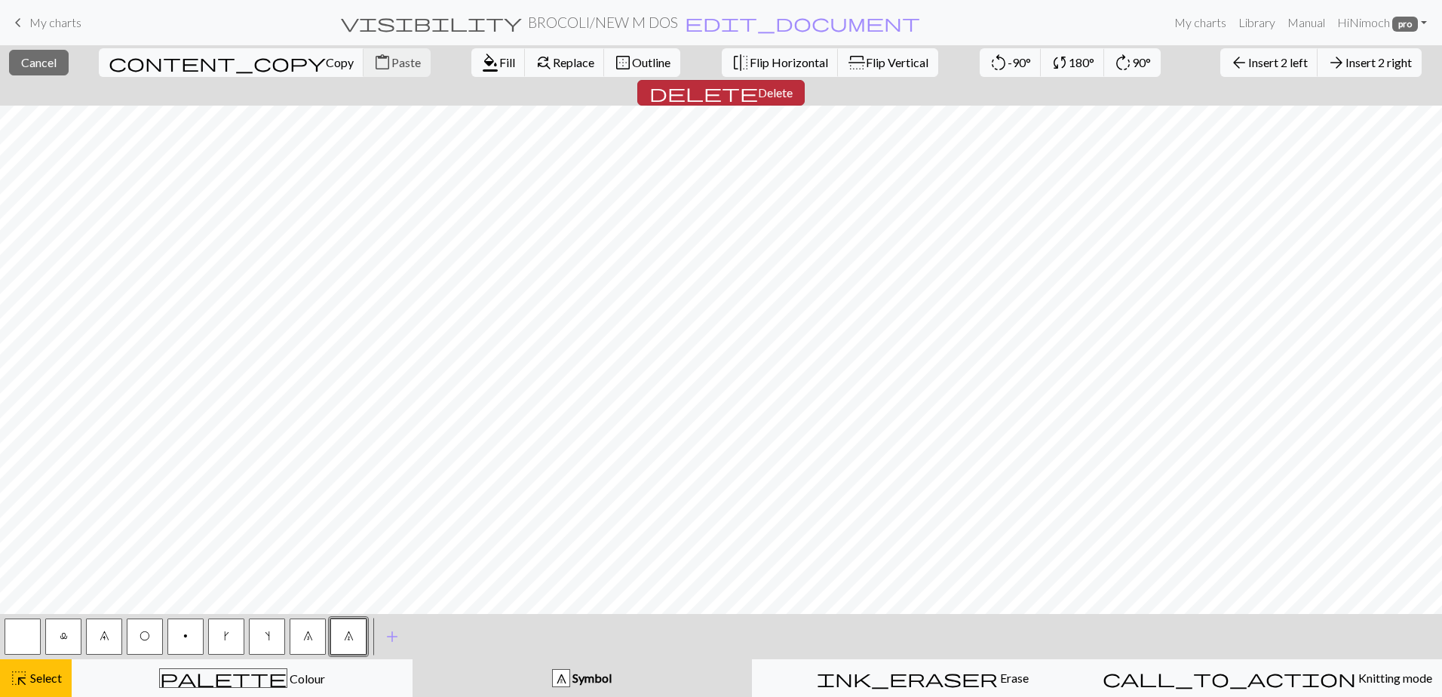
click at [793, 85] on span "Delete" at bounding box center [775, 92] width 35 height 14
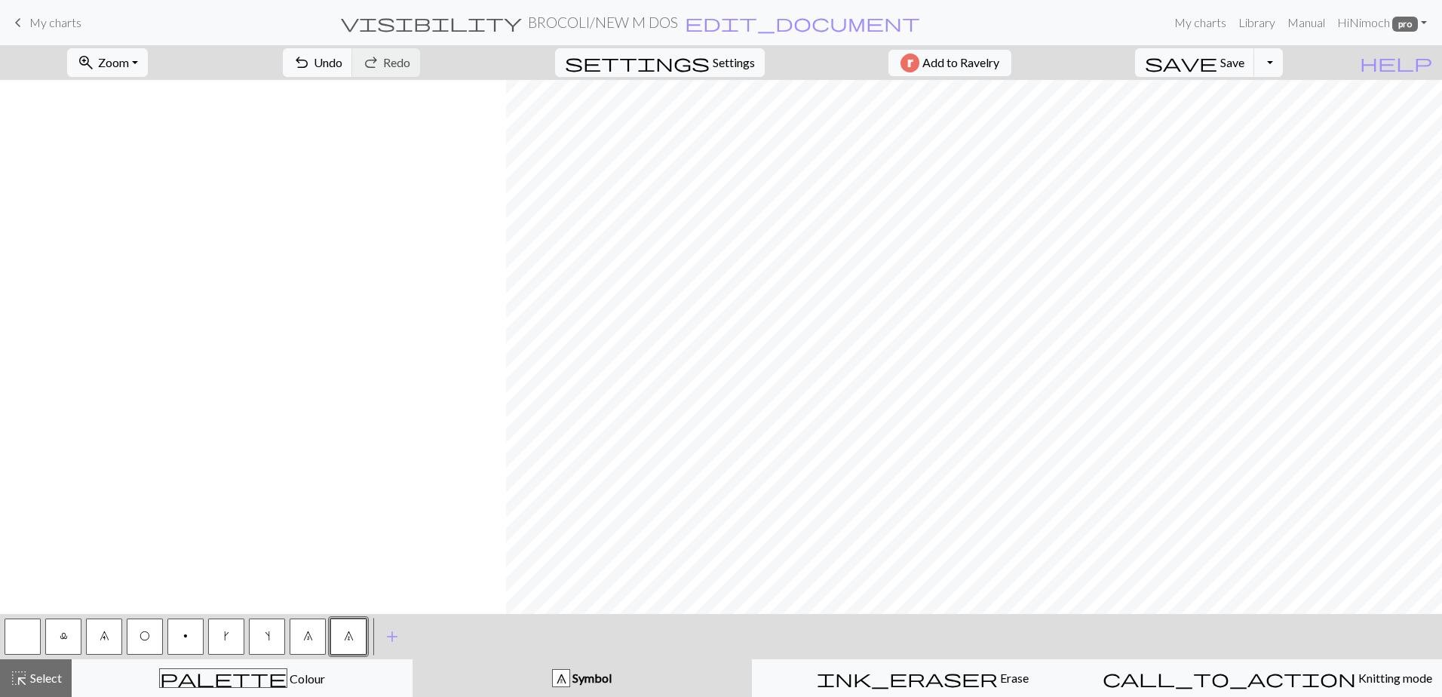
scroll to position [0, 1121]
click at [41, 675] on span "Select" at bounding box center [45, 678] width 34 height 14
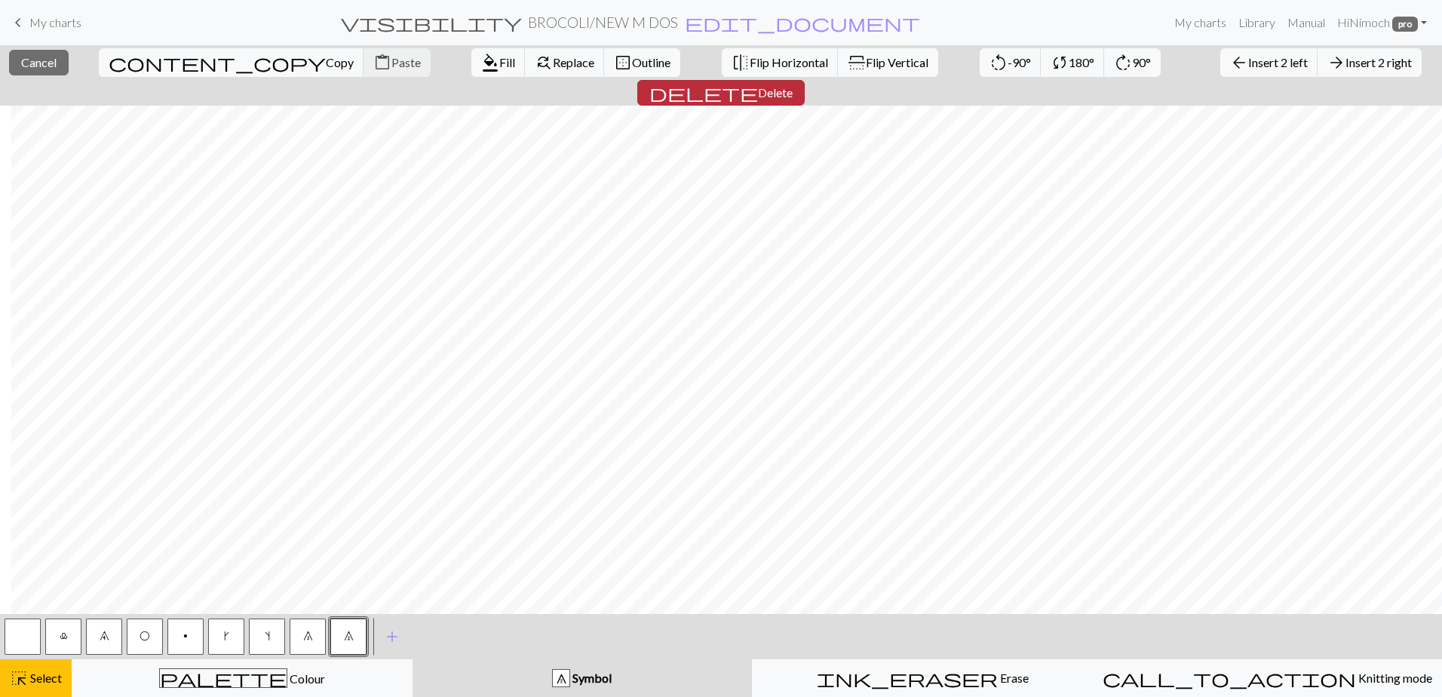
click at [793, 85] on span "Delete" at bounding box center [775, 92] width 35 height 14
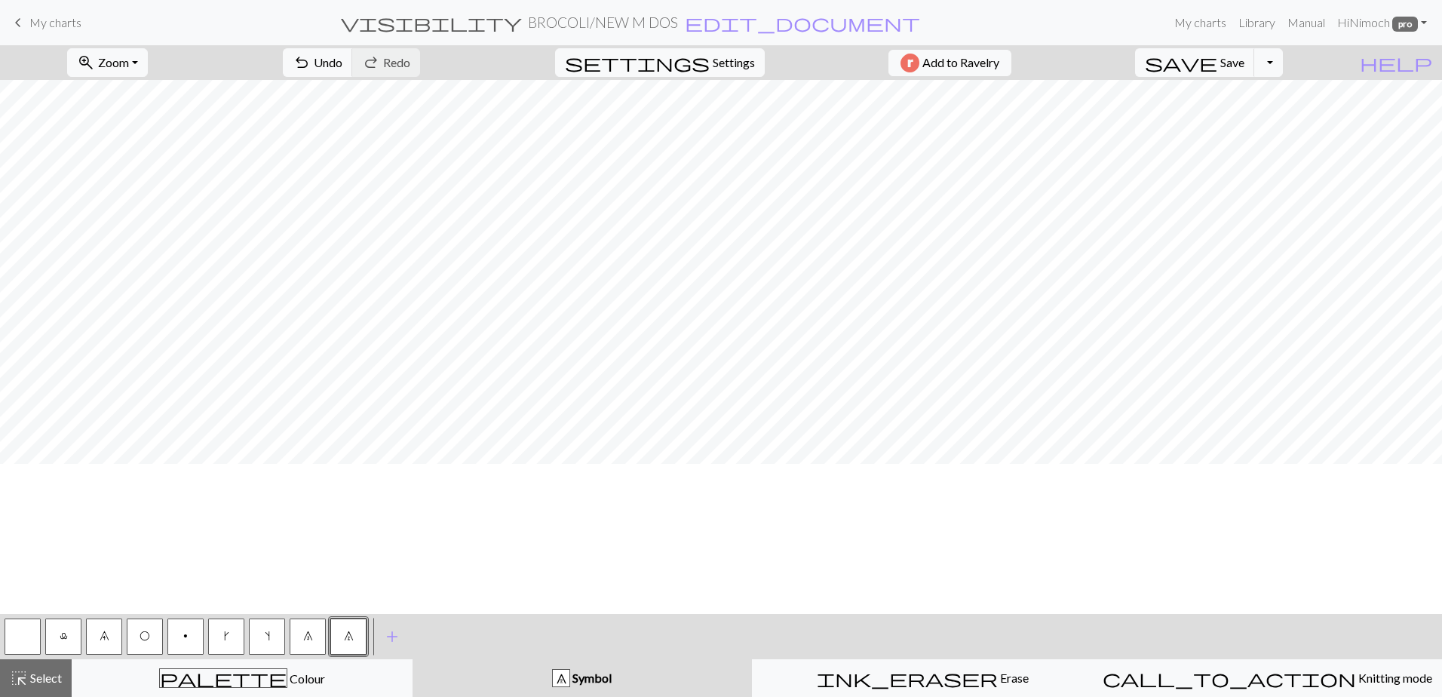
scroll to position [0, 0]
click at [24, 634] on button "button" at bounding box center [23, 637] width 36 height 36
click at [29, 680] on span "Select" at bounding box center [45, 678] width 34 height 14
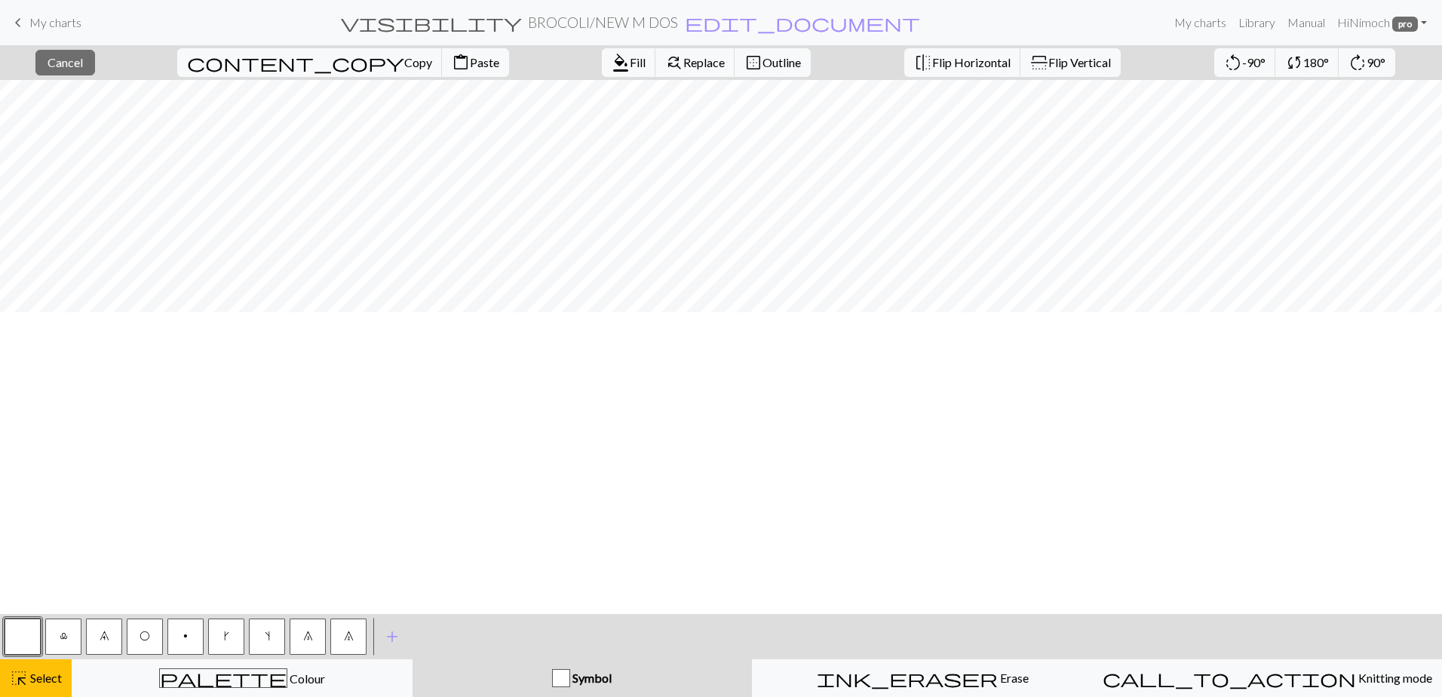
scroll to position [0, 0]
click at [29, 679] on span "Select" at bounding box center [45, 678] width 34 height 14
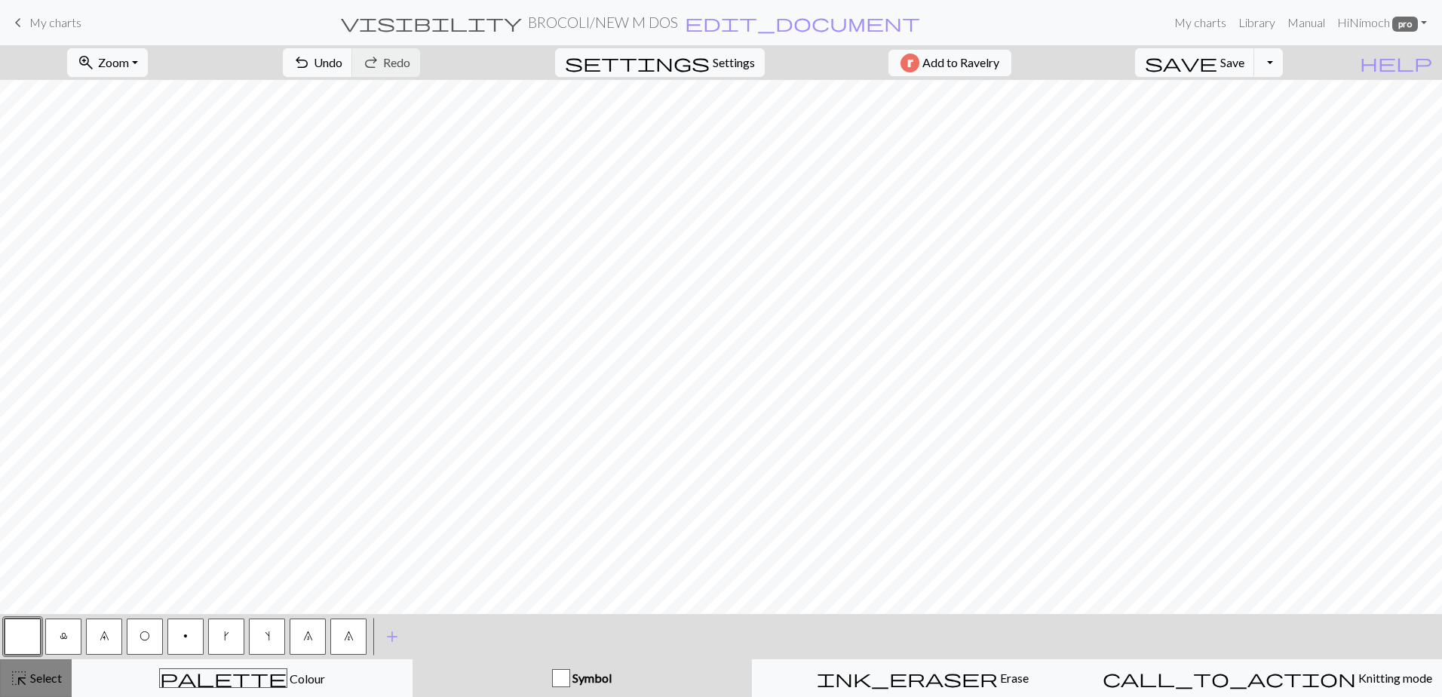
click at [41, 674] on span "Select" at bounding box center [45, 678] width 34 height 14
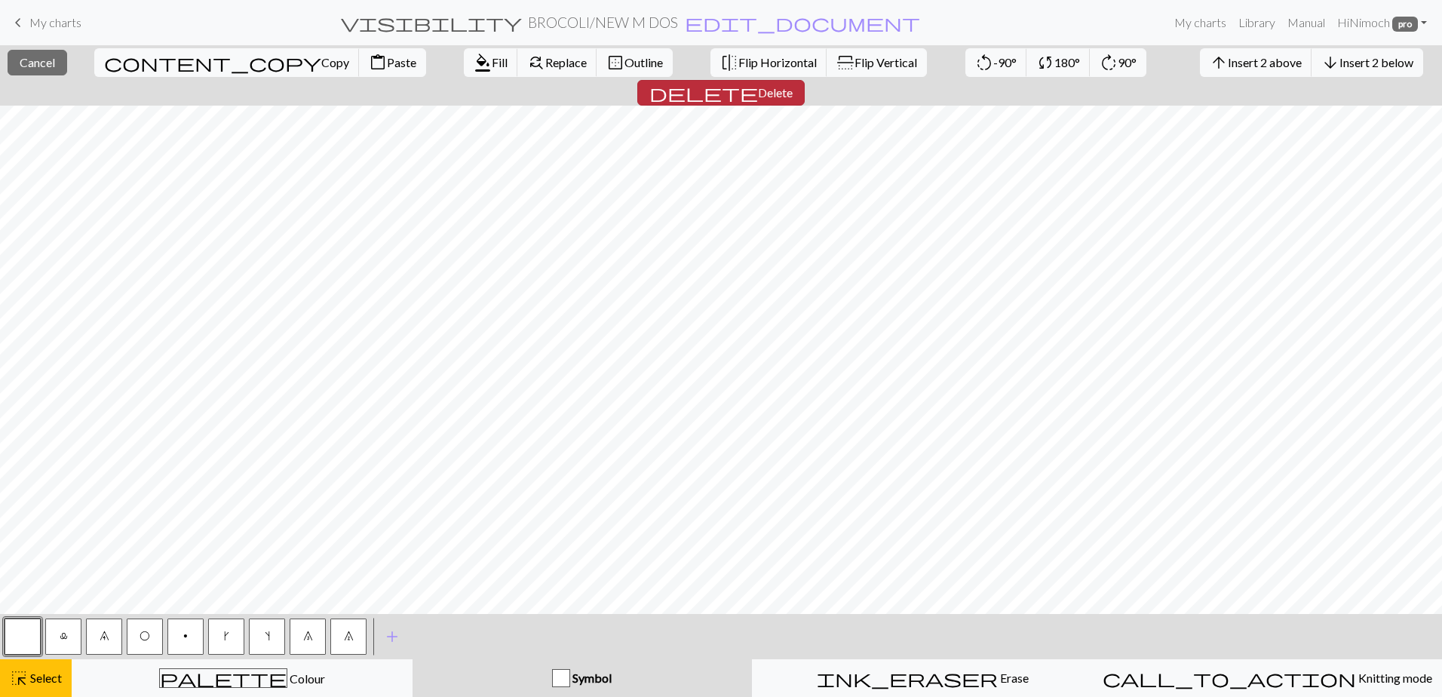
click at [793, 85] on span "Delete" at bounding box center [775, 92] width 35 height 14
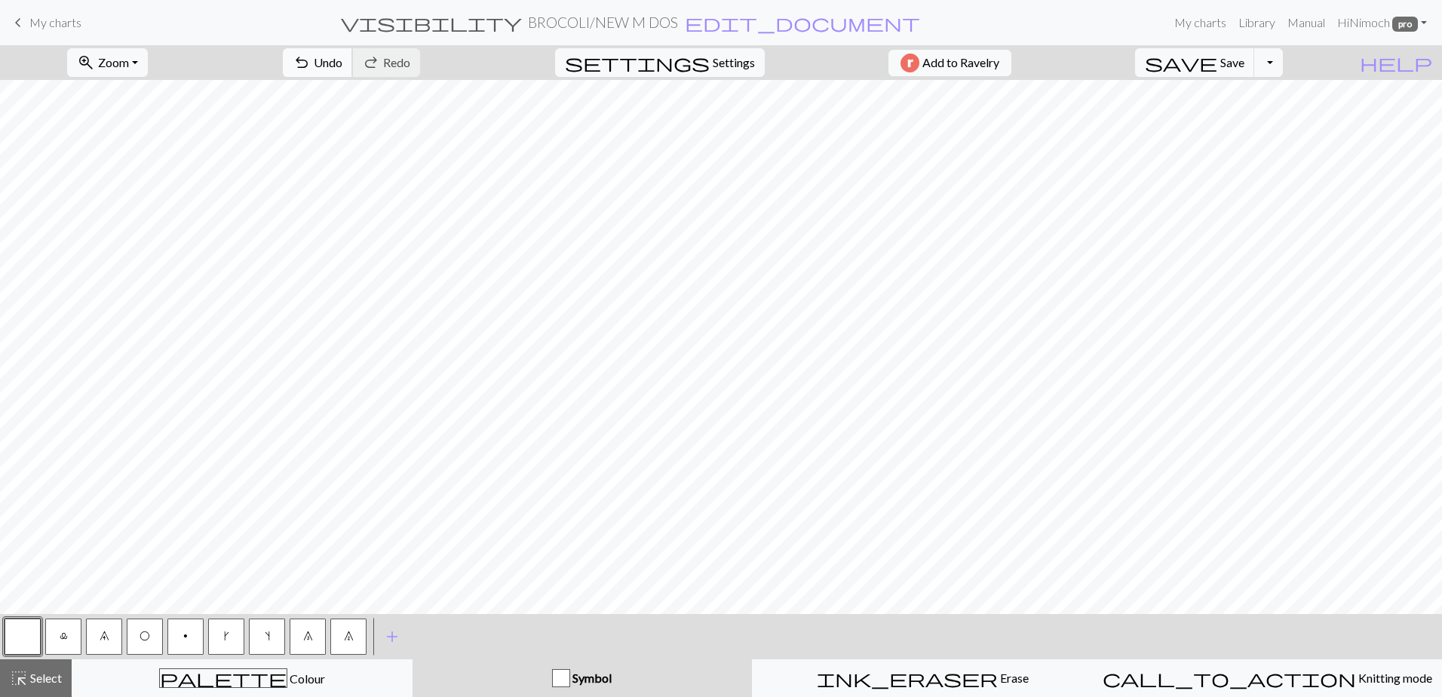
click at [353, 62] on button "undo Undo Undo" at bounding box center [318, 62] width 70 height 29
click at [309, 20] on form "visibility BROCOLI / NEW M DOS edit_document Edit settings" at bounding box center [631, 22] width 1075 height 29
drag, startPoint x: 53, startPoint y: 682, endPoint x: 35, endPoint y: 646, distance: 40.2
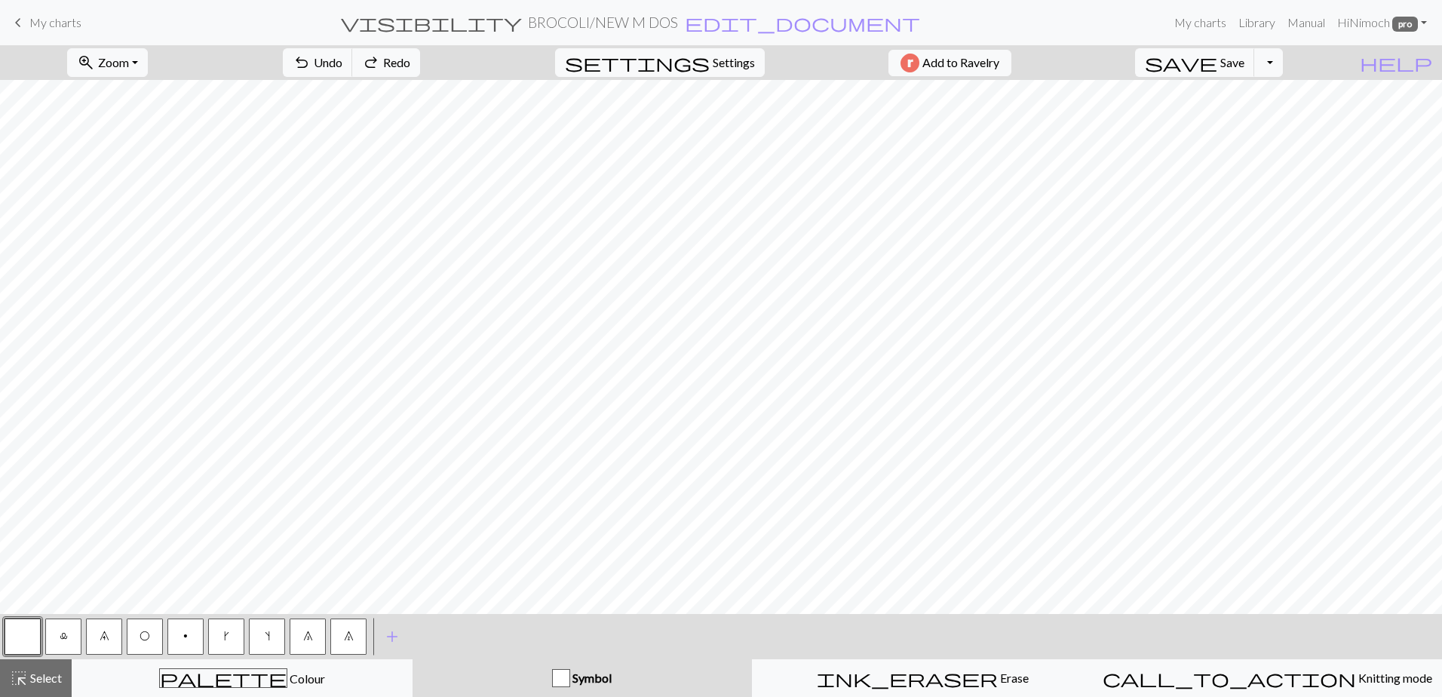
click at [53, 682] on span "Select" at bounding box center [45, 678] width 34 height 14
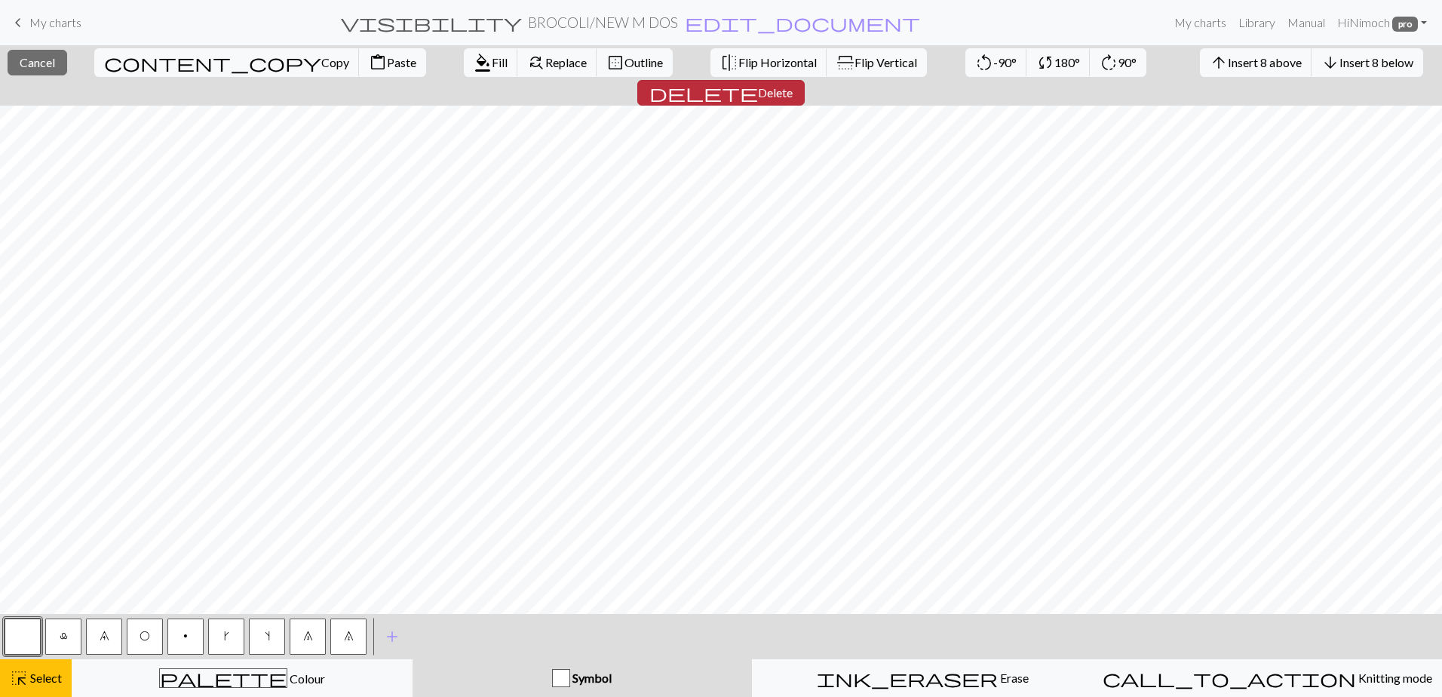
click at [793, 85] on span "Delete" at bounding box center [775, 92] width 35 height 14
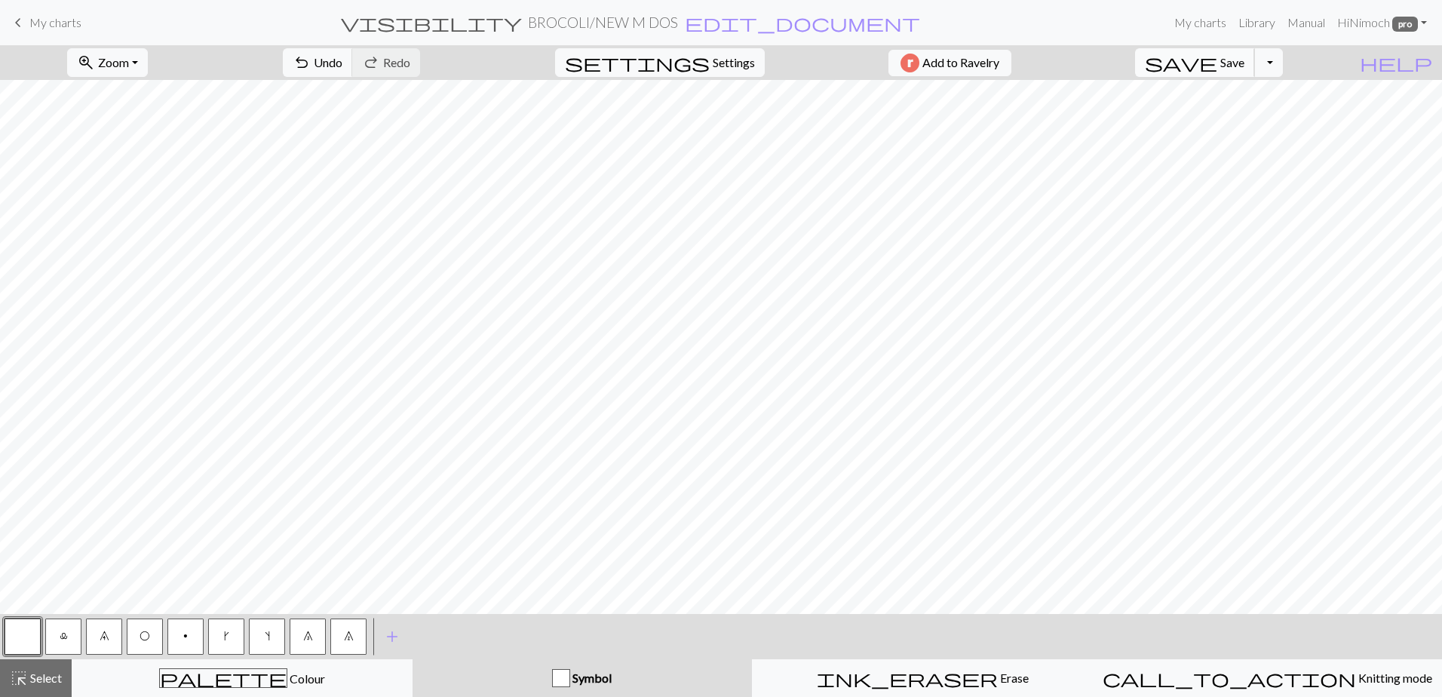
click at [1245, 60] on span "Save" at bounding box center [1233, 62] width 24 height 14
click at [1283, 62] on button "Toggle Dropdown" at bounding box center [1268, 62] width 29 height 29
click at [1248, 124] on button "save_alt Download" at bounding box center [1157, 120] width 249 height 24
click at [690, 50] on button "Download" at bounding box center [684, 49] width 73 height 29
click at [1255, 51] on button "save Save Save" at bounding box center [1195, 62] width 120 height 29
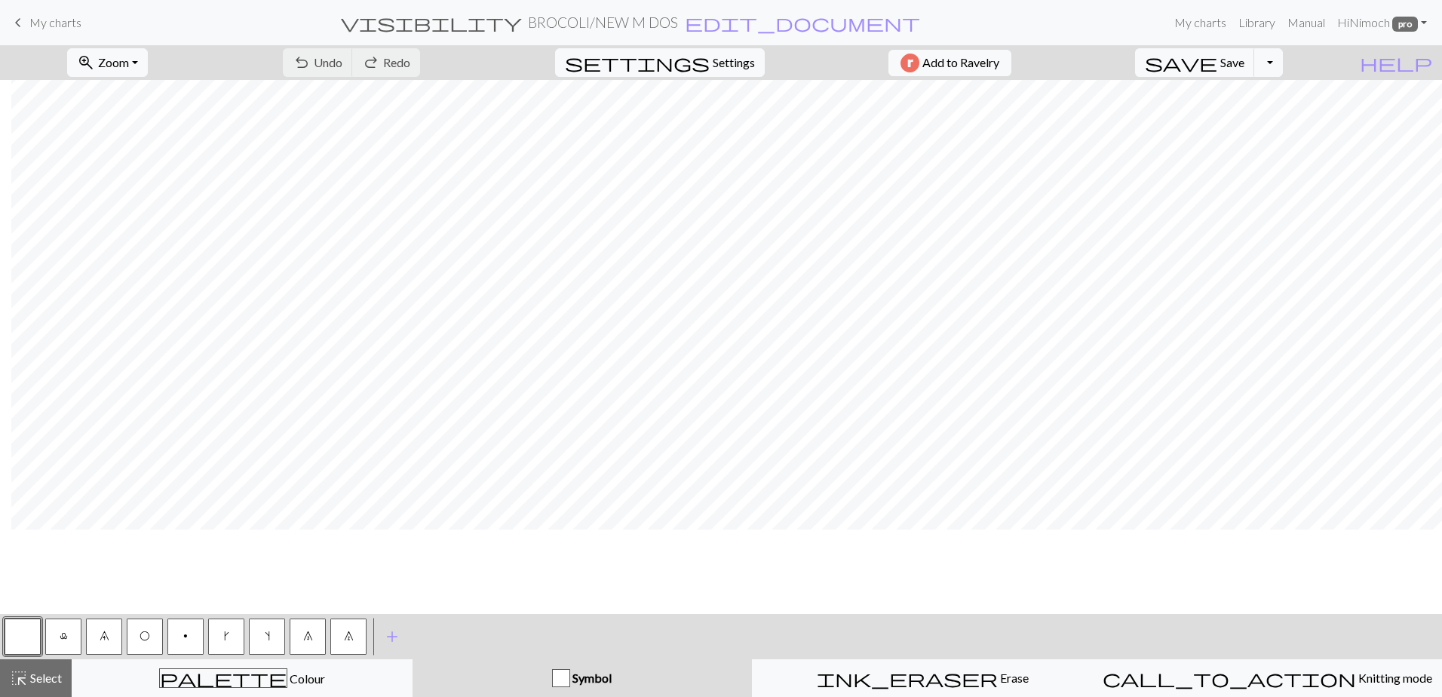
scroll to position [0, 1081]
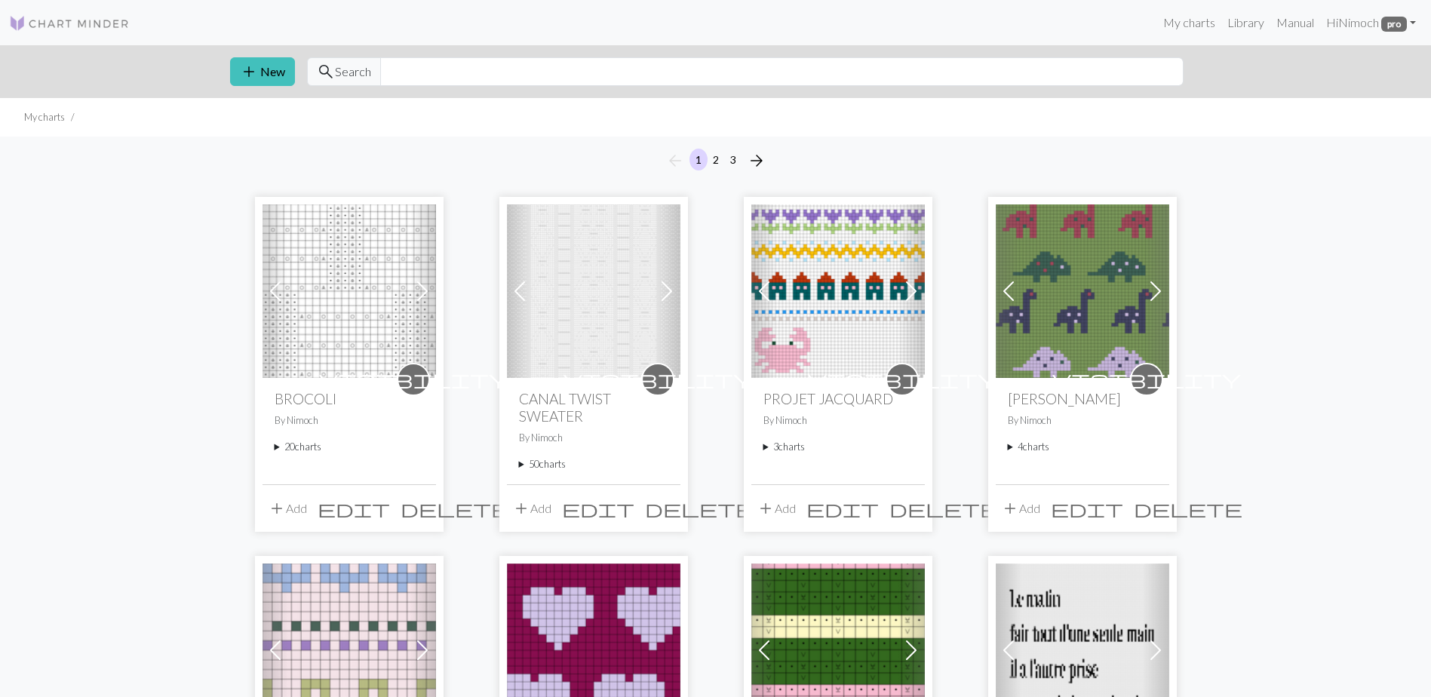
click at [278, 450] on summary "20 charts" at bounding box center [349, 447] width 149 height 14
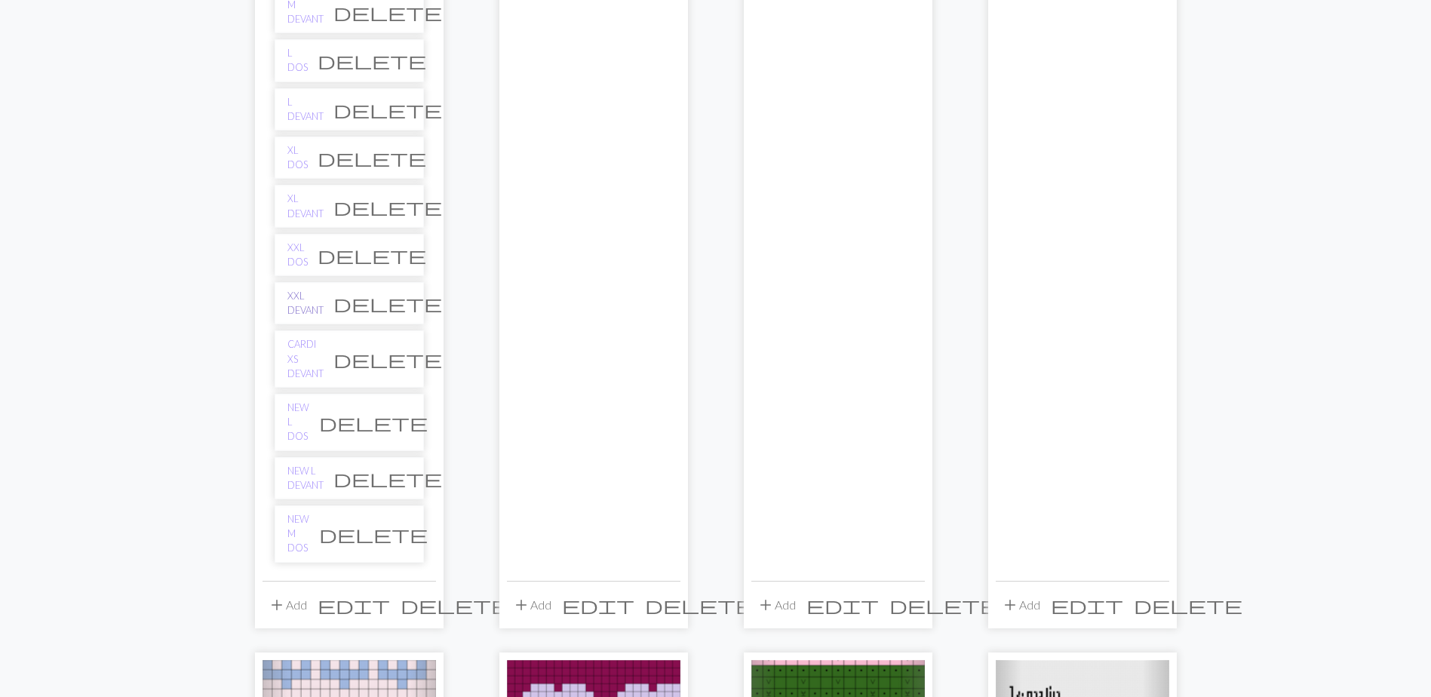
scroll to position [905, 0]
click at [309, 401] on link "NEW L DOS" at bounding box center [298, 423] width 22 height 44
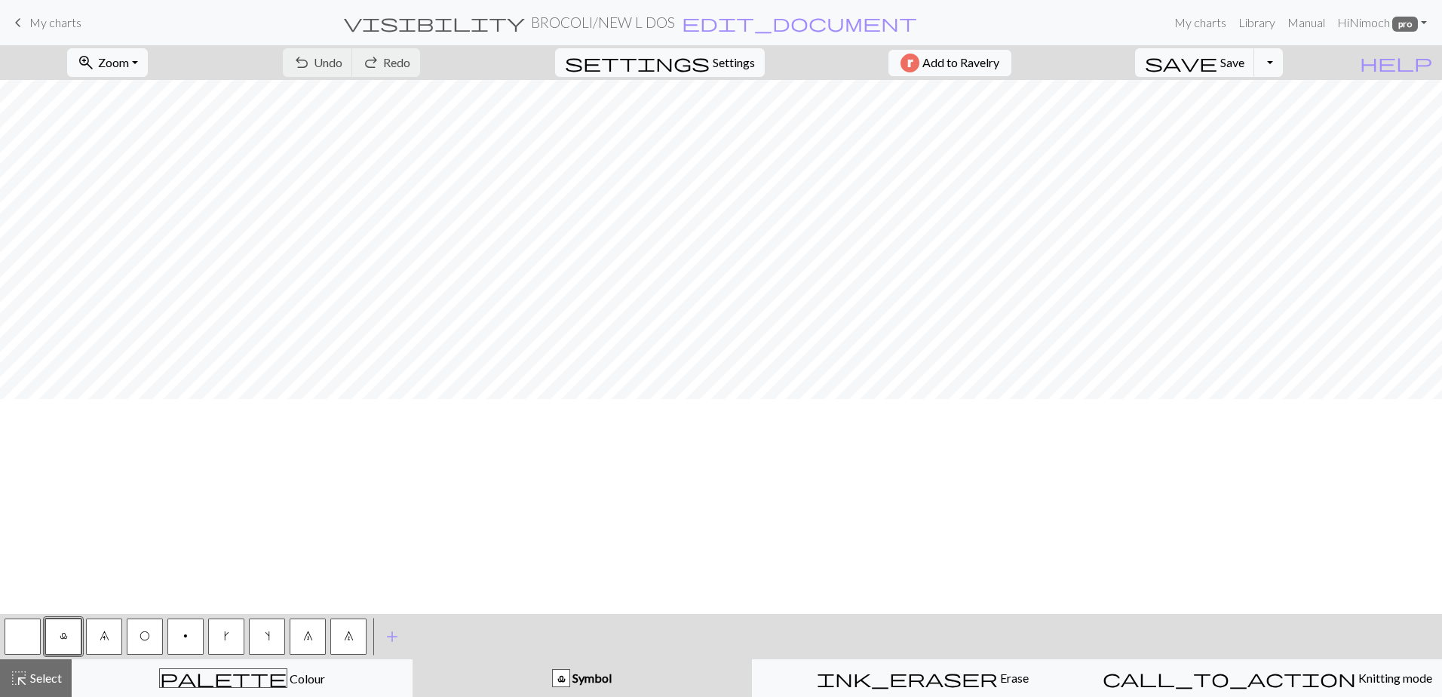
scroll to position [435, 0]
click at [35, 684] on span "Select" at bounding box center [45, 678] width 34 height 14
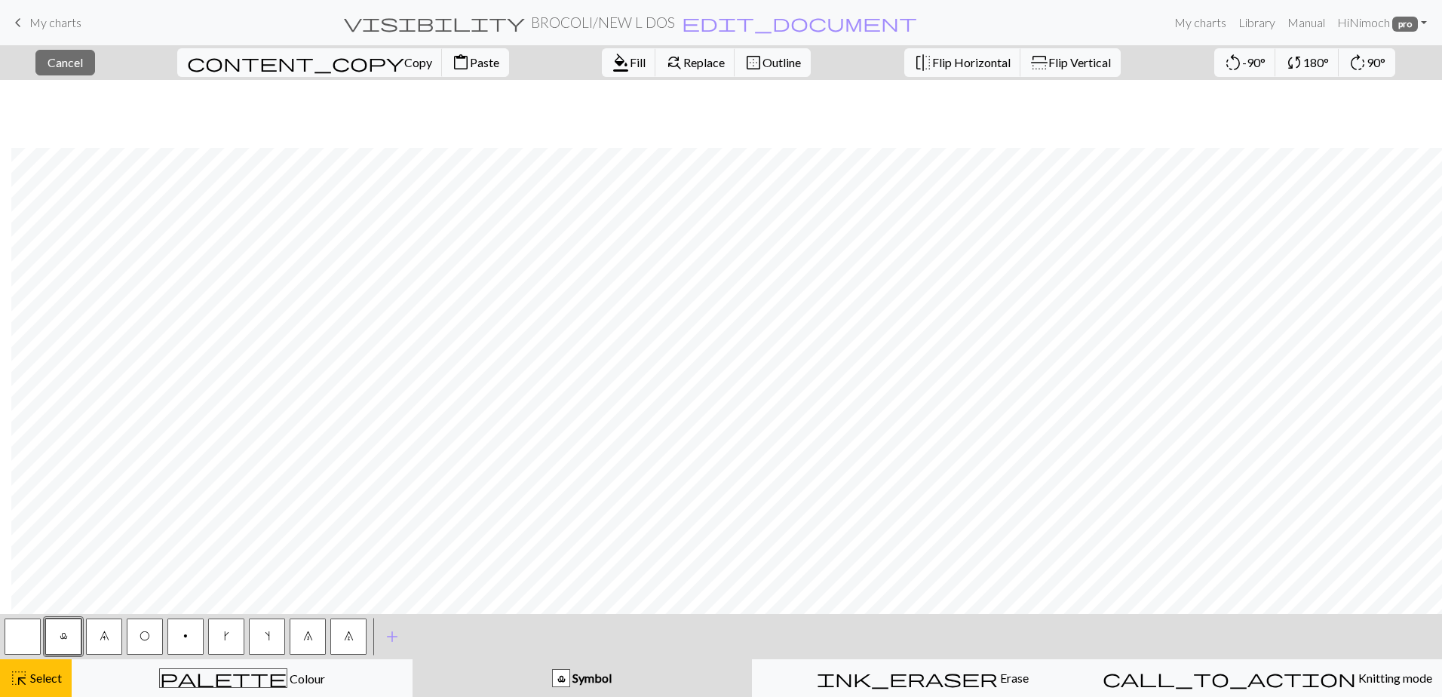
scroll to position [511, 1162]
click at [91, 54] on button "close Cancel" at bounding box center [65, 63] width 60 height 26
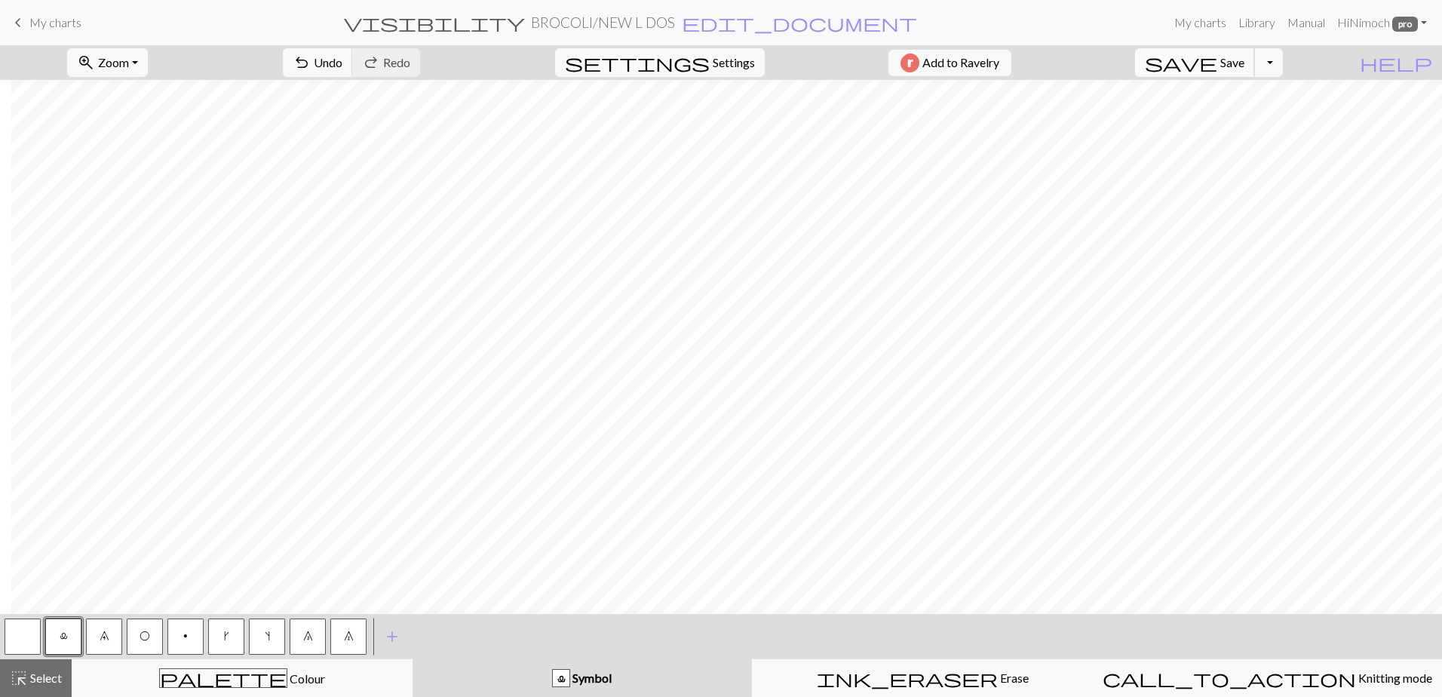
click at [1245, 60] on span "Save" at bounding box center [1233, 62] width 24 height 14
click at [1218, 66] on span "save" at bounding box center [1181, 62] width 72 height 21
click at [1283, 63] on button "Toggle Dropdown" at bounding box center [1268, 62] width 29 height 29
click at [1262, 121] on button "save_alt Download" at bounding box center [1157, 120] width 249 height 24
click at [676, 57] on button "Download" at bounding box center [684, 49] width 73 height 29
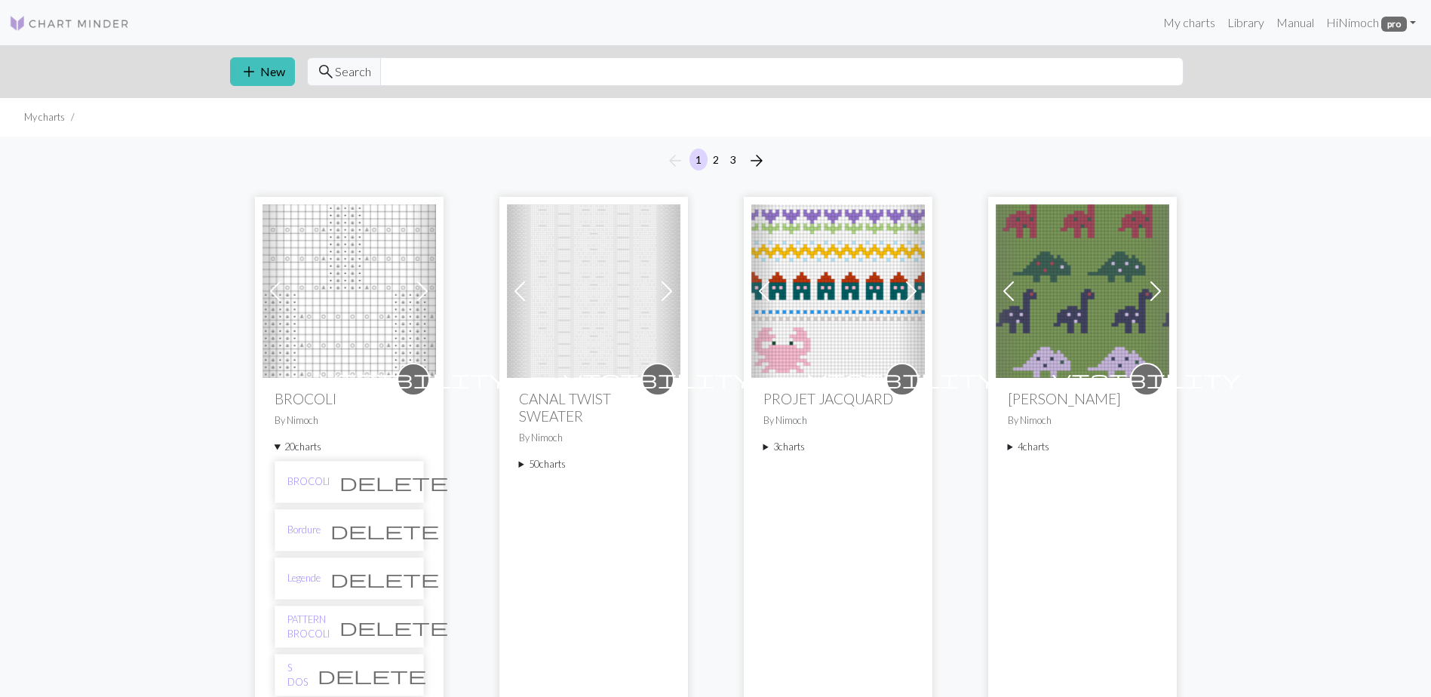
scroll to position [905, 0]
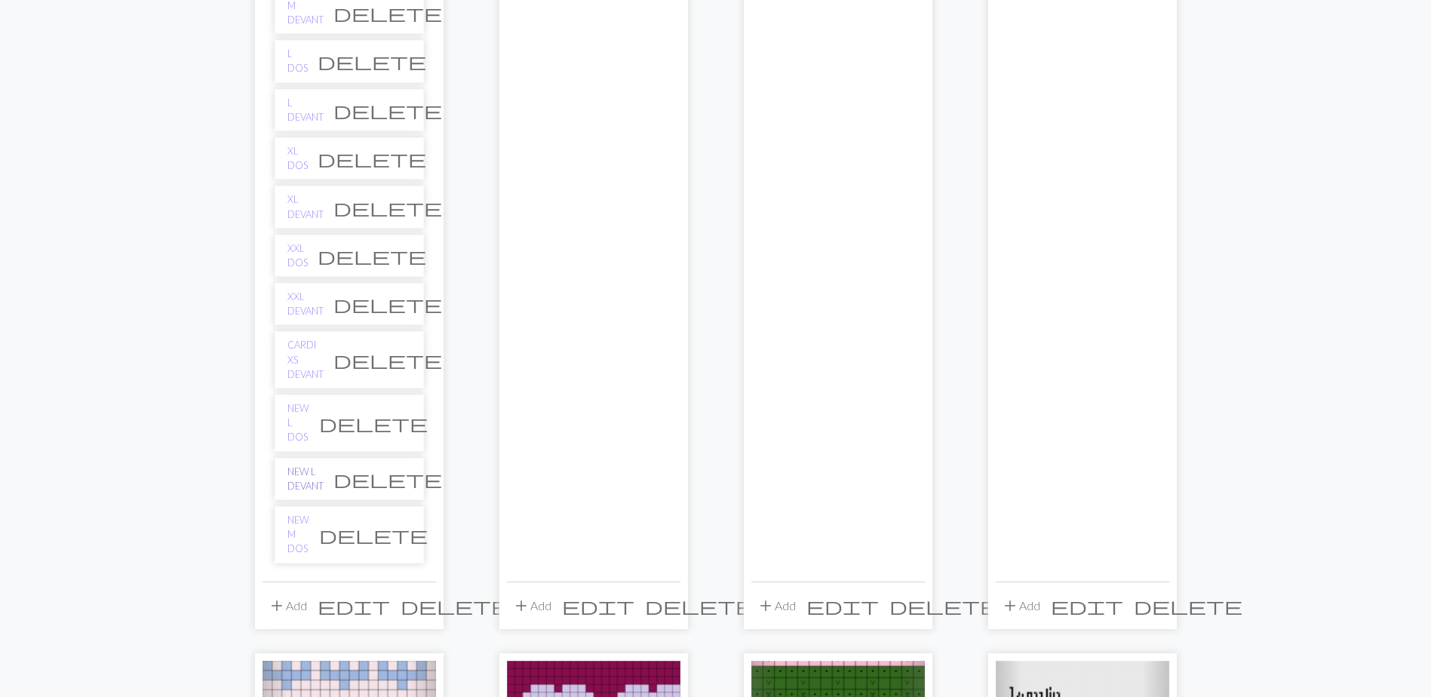
click at [315, 465] on link "NEW L DEVANT" at bounding box center [305, 479] width 36 height 29
click at [309, 401] on link "NEW L DOS" at bounding box center [298, 423] width 22 height 44
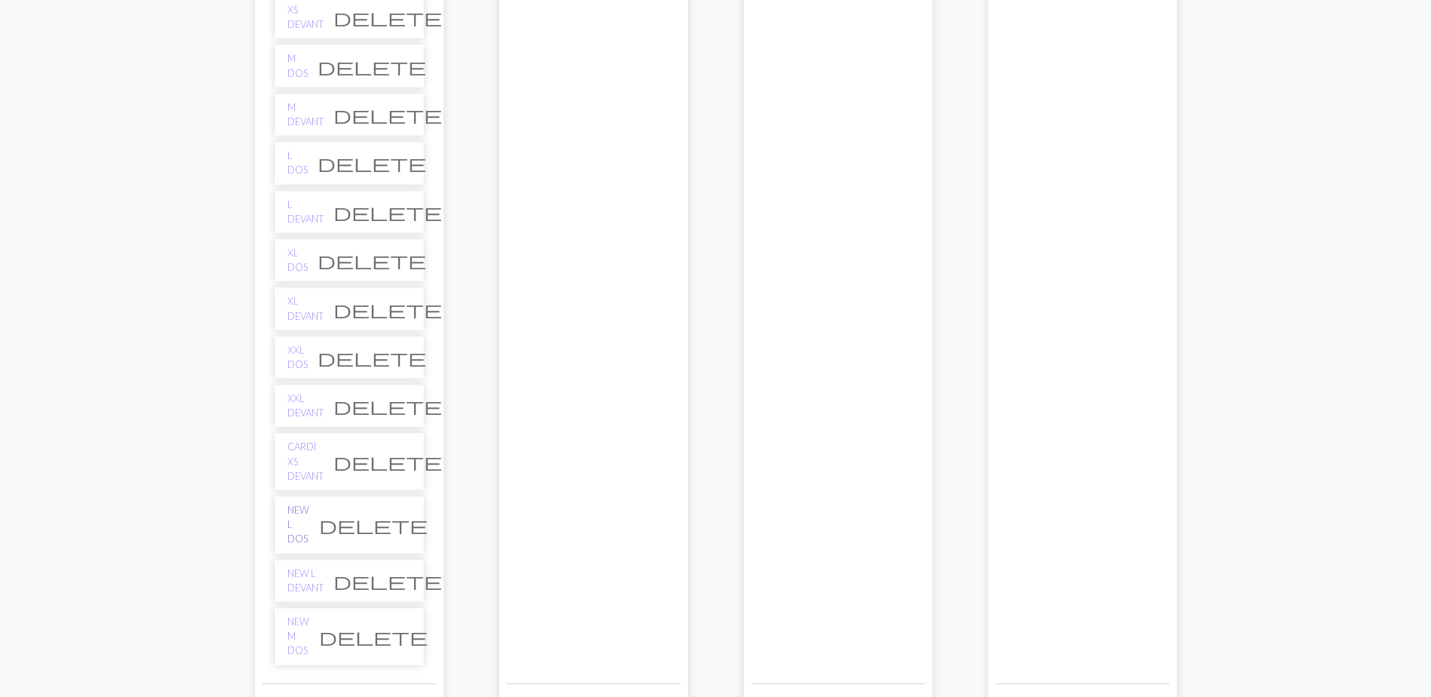
scroll to position [830, 0]
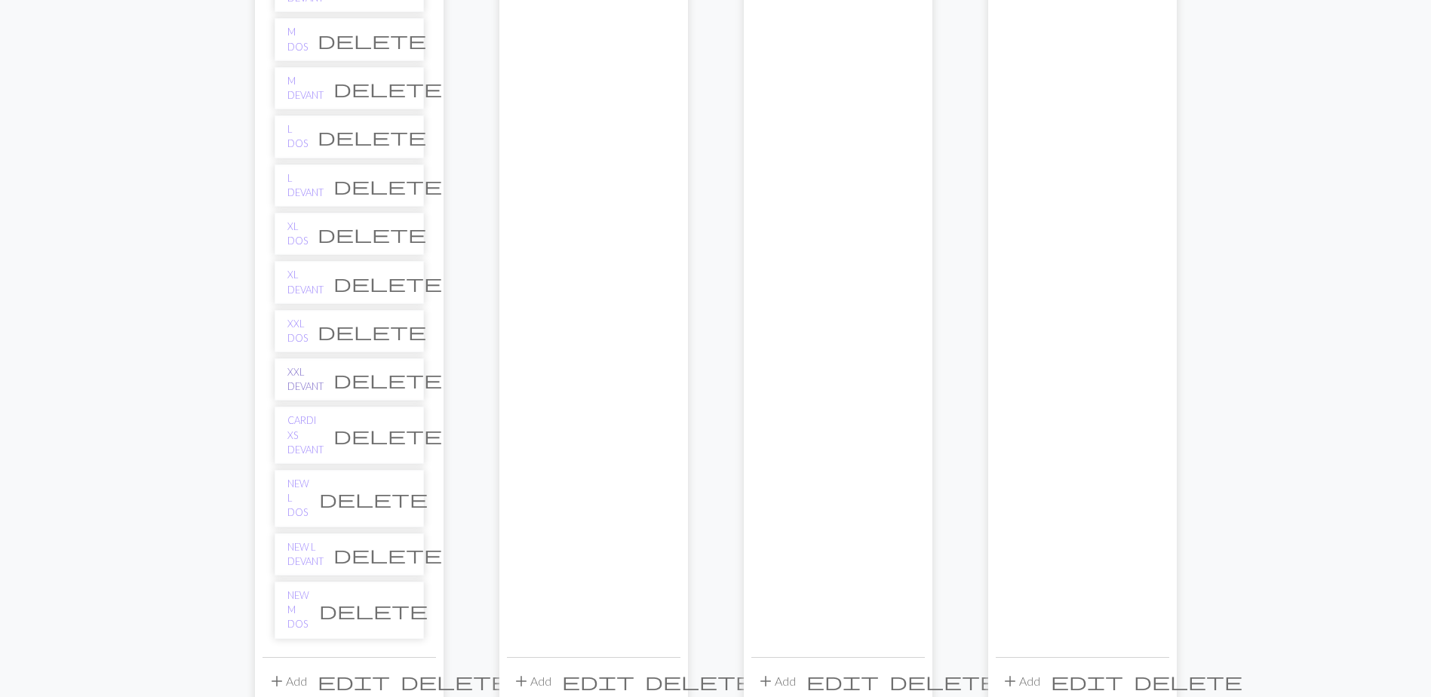
click at [312, 379] on link "XXL DEVANT" at bounding box center [305, 379] width 36 height 29
click at [302, 329] on link "XXL DOS" at bounding box center [297, 331] width 20 height 29
click at [317, 281] on link "XL DEVANT" at bounding box center [305, 282] width 36 height 29
click at [308, 226] on link "XL DOS" at bounding box center [297, 234] width 20 height 29
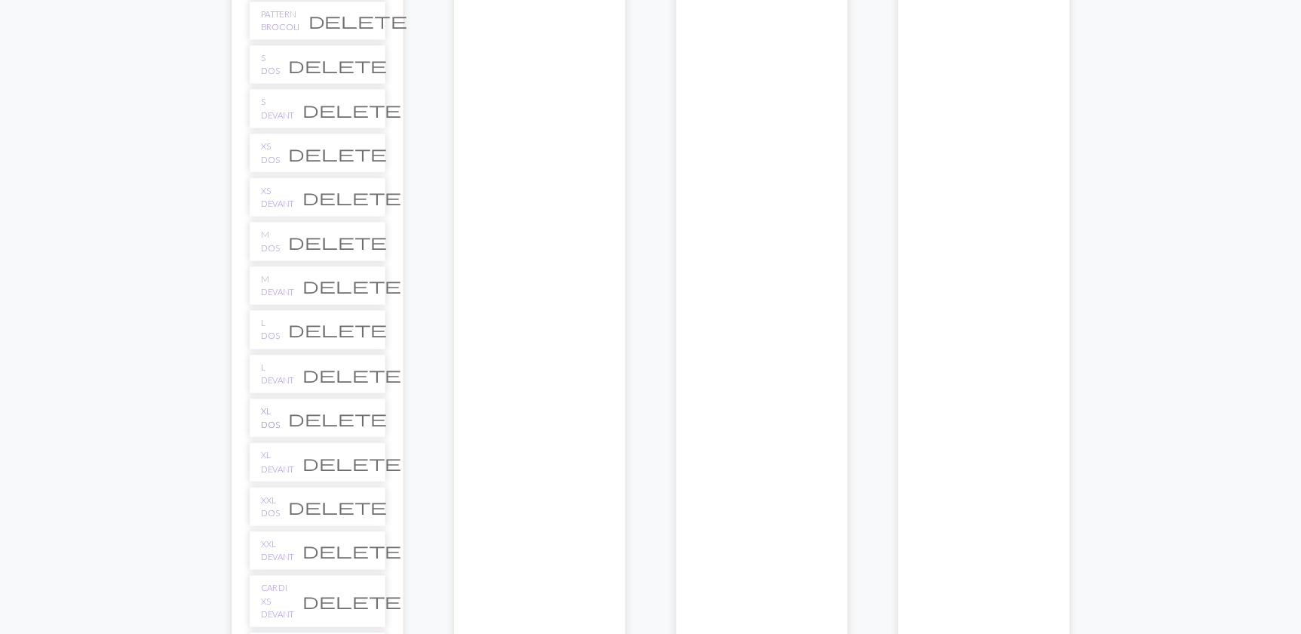
scroll to position [603, 0]
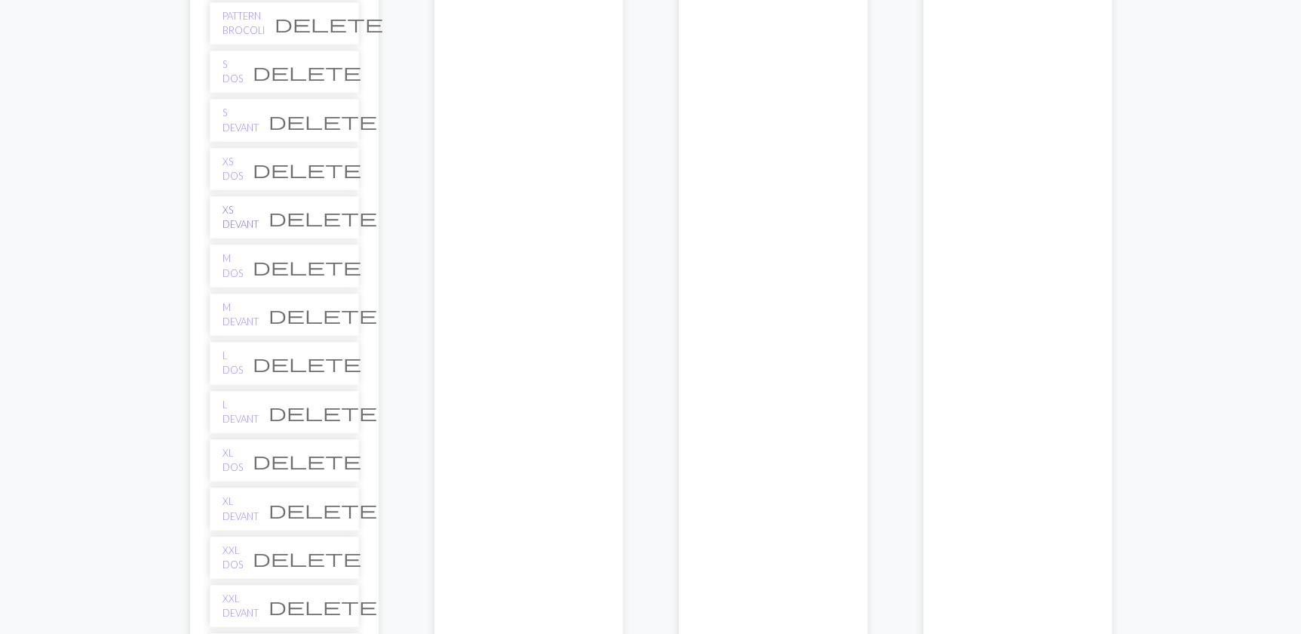
click at [232, 213] on link "XS DEVANT" at bounding box center [241, 217] width 36 height 29
click at [239, 170] on link "XS DOS" at bounding box center [233, 169] width 20 height 29
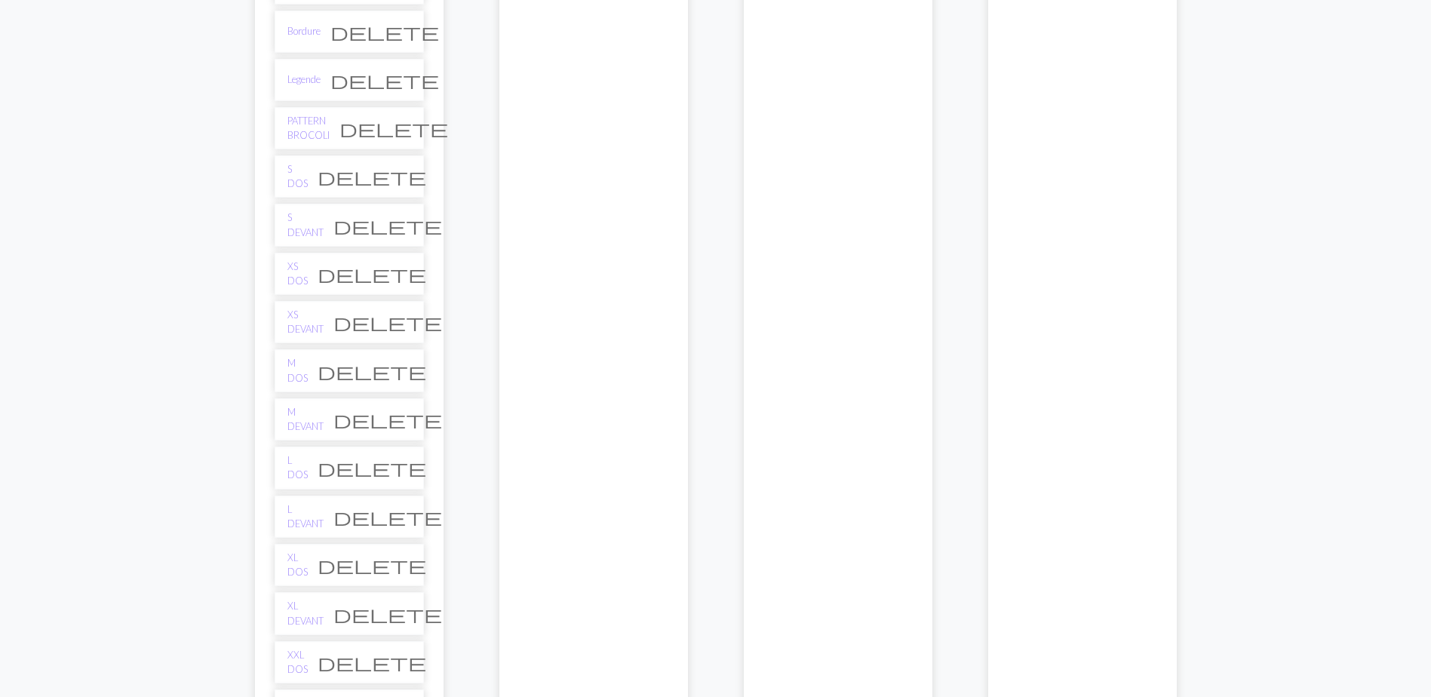
scroll to position [871, 0]
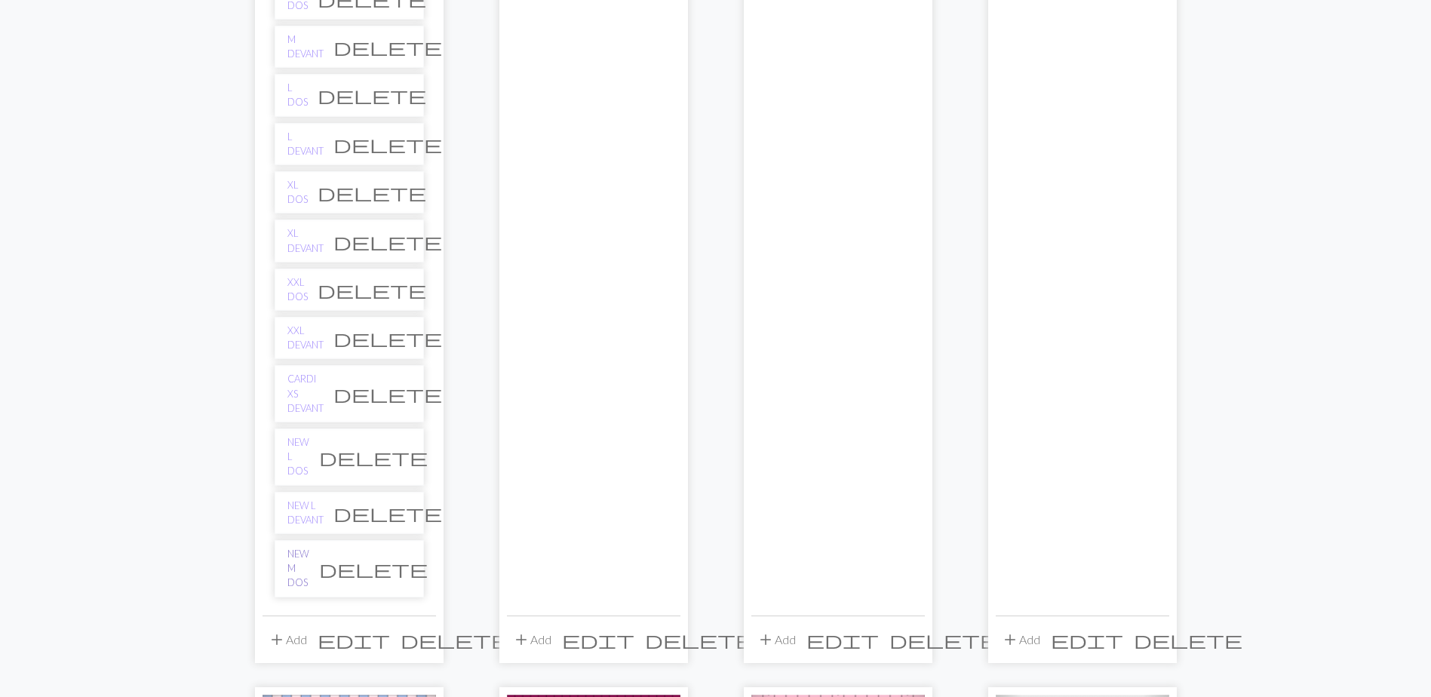
click at [309, 547] on link "NEW M DOS" at bounding box center [298, 569] width 22 height 44
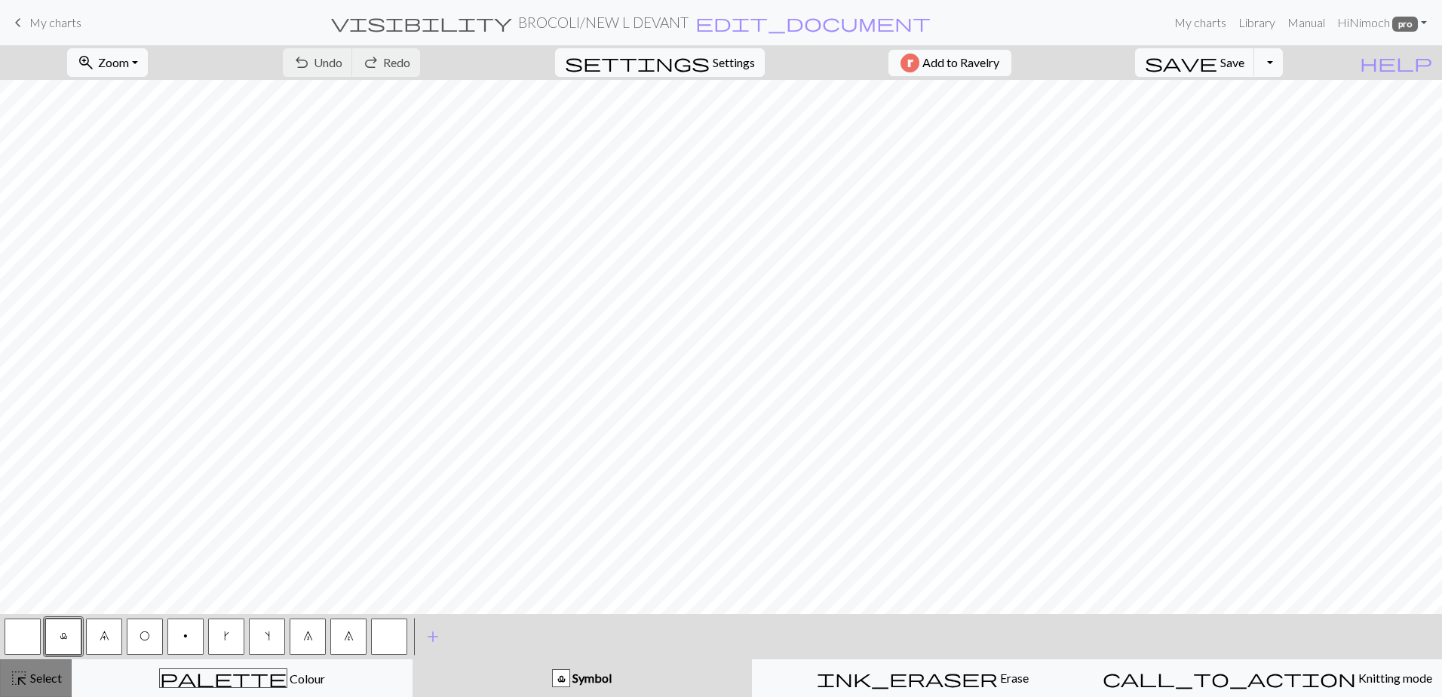
click at [23, 685] on span "highlight_alt" at bounding box center [19, 678] width 18 height 21
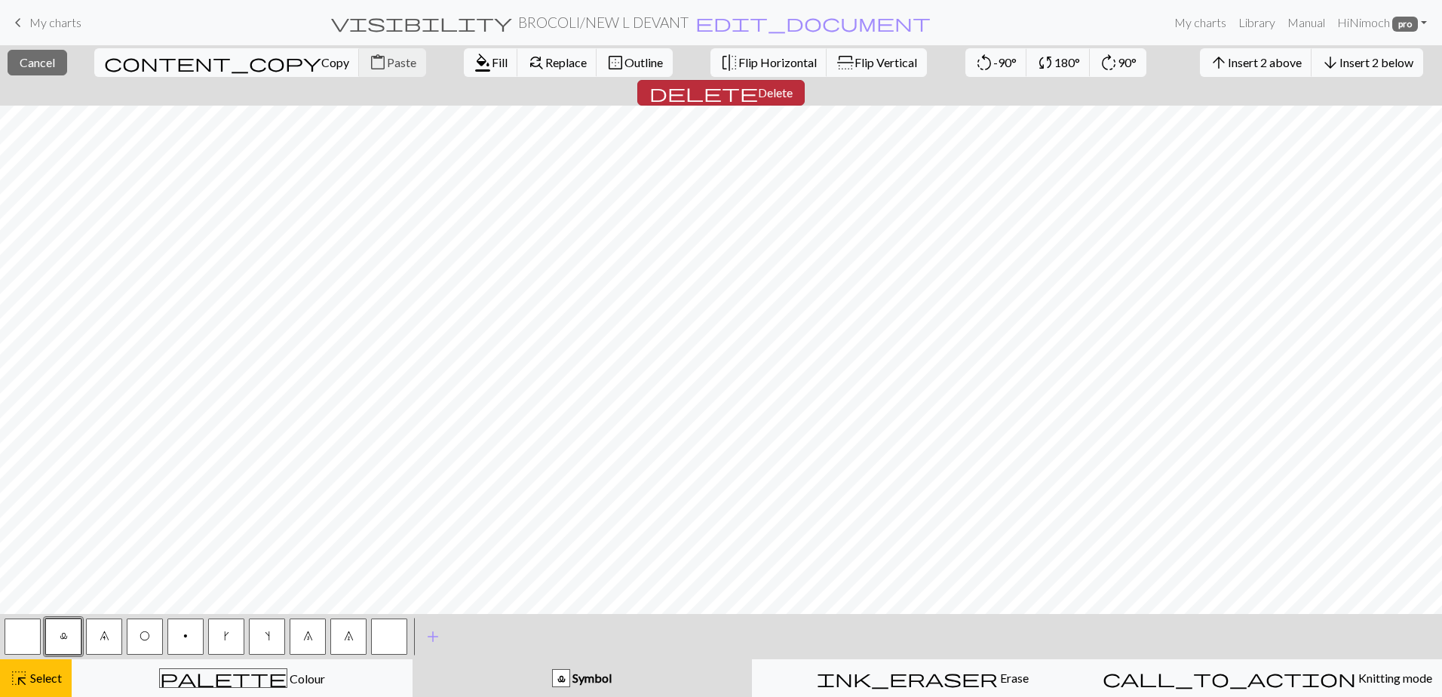
click at [793, 85] on span "Delete" at bounding box center [775, 92] width 35 height 14
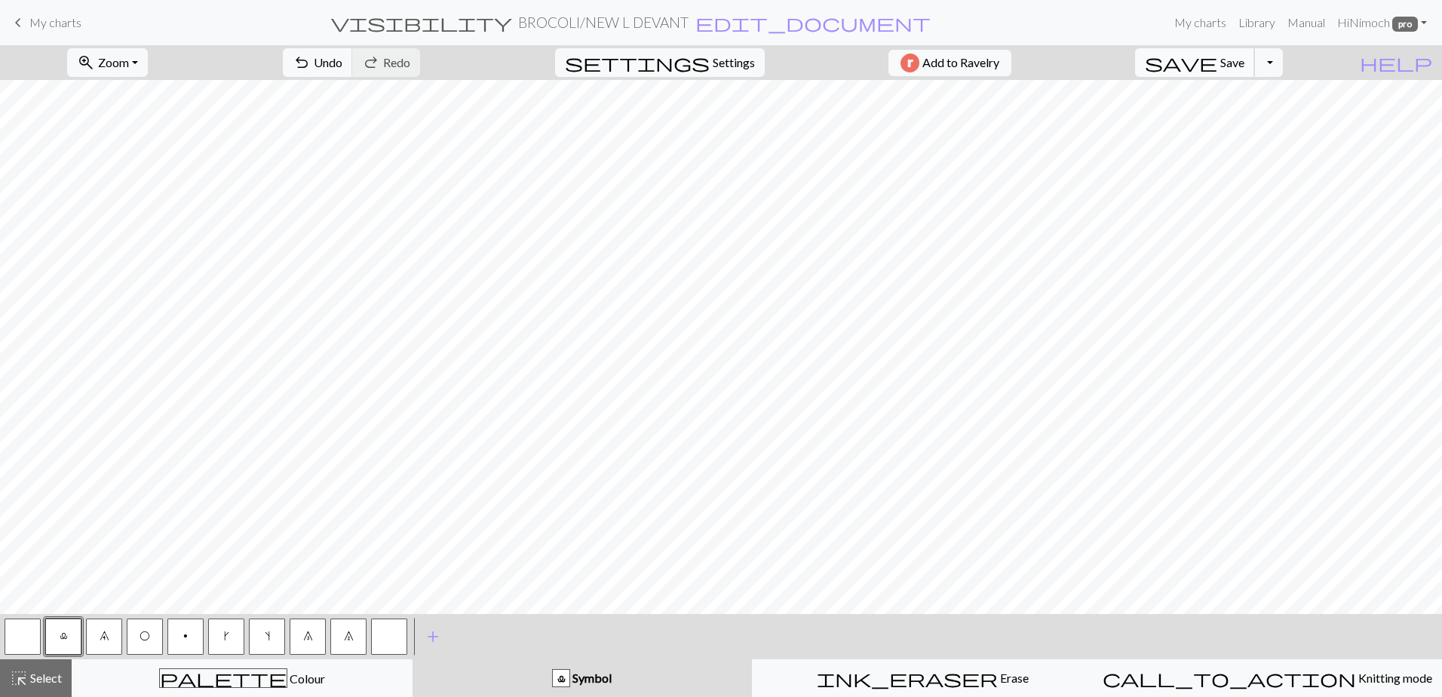
click at [1245, 61] on span "Save" at bounding box center [1233, 62] width 24 height 14
click at [1283, 62] on button "Toggle Dropdown" at bounding box center [1268, 62] width 29 height 29
click at [1253, 121] on button "save_alt Download" at bounding box center [1157, 120] width 249 height 24
click at [1253, 53] on button "save Save Save" at bounding box center [1195, 62] width 120 height 29
click at [55, 685] on div "highlight_alt Select Select" at bounding box center [36, 678] width 52 height 18
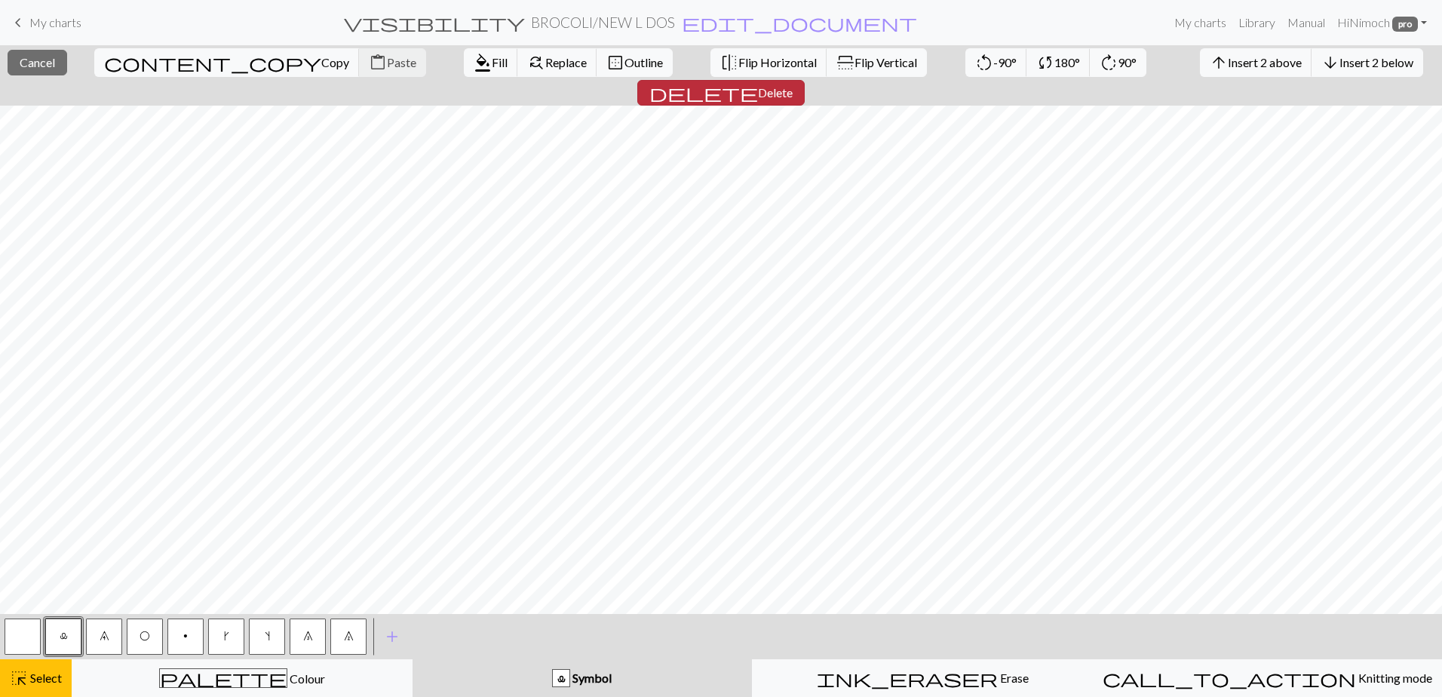
click at [758, 82] on span "delete" at bounding box center [704, 92] width 109 height 21
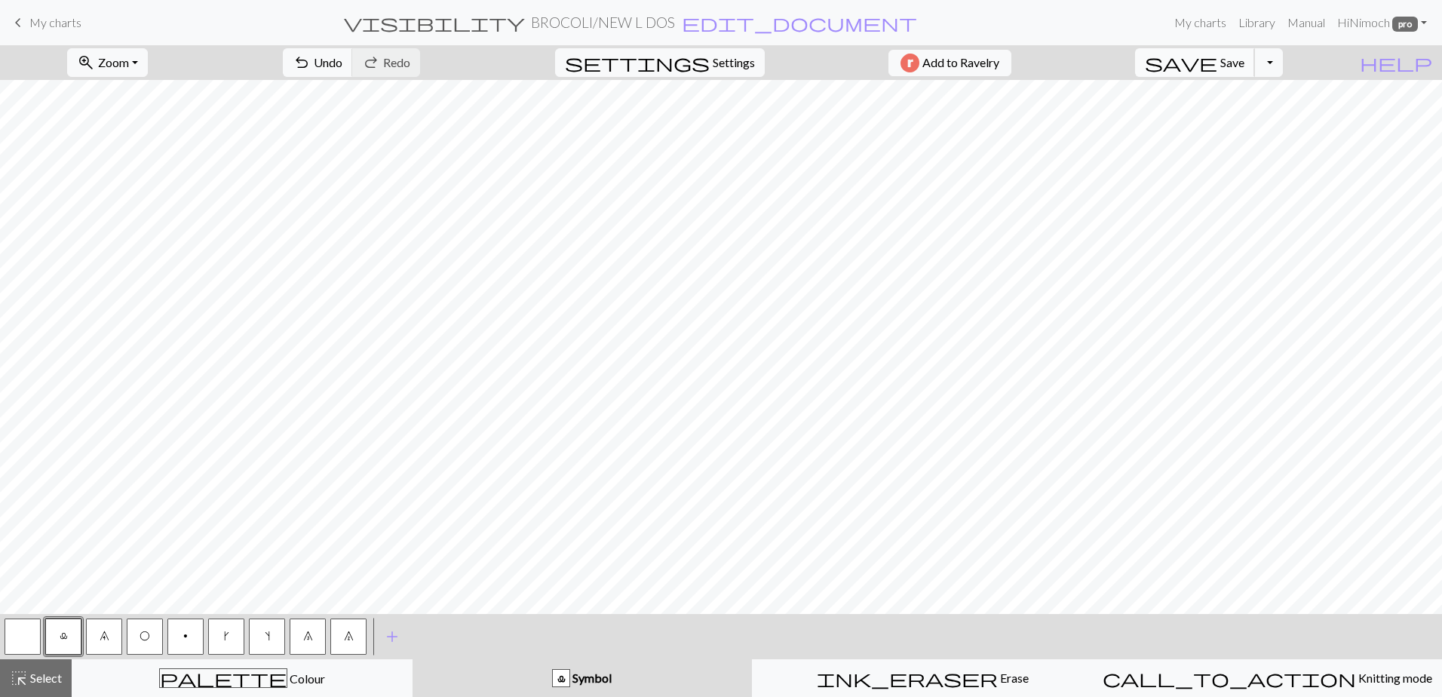
click at [1248, 62] on button "save Save Save" at bounding box center [1195, 62] width 120 height 29
click at [1283, 58] on button "Toggle Dropdown" at bounding box center [1268, 62] width 29 height 29
click at [1261, 116] on button "save_alt Download" at bounding box center [1157, 120] width 249 height 24
click at [1245, 63] on span "Save" at bounding box center [1233, 62] width 24 height 14
drag, startPoint x: 48, startPoint y: 671, endPoint x: 35, endPoint y: 610, distance: 62.3
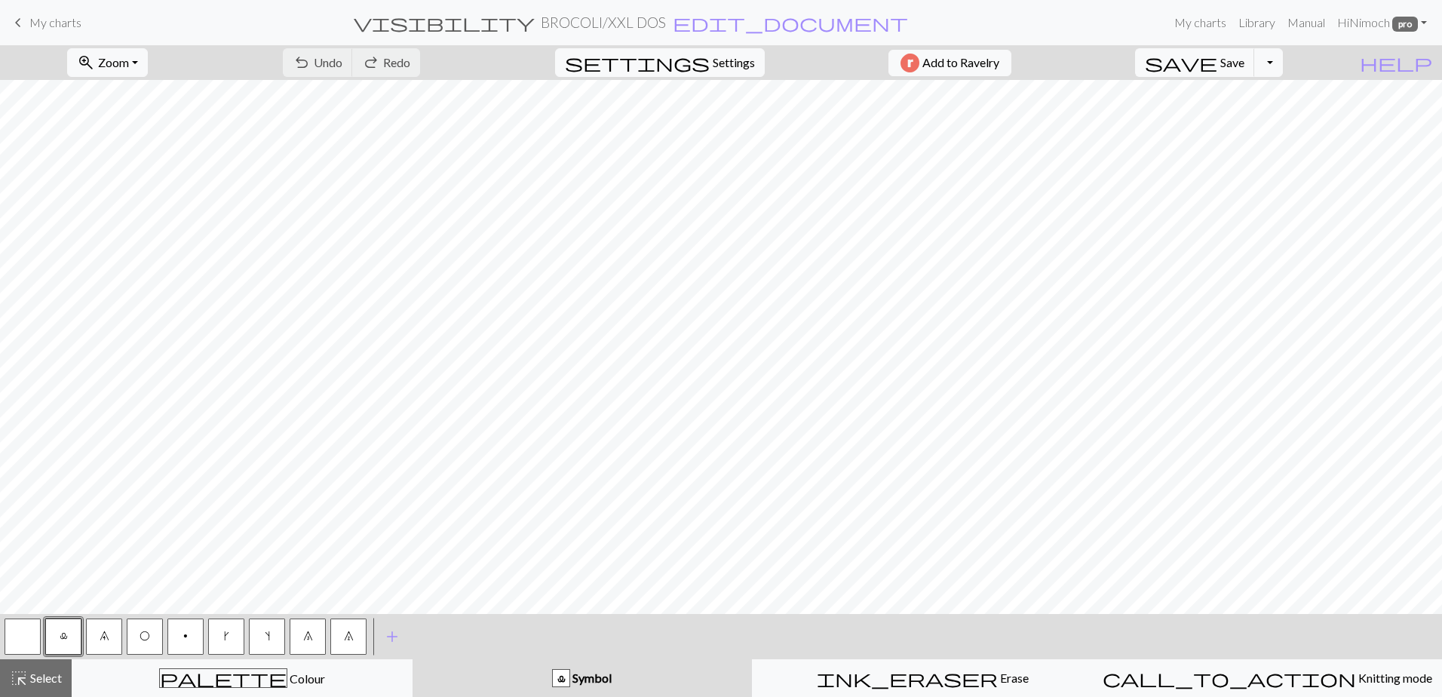
click at [48, 671] on span "Select" at bounding box center [45, 678] width 34 height 14
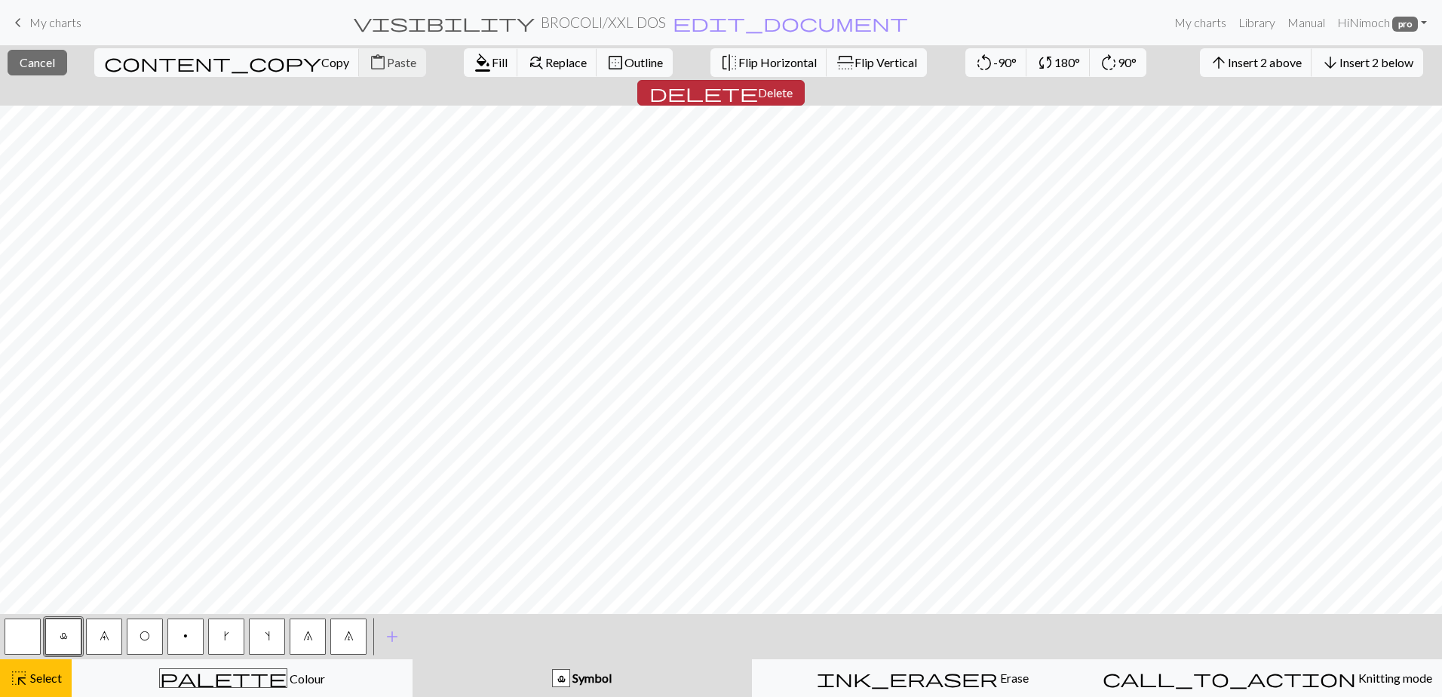
click at [793, 85] on span "Delete" at bounding box center [775, 92] width 35 height 14
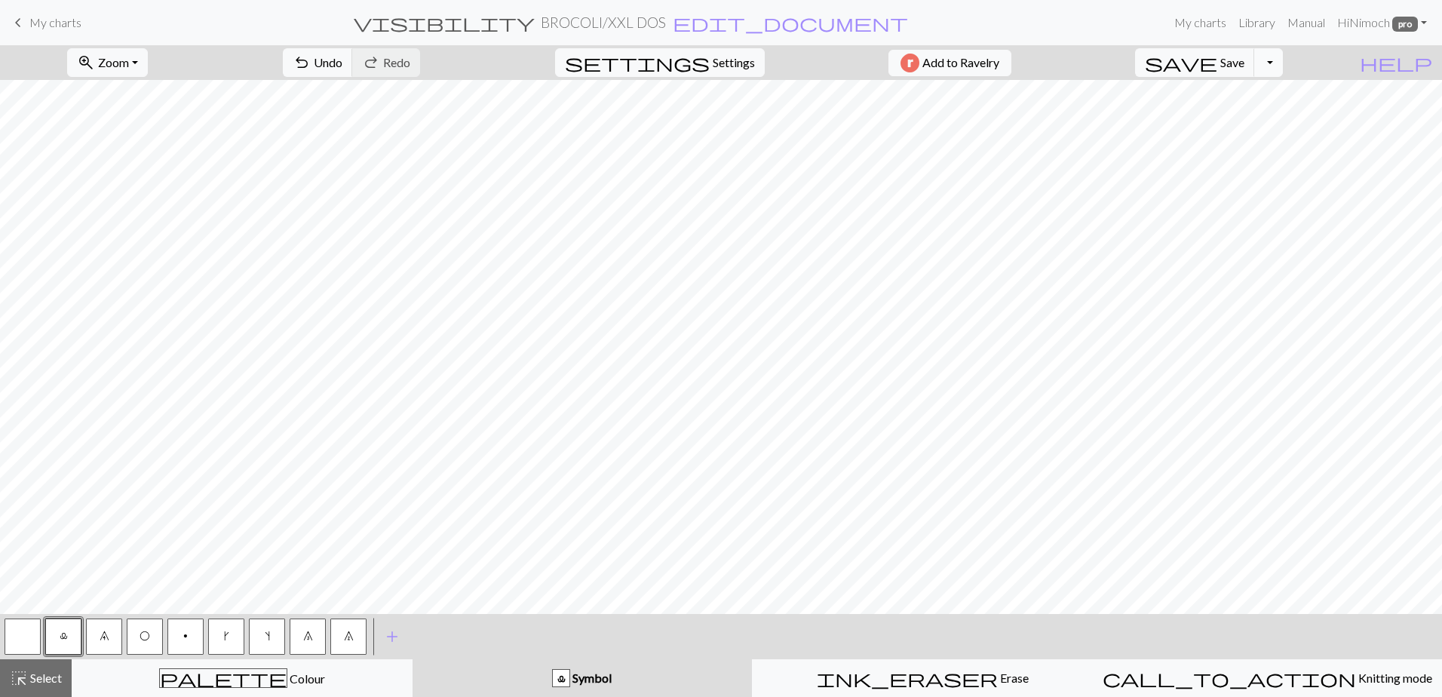
drag, startPoint x: 1295, startPoint y: 57, endPoint x: 1295, endPoint y: 66, distance: 8.3
click at [1283, 57] on button "Toggle Dropdown" at bounding box center [1268, 62] width 29 height 29
click at [1258, 120] on button "save_alt Download" at bounding box center [1157, 120] width 249 height 24
click at [1245, 69] on span "Save" at bounding box center [1233, 62] width 24 height 14
drag, startPoint x: 54, startPoint y: 670, endPoint x: 54, endPoint y: 653, distance: 17.4
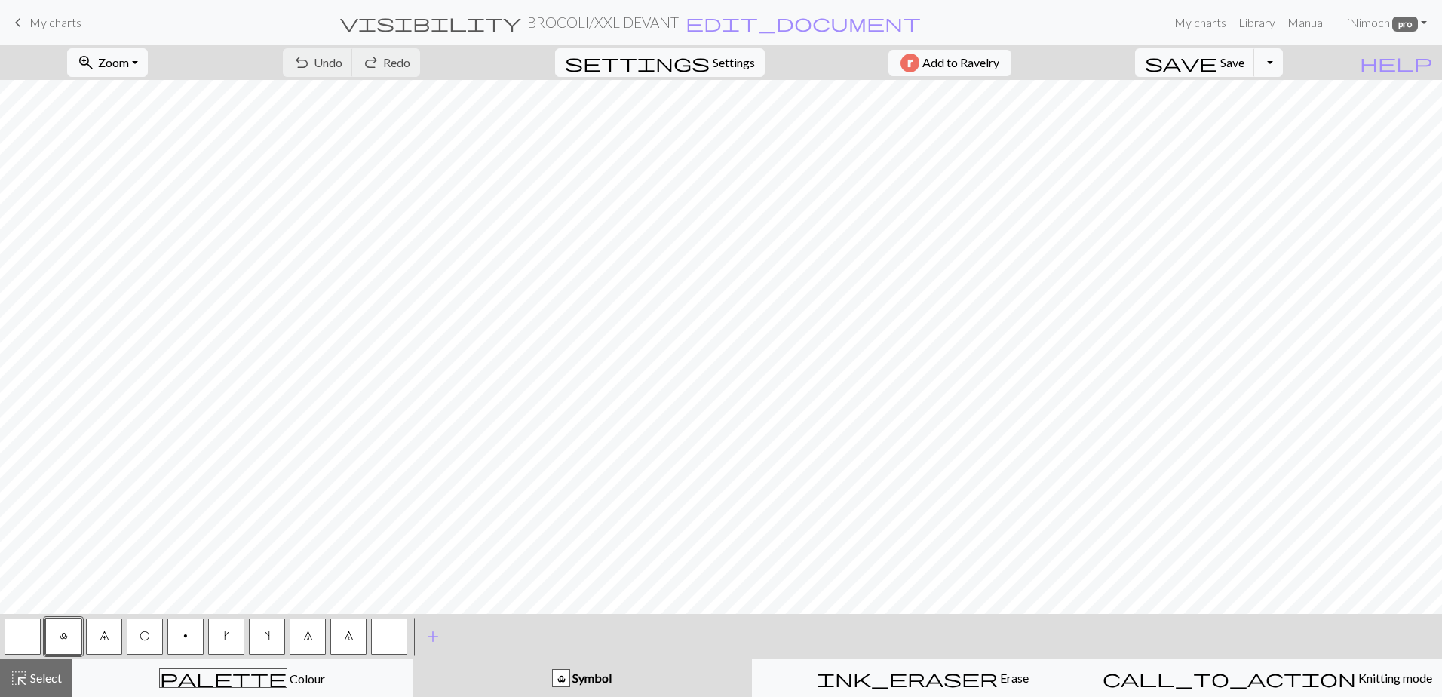
click at [54, 670] on div "highlight_alt Select Select" at bounding box center [36, 678] width 52 height 18
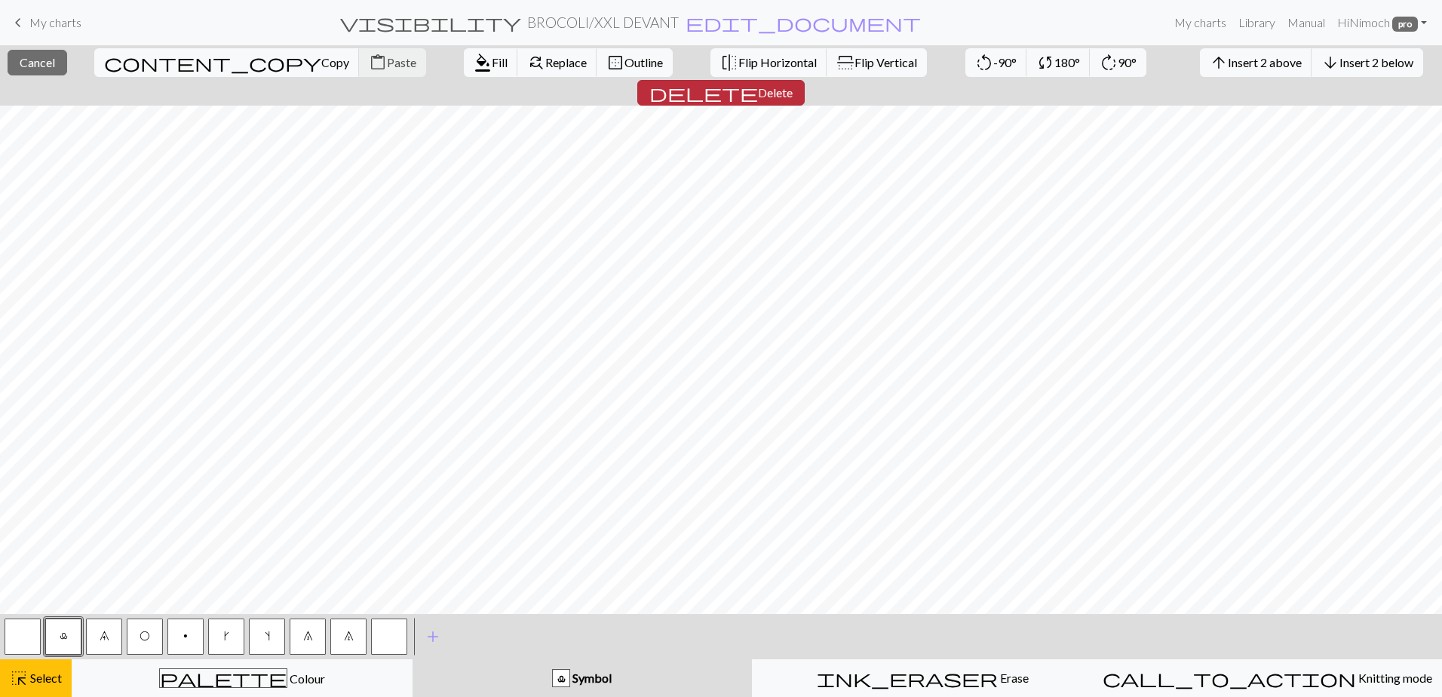
click at [793, 85] on span "Delete" at bounding box center [775, 92] width 35 height 14
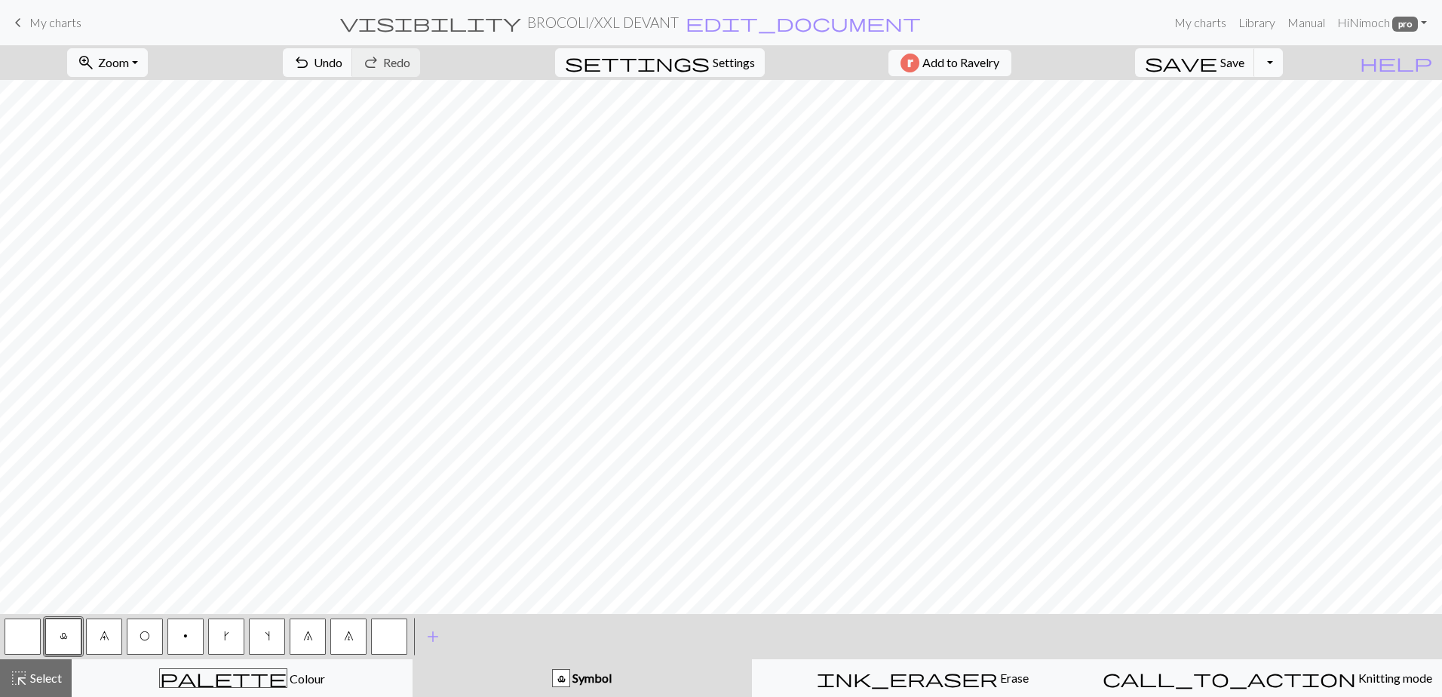
drag, startPoint x: 1298, startPoint y: 63, endPoint x: 1288, endPoint y: 63, distance: 9.8
click at [1283, 63] on button "Toggle Dropdown" at bounding box center [1268, 62] width 29 height 29
click at [1236, 116] on button "save_alt Download" at bounding box center [1157, 120] width 249 height 24
click at [1245, 63] on span "Save" at bounding box center [1233, 62] width 24 height 14
click at [48, 671] on span "Select" at bounding box center [45, 678] width 34 height 14
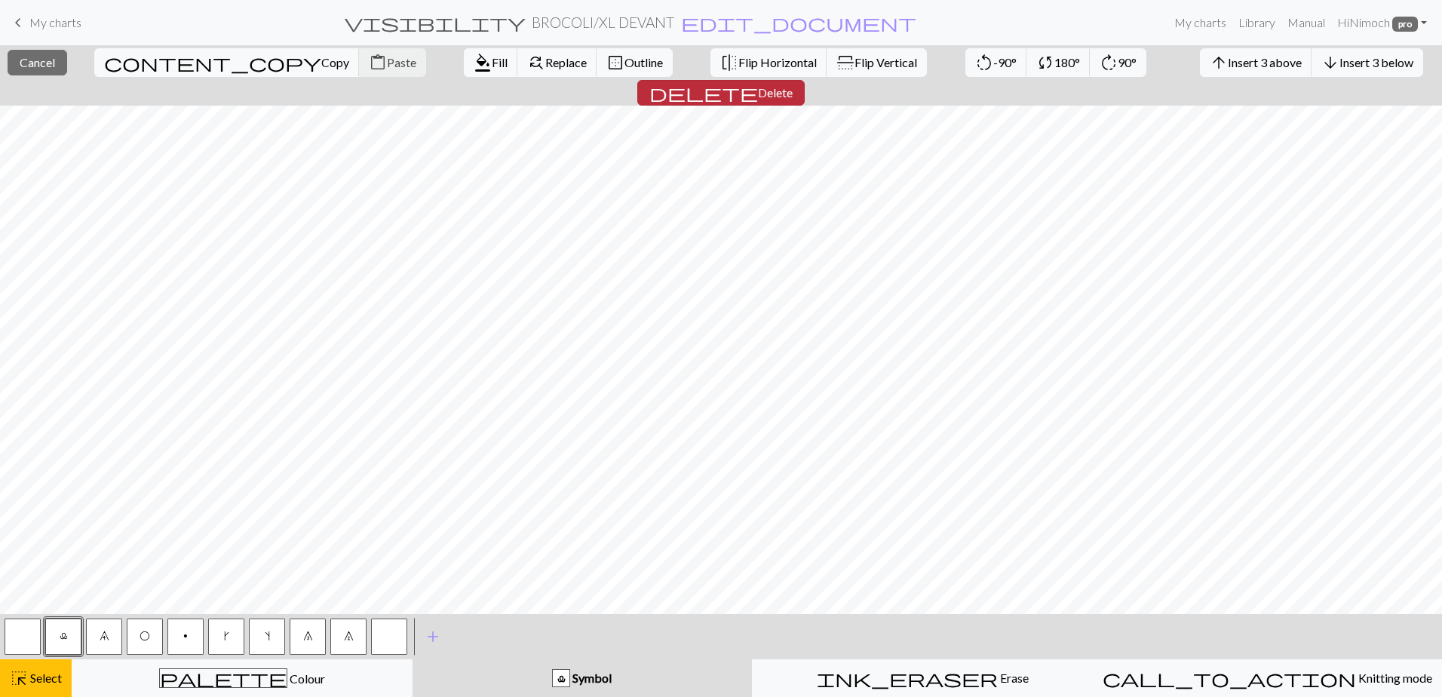
click at [793, 85] on span "Delete" at bounding box center [775, 92] width 35 height 14
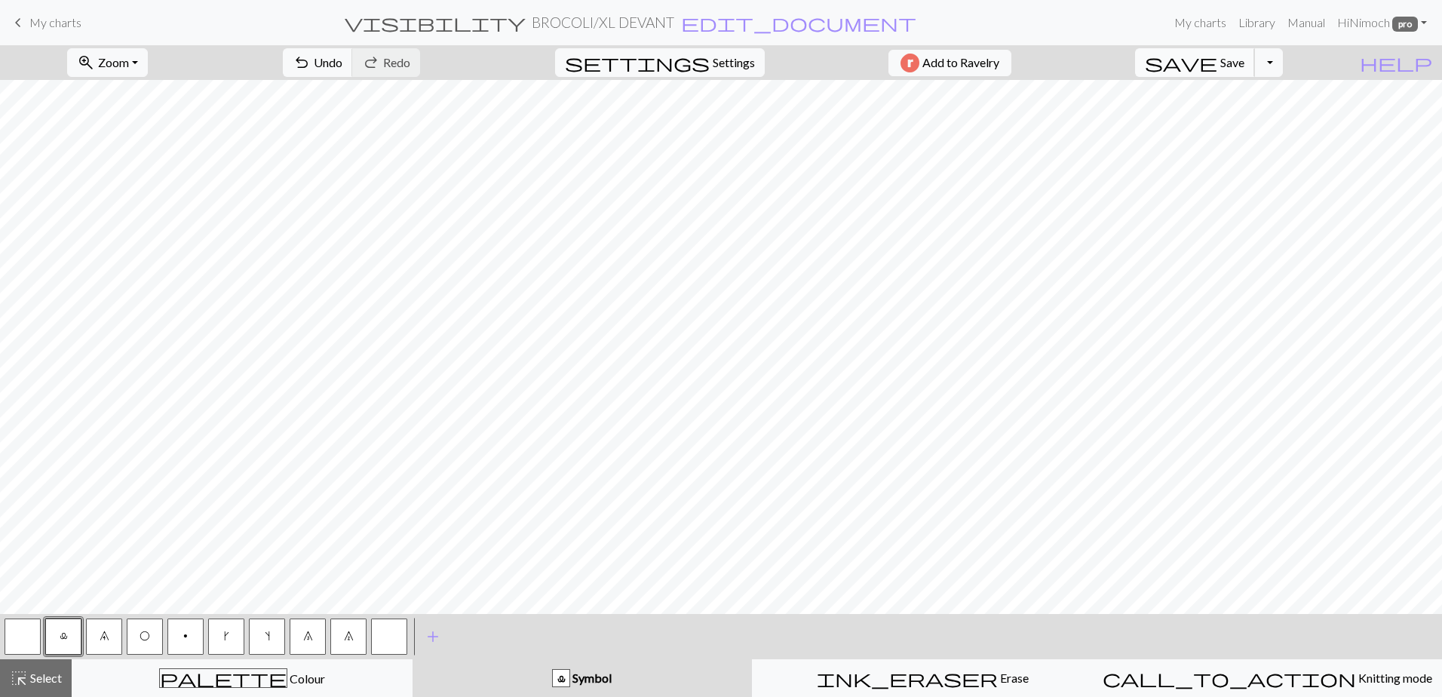
click at [1245, 64] on span "Save" at bounding box center [1233, 62] width 24 height 14
click at [1283, 67] on button "Toggle Dropdown" at bounding box center [1268, 62] width 29 height 29
click at [1231, 118] on button "save_alt Download" at bounding box center [1157, 120] width 249 height 24
click at [1218, 65] on span "save" at bounding box center [1181, 62] width 72 height 21
click at [56, 633] on span "Select" at bounding box center [45, 678] width 34 height 14
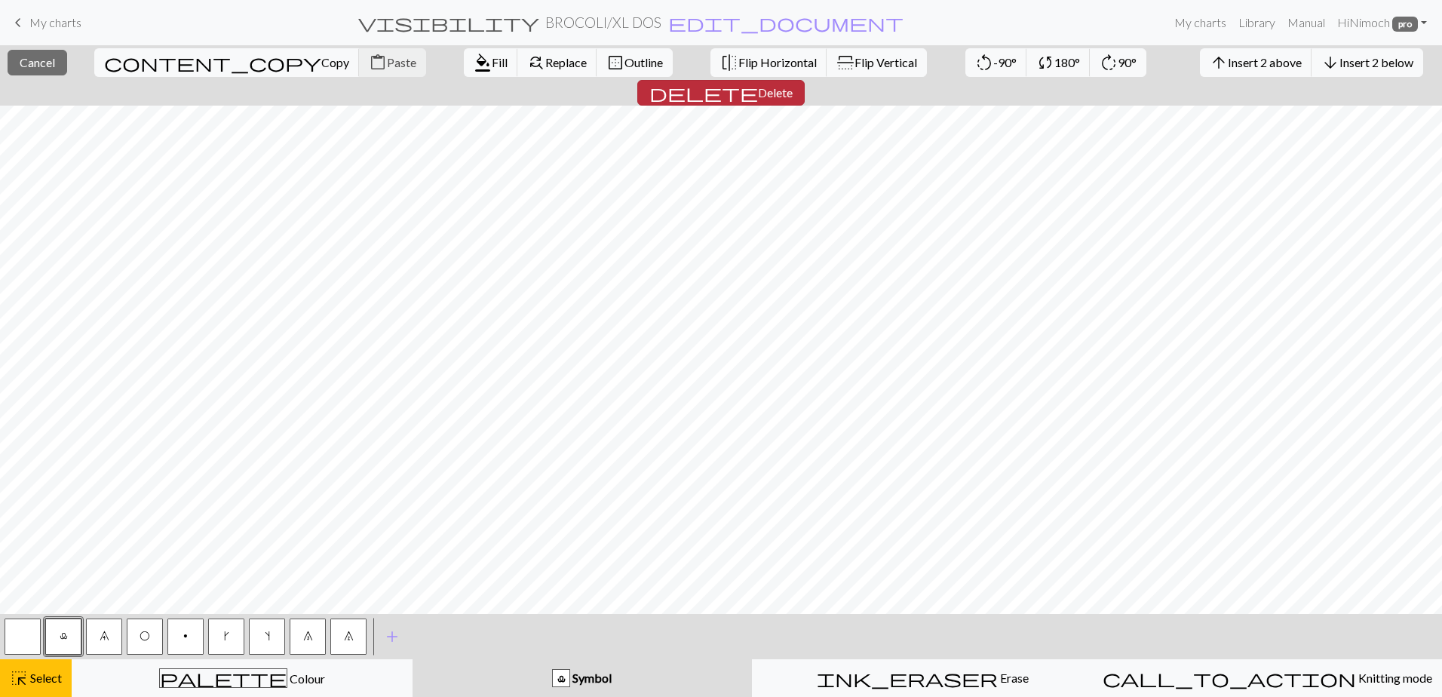
click at [805, 80] on button "delete Delete" at bounding box center [720, 93] width 167 height 26
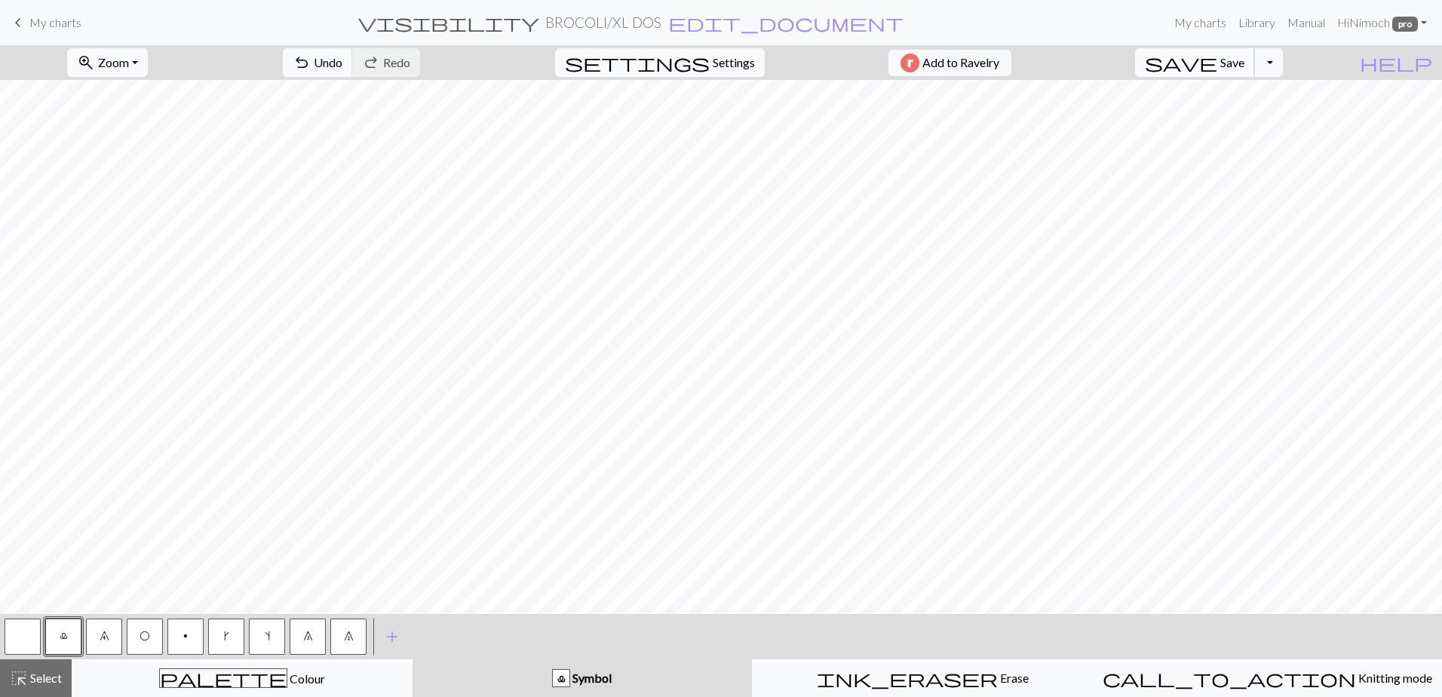
click at [1245, 64] on span "Save" at bounding box center [1233, 62] width 24 height 14
click at [1283, 63] on button "Toggle Dropdown" at bounding box center [1268, 62] width 29 height 29
click at [1229, 115] on button "save_alt Download" at bounding box center [1157, 120] width 249 height 24
drag, startPoint x: 1308, startPoint y: 74, endPoint x: 1294, endPoint y: 76, distance: 13.8
click at [1283, 74] on button "Toggle Dropdown" at bounding box center [1268, 62] width 29 height 29
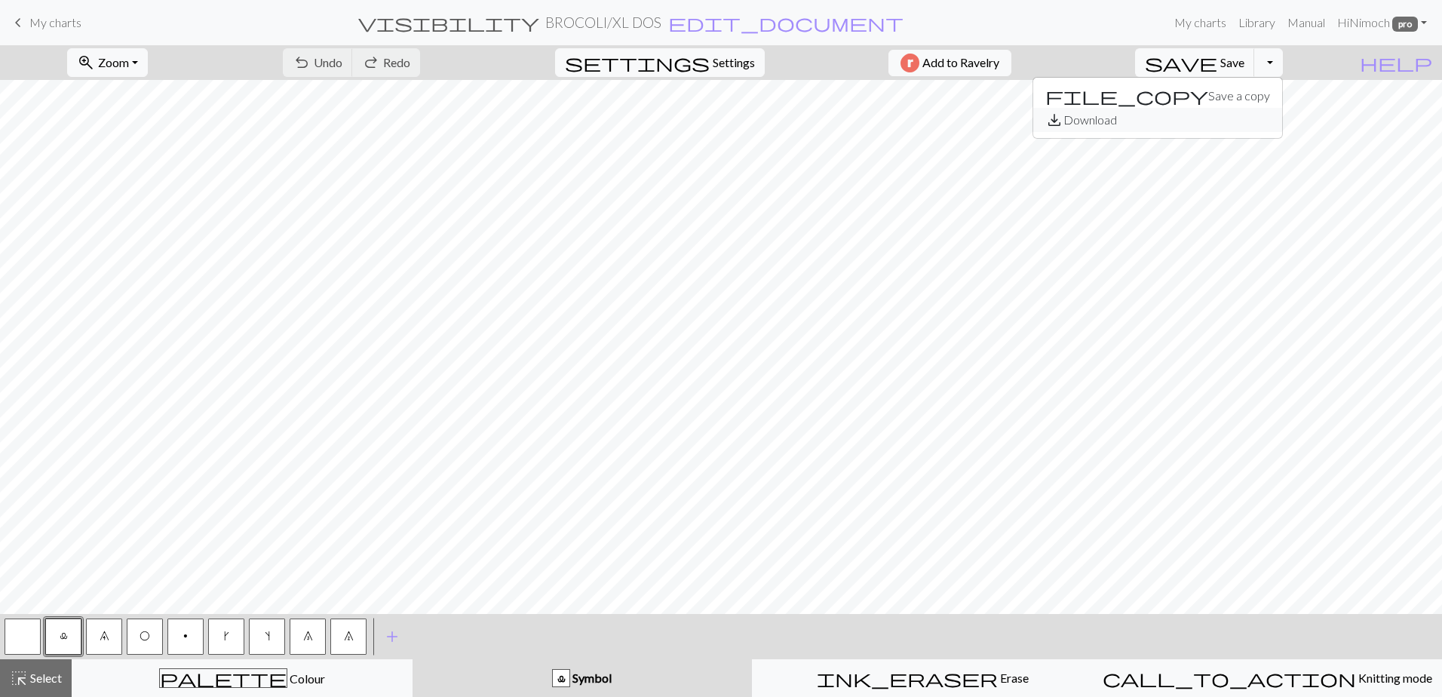
click at [1243, 127] on button "save_alt Download" at bounding box center [1157, 120] width 249 height 24
click at [1245, 60] on span "Save" at bounding box center [1233, 62] width 24 height 14
click at [1283, 64] on button "Toggle Dropdown" at bounding box center [1268, 62] width 29 height 29
click at [1064, 119] on span "save_alt" at bounding box center [1055, 119] width 18 height 21
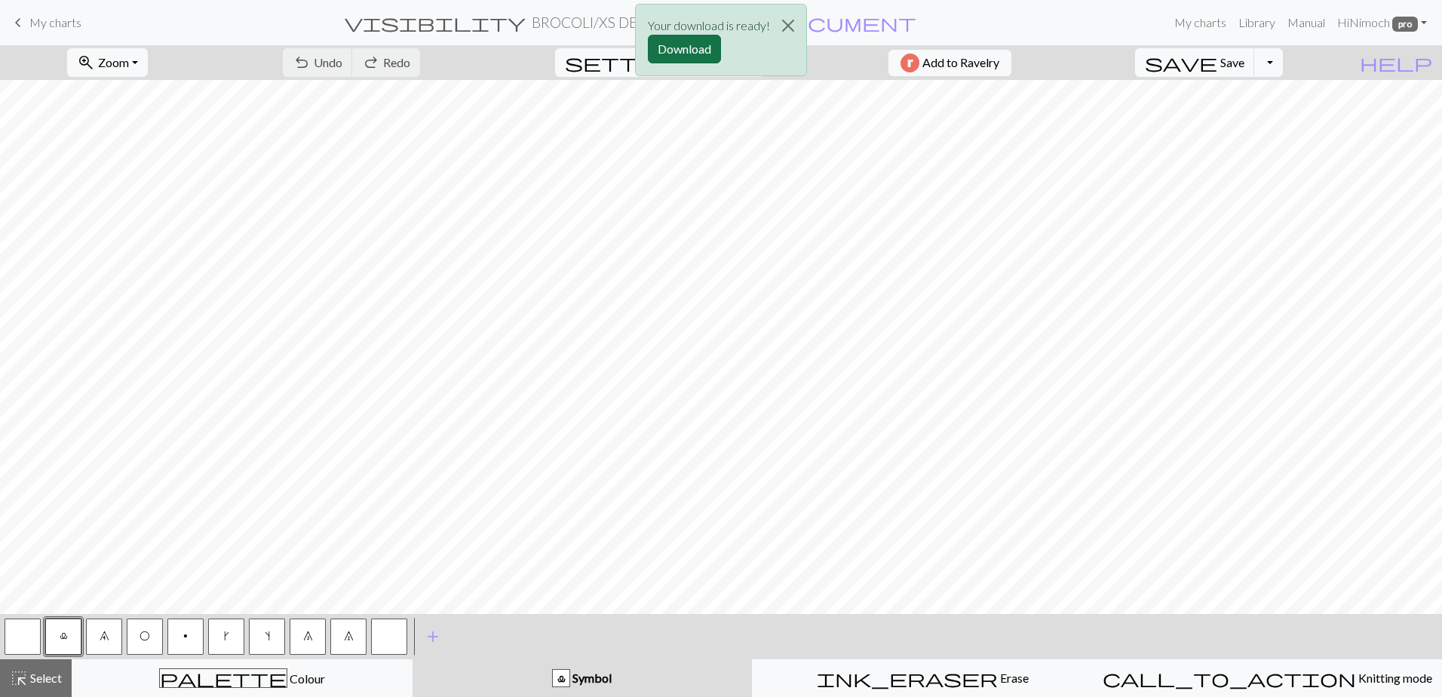
click at [698, 48] on button "Download" at bounding box center [684, 49] width 73 height 29
click at [1283, 66] on button "Toggle Dropdown" at bounding box center [1268, 62] width 29 height 29
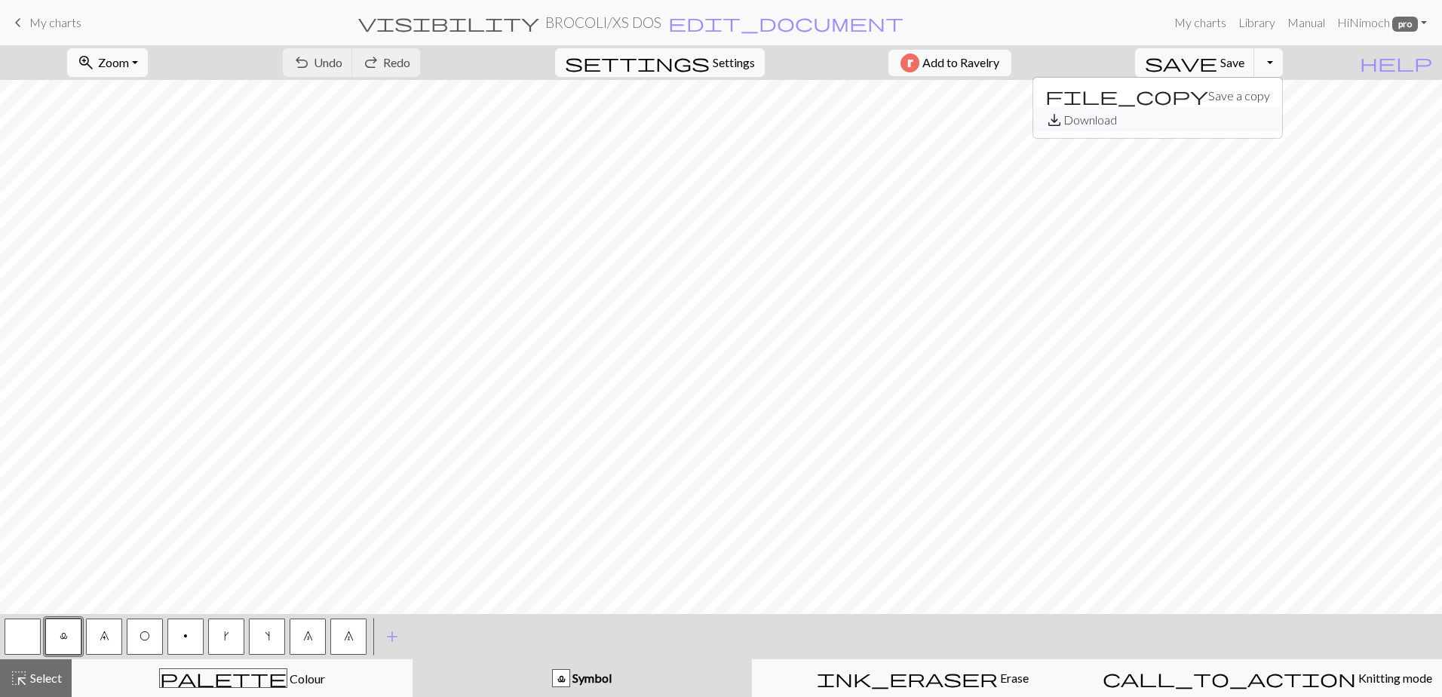
click at [1233, 125] on button "save_alt Download" at bounding box center [1157, 120] width 249 height 24
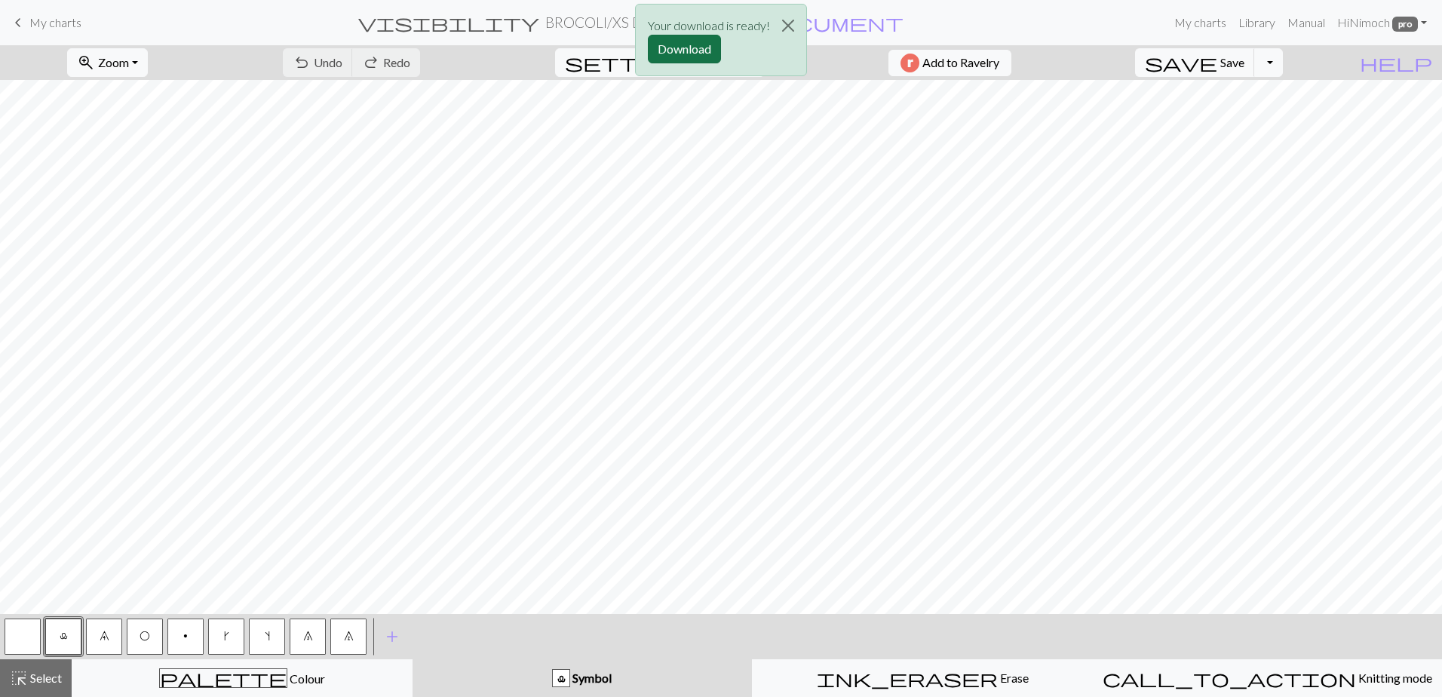
click at [685, 47] on button "Download" at bounding box center [684, 49] width 73 height 29
click at [1283, 63] on button "Toggle Dropdown" at bounding box center [1268, 62] width 29 height 29
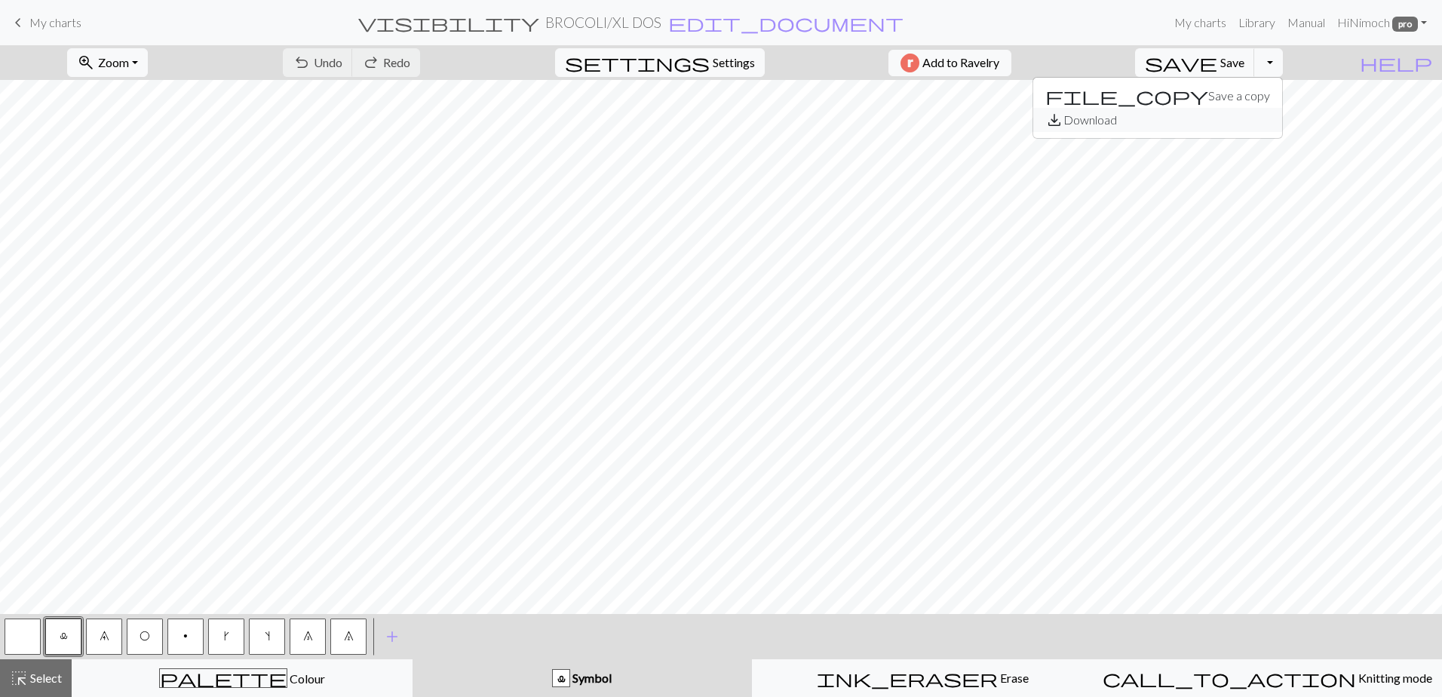
click at [1246, 115] on button "save_alt Download" at bounding box center [1157, 120] width 249 height 24
click at [1245, 55] on span "Save" at bounding box center [1233, 62] width 24 height 14
click at [1283, 62] on button "Toggle Dropdown" at bounding box center [1268, 62] width 29 height 29
click at [1238, 97] on button "file_copy Save a copy" at bounding box center [1157, 96] width 249 height 24
click at [32, 686] on div "highlight_alt Select Select" at bounding box center [36, 678] width 52 height 18
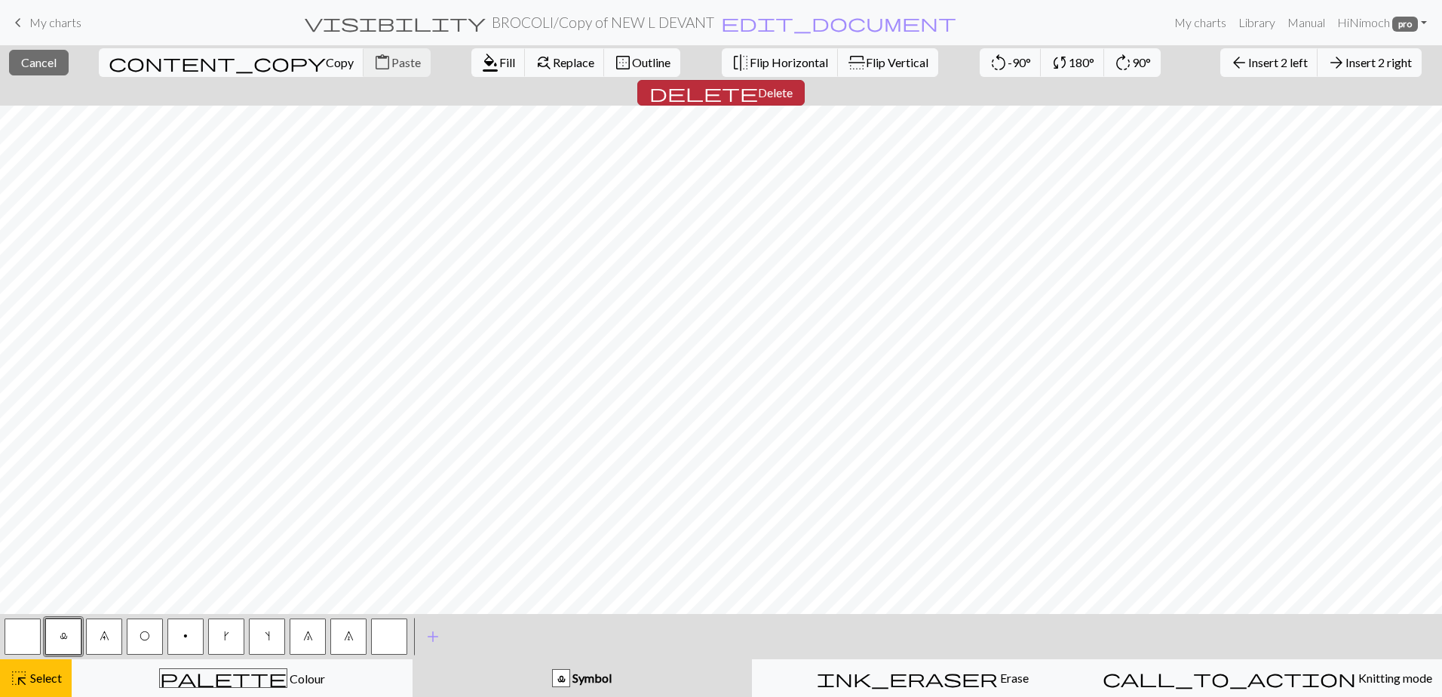
click at [793, 85] on span "Delete" at bounding box center [775, 92] width 35 height 14
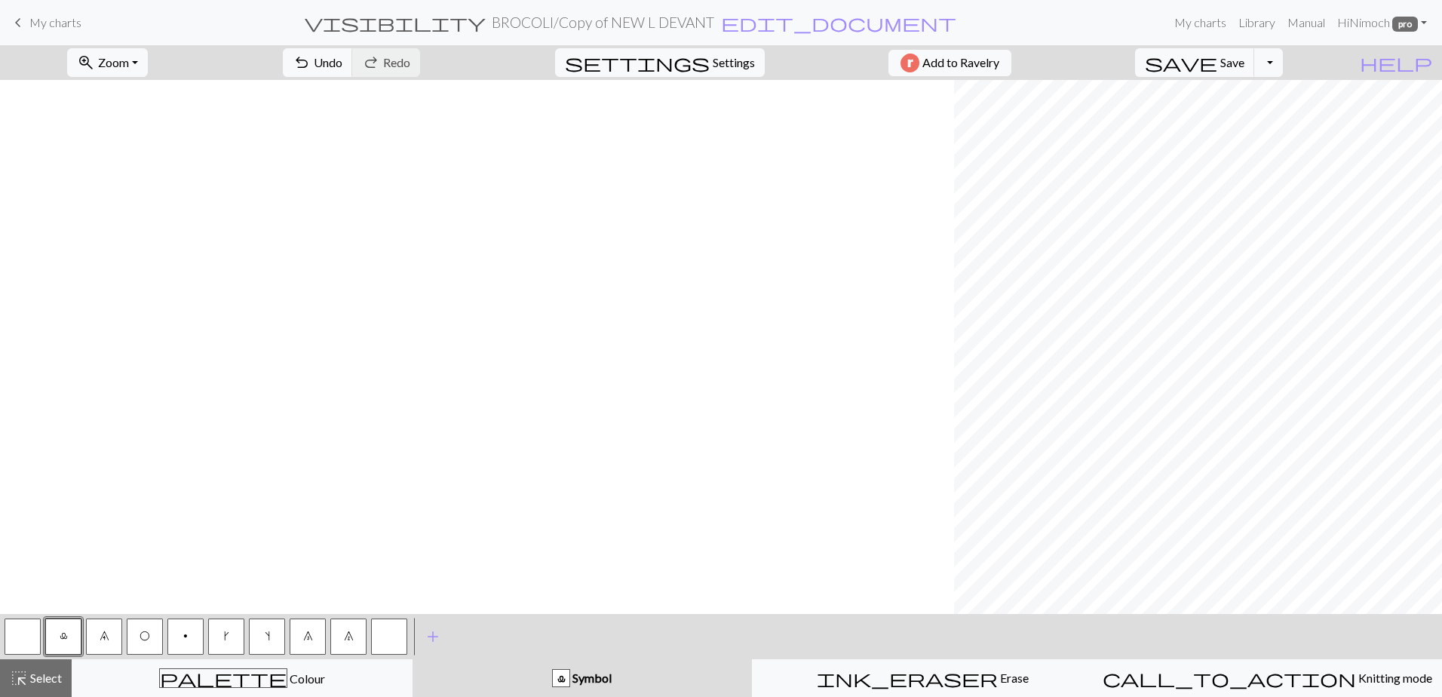
scroll to position [0, 1121]
click at [35, 679] on span "Select" at bounding box center [45, 678] width 34 height 14
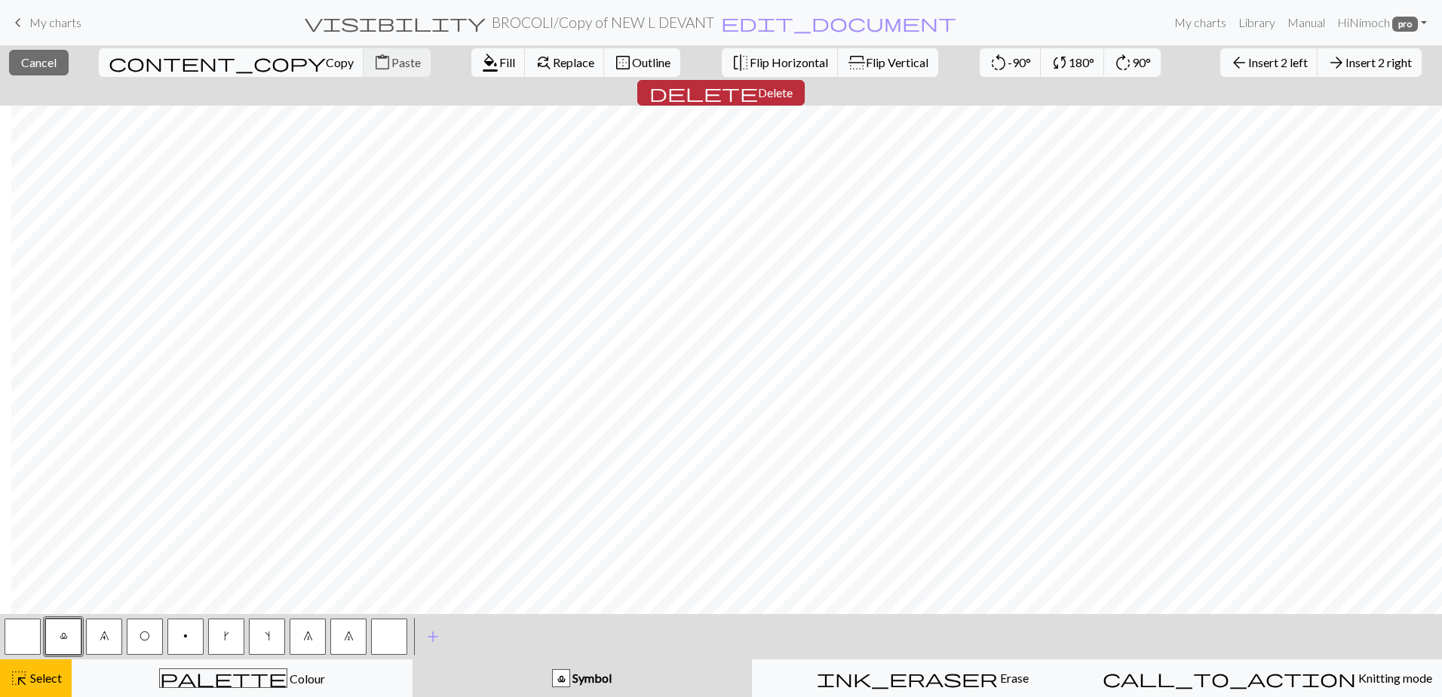
click at [805, 80] on button "delete Delete" at bounding box center [720, 93] width 167 height 26
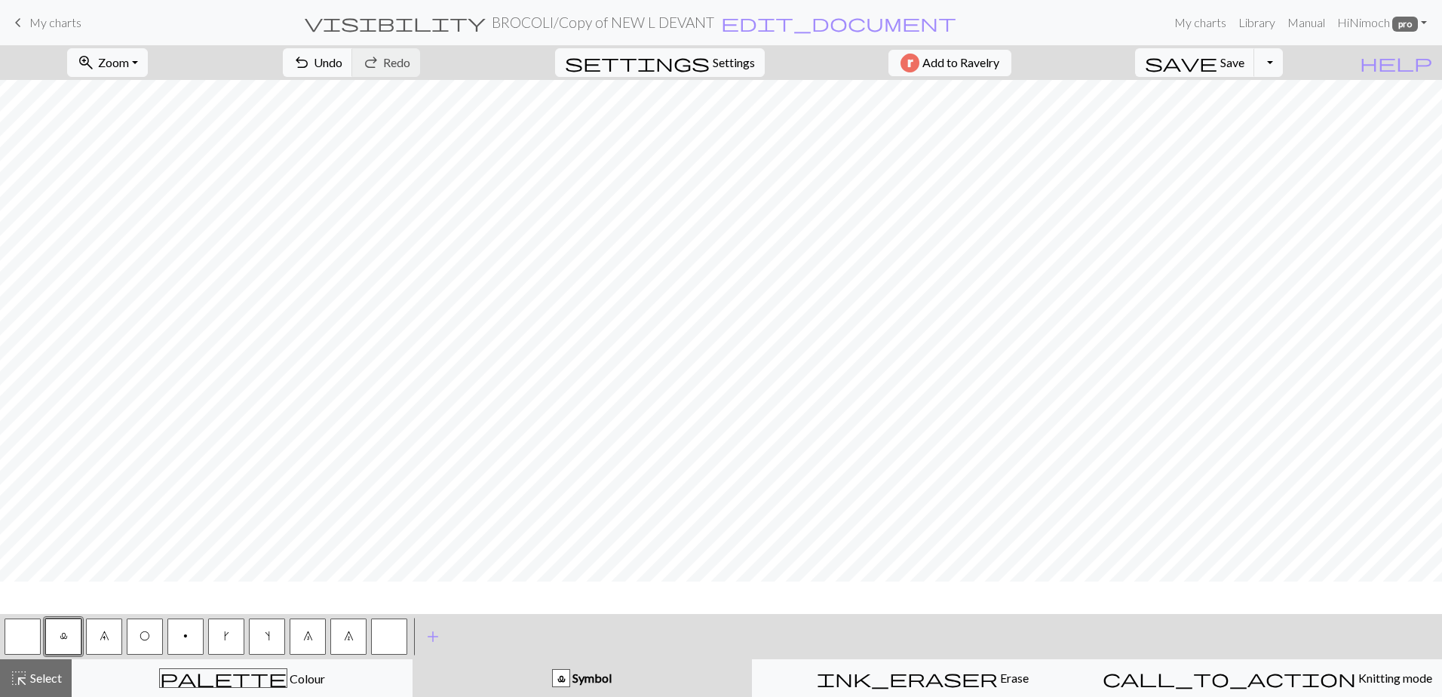
scroll to position [254, 0]
drag, startPoint x: 38, startPoint y: 636, endPoint x: 40, endPoint y: 610, distance: 25.7
click at [38, 635] on button "button" at bounding box center [23, 637] width 36 height 36
click at [1245, 57] on span "Save" at bounding box center [1233, 62] width 24 height 14
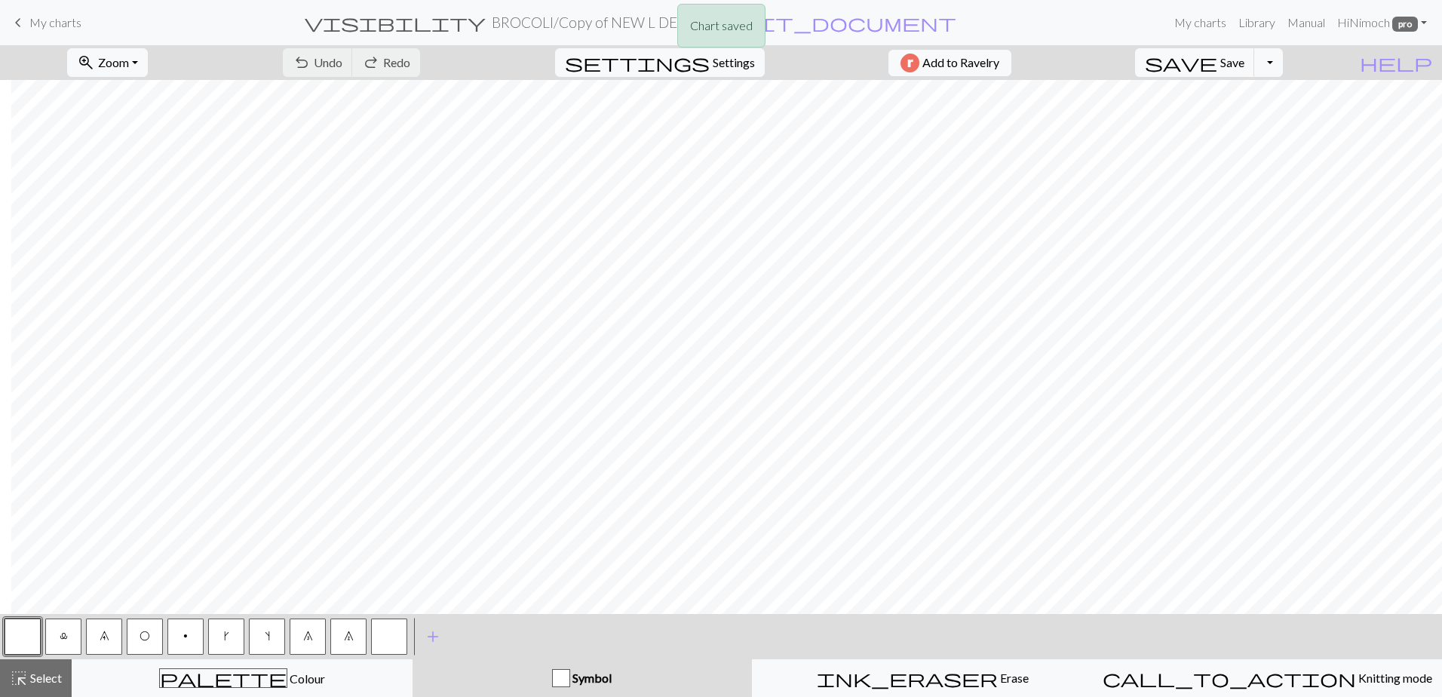
click at [633, 26] on div "Chart saved" at bounding box center [721, 30] width 1442 height 60
click at [653, 27] on h2 "BROCOLI / Copy of NEW L DEVANT" at bounding box center [603, 22] width 223 height 17
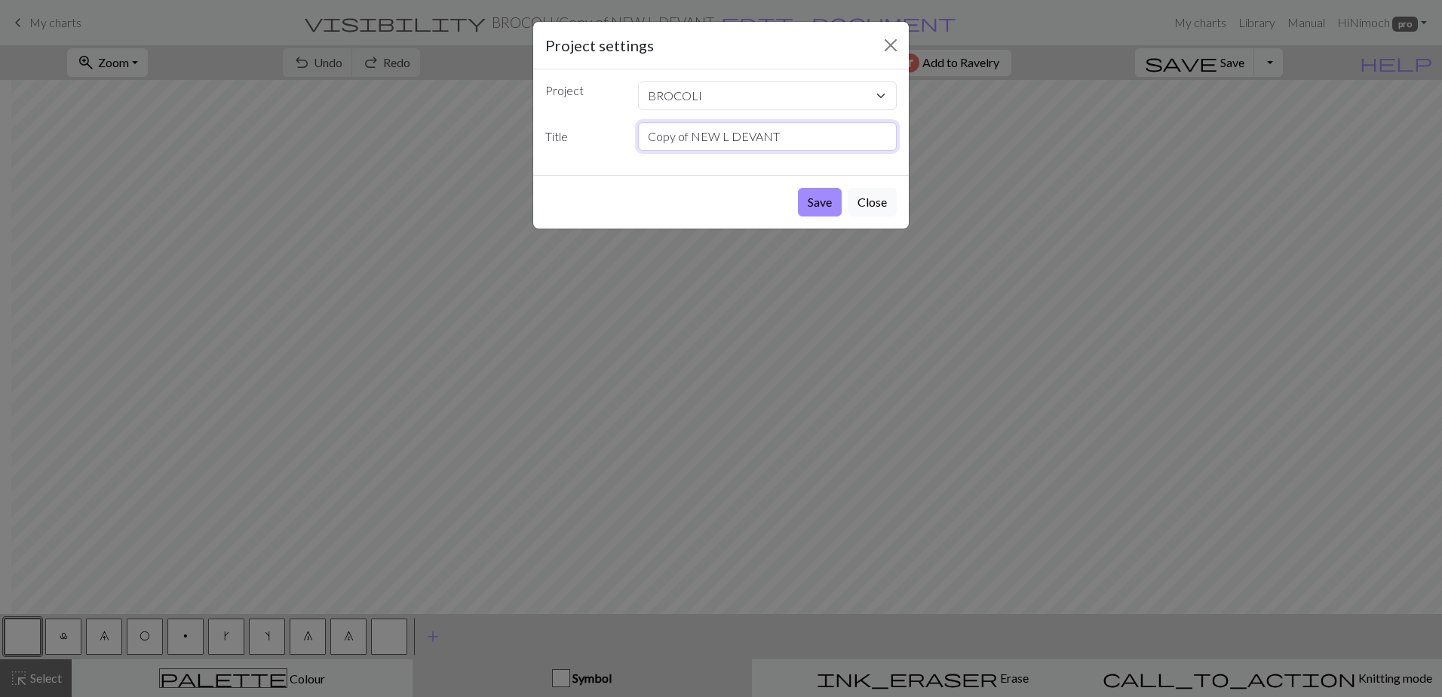
drag, startPoint x: 689, startPoint y: 142, endPoint x: 628, endPoint y: 132, distance: 61.9
click at [628, 132] on div "Title Copy of NEW L DEVANT" at bounding box center [721, 136] width 370 height 29
type input "NEW M DEVANT"
click at [812, 204] on button "Save" at bounding box center [820, 202] width 44 height 29
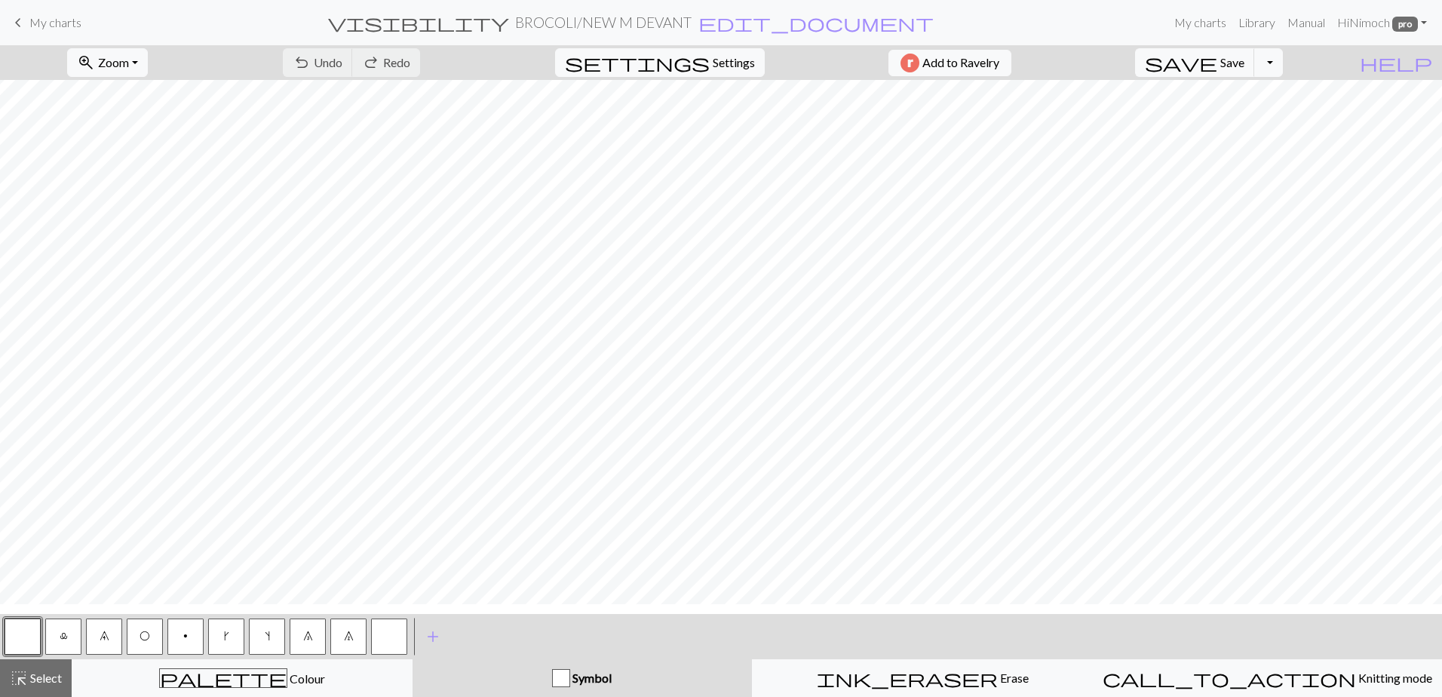
scroll to position [0, 0]
click at [54, 686] on div "highlight_alt Select Select" at bounding box center [36, 678] width 52 height 18
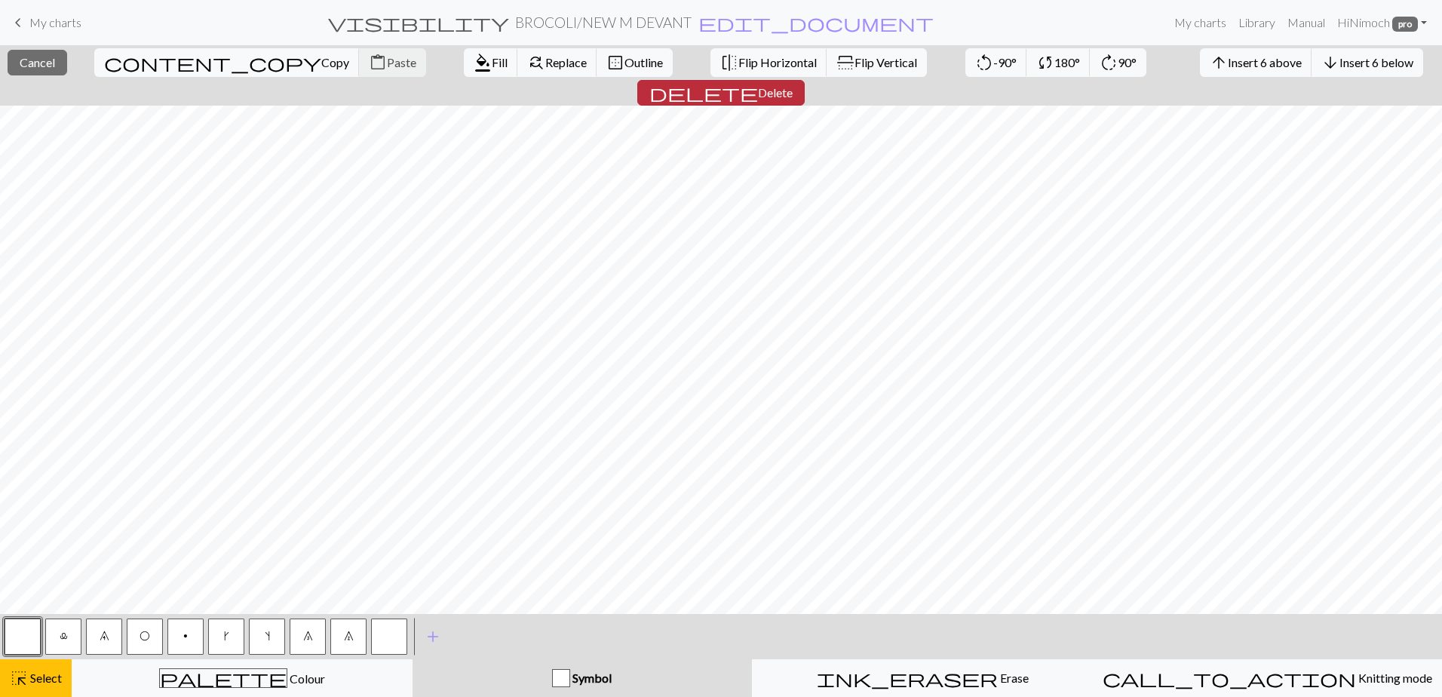
click at [793, 85] on span "Delete" at bounding box center [775, 92] width 35 height 14
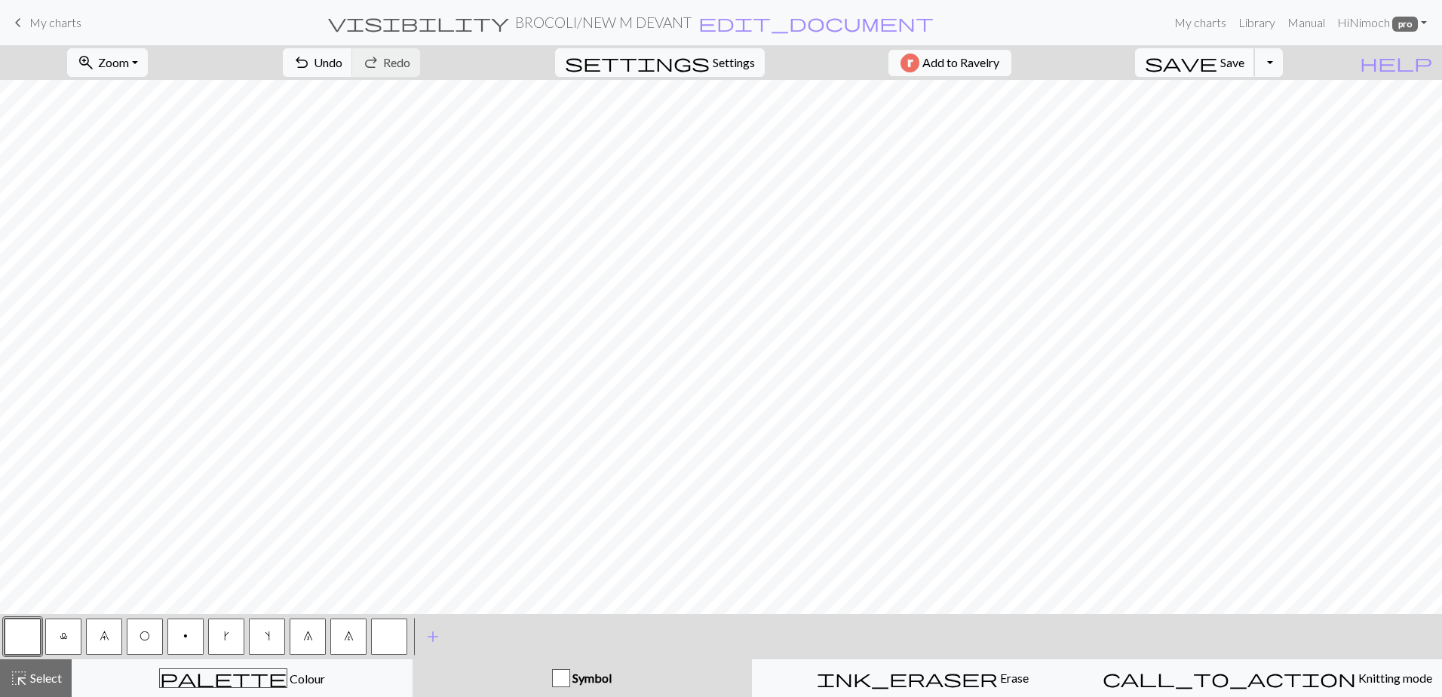
click at [1245, 66] on span "Save" at bounding box center [1233, 62] width 24 height 14
click at [1245, 63] on span "Save" at bounding box center [1233, 62] width 24 height 14
click at [1283, 61] on button "Toggle Dropdown" at bounding box center [1268, 62] width 29 height 29
click at [1234, 97] on button "file_copy Save a copy" at bounding box center [1157, 96] width 249 height 24
click at [624, 23] on h2 "BROCOLI / Copy of NEW M DOS" at bounding box center [603, 22] width 202 height 17
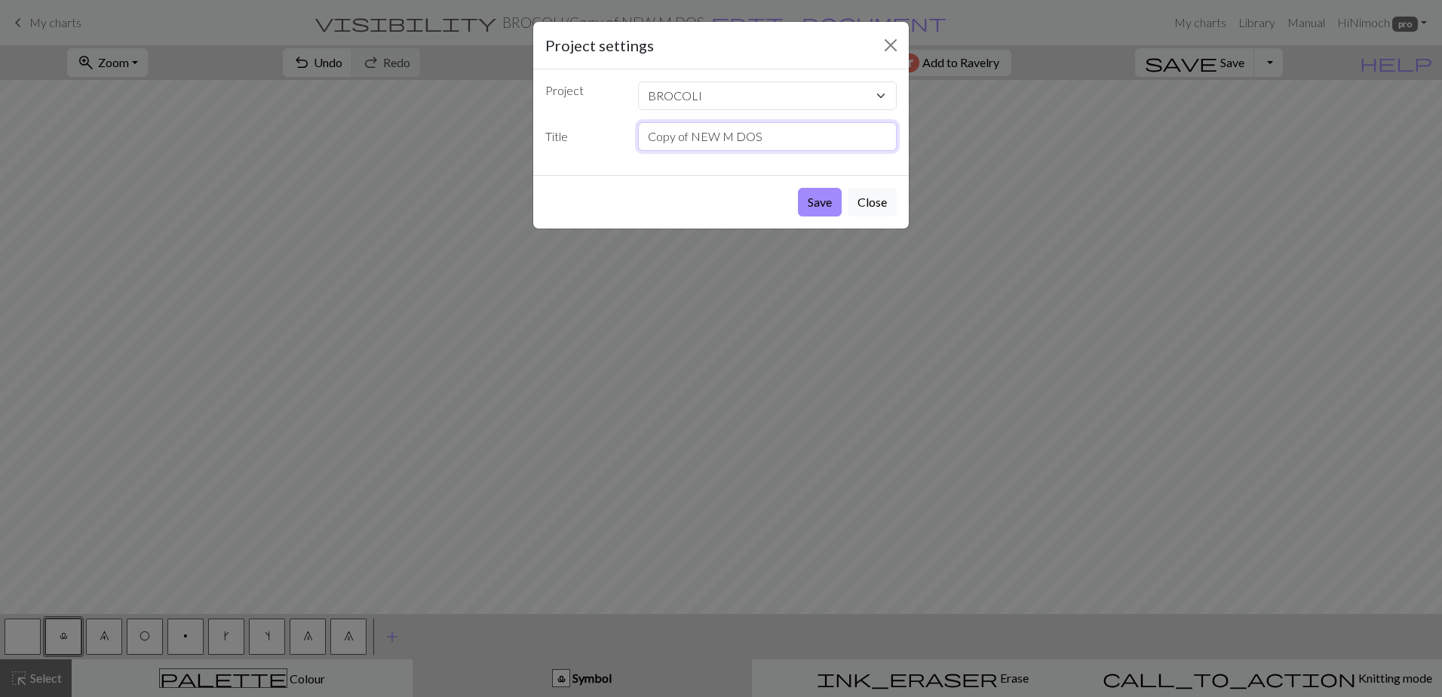
drag, startPoint x: 690, startPoint y: 137, endPoint x: 600, endPoint y: 140, distance: 89.8
click at [600, 140] on div "Title Copy of NEW M DOS" at bounding box center [721, 136] width 370 height 29
click at [681, 134] on input "NEW M DOS" at bounding box center [767, 136] width 259 height 29
type input "NEW S DOS"
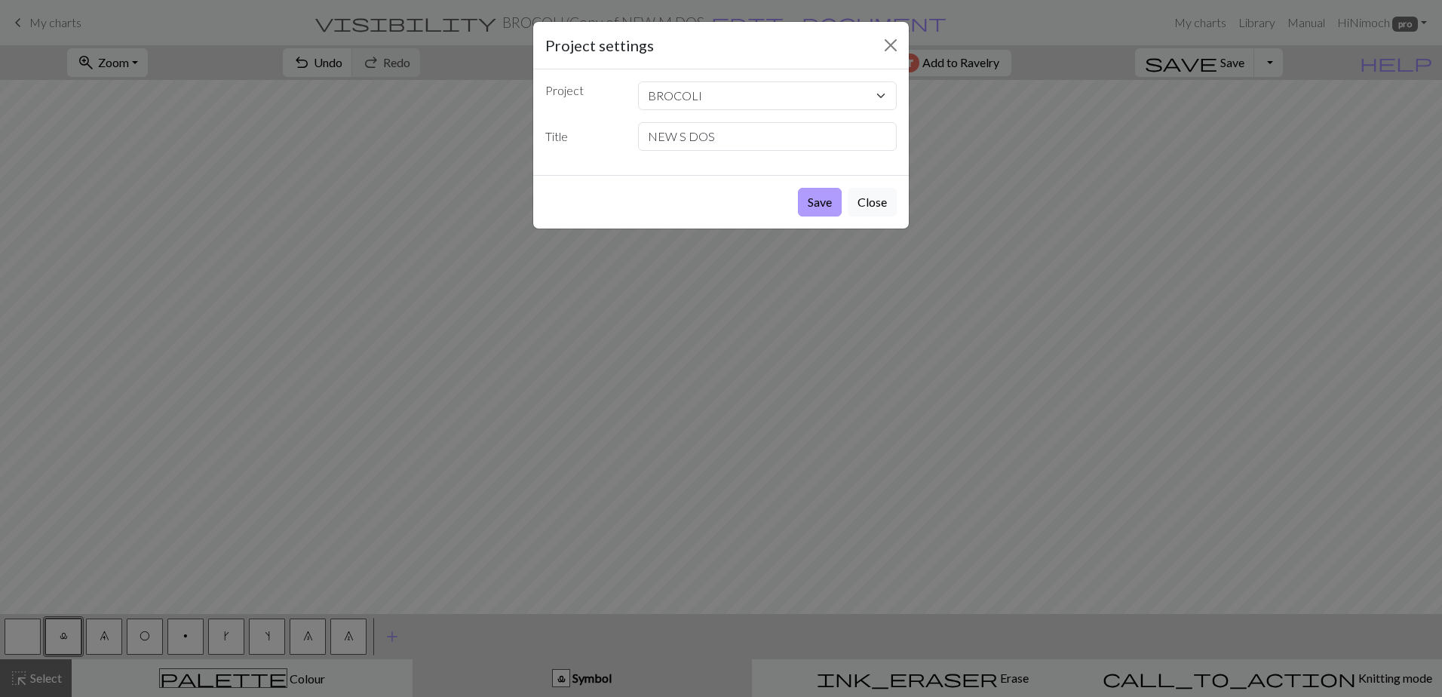
click at [809, 204] on button "Save" at bounding box center [820, 202] width 44 height 29
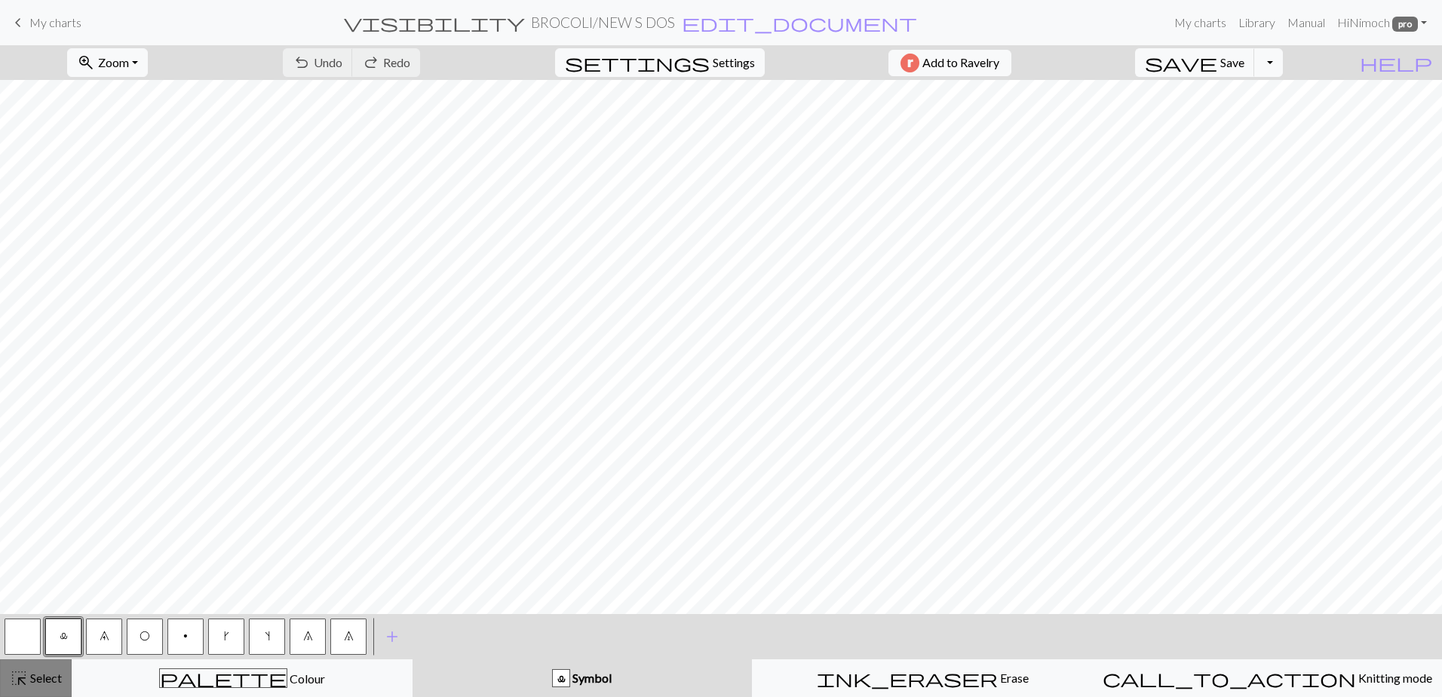
click at [29, 679] on span "Select" at bounding box center [45, 678] width 34 height 14
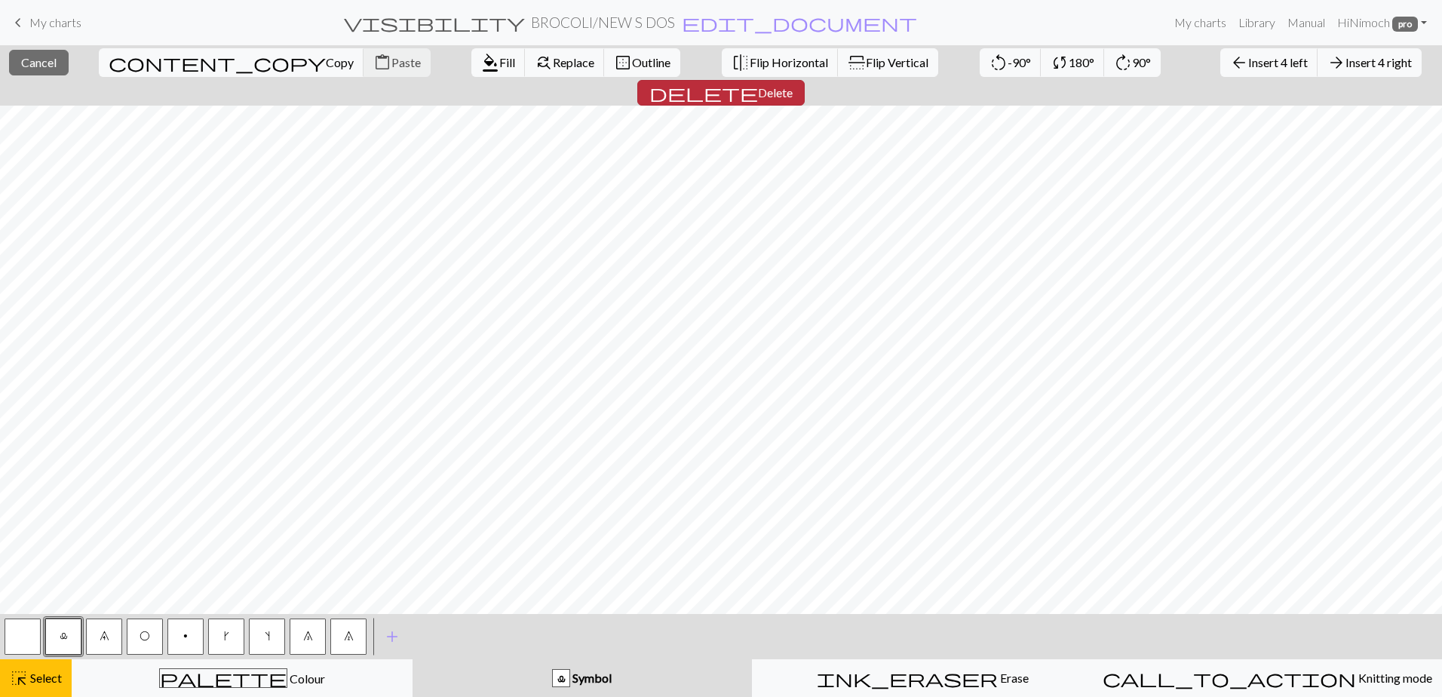
click at [793, 85] on span "Delete" at bounding box center [775, 92] width 35 height 14
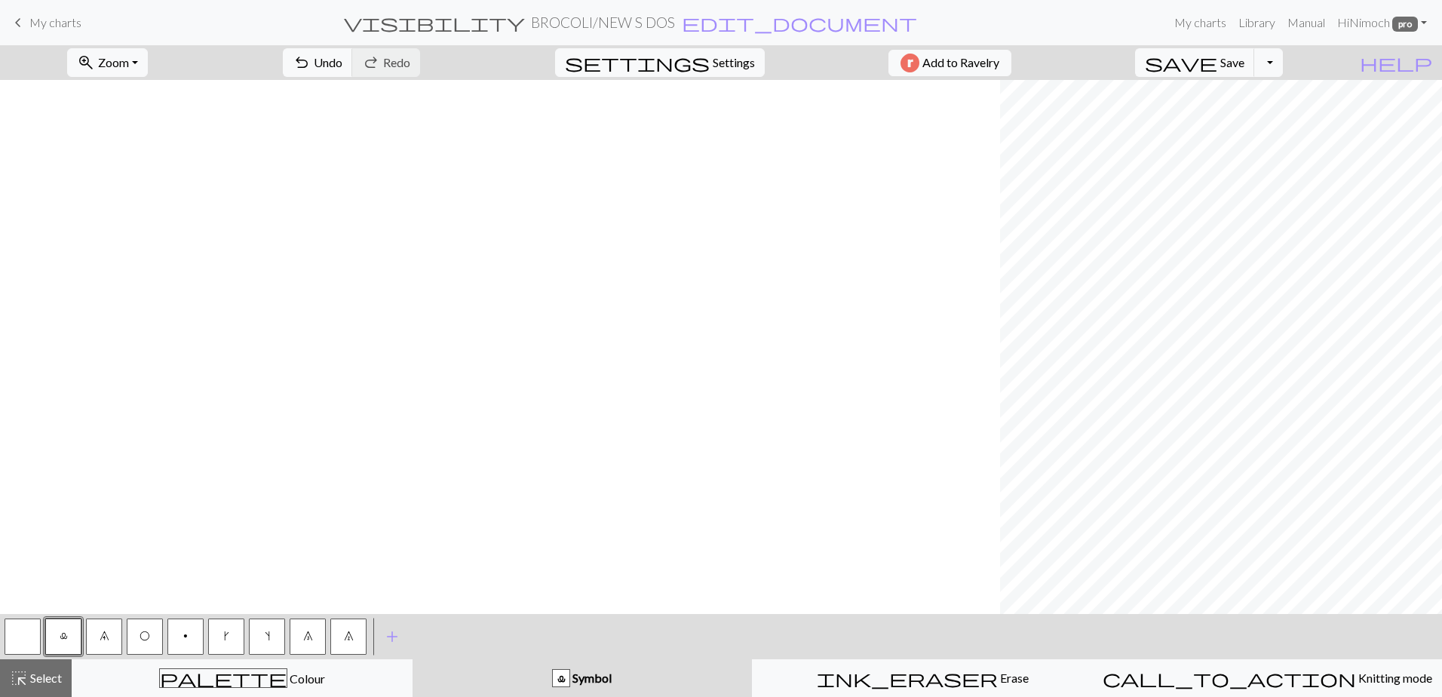
scroll to position [0, 1000]
click at [53, 687] on button "highlight_alt Select Select" at bounding box center [36, 678] width 72 height 38
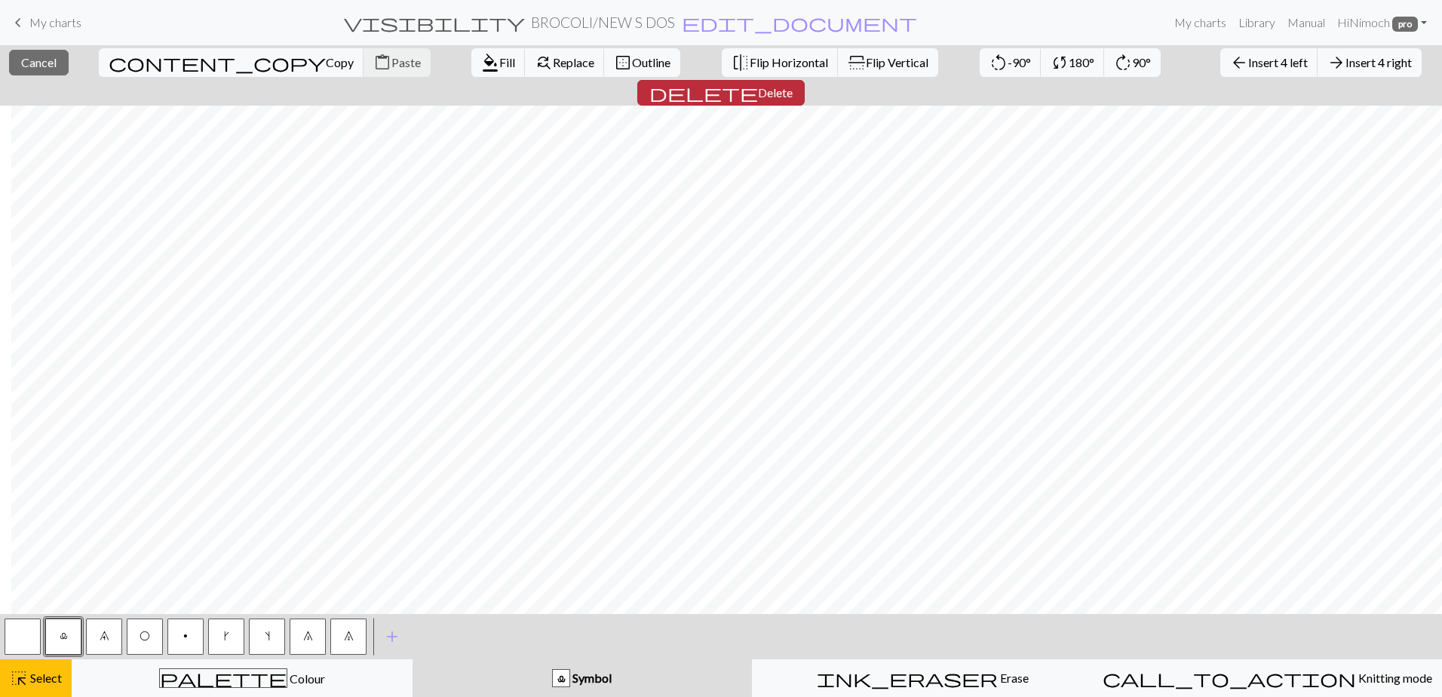
click at [758, 82] on span "delete" at bounding box center [704, 92] width 109 height 21
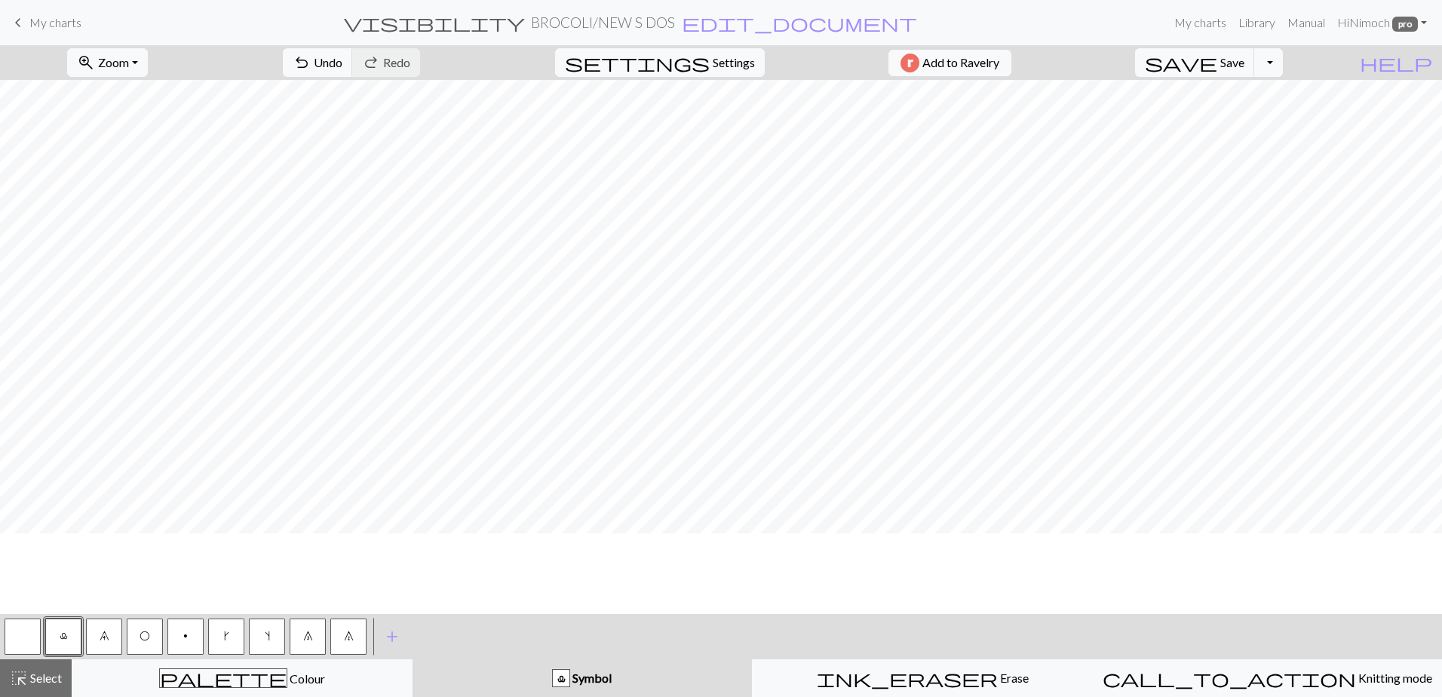
scroll to position [390, 0]
click at [34, 679] on span "Select" at bounding box center [45, 678] width 34 height 14
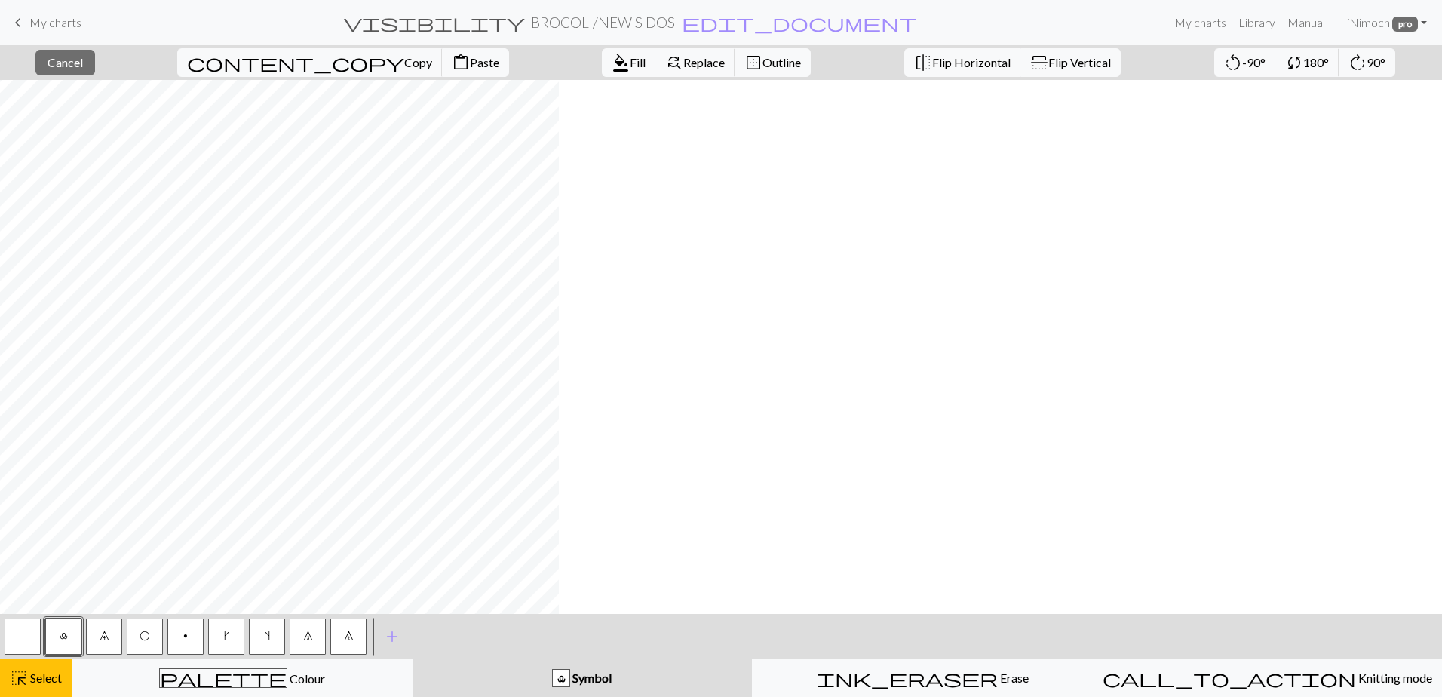
scroll to position [0, 0]
click at [312, 640] on span "8" at bounding box center [308, 636] width 10 height 12
click at [61, 677] on span "Select" at bounding box center [45, 678] width 34 height 14
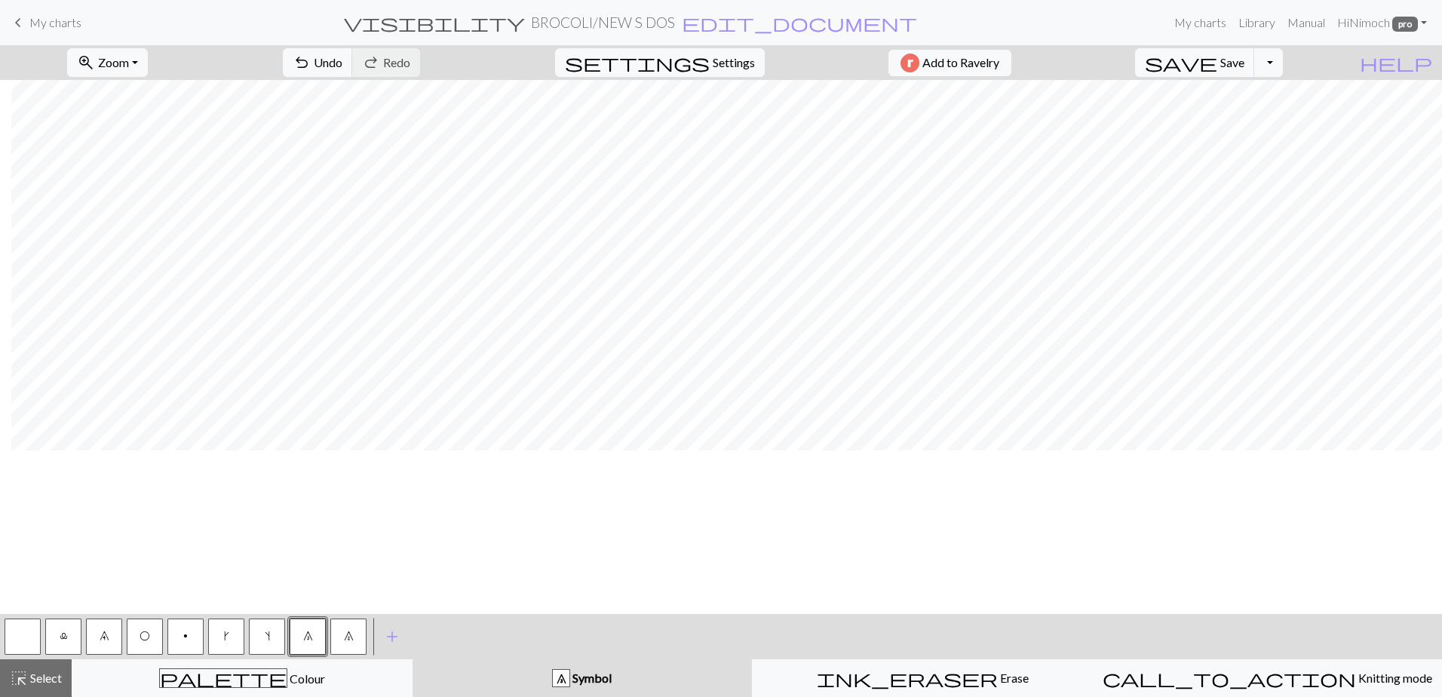
scroll to position [0, 920]
click at [1245, 63] on span "Save" at bounding box center [1233, 62] width 24 height 14
click at [1283, 57] on button "Toggle Dropdown" at bounding box center [1268, 62] width 29 height 29
click at [1239, 94] on button "file_copy Save a copy" at bounding box center [1157, 96] width 249 height 24
drag, startPoint x: 28, startPoint y: 677, endPoint x: 30, endPoint y: 658, distance: 19.7
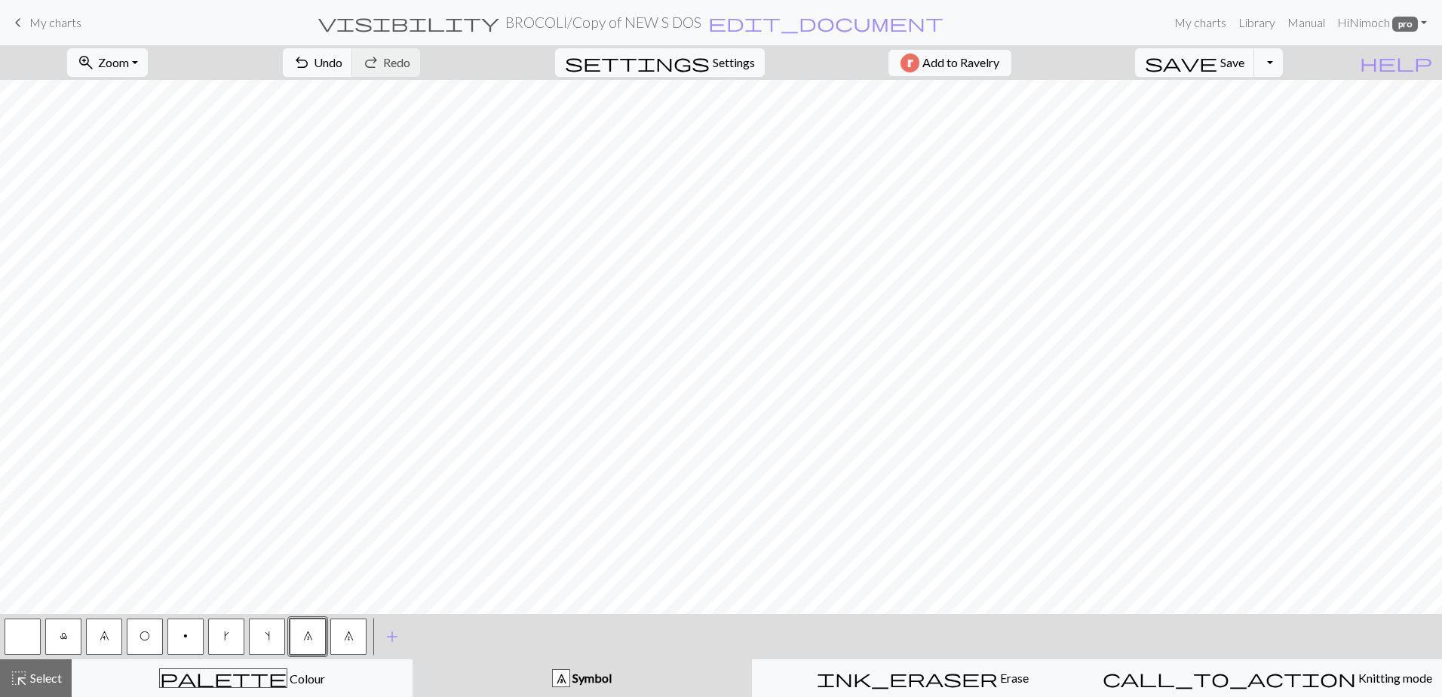
click at [29, 677] on span "Select" at bounding box center [45, 678] width 34 height 14
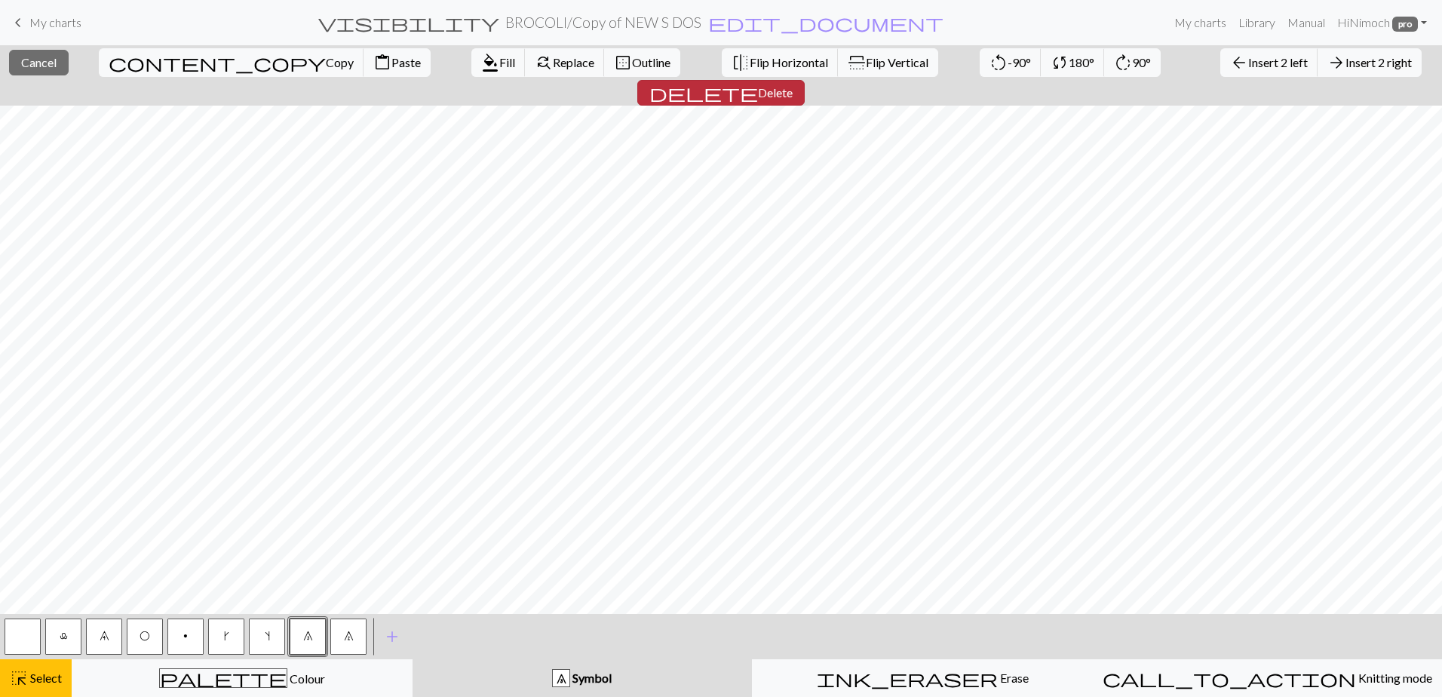
click at [758, 82] on span "delete" at bounding box center [704, 92] width 109 height 21
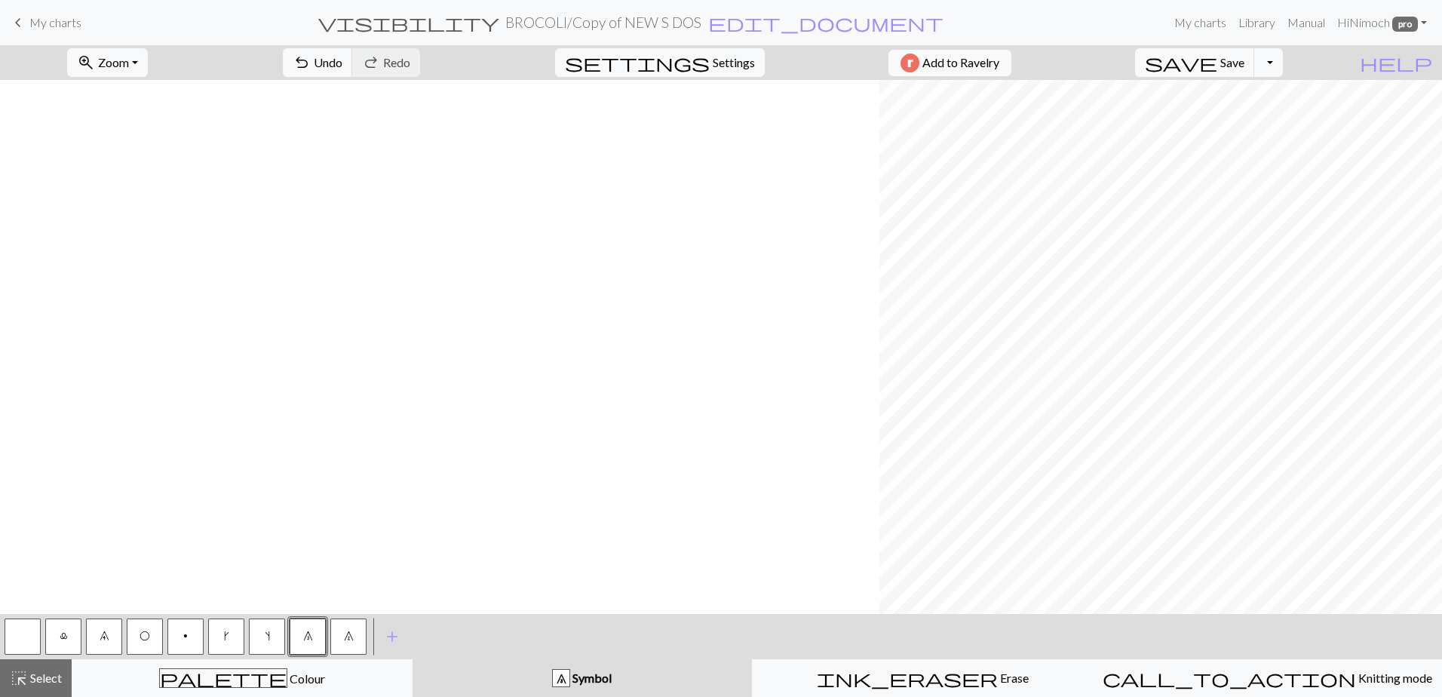
scroll to position [0, 880]
click at [24, 686] on span "highlight_alt" at bounding box center [19, 678] width 18 height 21
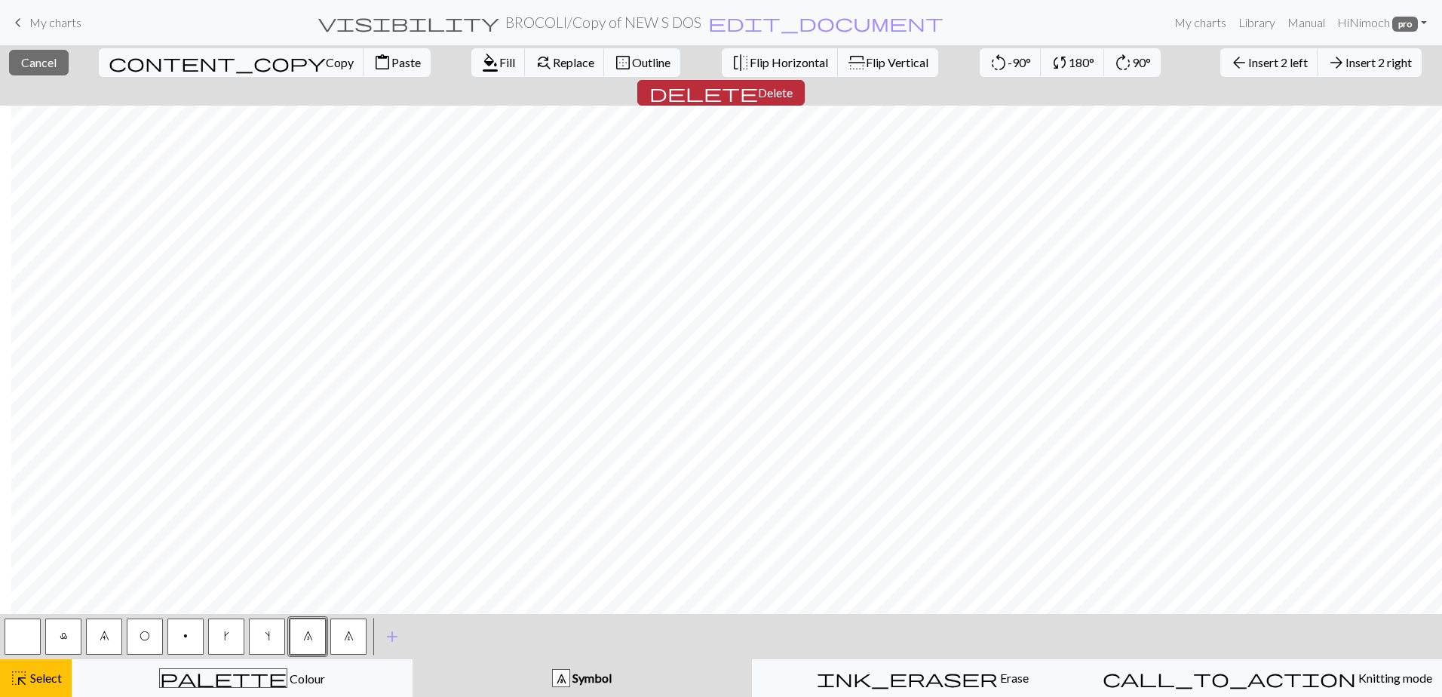
click at [758, 82] on span "delete" at bounding box center [704, 92] width 109 height 21
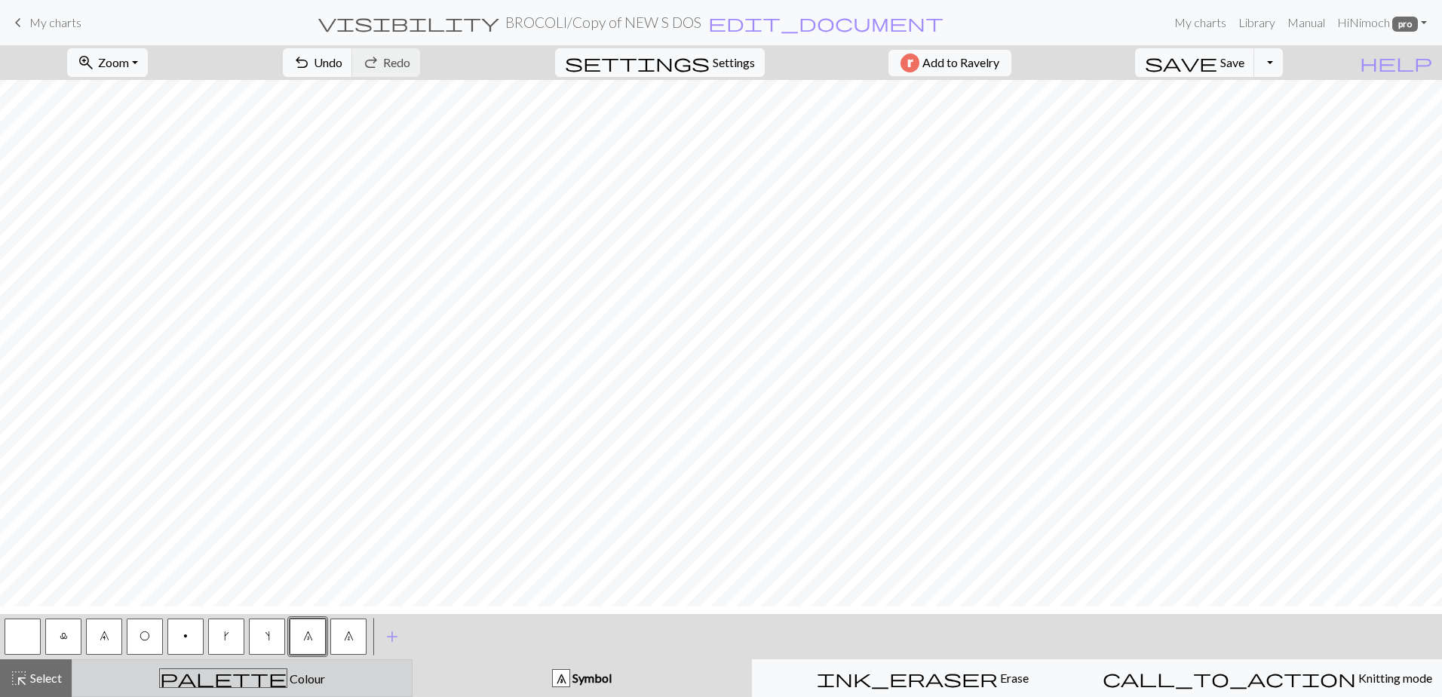
scroll to position [465, 0]
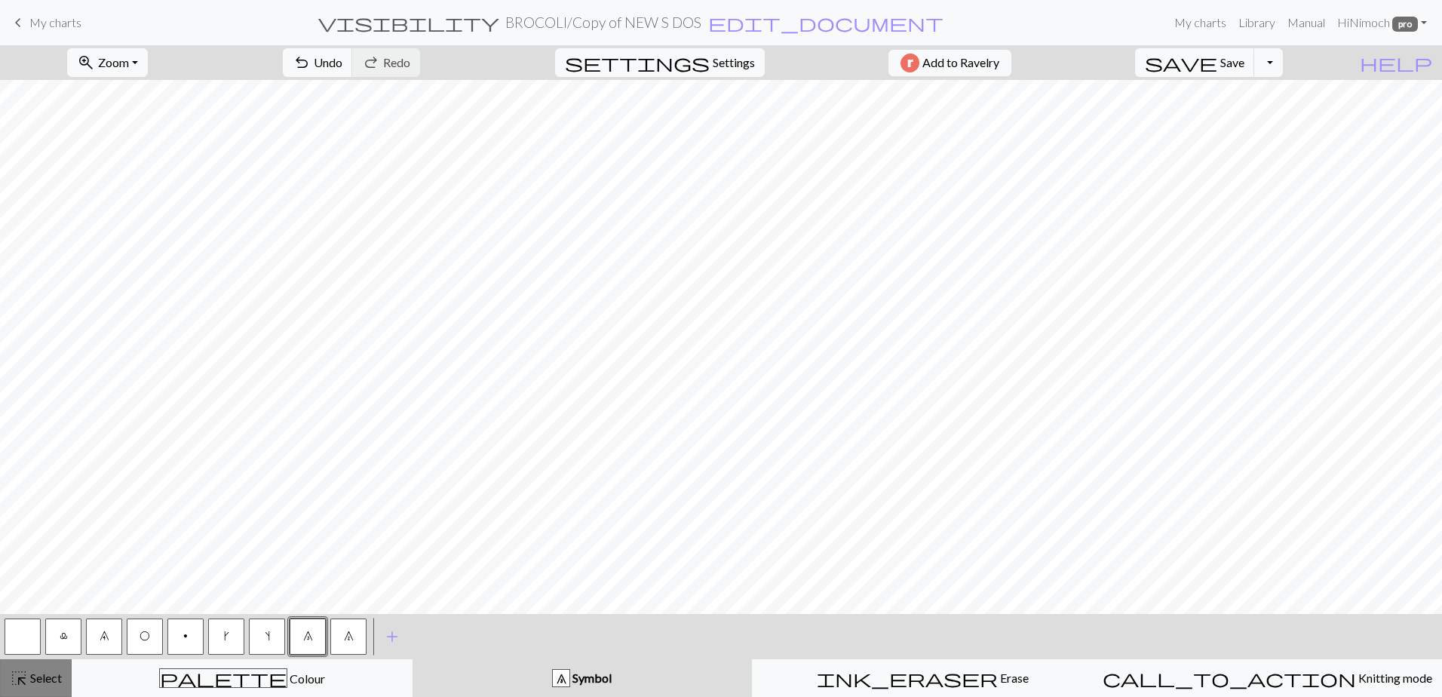
click at [23, 680] on span "highlight_alt" at bounding box center [19, 678] width 18 height 21
click at [40, 668] on button "highlight_alt Select Select" at bounding box center [36, 678] width 72 height 38
click at [56, 668] on button "highlight_alt Select Select" at bounding box center [36, 678] width 72 height 38
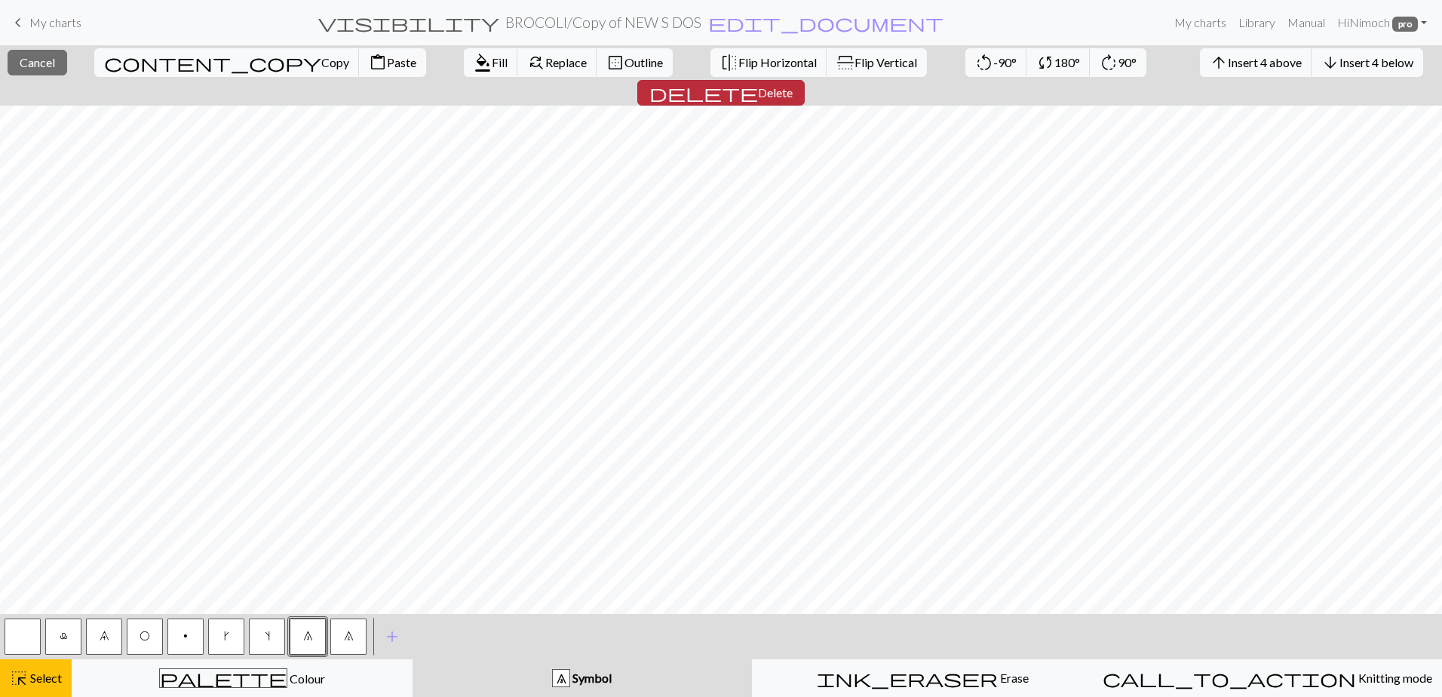
click at [758, 82] on span "delete" at bounding box center [704, 92] width 109 height 21
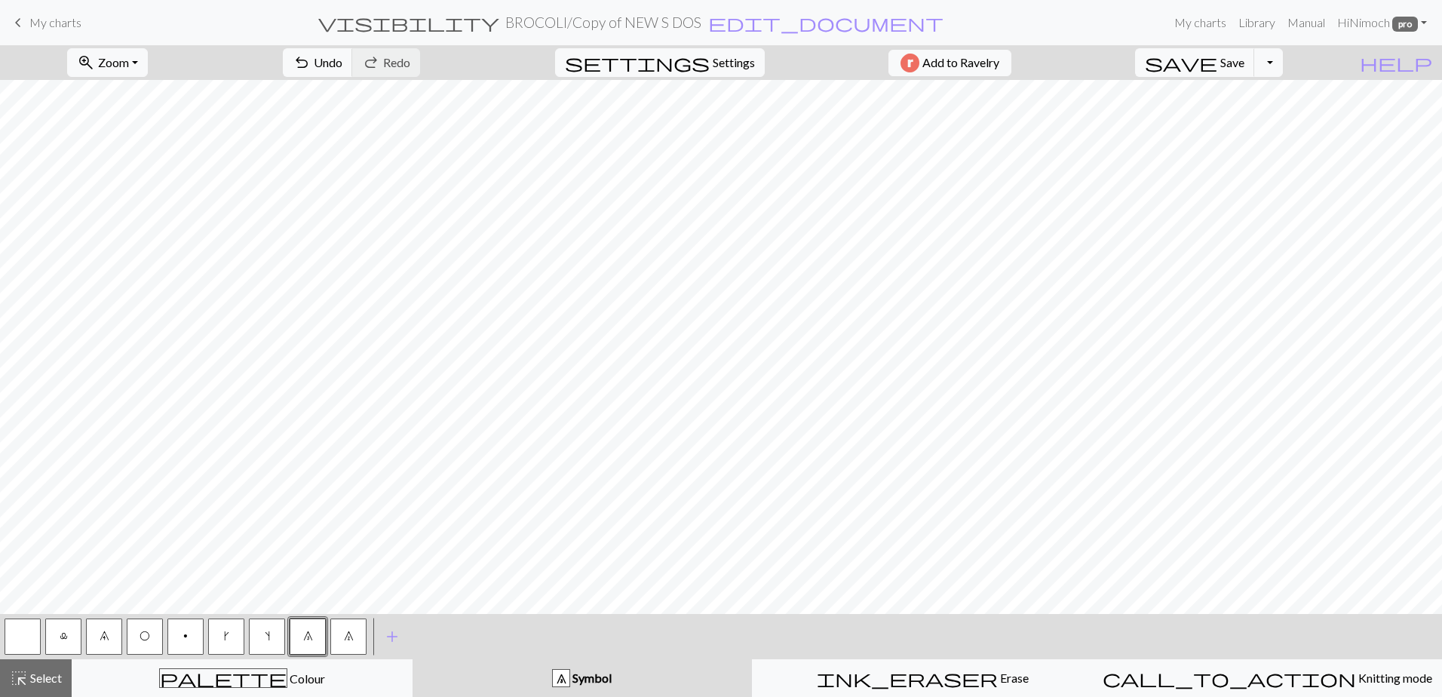
click at [963, 618] on div "< l 9 O p k s 8 7 > add Add a symbol" at bounding box center [721, 636] width 1442 height 45
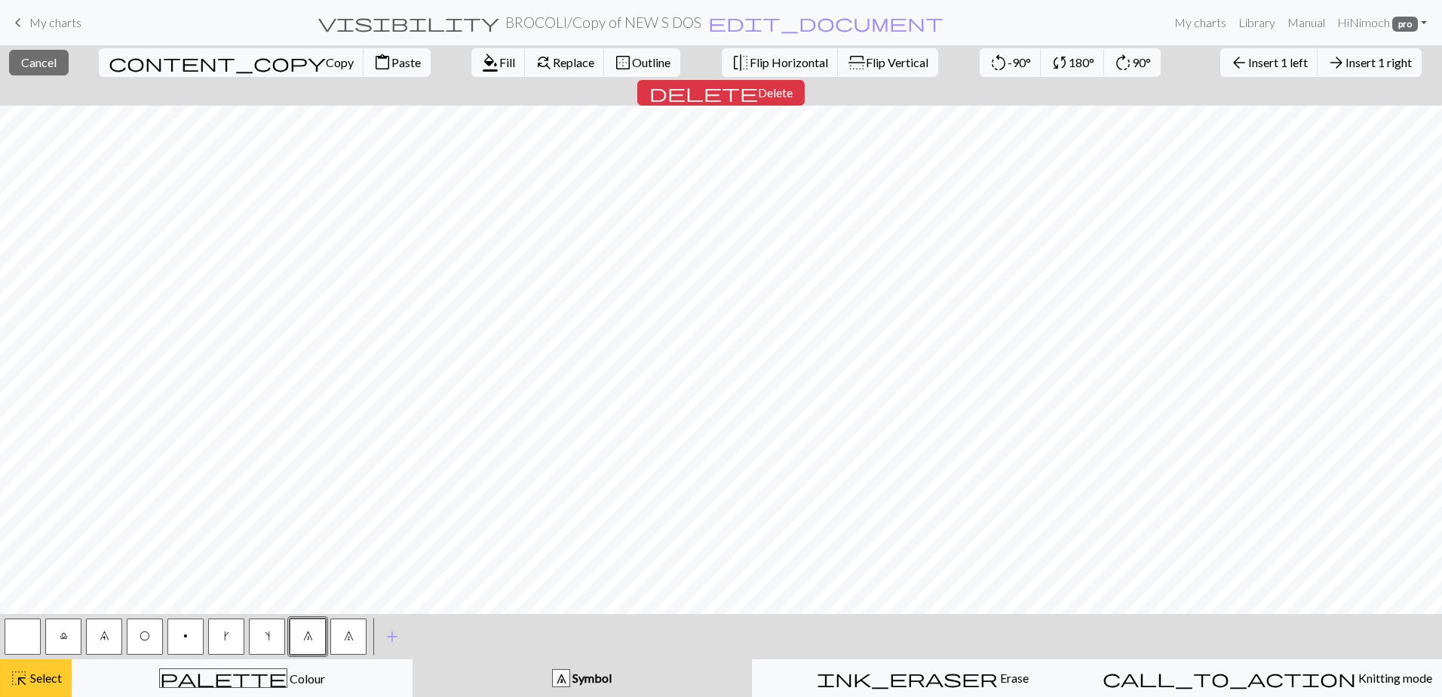
click at [45, 681] on span "Select" at bounding box center [45, 678] width 34 height 14
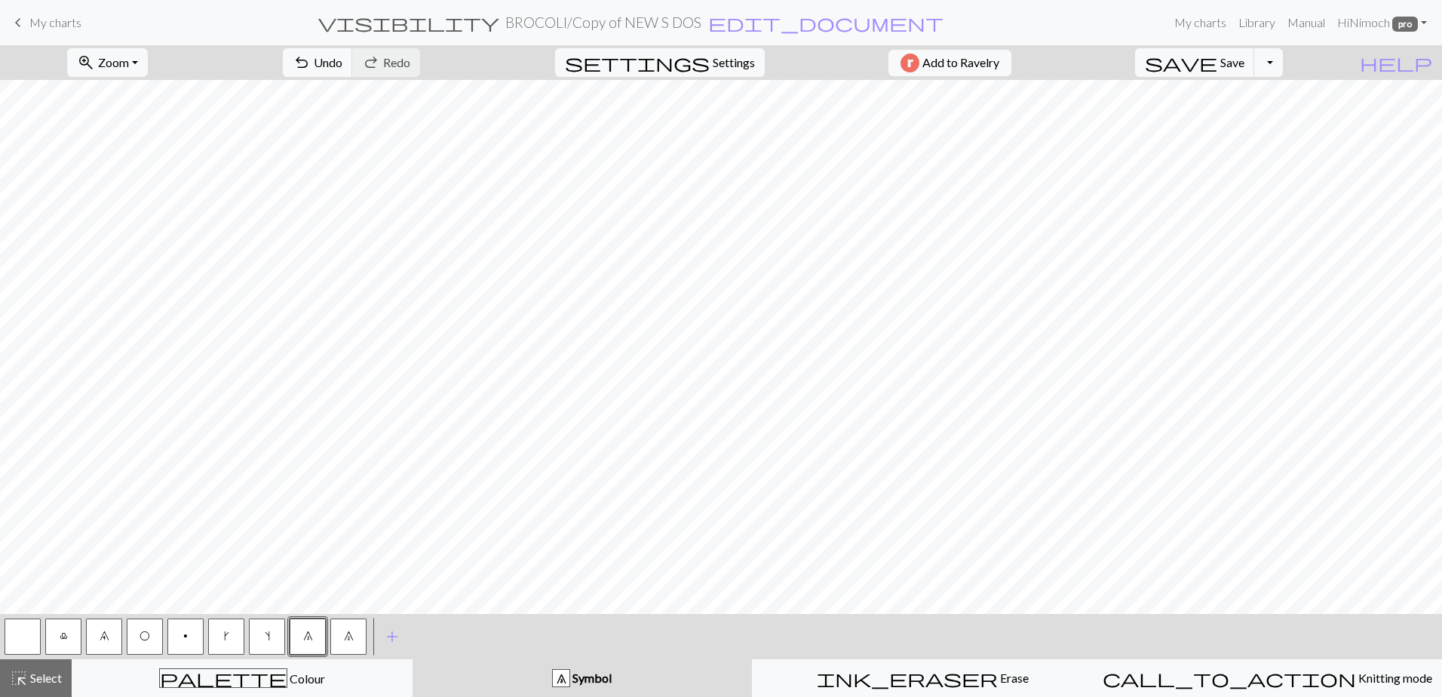
drag, startPoint x: 346, startPoint y: 634, endPoint x: 329, endPoint y: 609, distance: 31.0
click at [346, 634] on span "7" at bounding box center [349, 636] width 10 height 12
click at [17, 643] on button "button" at bounding box center [23, 637] width 36 height 36
click at [309, 645] on button "8" at bounding box center [308, 637] width 36 height 36
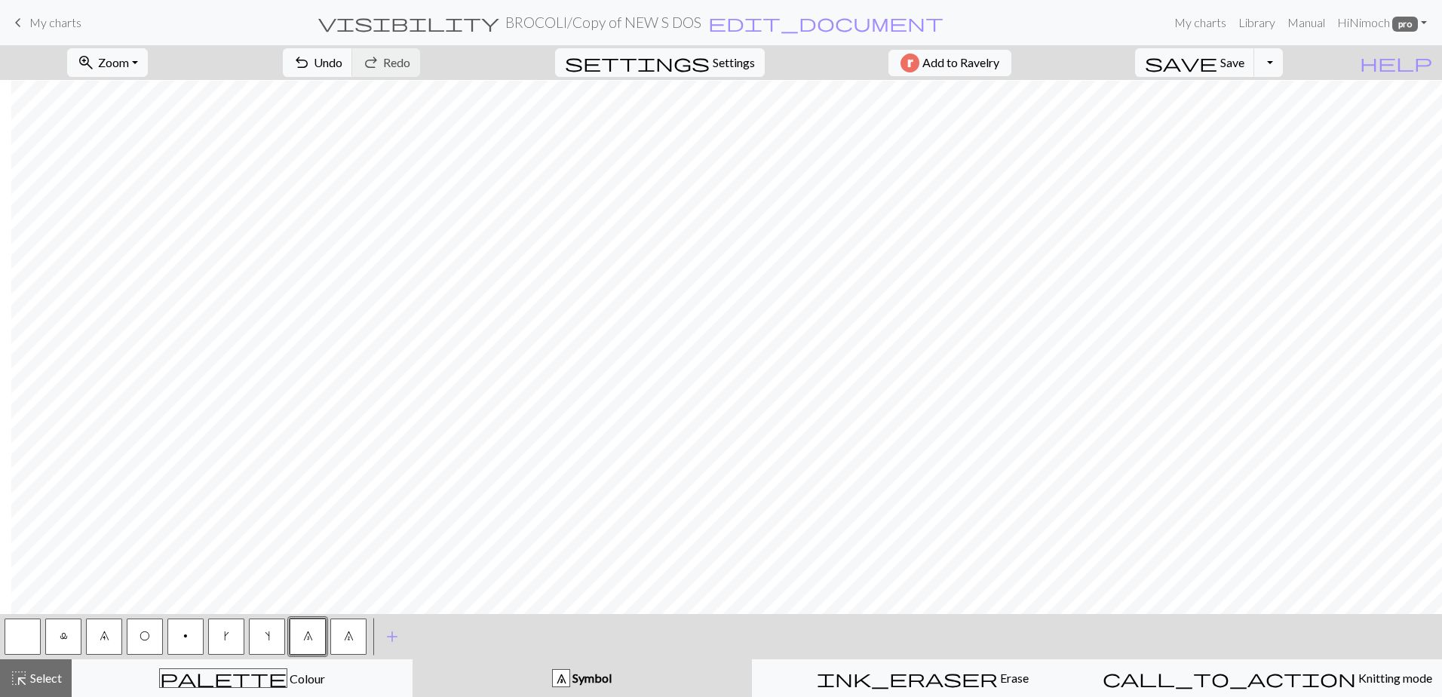
scroll to position [151, 840]
drag, startPoint x: 26, startPoint y: 620, endPoint x: 65, endPoint y: 608, distance: 40.3
click at [28, 620] on button "button" at bounding box center [23, 637] width 36 height 36
click at [43, 683] on span "Select" at bounding box center [45, 678] width 34 height 14
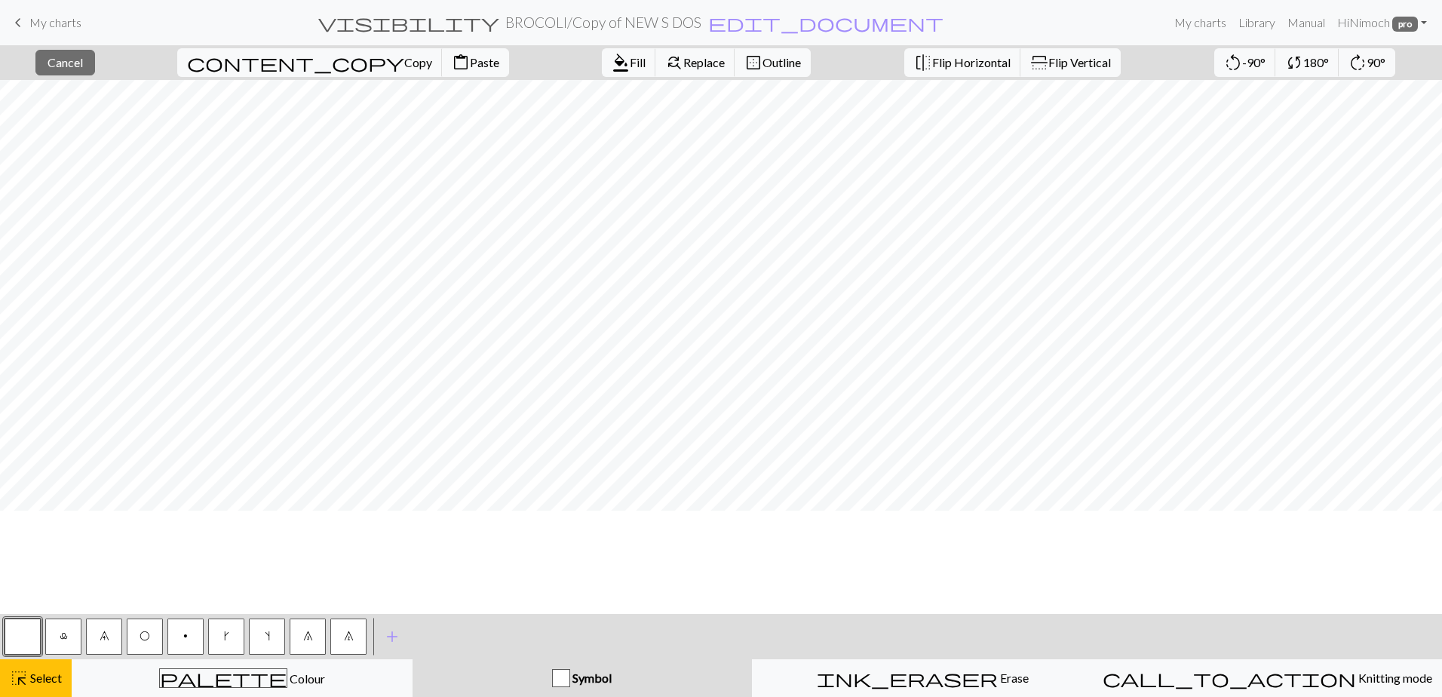
scroll to position [0, 0]
click at [46, 671] on span "Select" at bounding box center [45, 678] width 34 height 14
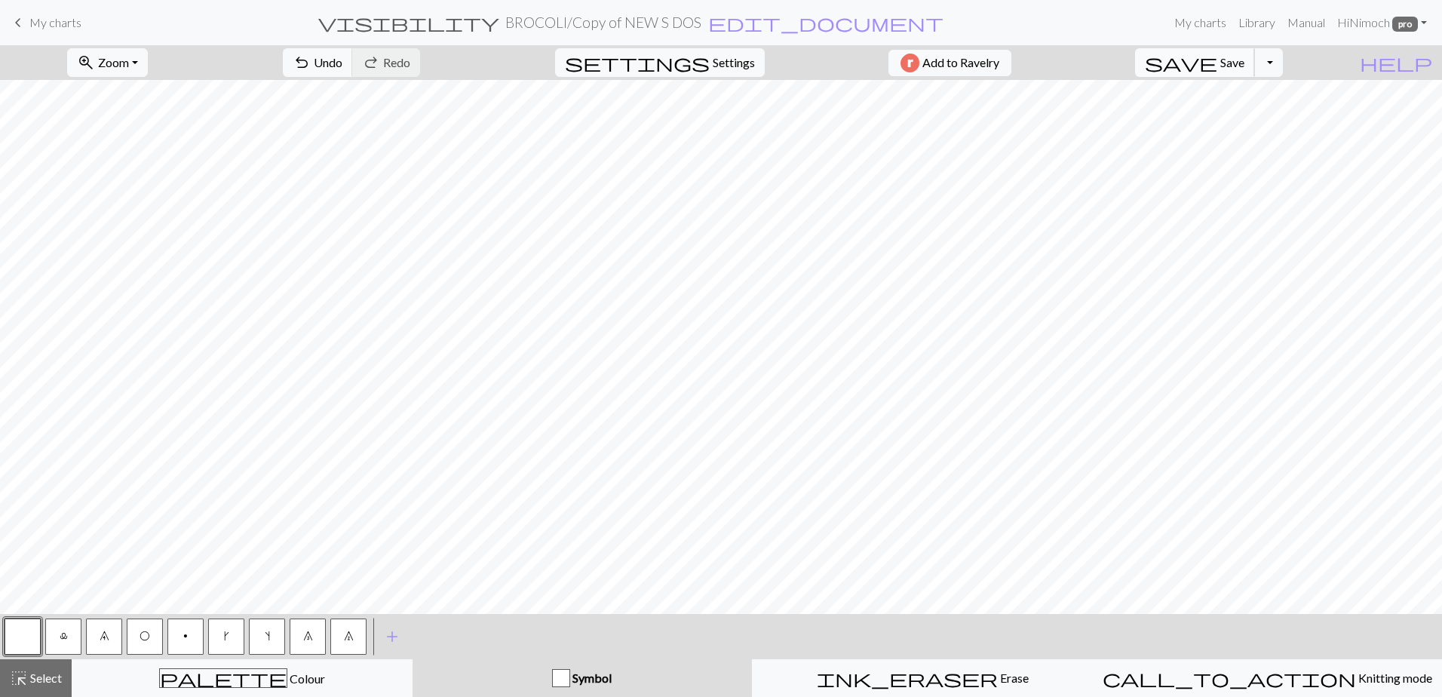
click at [1218, 63] on span "save" at bounding box center [1181, 62] width 72 height 21
click at [623, 24] on h2 "BROCOLI / Copy of NEW S DOS" at bounding box center [603, 22] width 196 height 17
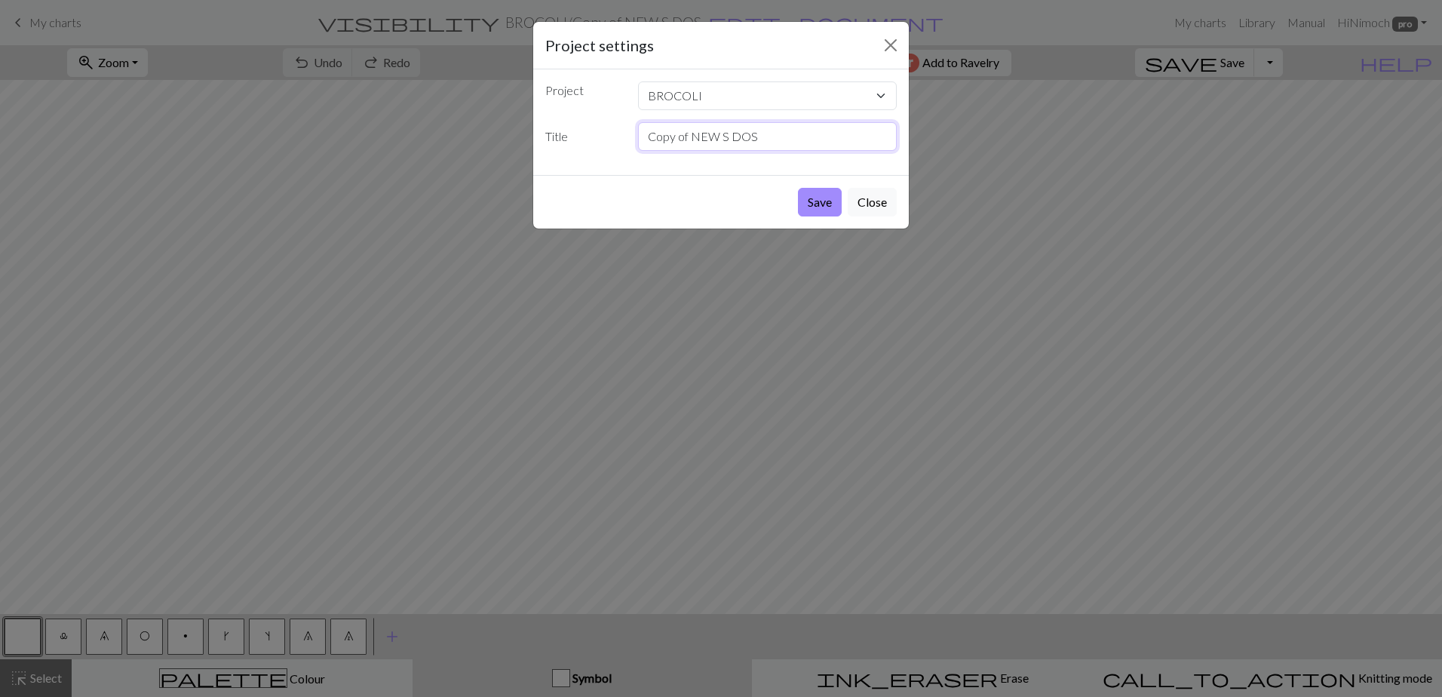
drag, startPoint x: 689, startPoint y: 136, endPoint x: 580, endPoint y: 137, distance: 108.6
click at [580, 137] on div "Title Copy of NEW S DOS" at bounding box center [721, 136] width 370 height 29
click at [682, 136] on input "NEW S DOS" at bounding box center [767, 136] width 259 height 29
type input "NEW XS DOS"
click at [823, 198] on button "Save" at bounding box center [820, 202] width 44 height 29
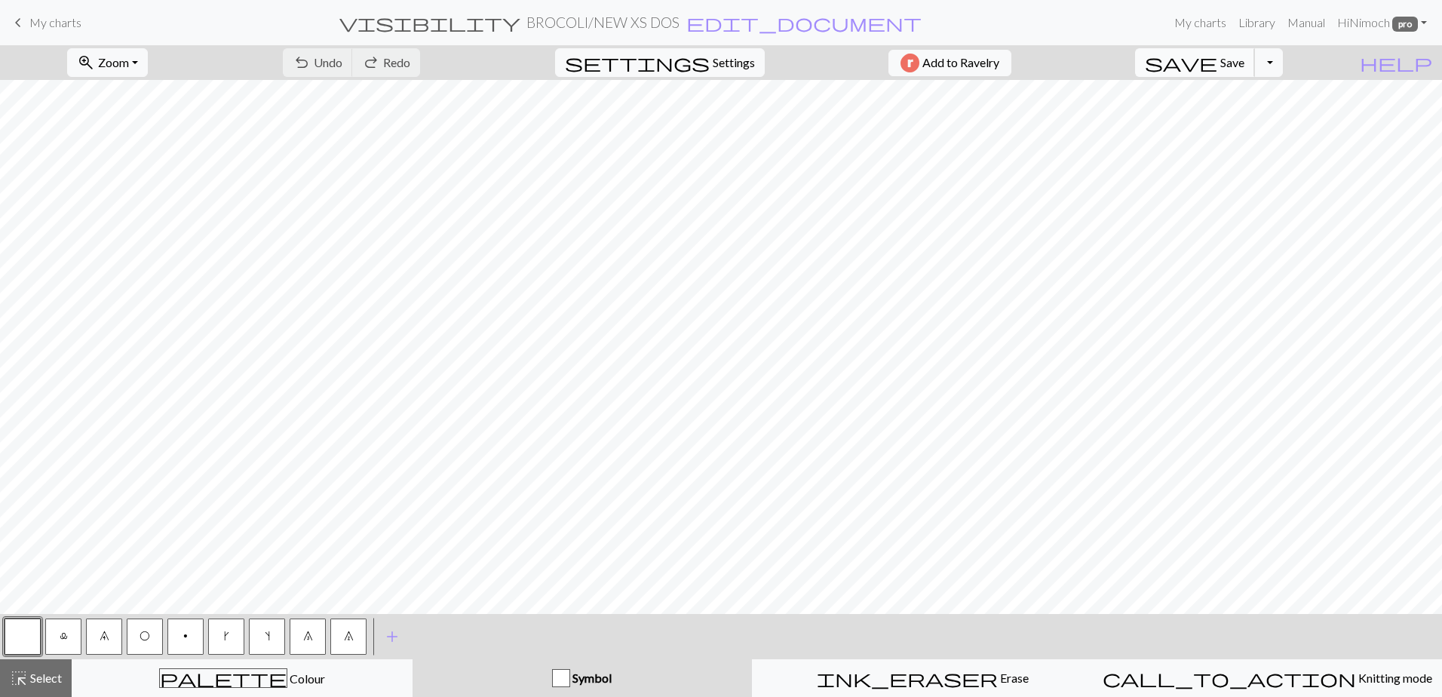
click at [1245, 60] on span "Save" at bounding box center [1233, 62] width 24 height 14
click at [1218, 68] on span "save" at bounding box center [1181, 62] width 72 height 21
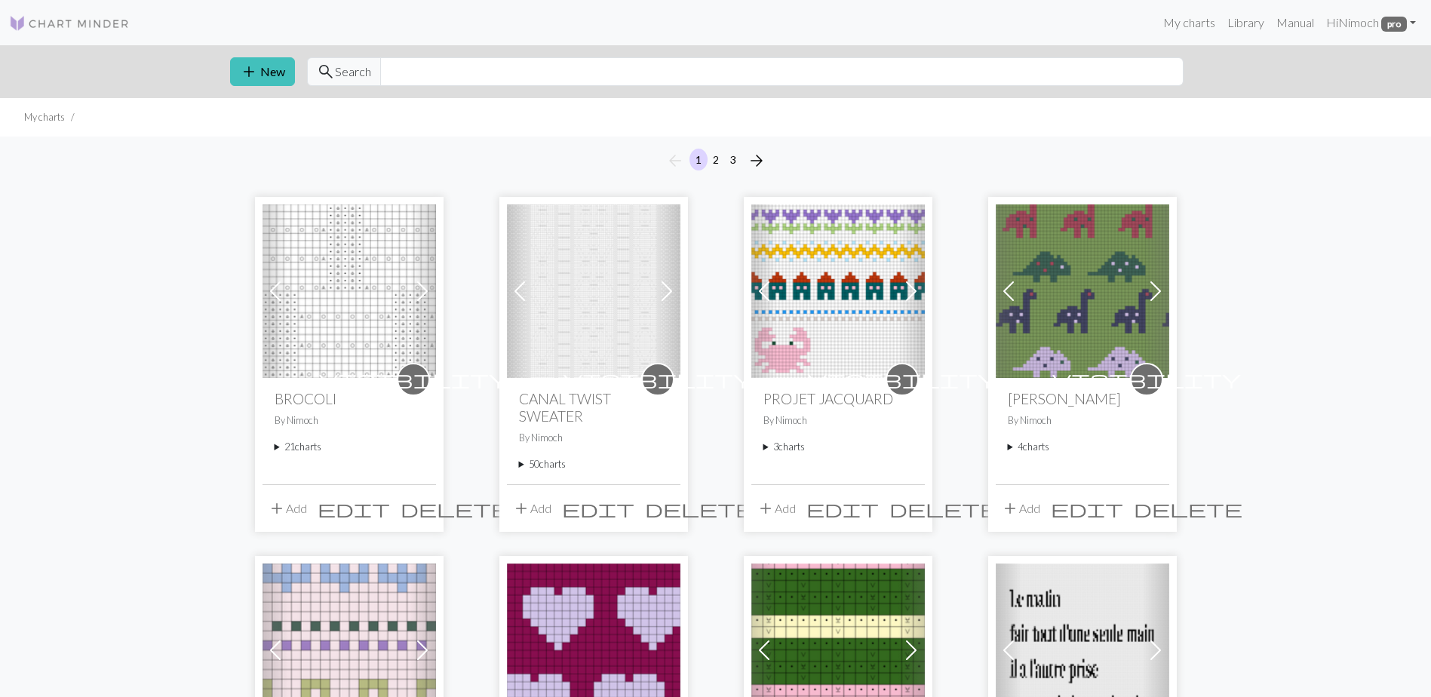
click at [275, 444] on summary "21 charts" at bounding box center [349, 447] width 149 height 14
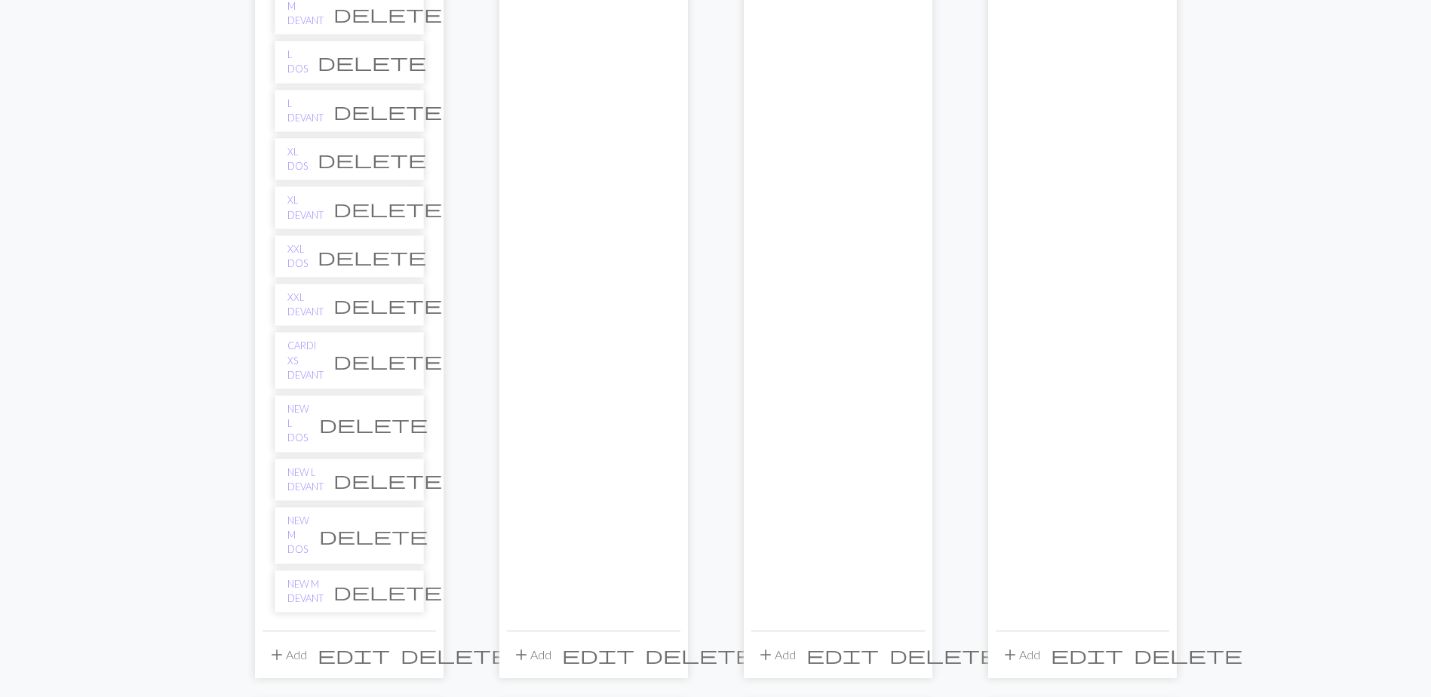
scroll to position [905, 0]
click at [305, 576] on link "NEW M DEVANT" at bounding box center [305, 590] width 36 height 29
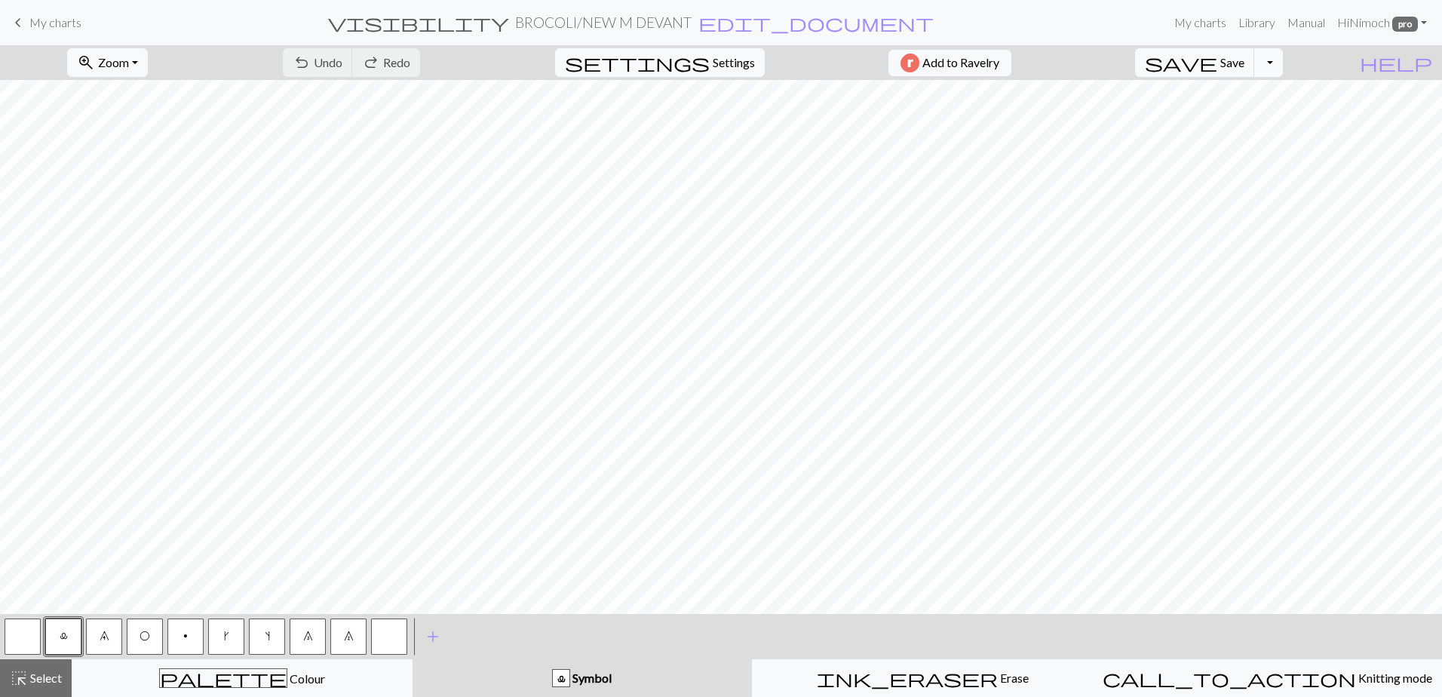
drag, startPoint x: 1291, startPoint y: 61, endPoint x: 1288, endPoint y: 69, distance: 8.1
click at [1283, 63] on button "Toggle Dropdown" at bounding box center [1268, 62] width 29 height 29
click at [1245, 91] on button "file_copy Save a copy" at bounding box center [1157, 96] width 249 height 24
click at [641, 29] on h2 "BROCOLI / Copy of NEW M DEVANT" at bounding box center [603, 22] width 229 height 17
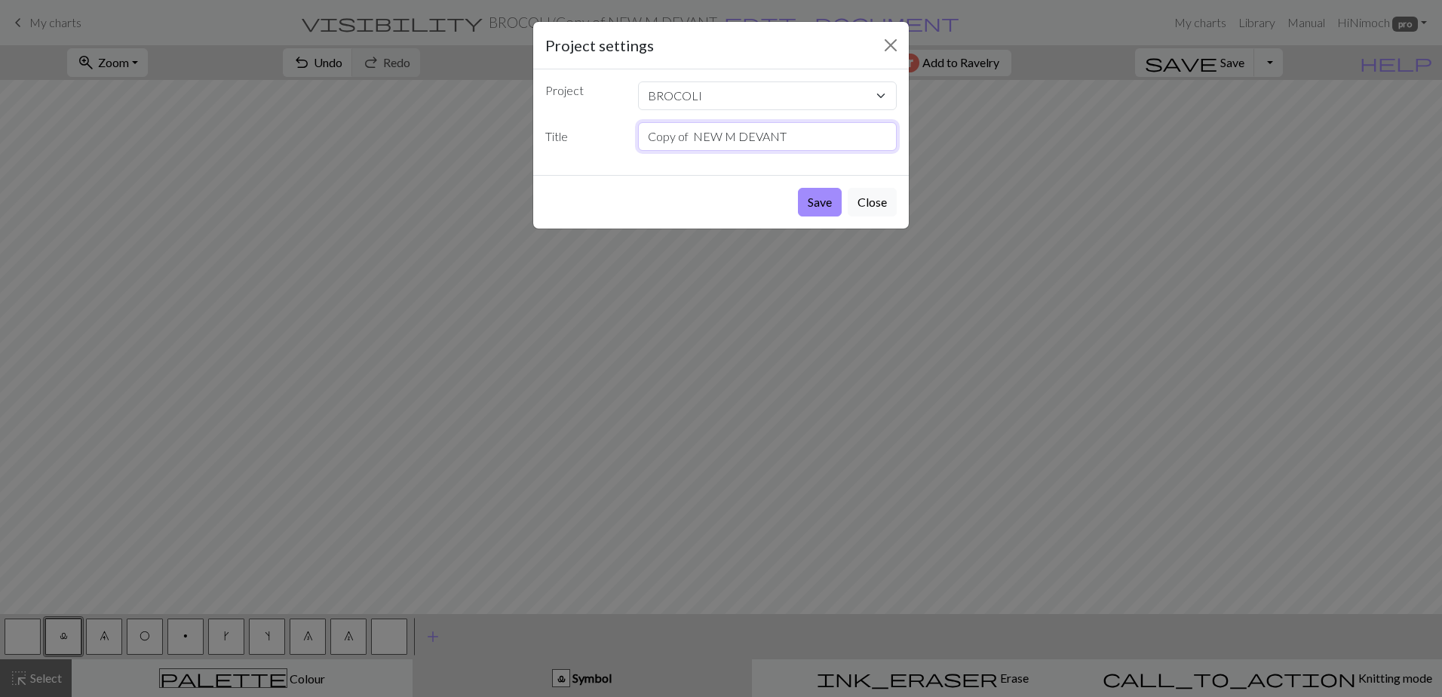
drag, startPoint x: 692, startPoint y: 134, endPoint x: 619, endPoint y: 140, distance: 74.2
click at [619, 140] on div "Title Copy of NEW M DEVANT" at bounding box center [721, 136] width 370 height 29
click at [678, 134] on input "NEW M DEVANT" at bounding box center [767, 136] width 259 height 29
click at [680, 137] on input "NEW M DEVANT" at bounding box center [767, 136] width 259 height 29
type input "NEW S DEVANT"
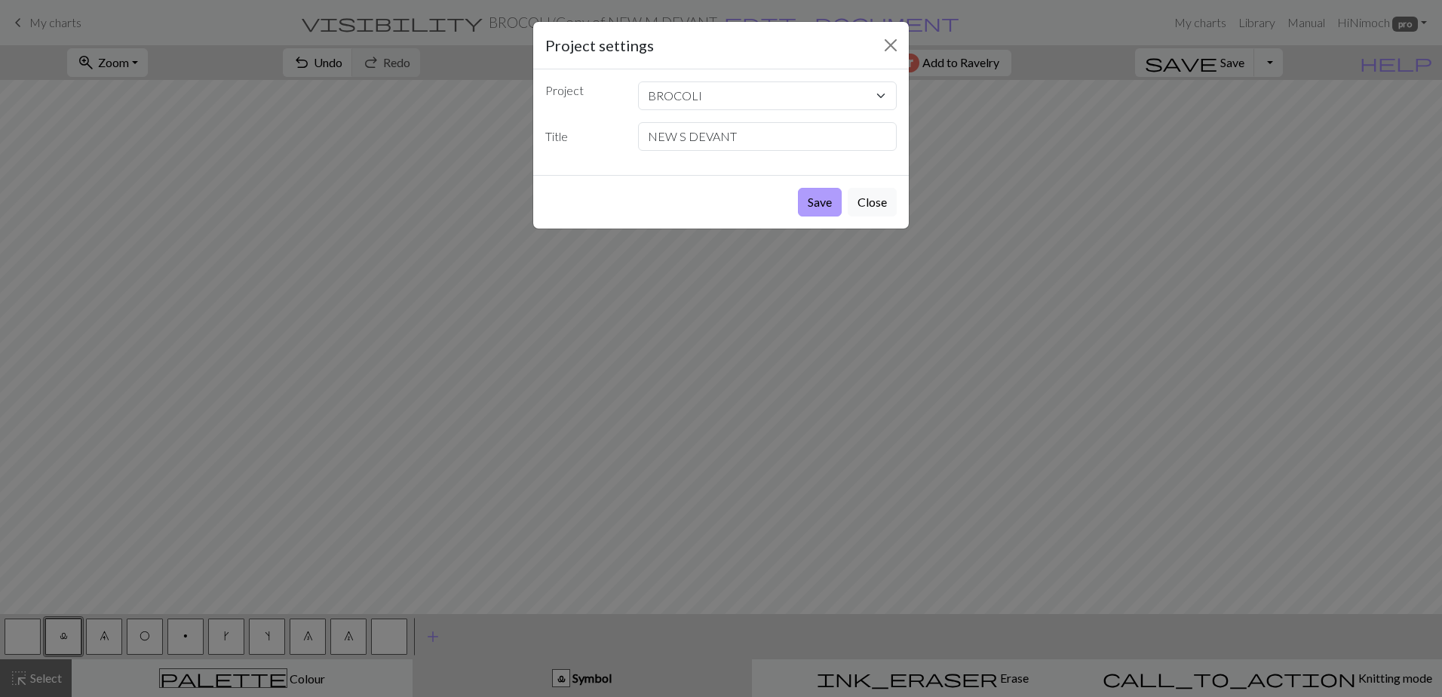
click at [806, 202] on button "Save" at bounding box center [820, 202] width 44 height 29
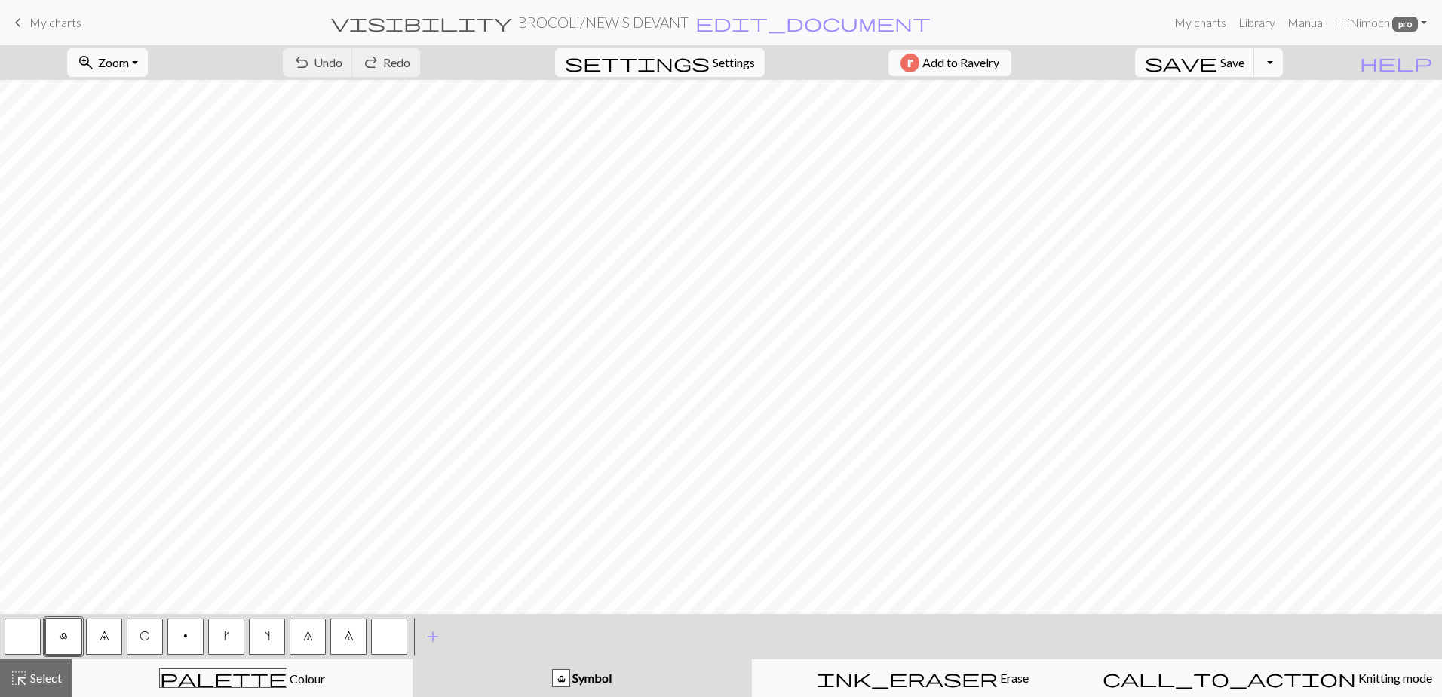
drag, startPoint x: 42, startPoint y: 680, endPoint x: 50, endPoint y: 658, distance: 23.9
click at [42, 681] on span "Select" at bounding box center [45, 678] width 34 height 14
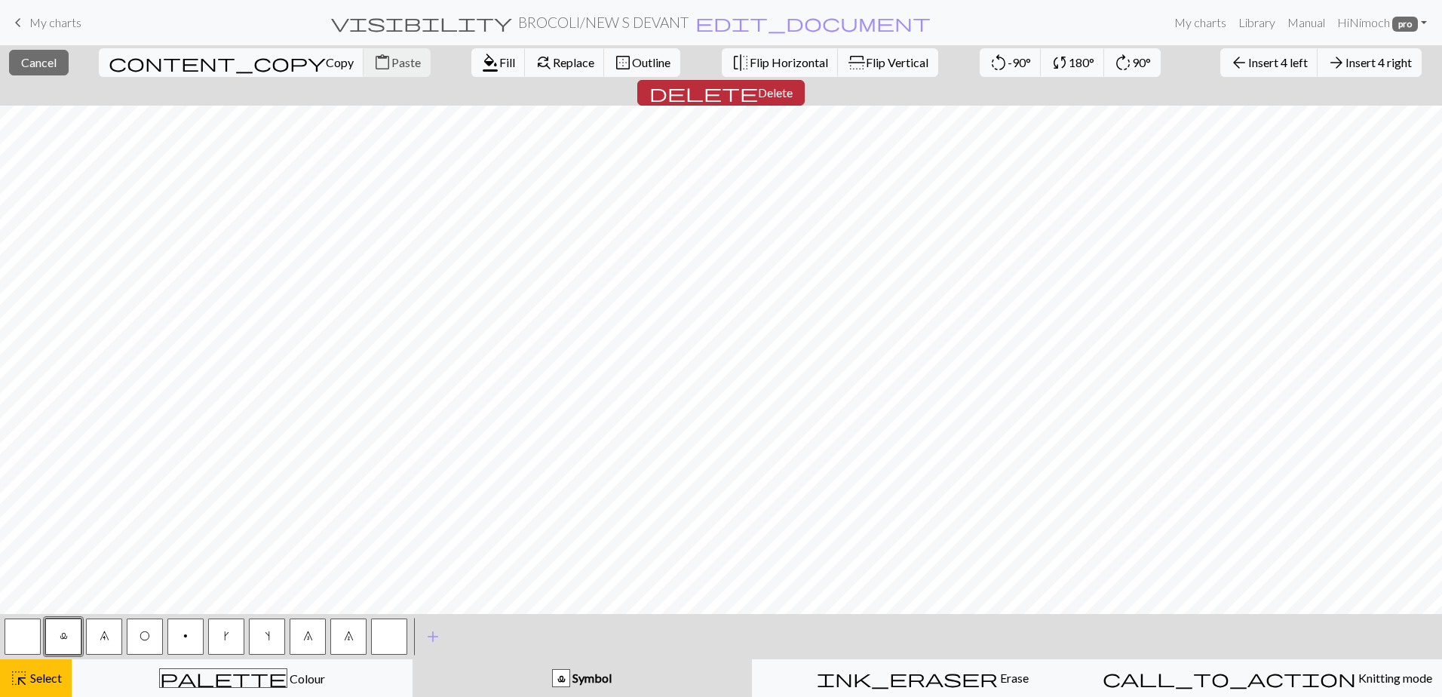
click at [805, 80] on button "delete Delete" at bounding box center [720, 93] width 167 height 26
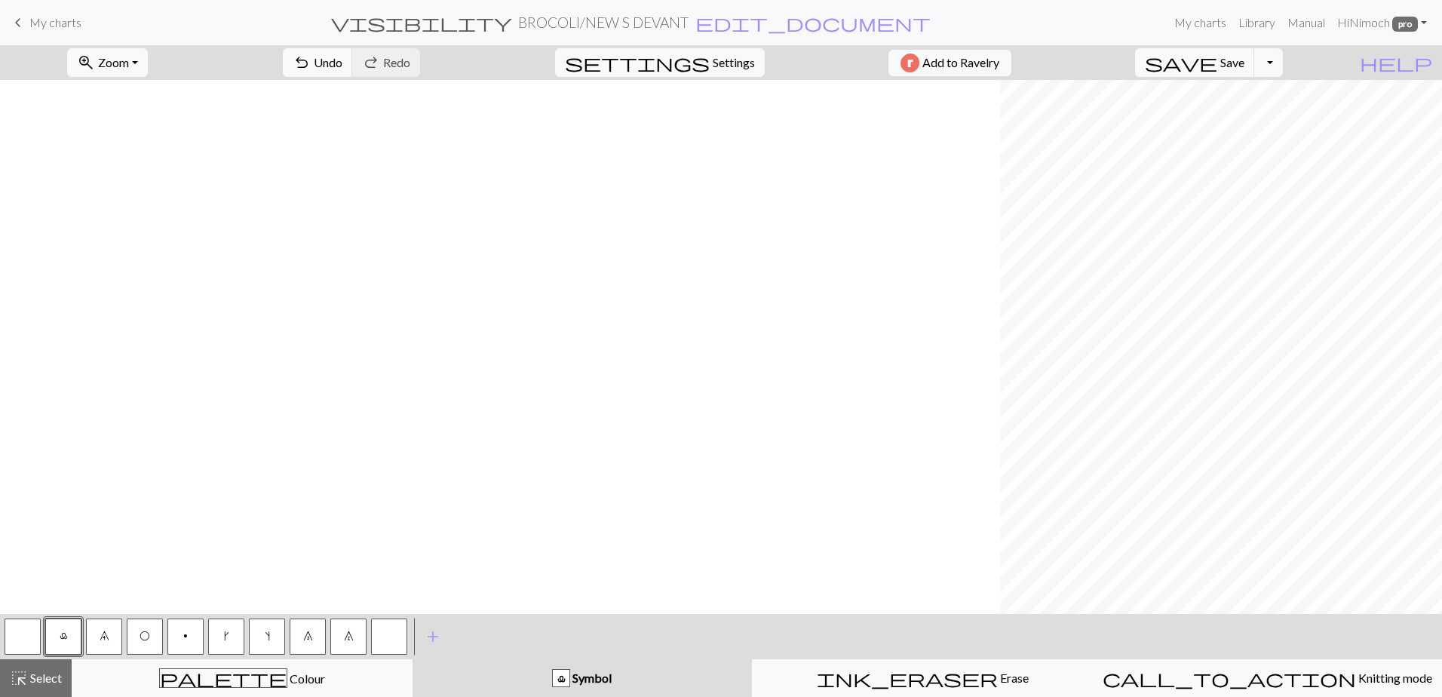
scroll to position [0, 1000]
click at [61, 670] on div "highlight_alt Select Select" at bounding box center [36, 678] width 52 height 18
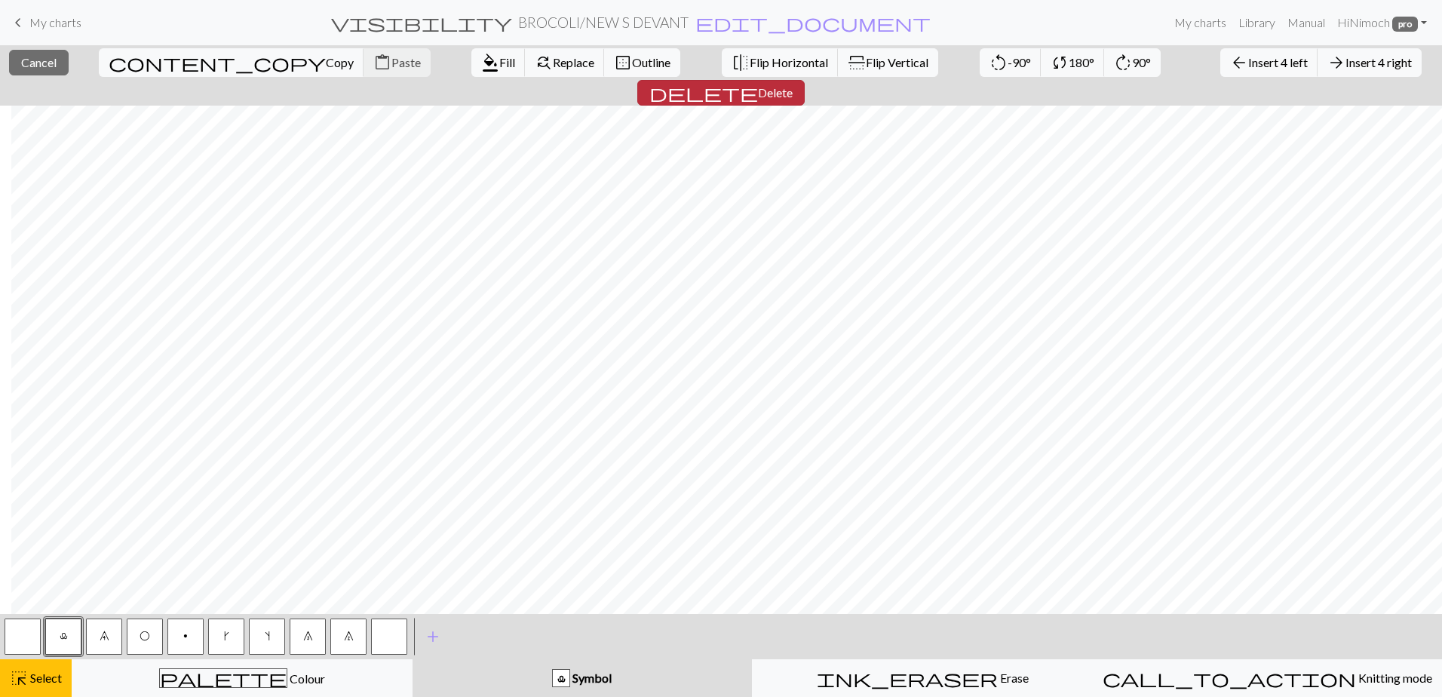
click at [758, 82] on span "delete" at bounding box center [704, 92] width 109 height 21
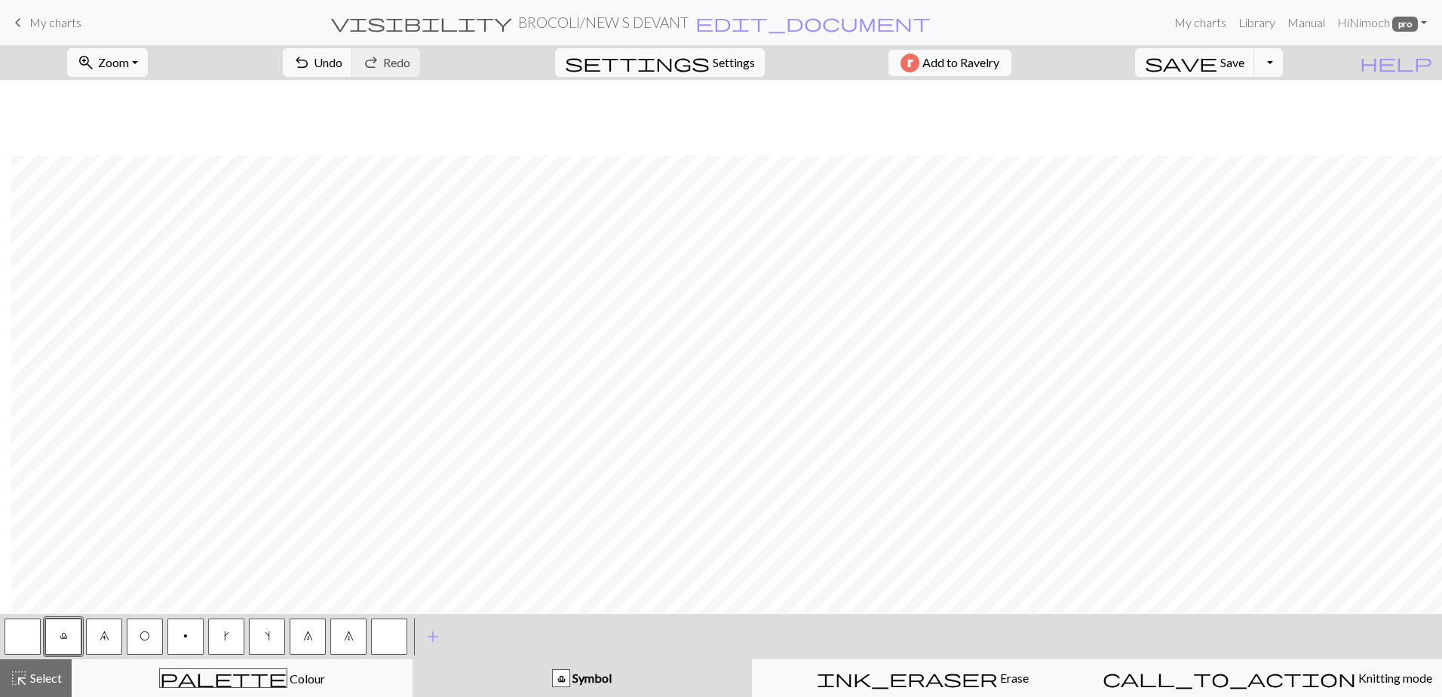
scroll to position [541, 920]
click at [17, 682] on span "highlight_alt" at bounding box center [19, 678] width 18 height 21
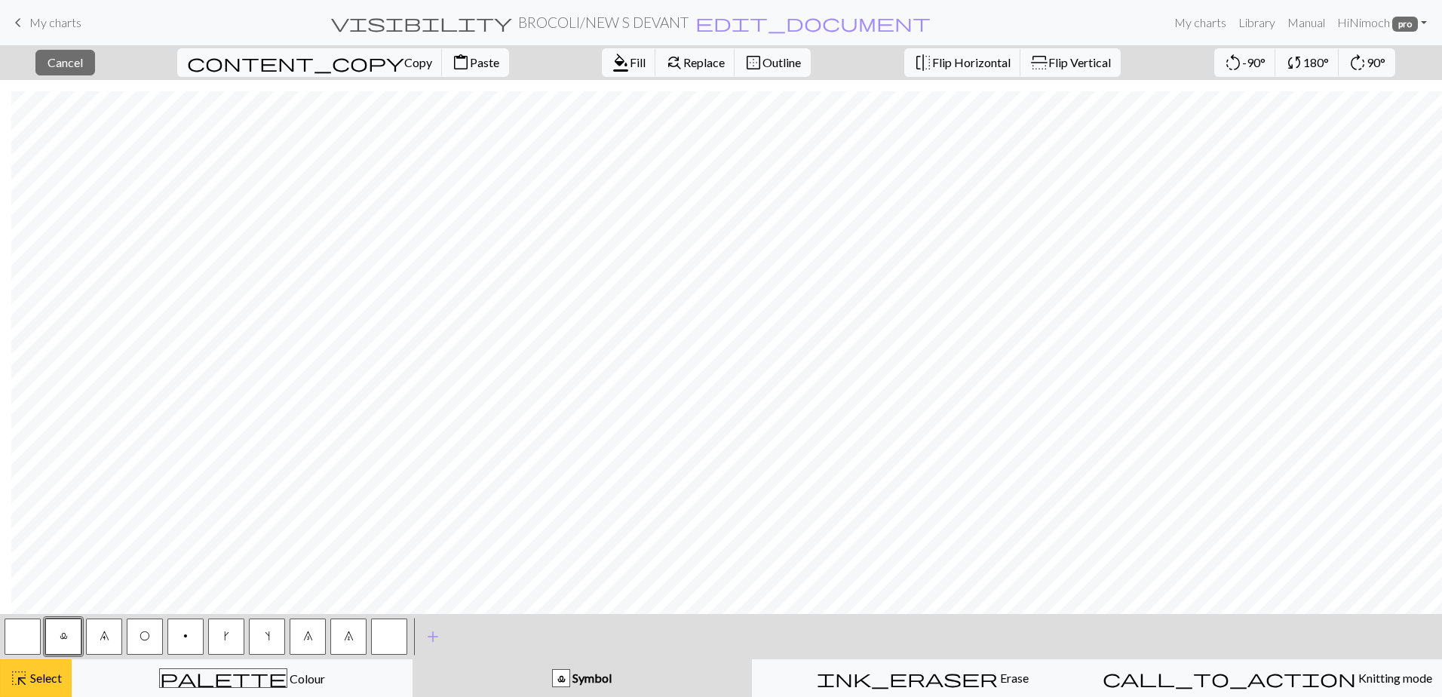
click at [57, 680] on span "Select" at bounding box center [45, 678] width 34 height 14
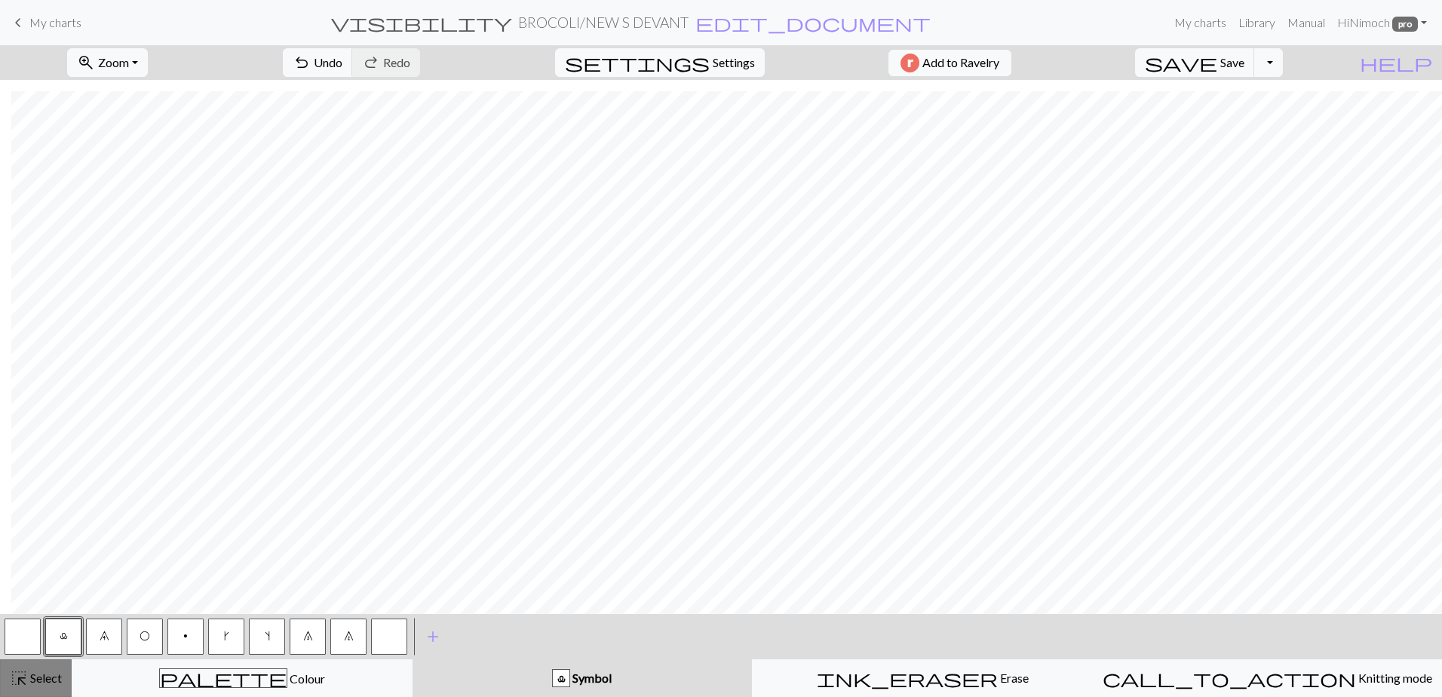
click at [39, 674] on span "Select" at bounding box center [45, 678] width 34 height 14
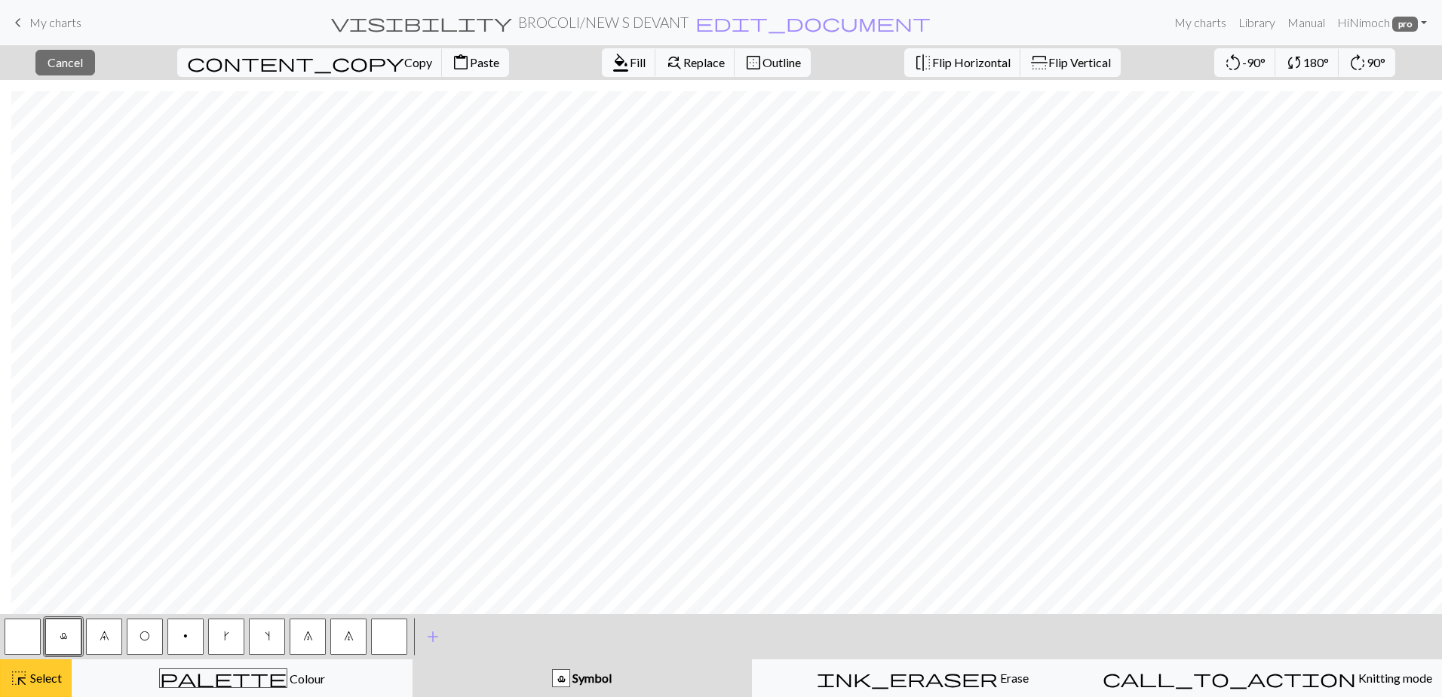
click at [9, 681] on button "highlight_alt Select Select" at bounding box center [36, 678] width 72 height 38
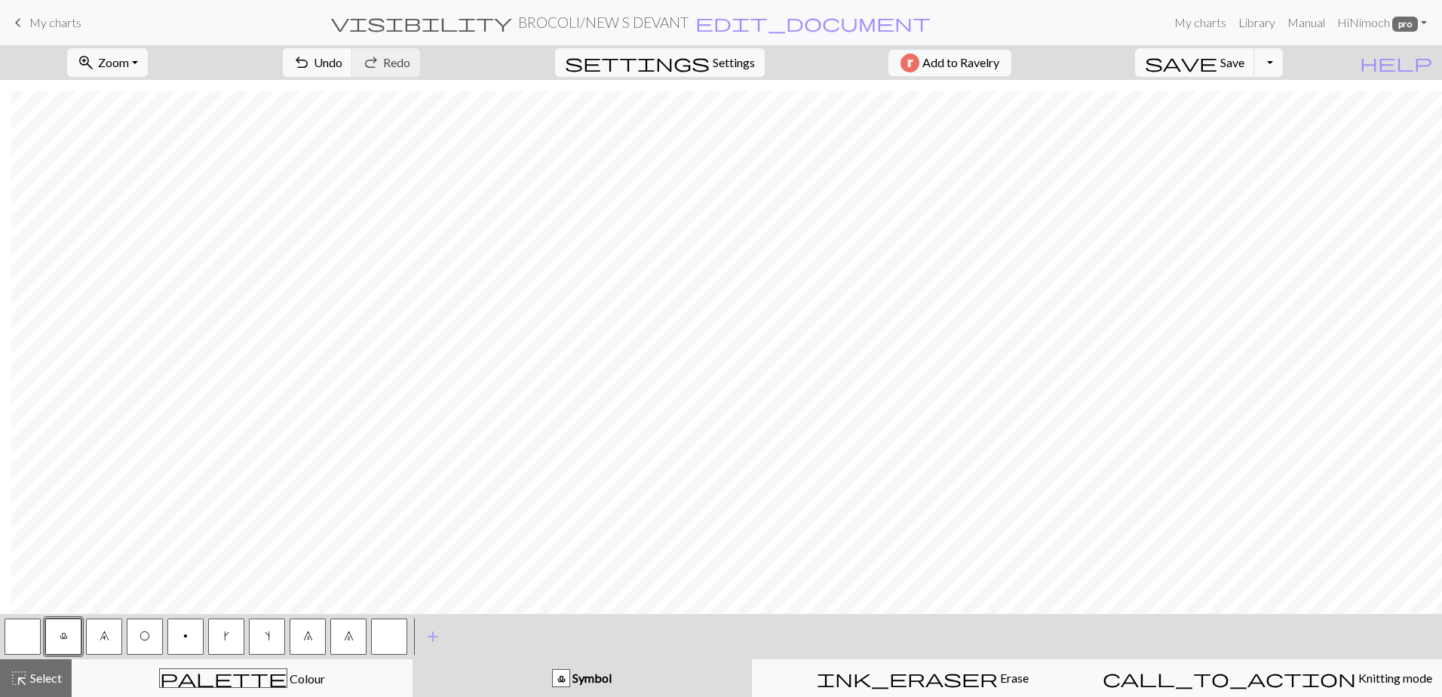
click at [303, 631] on span "8" at bounding box center [308, 636] width 10 height 12
click at [158, 628] on button "O" at bounding box center [145, 637] width 36 height 36
click at [38, 681] on span "Select" at bounding box center [45, 678] width 34 height 14
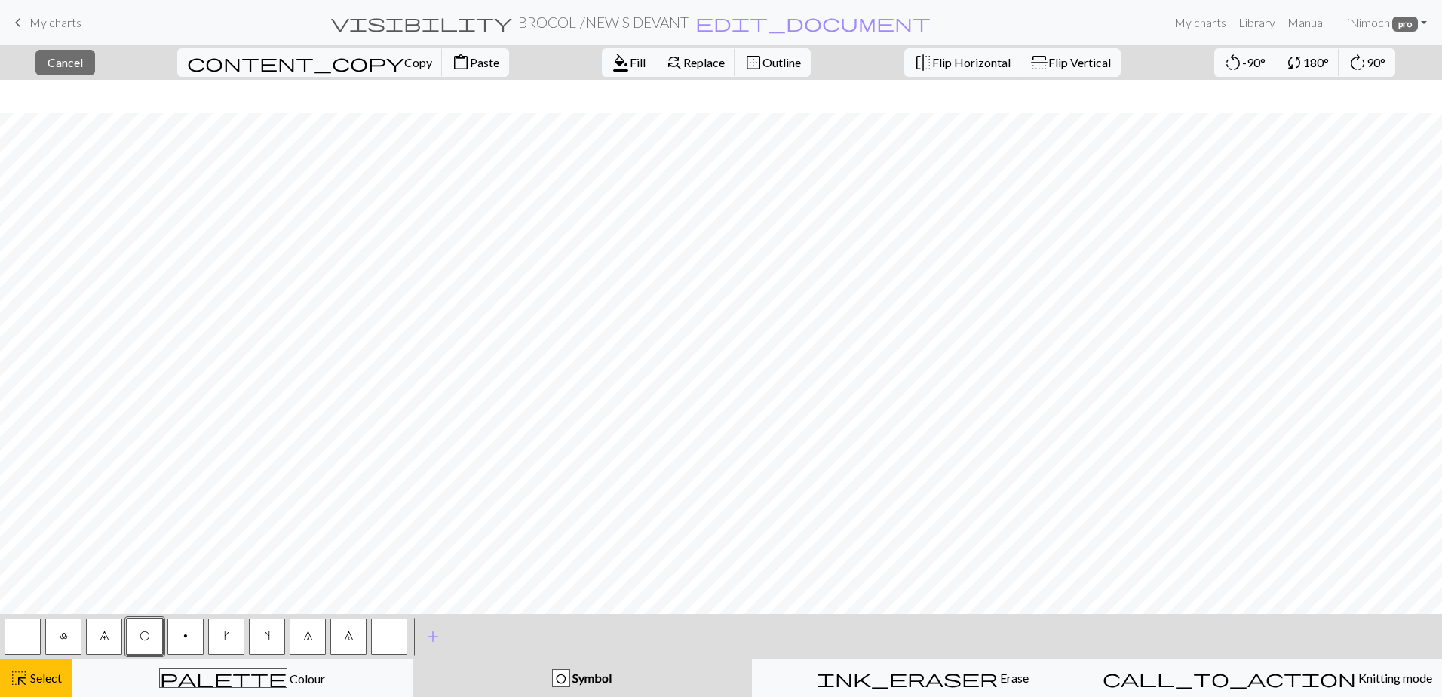
scroll to position [541, 0]
click at [35, 678] on span "Select" at bounding box center [45, 678] width 34 height 14
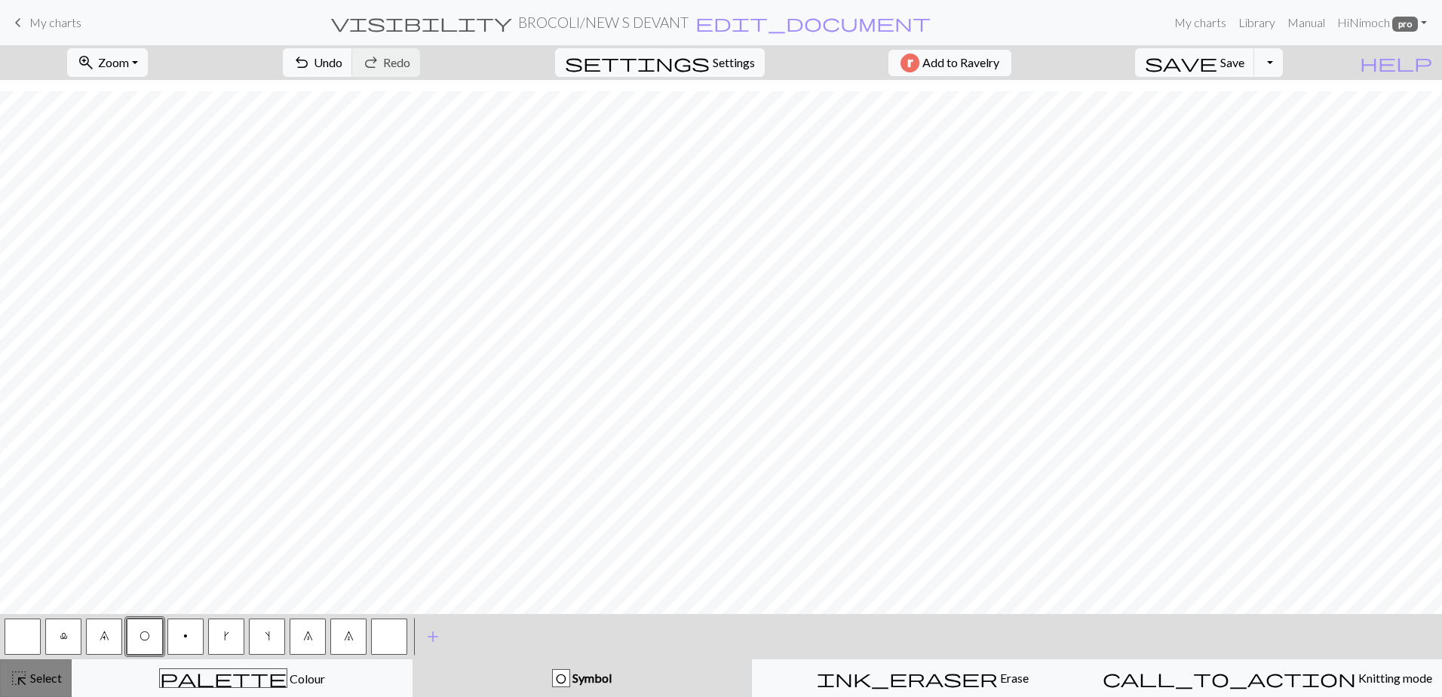
click at [54, 675] on span "Select" at bounding box center [45, 678] width 34 height 14
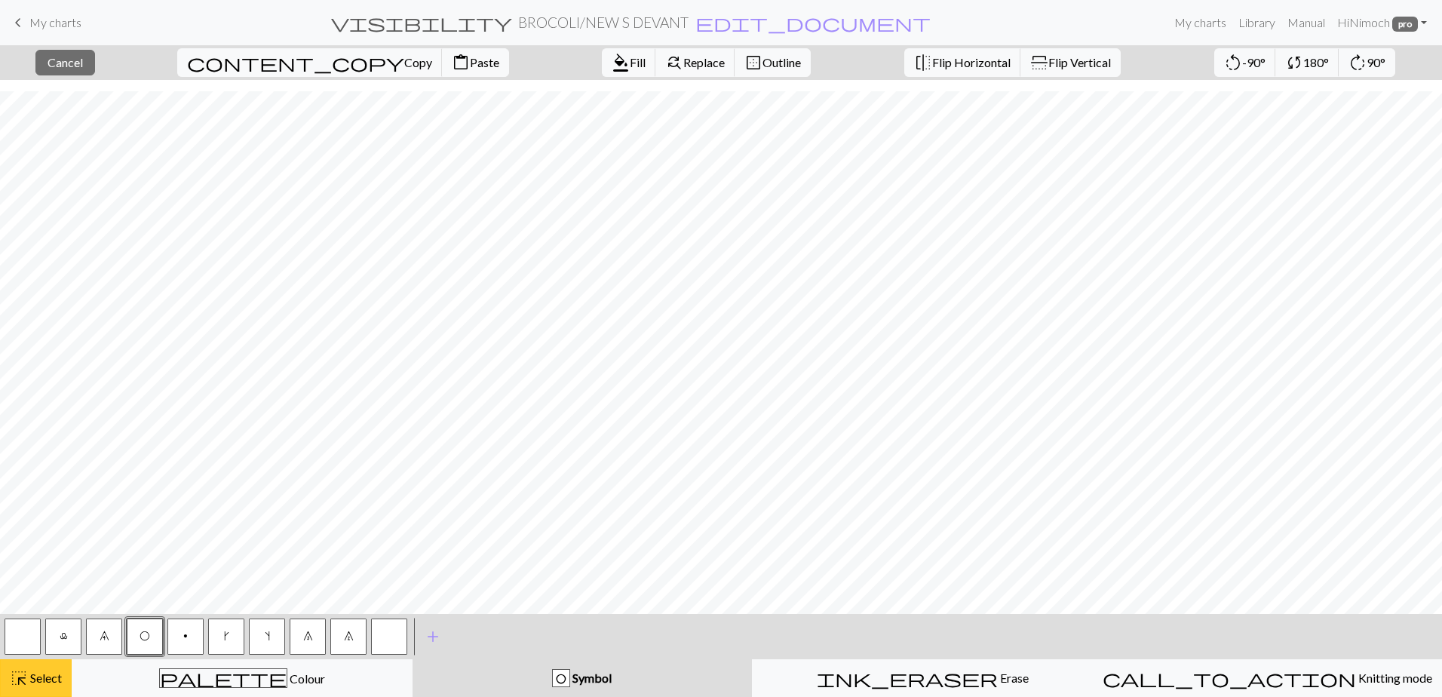
click at [51, 665] on button "highlight_alt Select Select" at bounding box center [36, 678] width 72 height 38
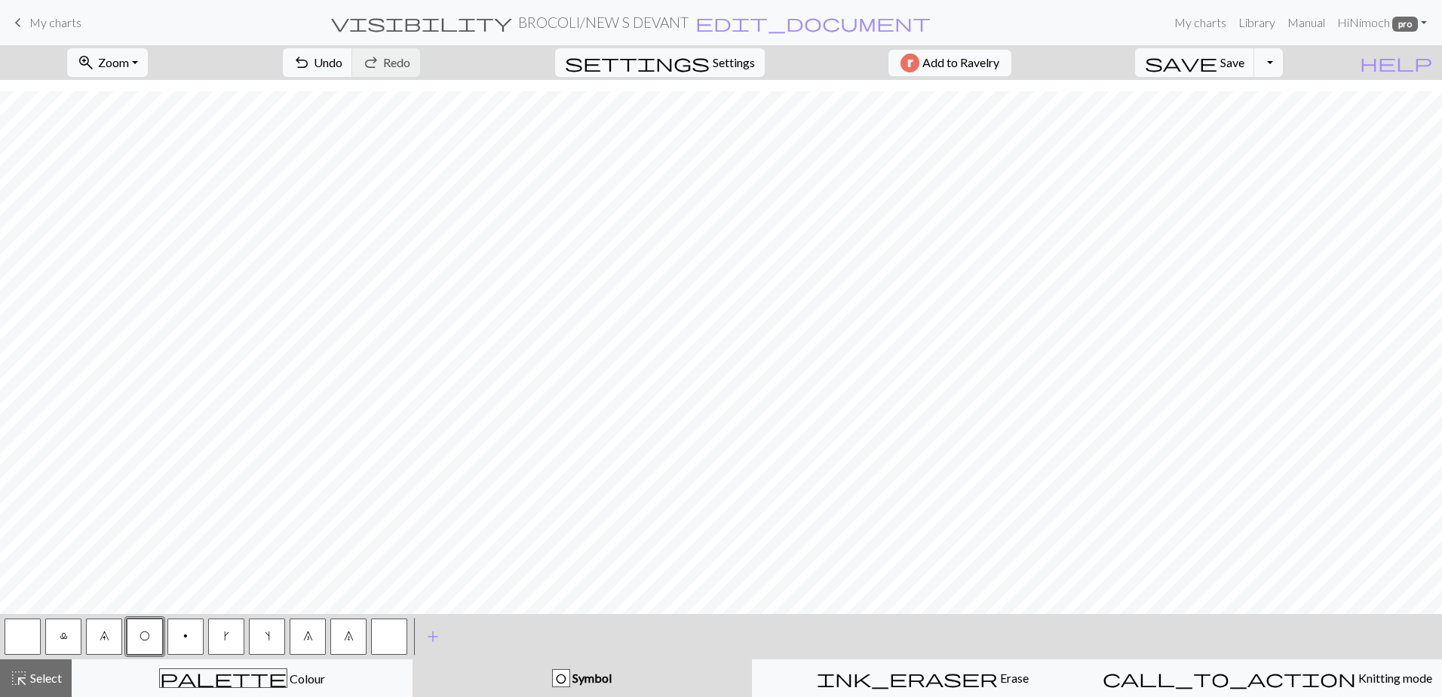
drag, startPoint x: 306, startPoint y: 634, endPoint x: 306, endPoint y: 616, distance: 18.1
click at [306, 631] on span "8" at bounding box center [308, 636] width 10 height 12
click at [144, 640] on span "O" at bounding box center [145, 636] width 11 height 12
click at [97, 630] on button "9" at bounding box center [104, 637] width 36 height 36
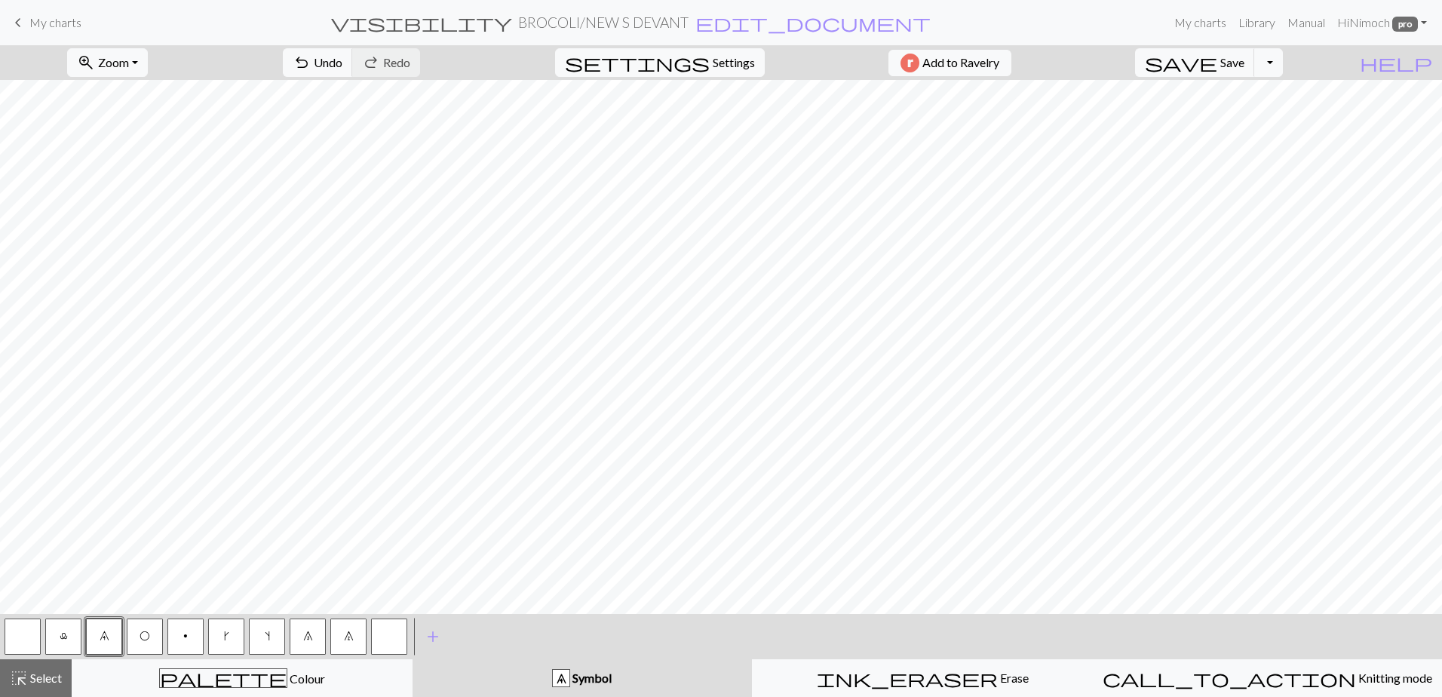
click at [192, 628] on button "p" at bounding box center [185, 637] width 36 height 36
click at [75, 631] on button "l" at bounding box center [63, 637] width 36 height 36
drag, startPoint x: 744, startPoint y: 614, endPoint x: 844, endPoint y: 616, distance: 100.4
click at [844, 616] on div "< l 9 O p k s 8 7 > add Add a symbol" at bounding box center [721, 636] width 1442 height 45
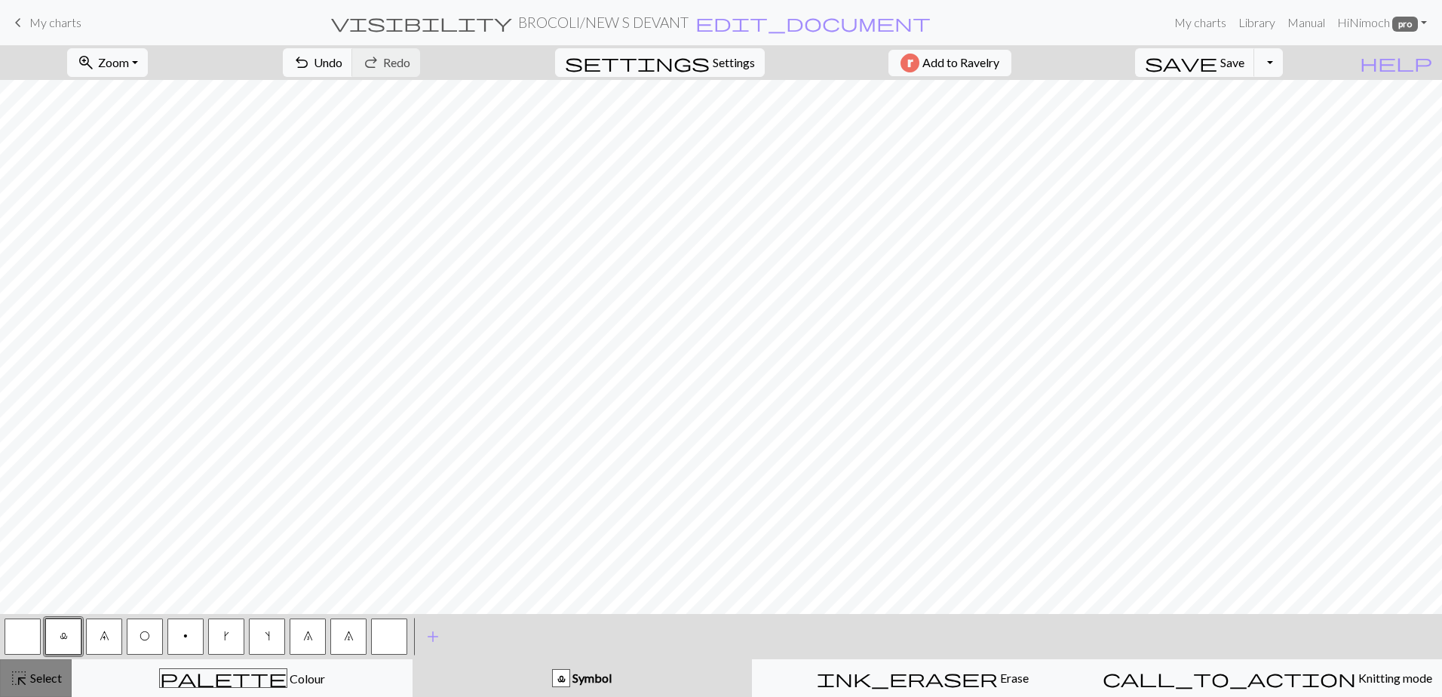
click at [32, 686] on div "highlight_alt Select Select" at bounding box center [36, 678] width 52 height 18
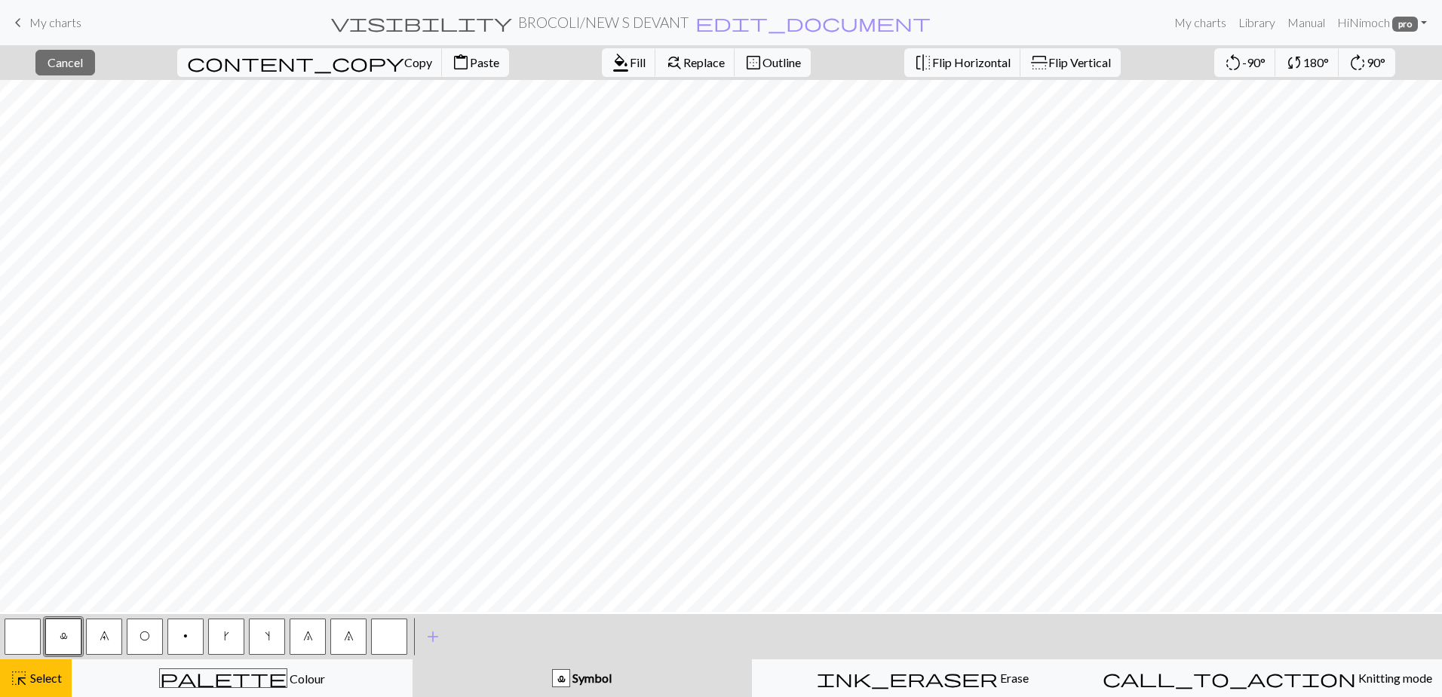
scroll to position [0, 0]
click at [21, 674] on span "highlight_alt" at bounding box center [19, 678] width 18 height 21
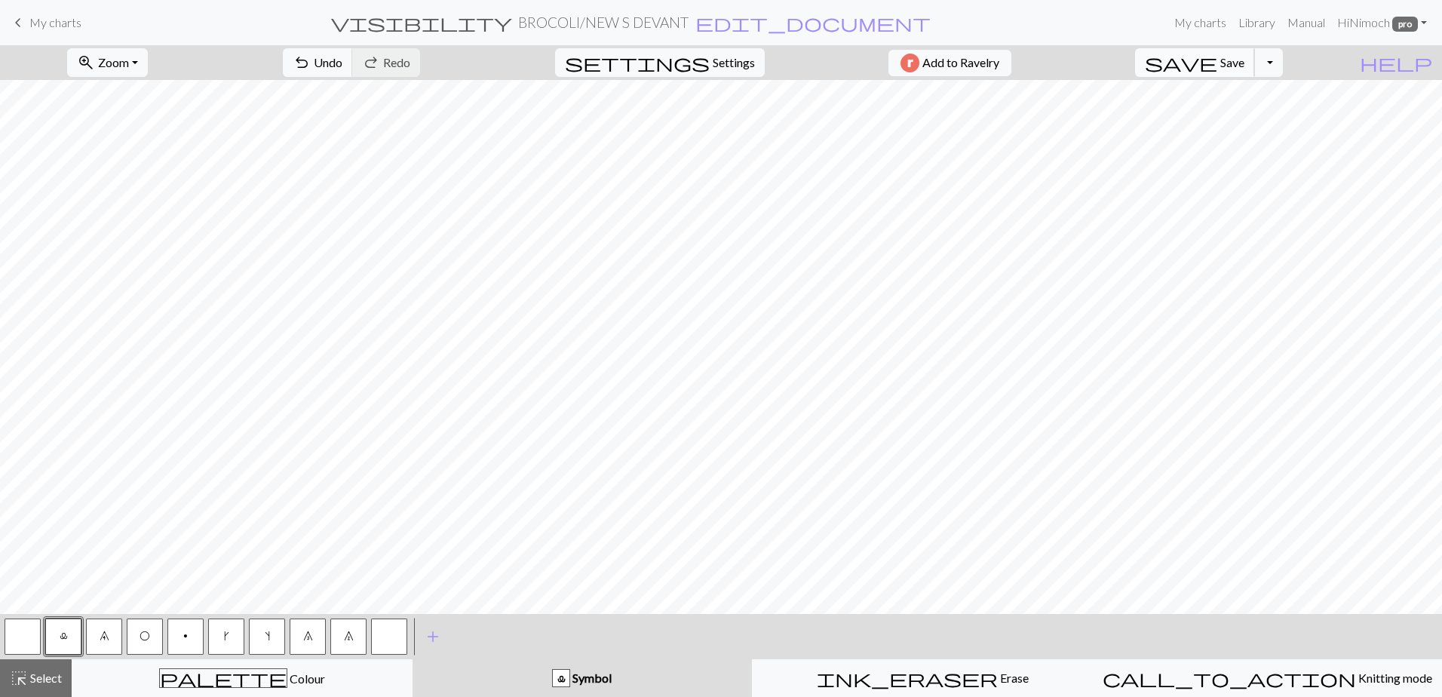
click at [1245, 56] on span "Save" at bounding box center [1233, 62] width 24 height 14
click at [1245, 65] on span "Save" at bounding box center [1233, 62] width 24 height 14
click at [24, 23] on span "keyboard_arrow_left" at bounding box center [18, 22] width 18 height 21
click at [1283, 63] on button "Toggle Dropdown" at bounding box center [1268, 62] width 29 height 29
click at [1238, 99] on button "file_copy Save a copy" at bounding box center [1157, 96] width 249 height 24
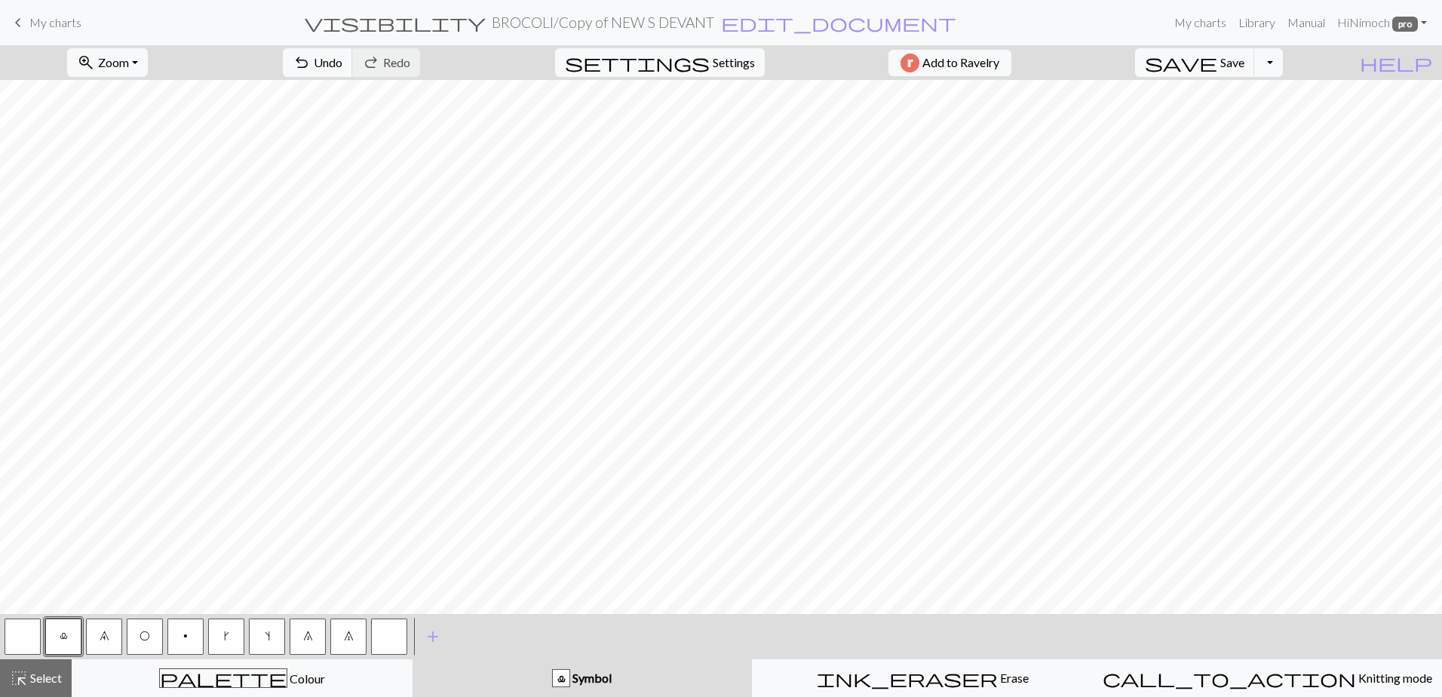
click at [659, 22] on h2 "BROCOLI / Copy of NEW S DEVANT" at bounding box center [603, 22] width 223 height 17
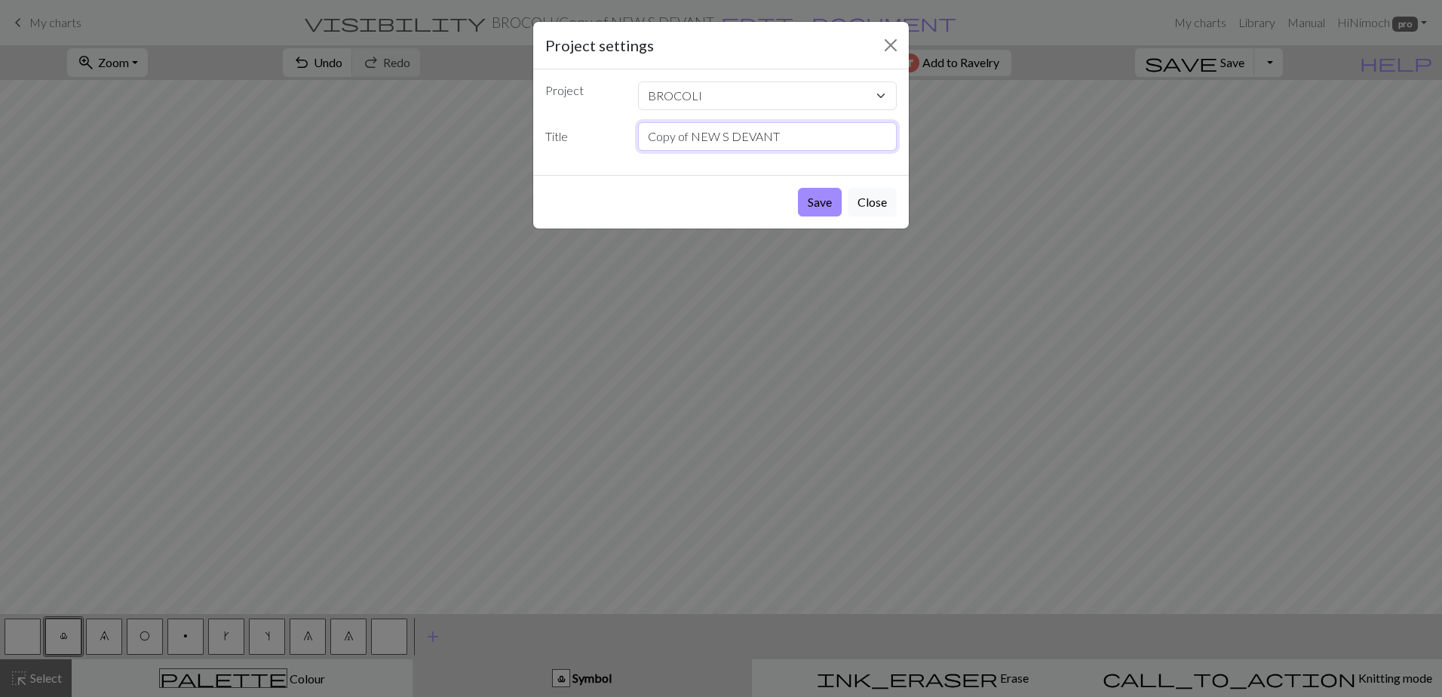
drag, startPoint x: 692, startPoint y: 131, endPoint x: 597, endPoint y: 129, distance: 95.1
click at [597, 129] on div "Title Copy of NEW S DEVANT" at bounding box center [721, 136] width 370 height 29
click at [680, 136] on input "NEW S DEVANT" at bounding box center [767, 136] width 259 height 29
type input "NEW XS DEVANT"
click at [818, 202] on button "Save" at bounding box center [820, 202] width 44 height 29
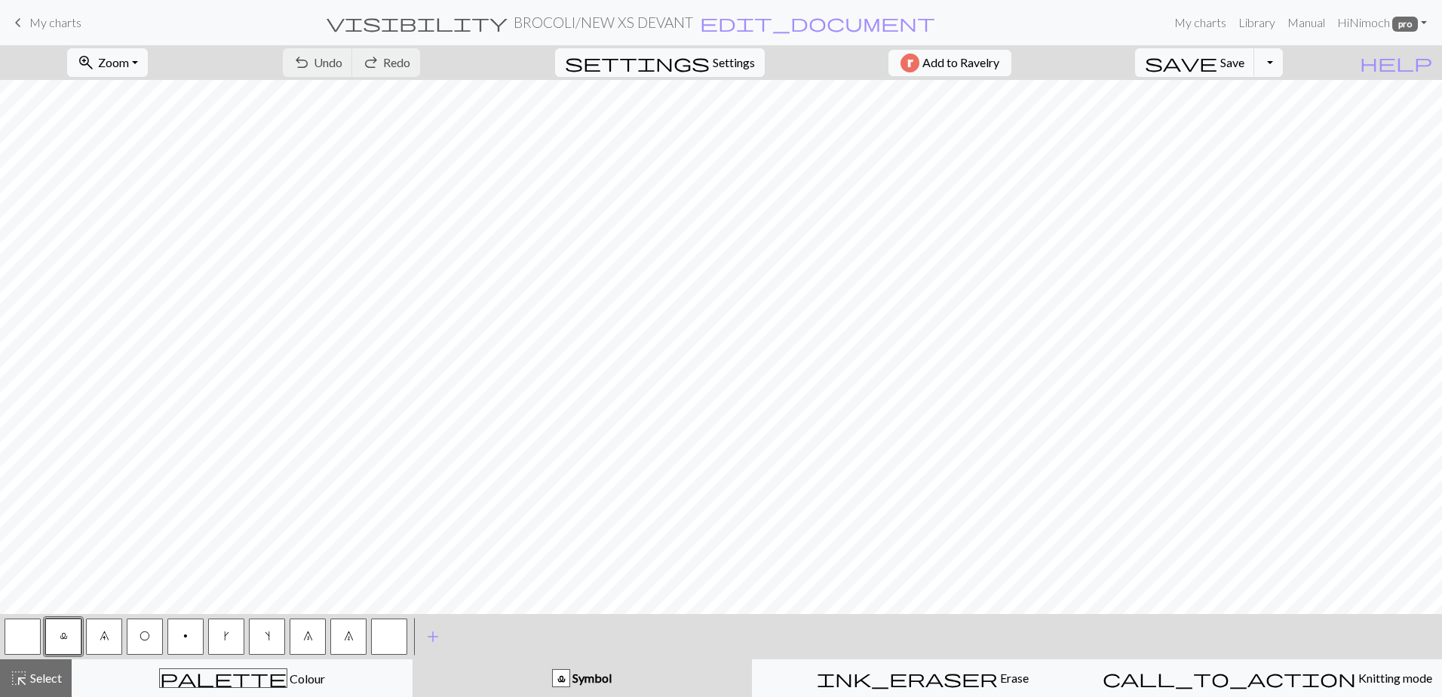
drag, startPoint x: 51, startPoint y: 674, endPoint x: 54, endPoint y: 647, distance: 27.3
click at [51, 674] on span "Select" at bounding box center [45, 678] width 34 height 14
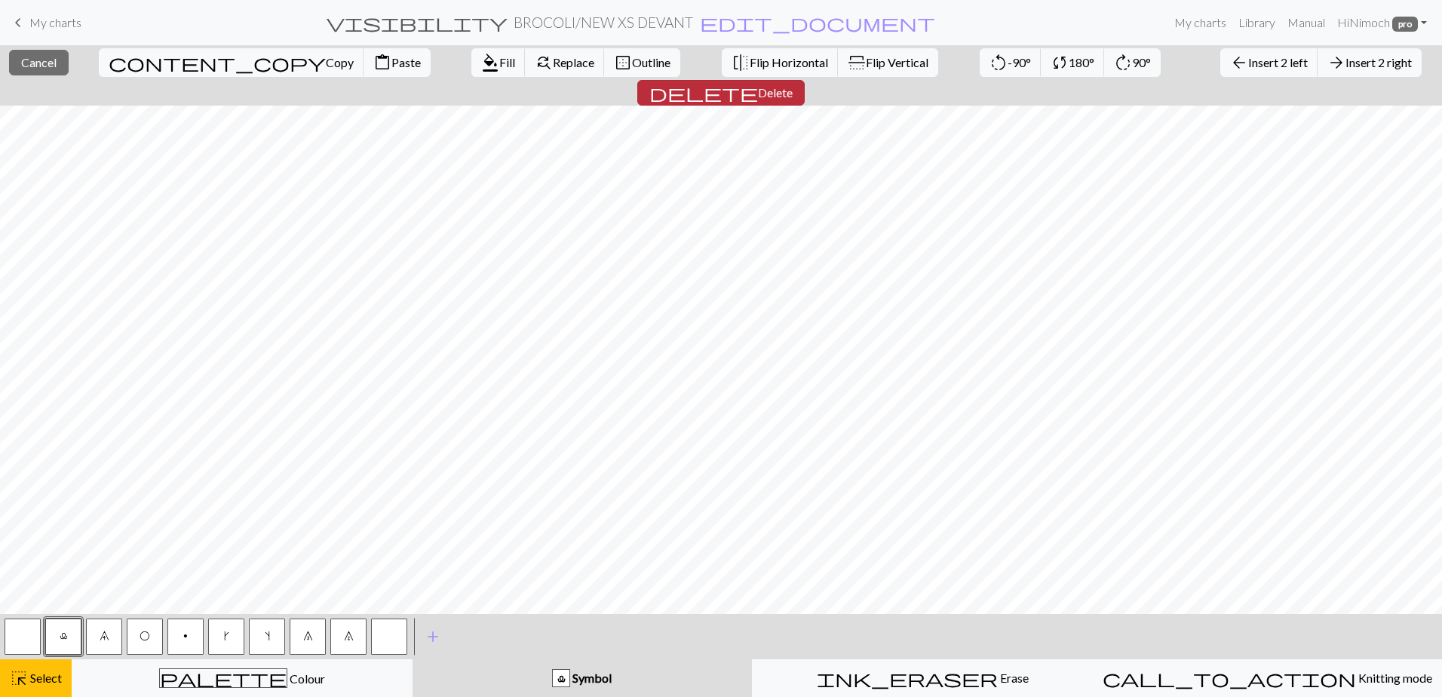
click at [805, 80] on button "delete Delete" at bounding box center [720, 93] width 167 height 26
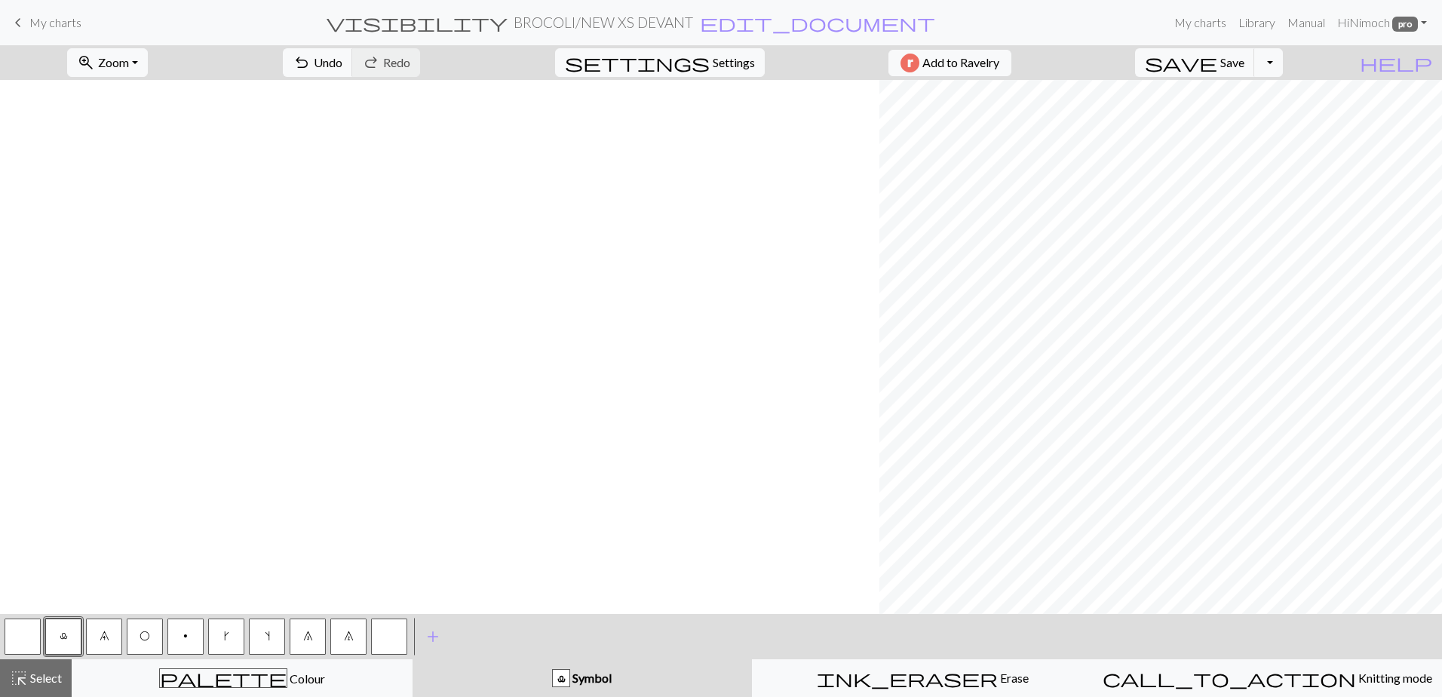
scroll to position [0, 880]
click at [35, 665] on button "highlight_alt Select Select" at bounding box center [36, 678] width 72 height 38
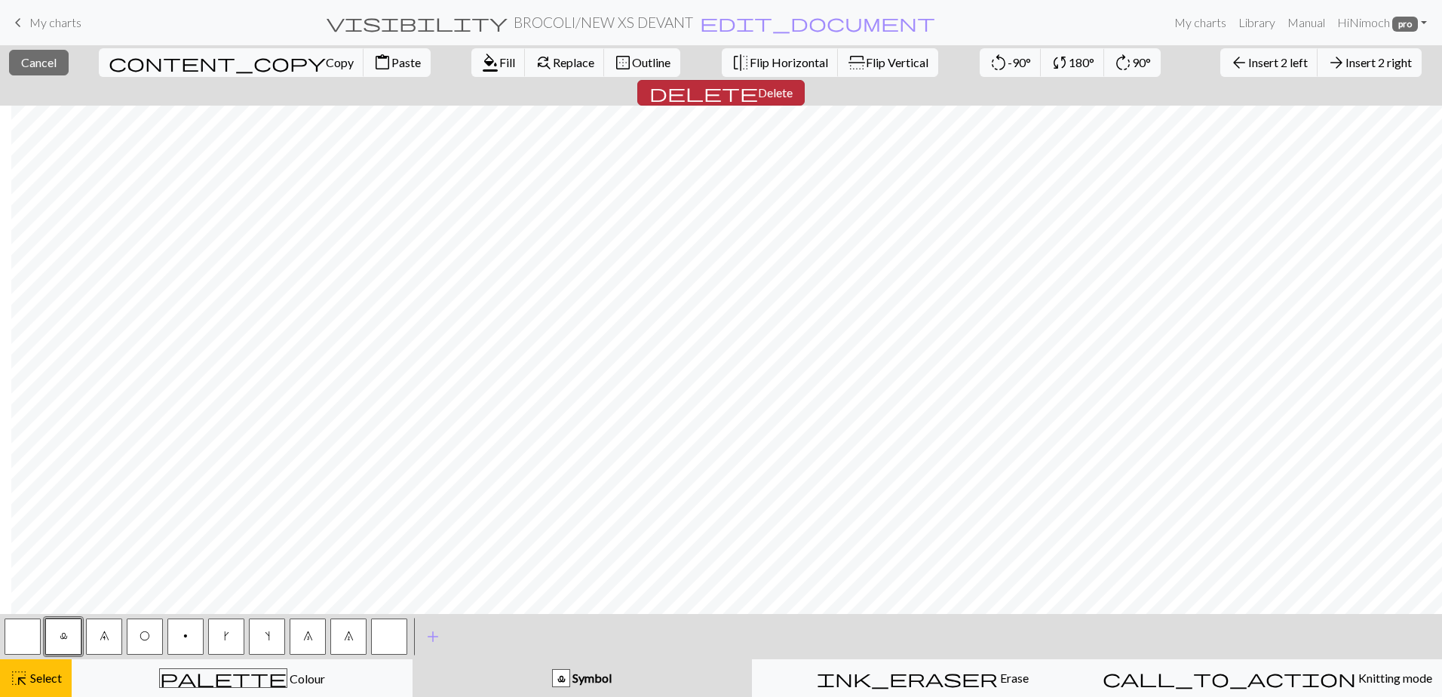
click at [793, 85] on span "Delete" at bounding box center [775, 92] width 35 height 14
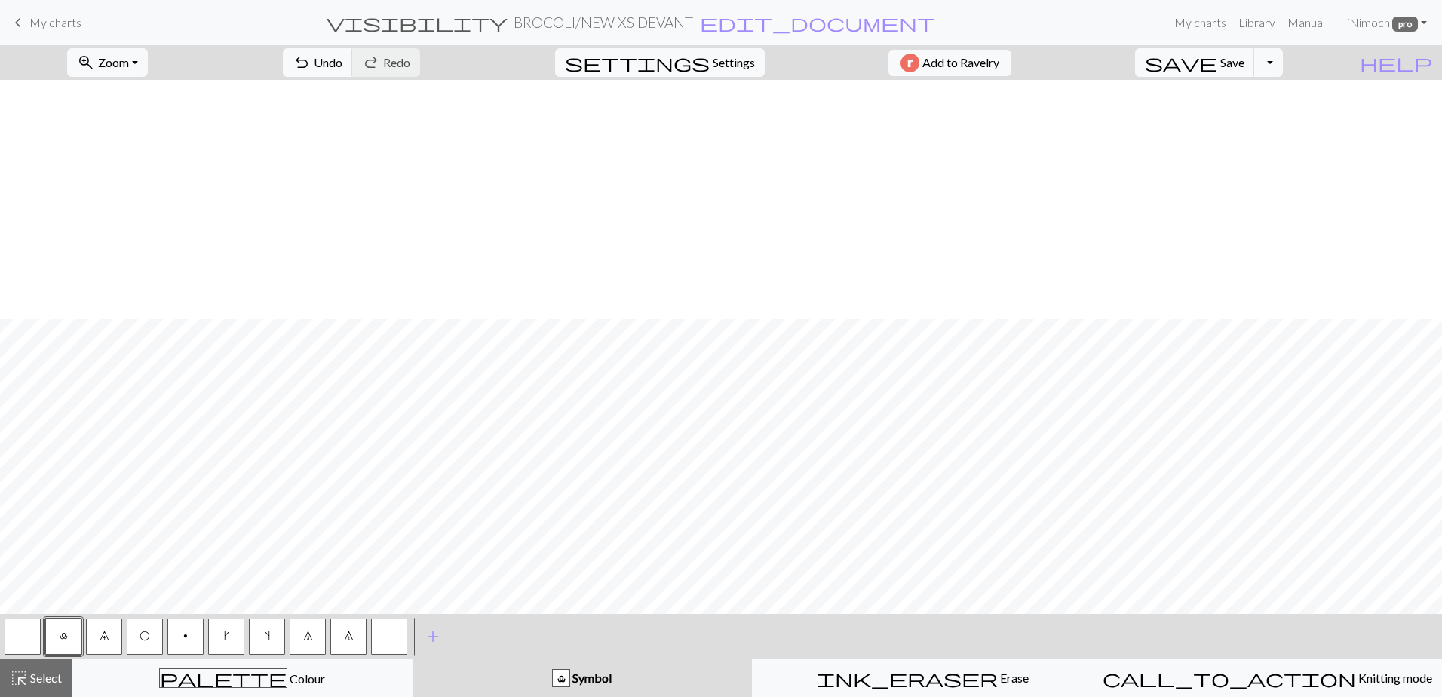
scroll to position [541, 0]
click at [30, 677] on span "Select" at bounding box center [45, 678] width 34 height 14
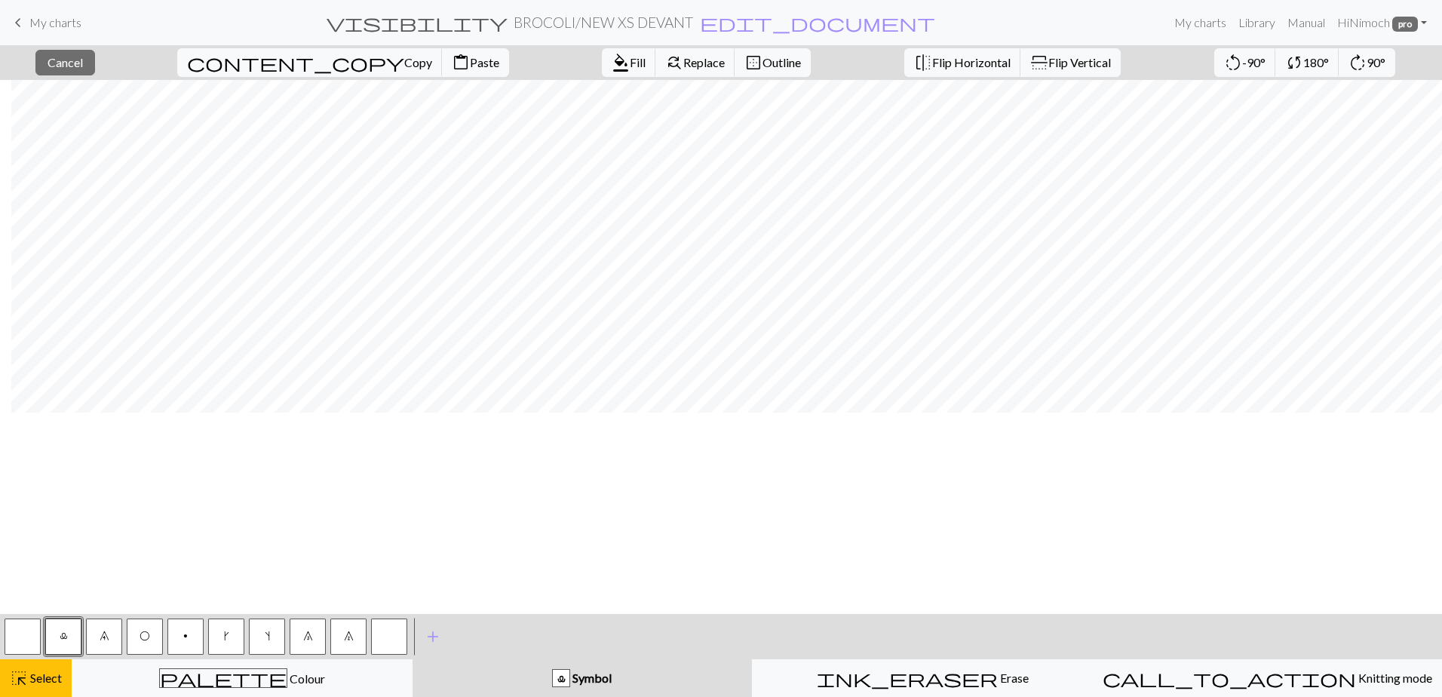
scroll to position [0, 840]
click at [49, 667] on button "highlight_alt Select Select" at bounding box center [36, 678] width 72 height 38
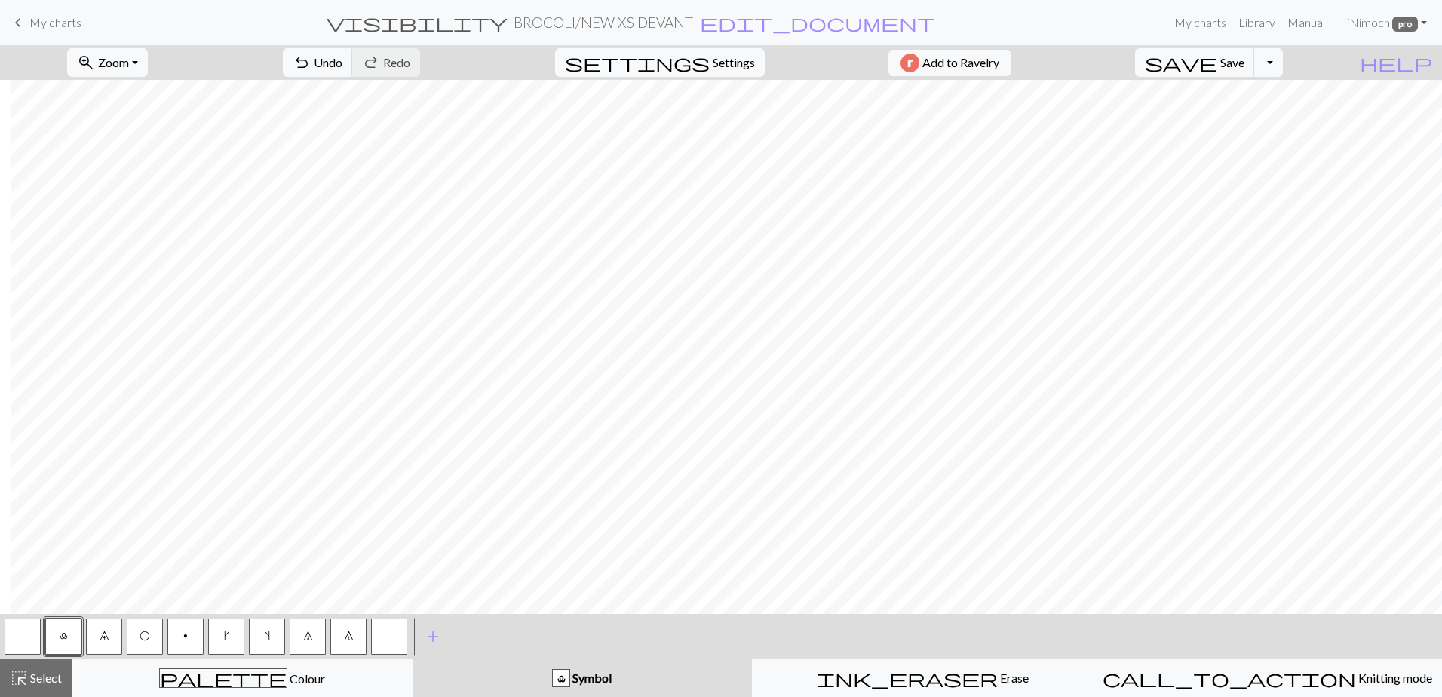
drag, startPoint x: 308, startPoint y: 635, endPoint x: 369, endPoint y: 613, distance: 64.9
click at [311, 635] on span "8" at bounding box center [308, 636] width 10 height 12
drag, startPoint x: 41, startPoint y: 670, endPoint x: 46, endPoint y: 641, distance: 29.1
click at [41, 669] on div "highlight_alt Select Select" at bounding box center [36, 678] width 52 height 18
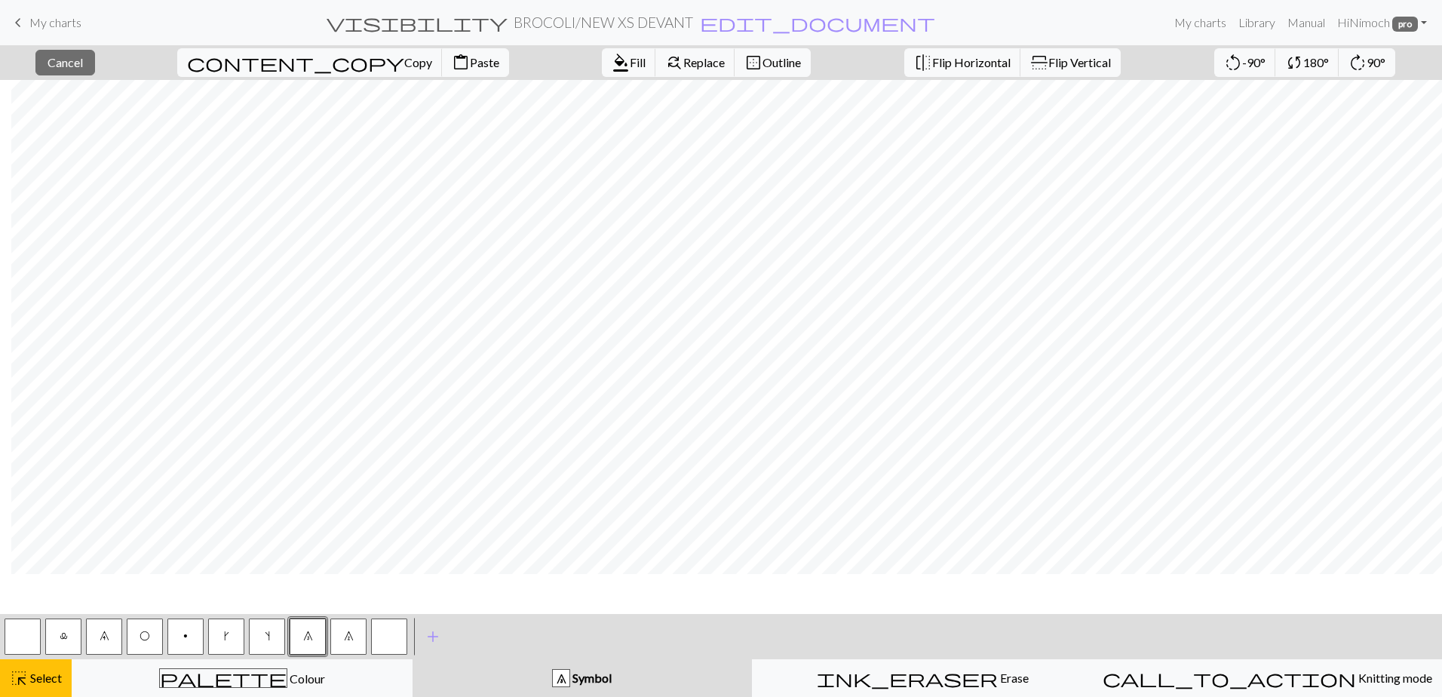
scroll to position [0, 840]
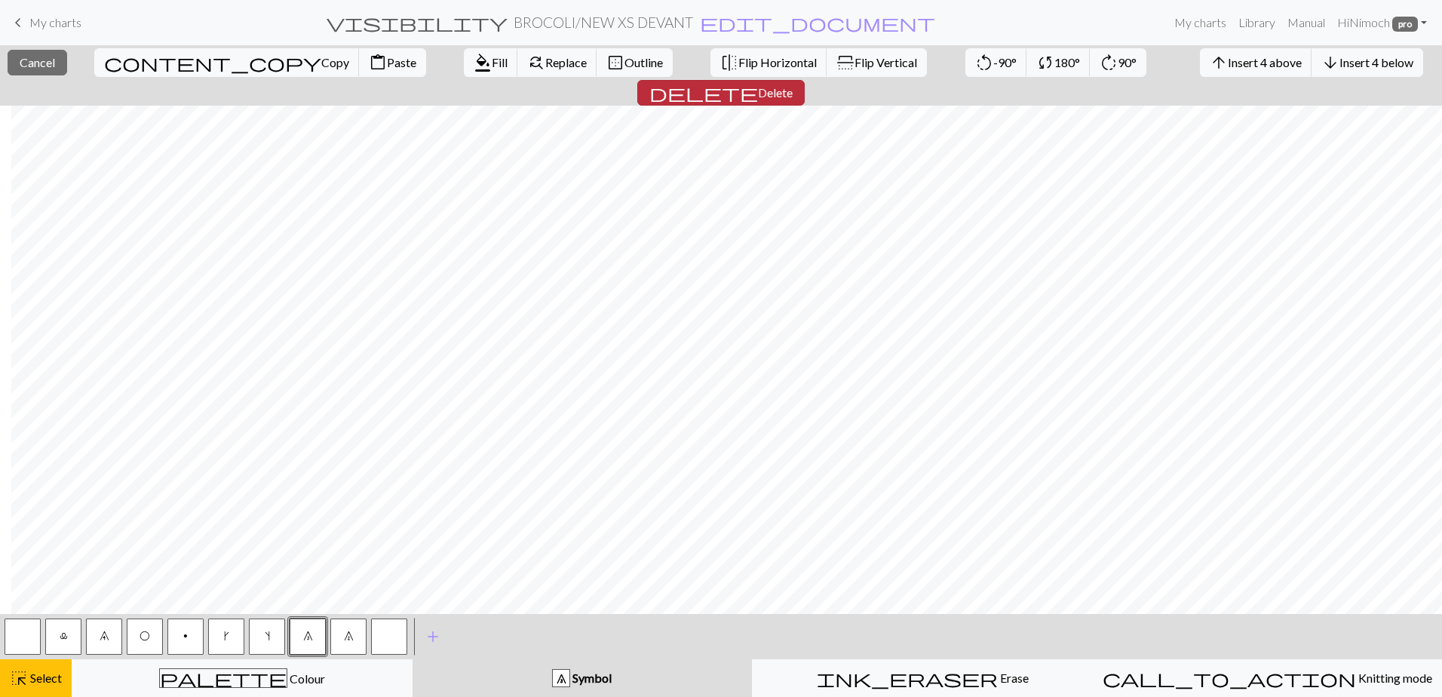
click at [793, 85] on span "Delete" at bounding box center [775, 92] width 35 height 14
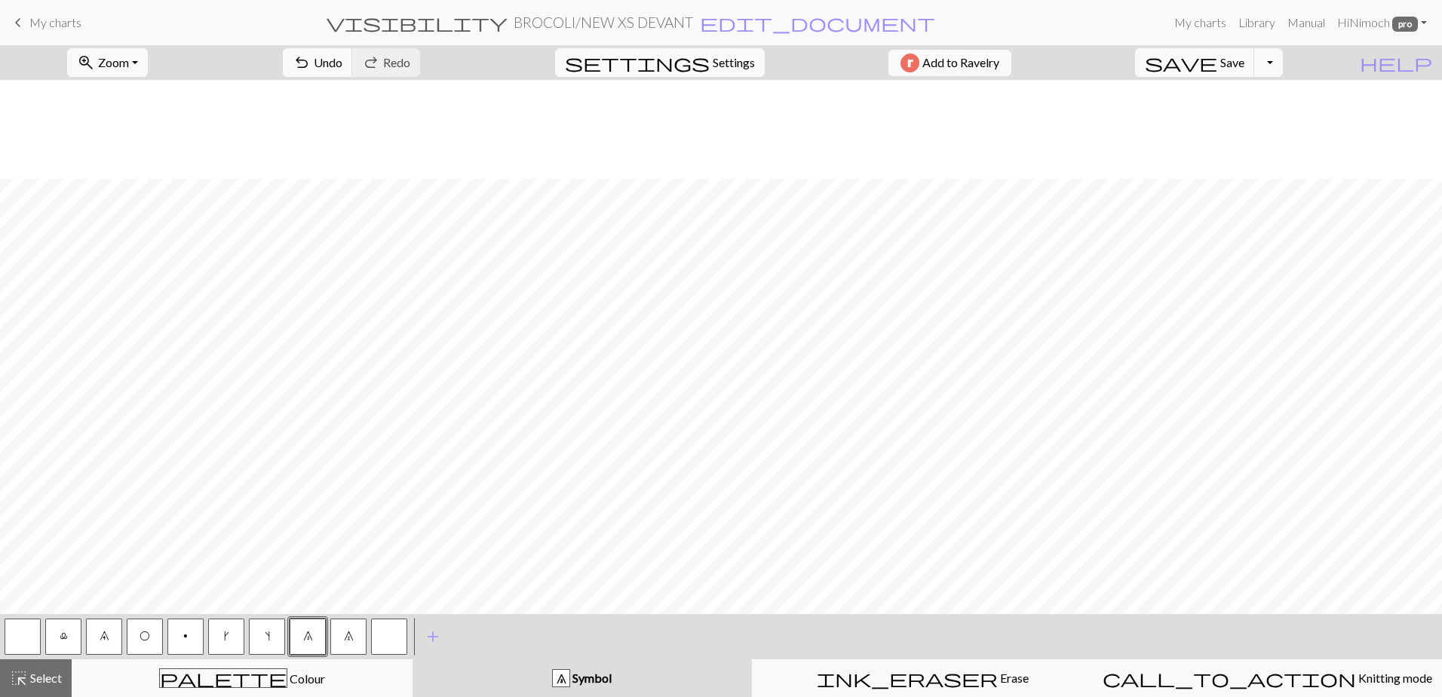
scroll to position [481, 0]
click at [1248, 65] on button "save Save Save" at bounding box center [1195, 62] width 120 height 29
click at [1249, 72] on button "save Save Save" at bounding box center [1195, 62] width 120 height 29
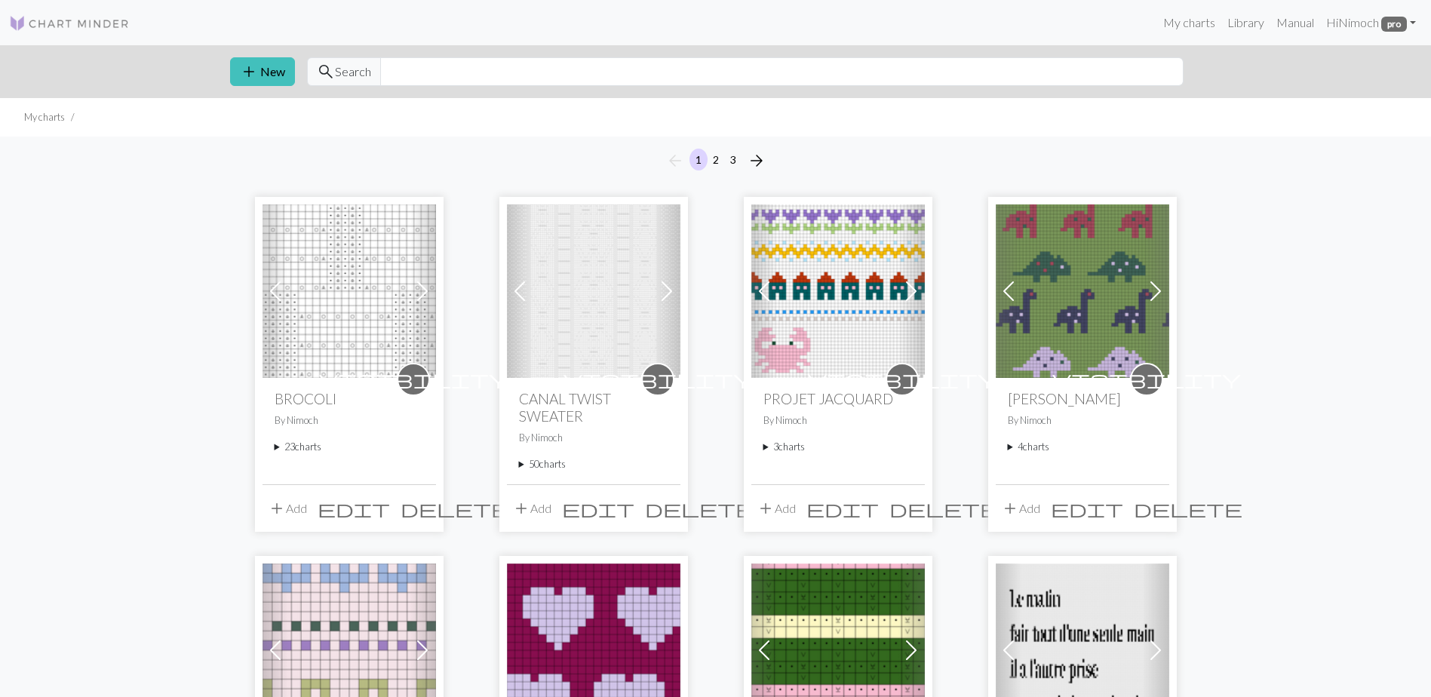
click at [281, 450] on summary "23 charts" at bounding box center [349, 447] width 149 height 14
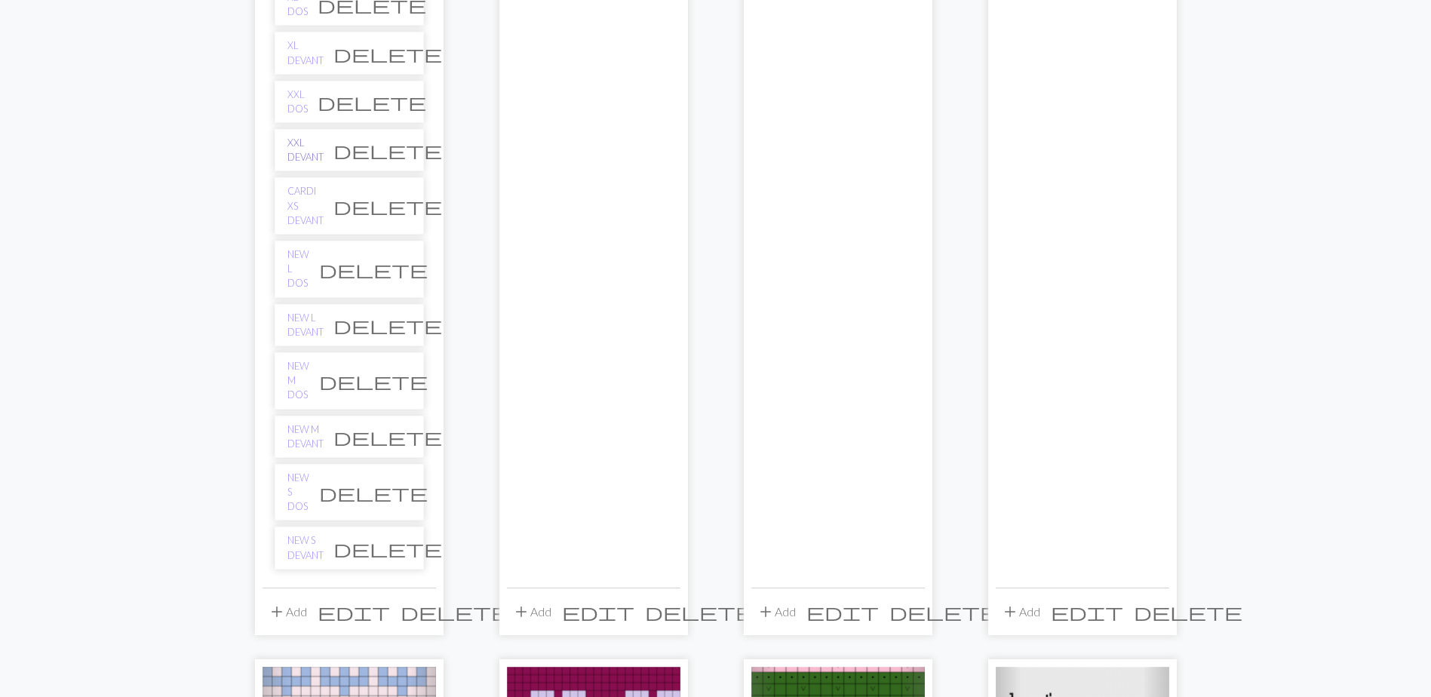
scroll to position [1132, 0]
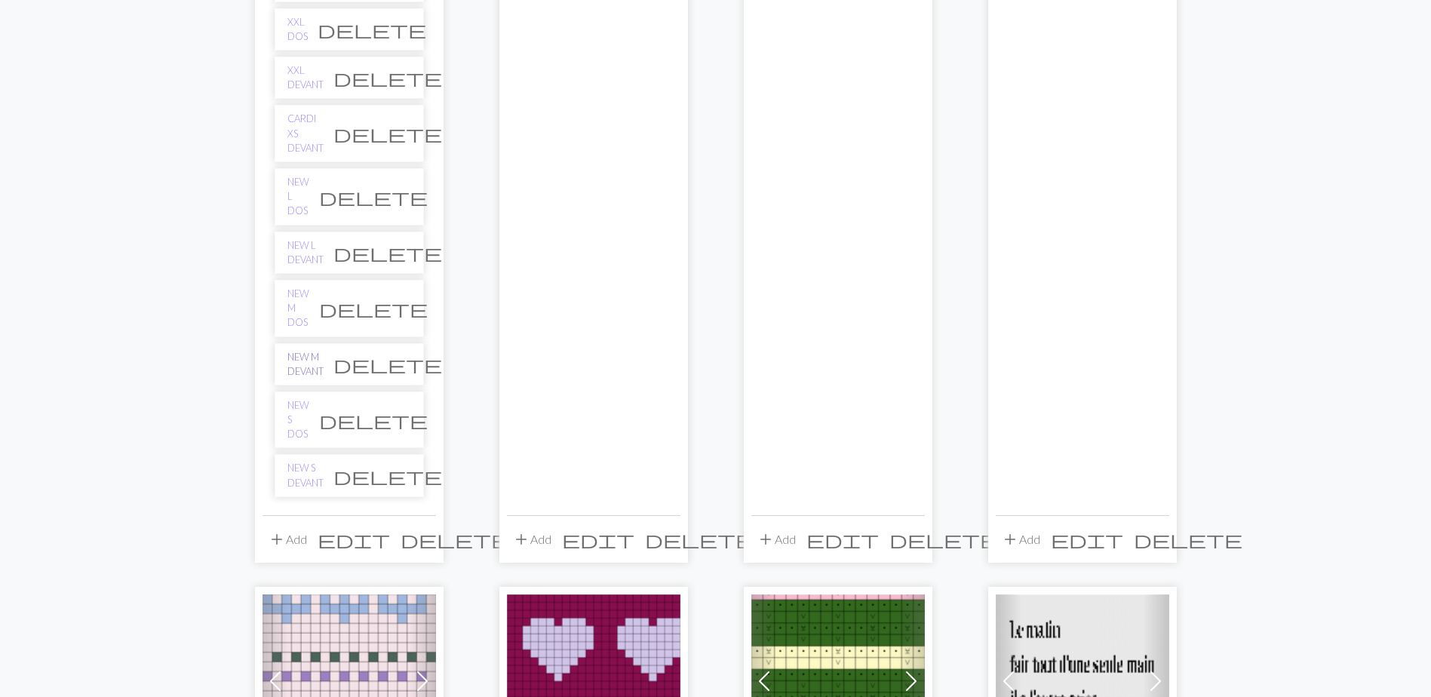
click at [296, 350] on link "NEW M DEVANT" at bounding box center [305, 364] width 36 height 29
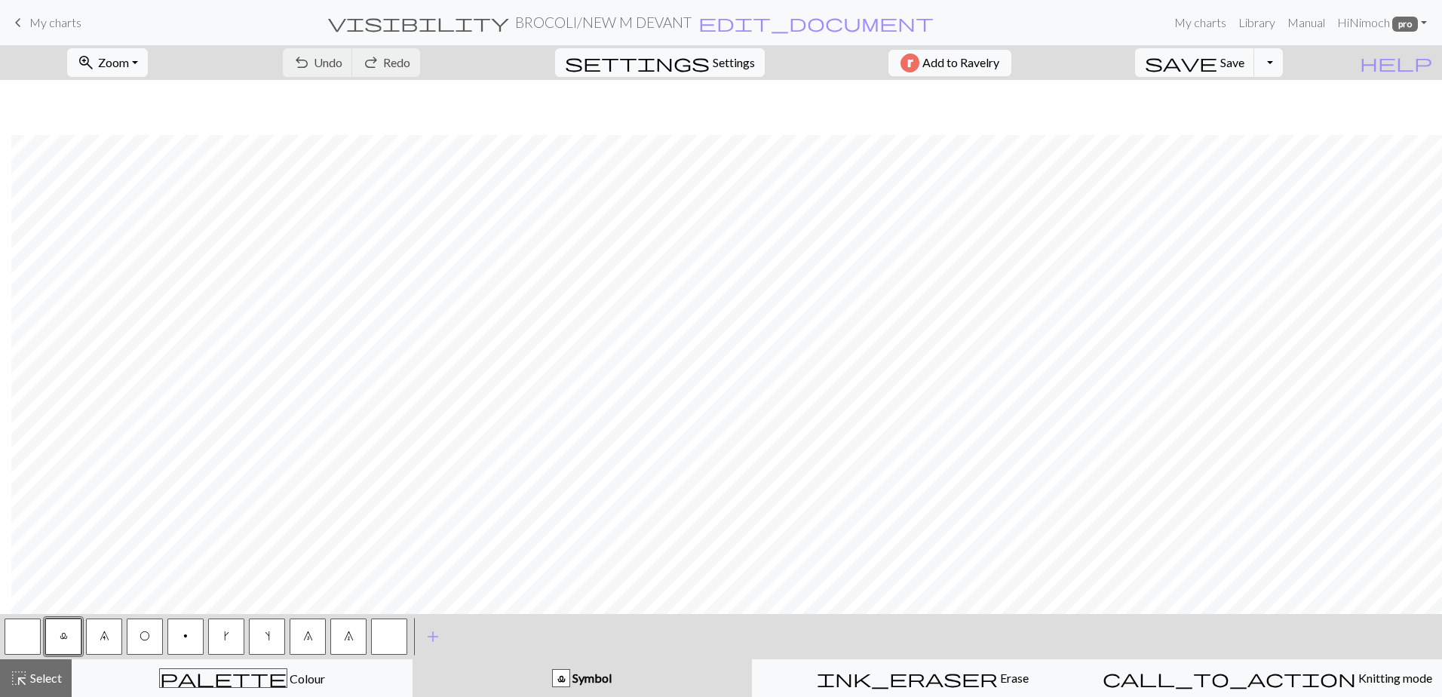
scroll to position [465, 1081]
click at [51, 676] on span "Select" at bounding box center [45, 678] width 34 height 14
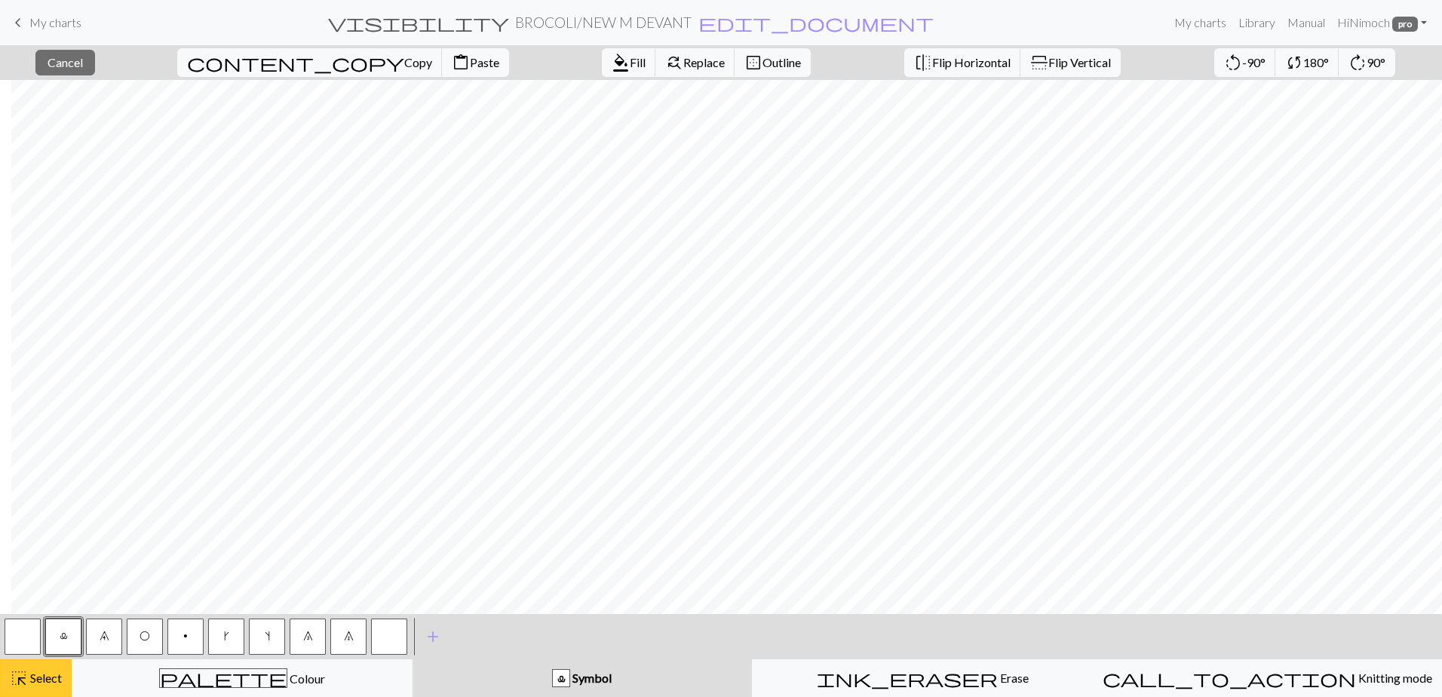
click at [28, 679] on span "Select" at bounding box center [45, 678] width 34 height 14
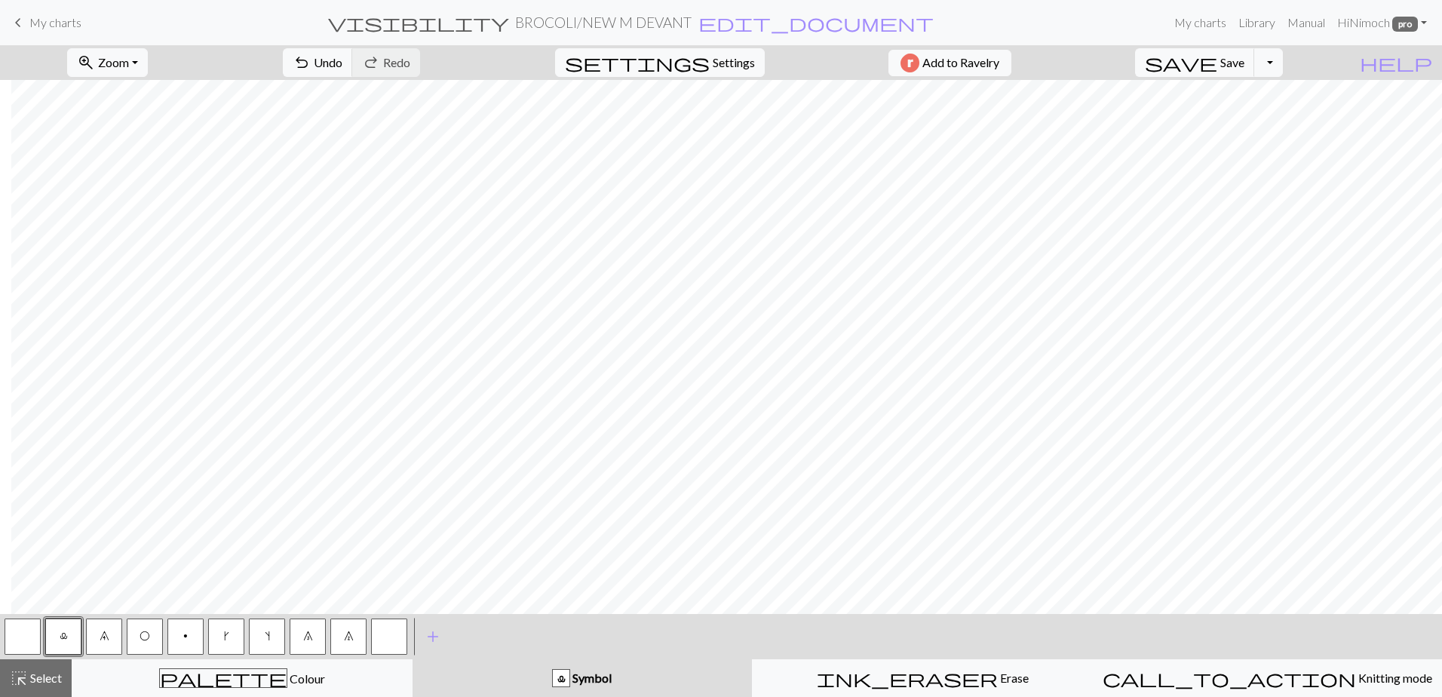
click at [51, 683] on span "Select" at bounding box center [45, 678] width 34 height 14
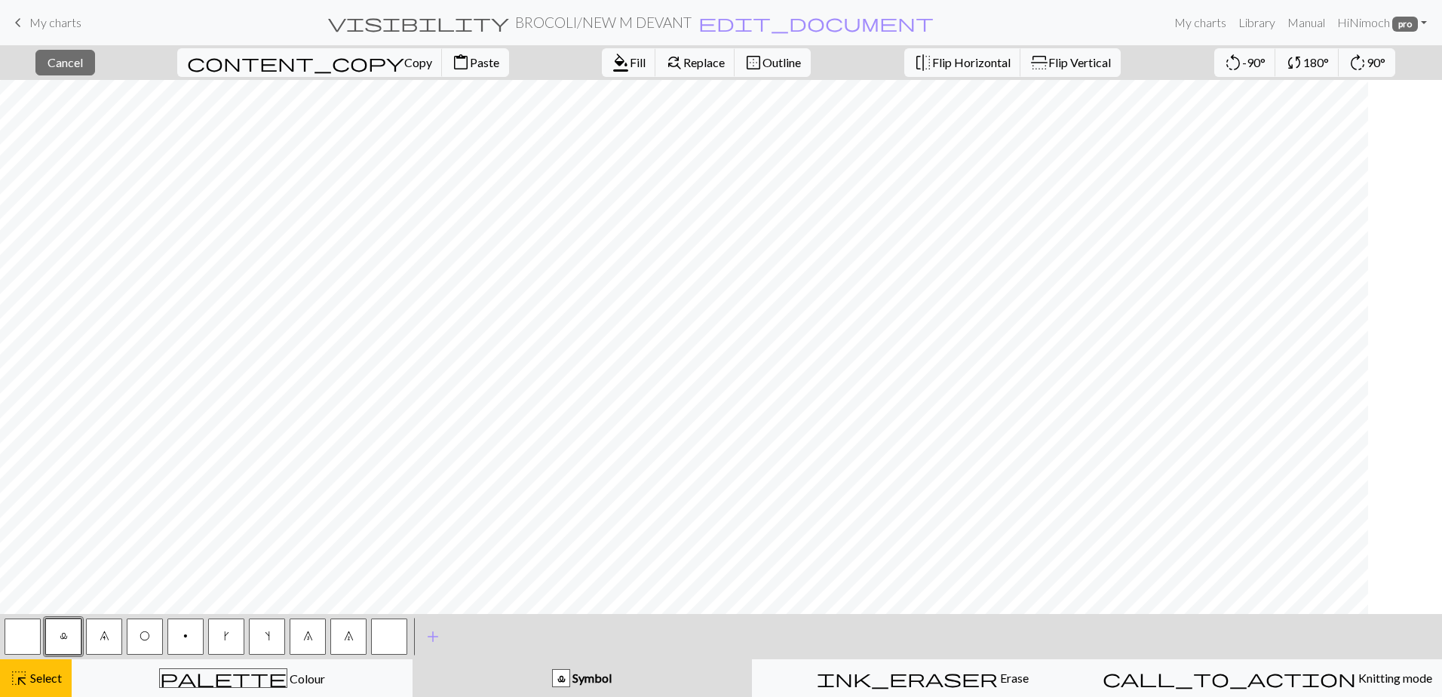
scroll to position [465, 0]
click at [26, 677] on span "highlight_alt" at bounding box center [19, 678] width 18 height 21
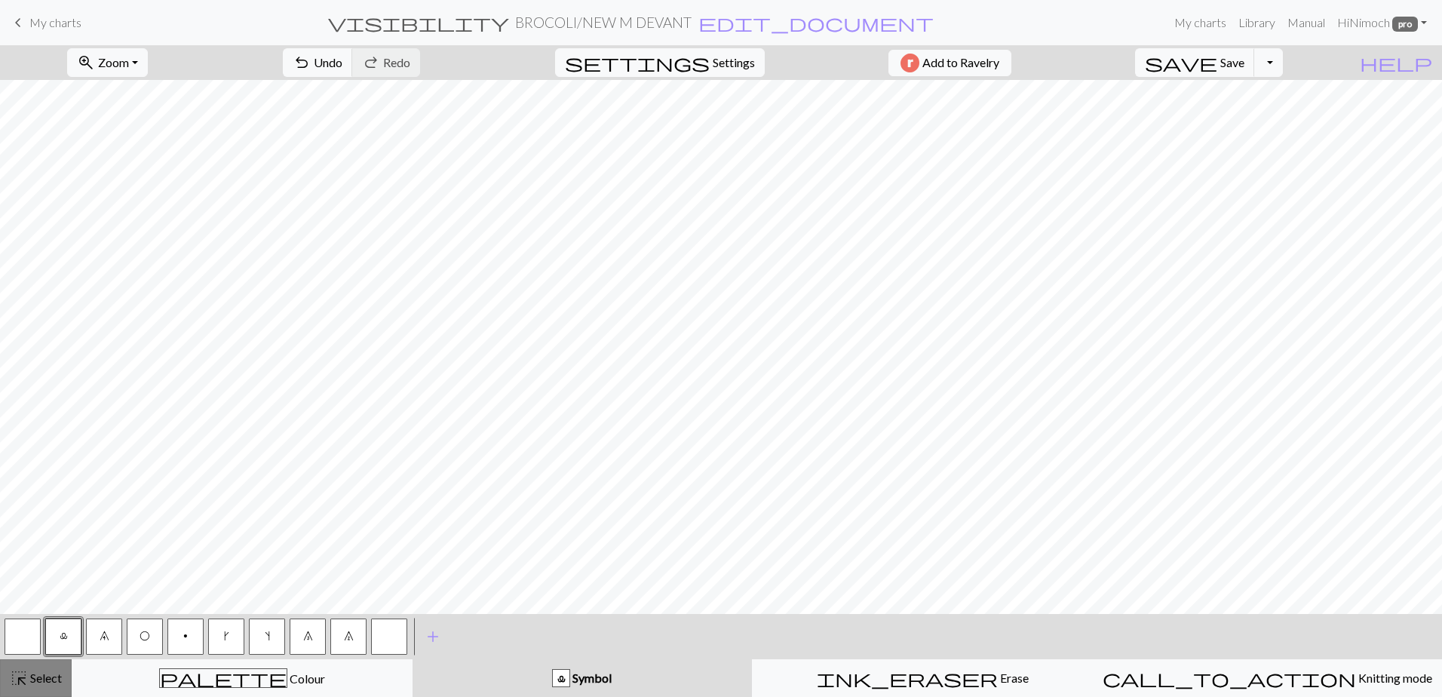
click at [11, 696] on html "This website uses cookies to ensure you get the best experience on our website.…" at bounding box center [721, 348] width 1442 height 697
click at [28, 671] on span "Select" at bounding box center [45, 678] width 34 height 14
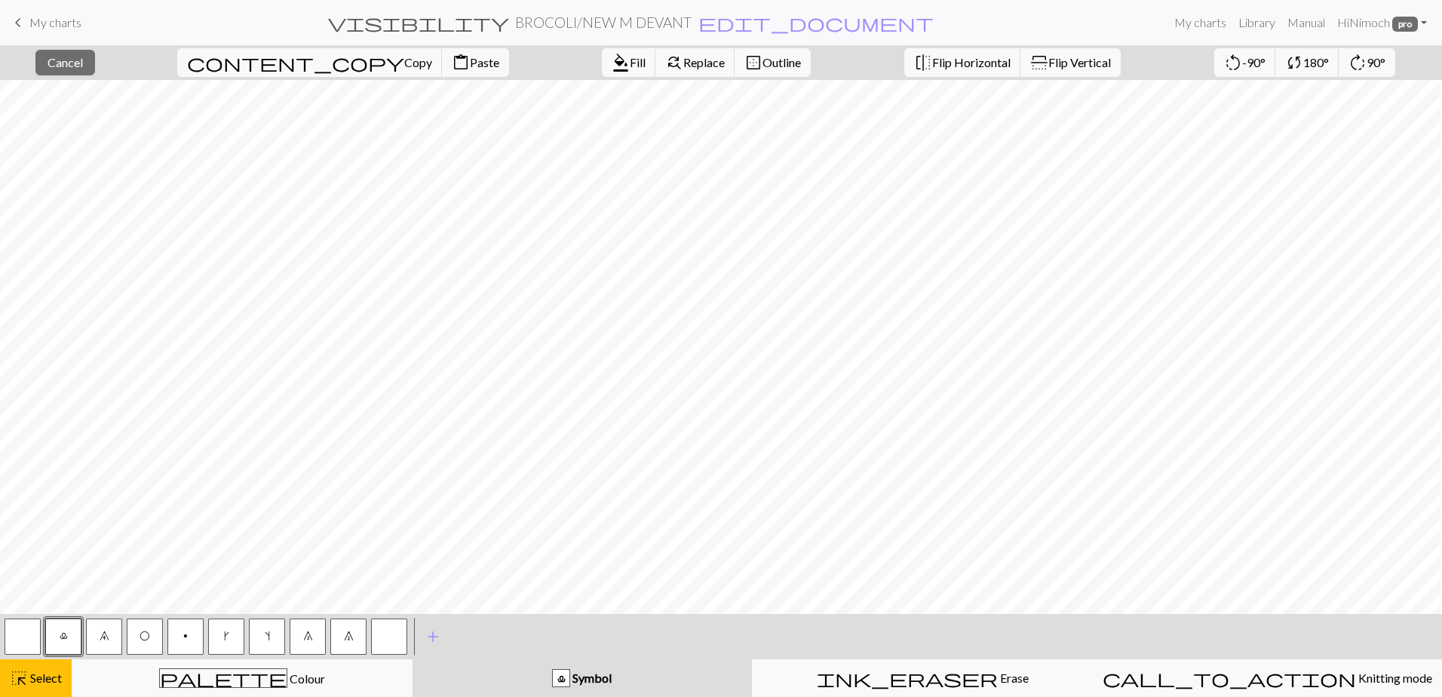
scroll to position [465, 26]
click at [35, 680] on span "Select" at bounding box center [45, 678] width 34 height 14
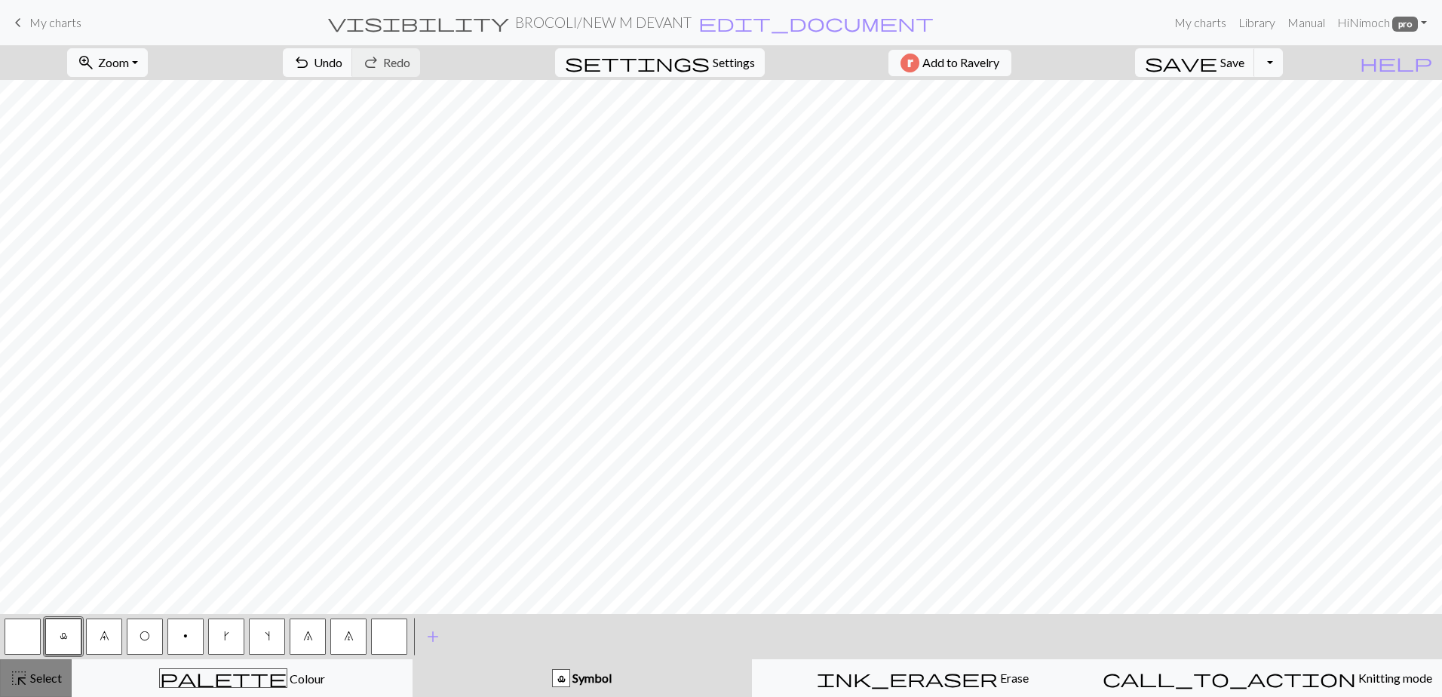
drag, startPoint x: 28, startPoint y: 682, endPoint x: 70, endPoint y: 652, distance: 51.9
click at [29, 683] on span "Select" at bounding box center [45, 678] width 34 height 14
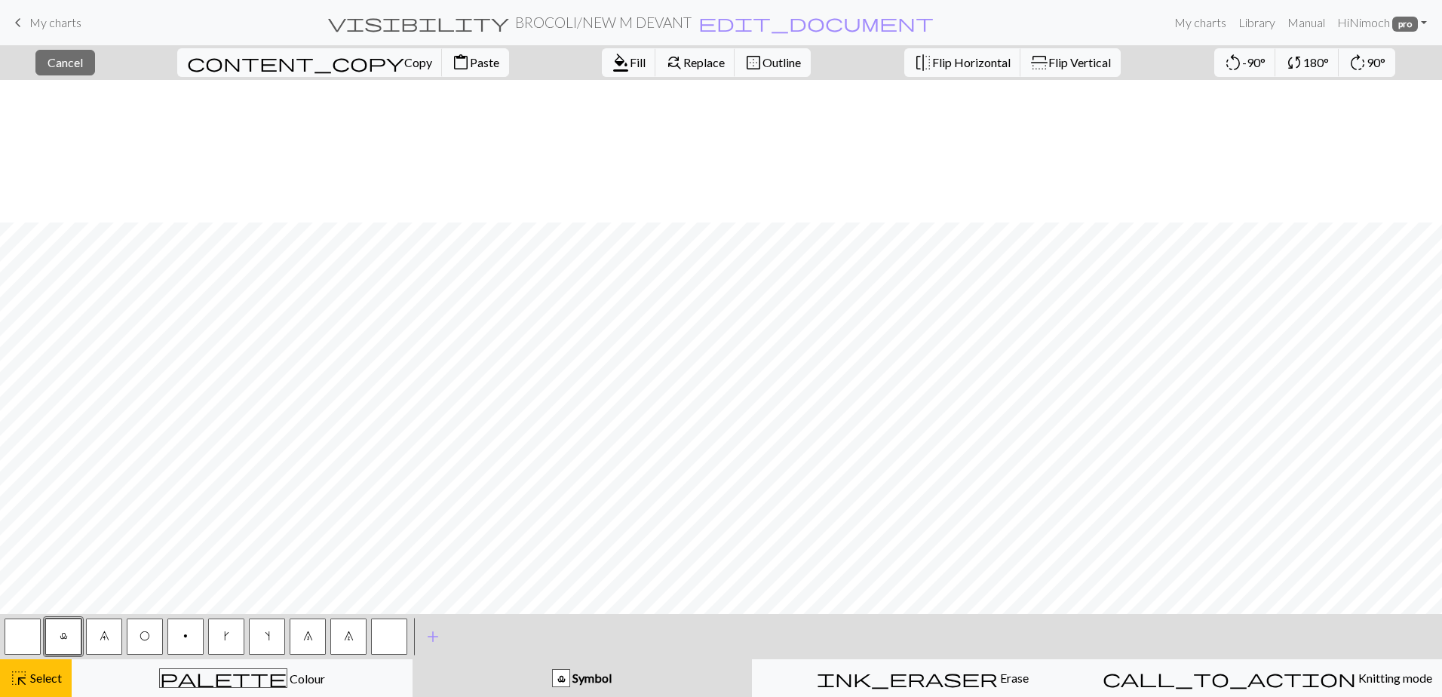
scroll to position [541, 0]
drag, startPoint x: 1040, startPoint y: 632, endPoint x: 1442, endPoint y: 637, distance: 401.4
click at [1430, 638] on html "This website uses cookies to ensure you get the best experience on our website.…" at bounding box center [721, 348] width 1442 height 697
drag, startPoint x: 35, startPoint y: 683, endPoint x: 97, endPoint y: 625, distance: 85.4
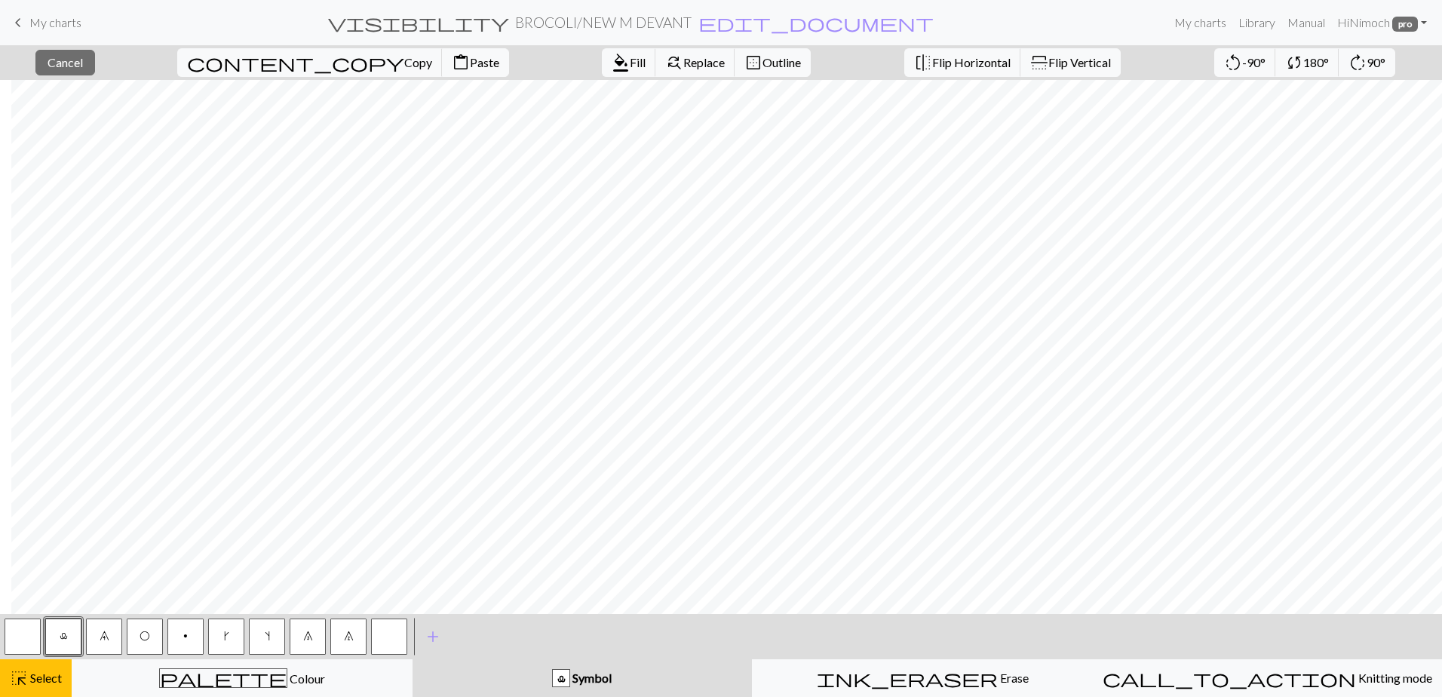
click at [33, 683] on span "Select" at bounding box center [45, 678] width 34 height 14
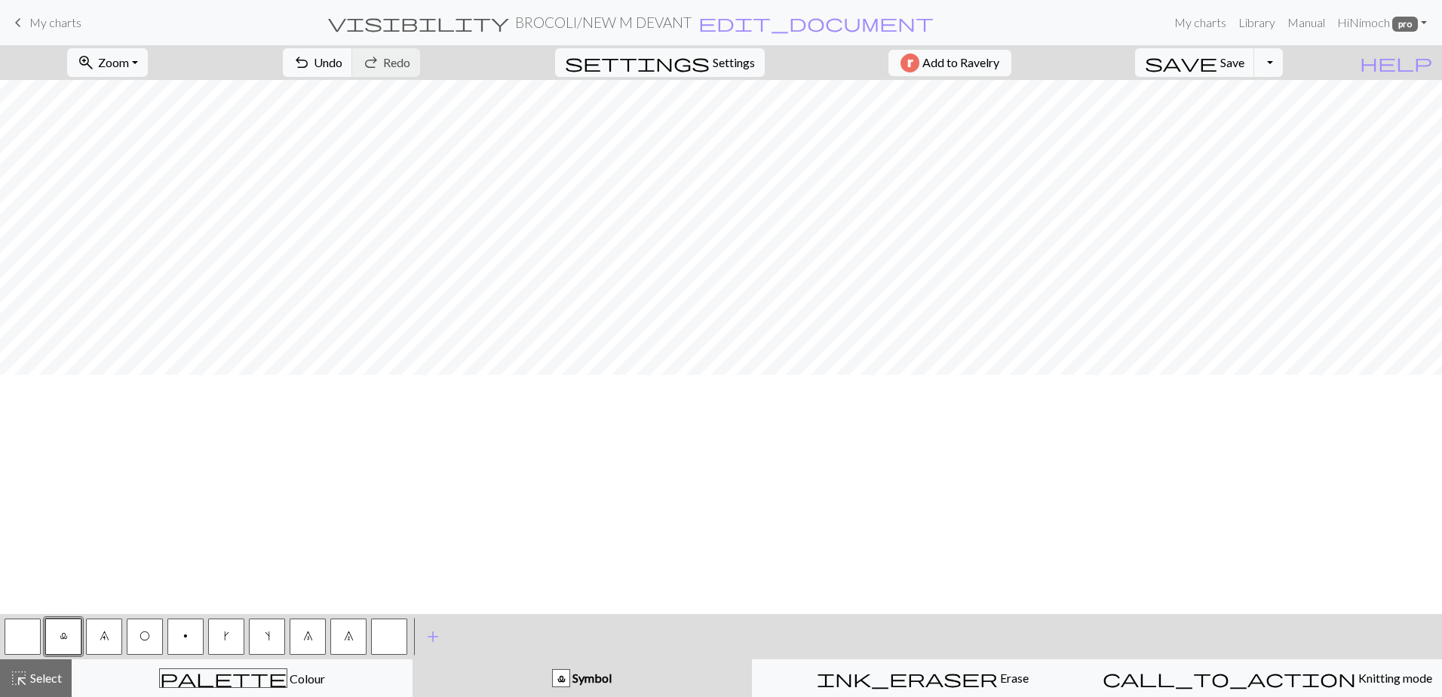
scroll to position [0, 0]
click at [1218, 66] on span "save" at bounding box center [1181, 62] width 72 height 21
click at [1249, 65] on button "save Save Save" at bounding box center [1195, 62] width 120 height 29
